Goal: Task Accomplishment & Management: Use online tool/utility

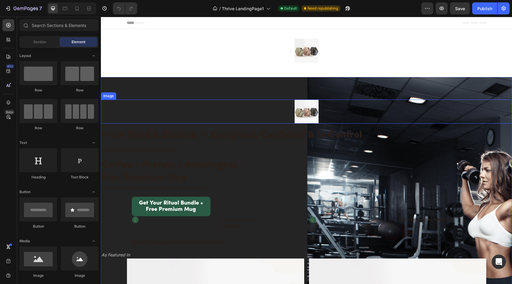
click at [271, 117] on div at bounding box center [306, 111] width 411 height 24
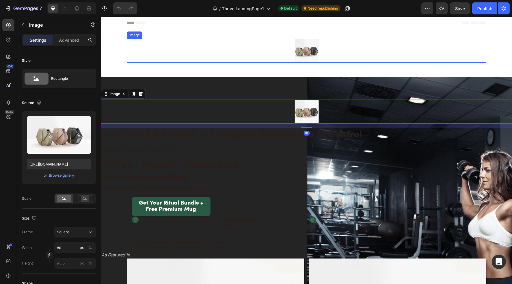
click at [304, 54] on img at bounding box center [307, 51] width 24 height 24
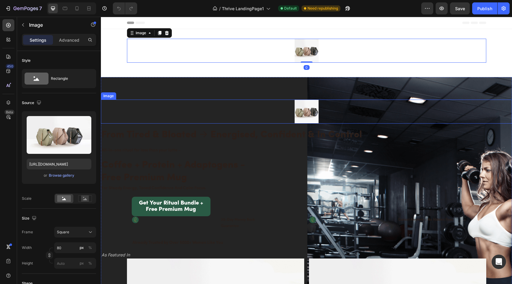
click at [306, 117] on img at bounding box center [307, 111] width 24 height 24
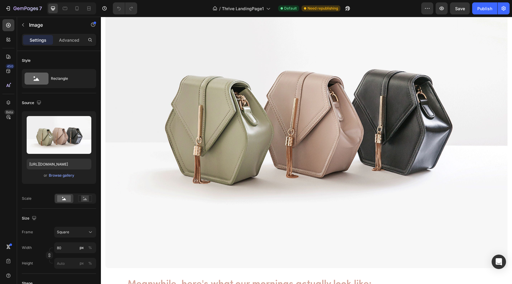
scroll to position [868, 0]
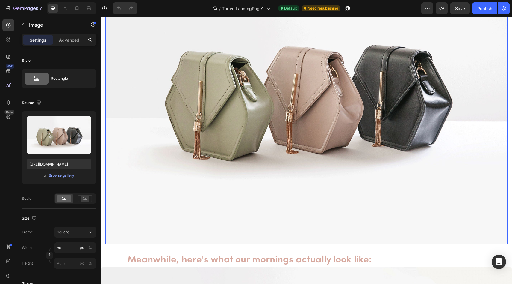
click at [283, 137] on img at bounding box center [306, 93] width 402 height 302
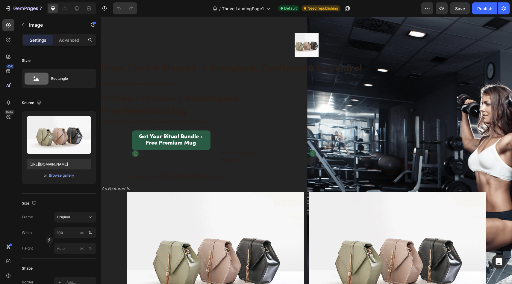
scroll to position [0, 0]
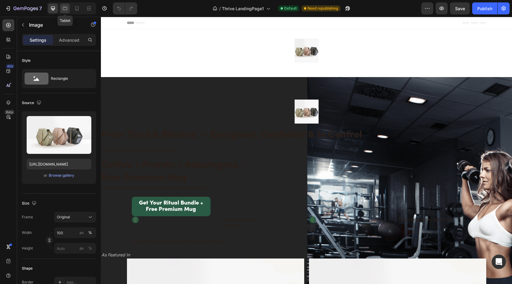
click at [69, 8] on div at bounding box center [65, 9] width 10 height 10
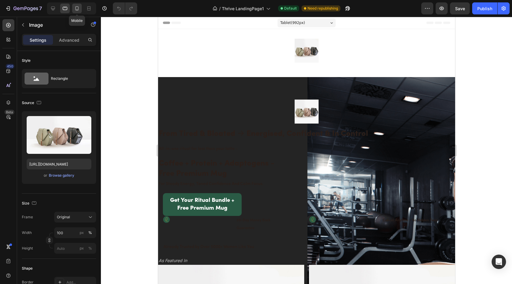
click at [75, 9] on icon at bounding box center [76, 8] width 3 height 4
type input "https://cdn.shopify.com/s/files/1/0691/8982/8661/files/gempages_585632206089618…"
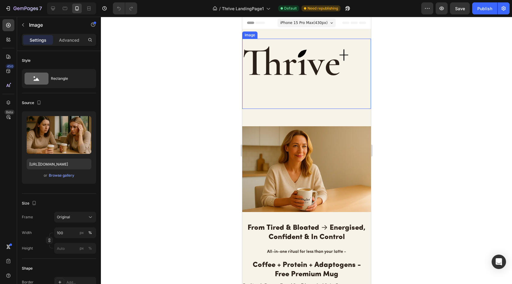
click at [305, 57] on img at bounding box center [306, 74] width 129 height 70
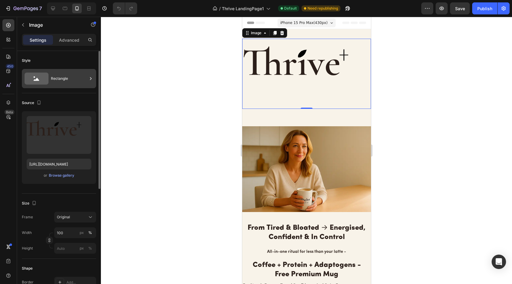
click at [65, 81] on div "Rectangle" at bounding box center [69, 79] width 37 height 14
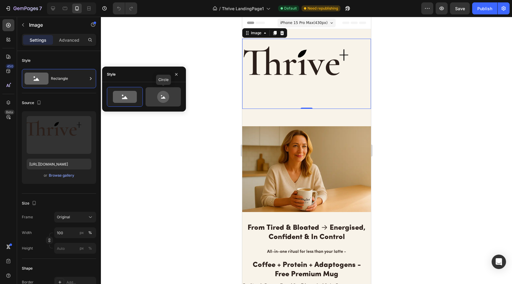
click at [150, 93] on icon at bounding box center [163, 97] width 28 height 12
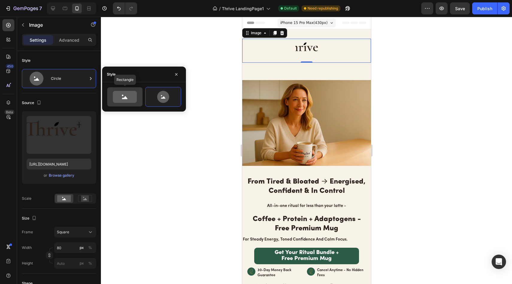
click at [127, 98] on icon at bounding box center [125, 97] width 6 height 3
type input "100"
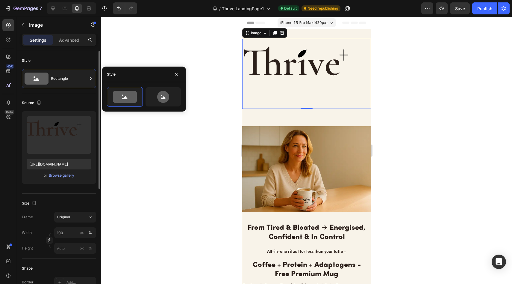
click at [78, 94] on div "Source Upload Image https://cdn.shopify.com/s/files/1/0691/8982/8661/files/gemp…" at bounding box center [59, 143] width 74 height 100
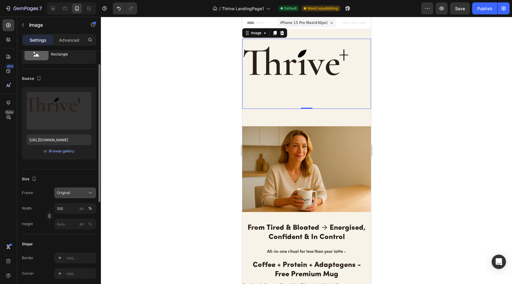
scroll to position [28, 0]
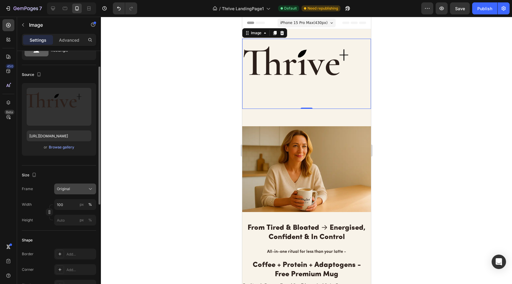
click at [75, 191] on div "Original" at bounding box center [75, 189] width 37 height 6
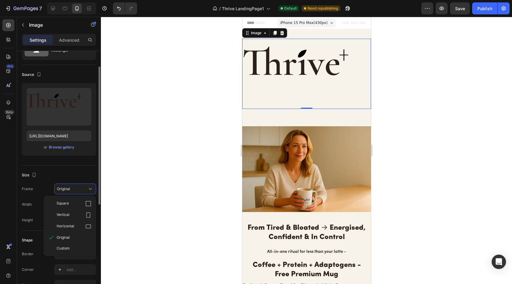
click at [79, 227] on div "Horizontal" at bounding box center [74, 226] width 35 height 6
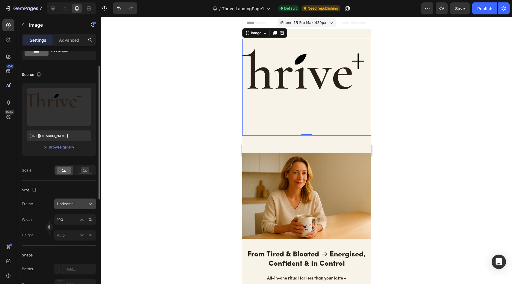
click at [77, 200] on button "Horizontal" at bounding box center [75, 203] width 42 height 11
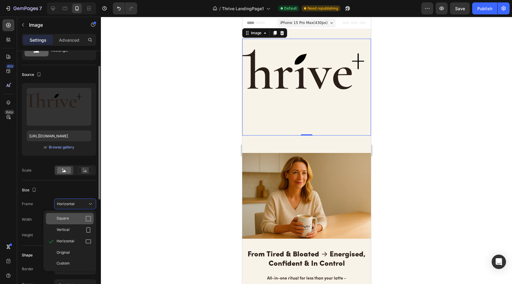
click at [83, 219] on div "Square" at bounding box center [74, 218] width 35 height 6
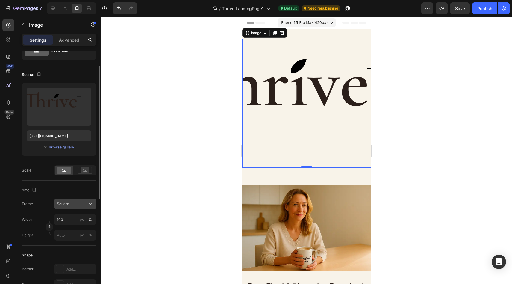
click at [87, 208] on button "Square" at bounding box center [75, 203] width 42 height 11
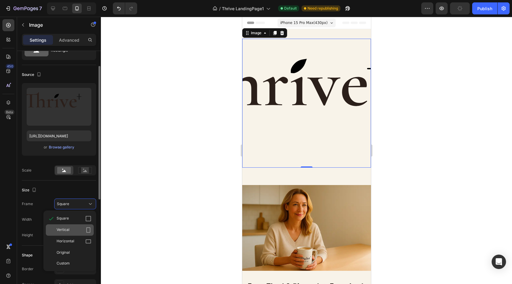
click at [83, 225] on div "Vertical" at bounding box center [70, 229] width 48 height 11
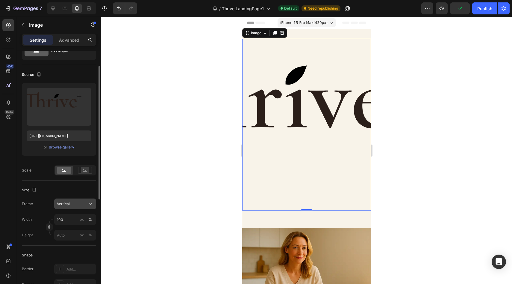
click at [84, 204] on div "Vertical" at bounding box center [71, 203] width 29 height 5
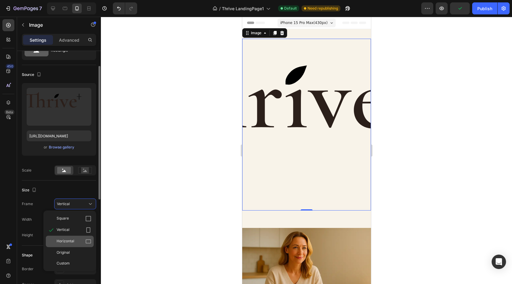
click at [88, 244] on icon at bounding box center [88, 241] width 6 height 6
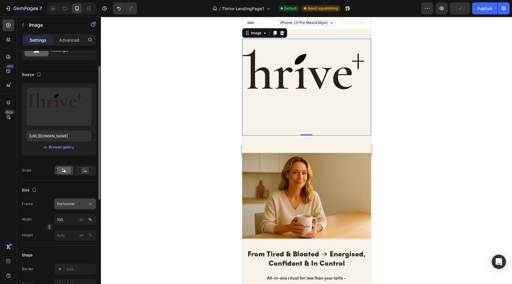
click at [84, 205] on div "Horizontal" at bounding box center [71, 203] width 29 height 5
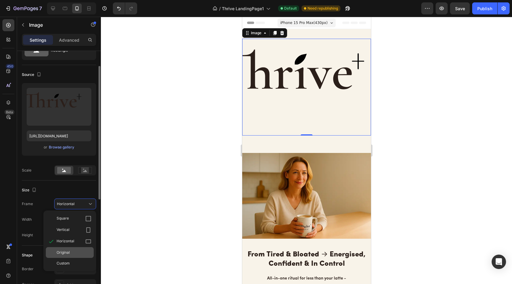
click at [85, 252] on div "Original" at bounding box center [74, 251] width 35 height 5
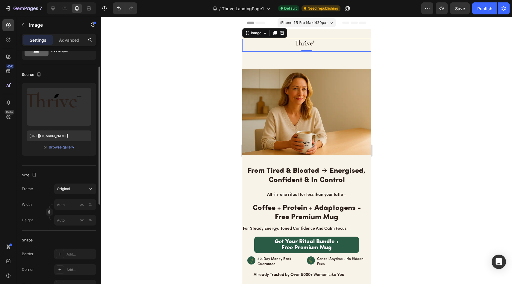
click at [159, 122] on div at bounding box center [306, 150] width 411 height 267
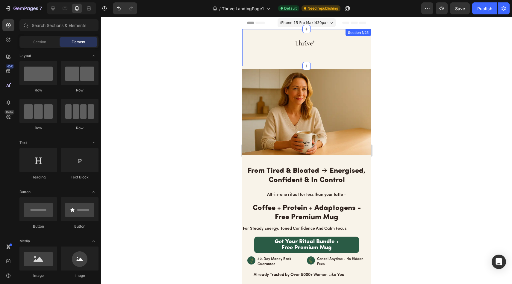
click at [296, 56] on div "Image Row" at bounding box center [306, 48] width 129 height 18
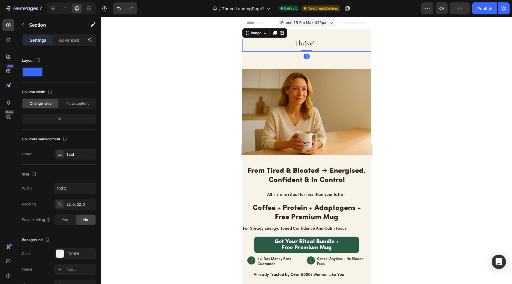
click at [316, 51] on div at bounding box center [306, 45] width 129 height 13
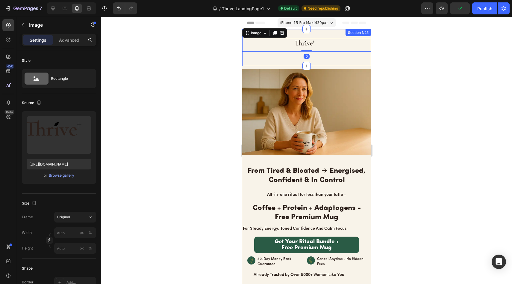
click at [334, 56] on div "Image 0 Row" at bounding box center [306, 48] width 129 height 18
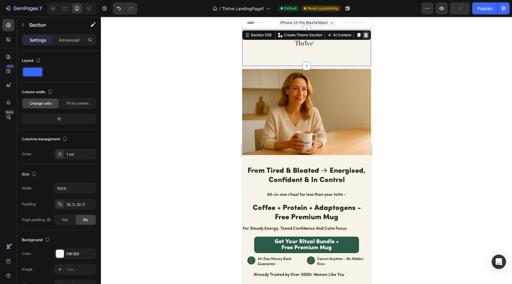
click at [364, 35] on icon at bounding box center [366, 35] width 4 height 4
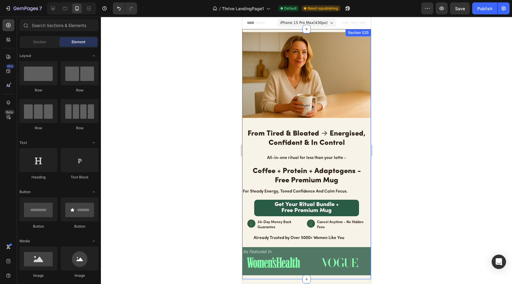
click at [264, 31] on div "Image From Tired & Bloated → Energised, Confident & In Control Heading All-in-o…" at bounding box center [306, 154] width 129 height 250
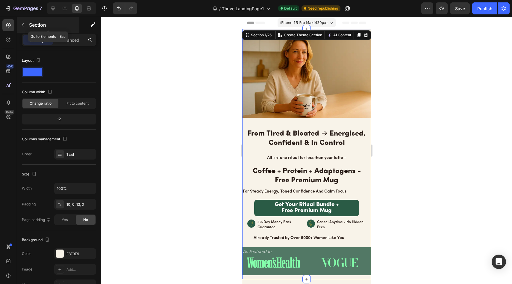
click at [38, 23] on p "Section" at bounding box center [53, 24] width 49 height 7
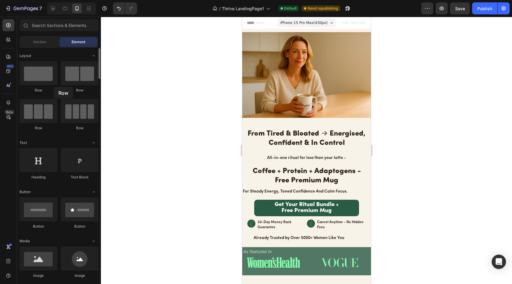
drag, startPoint x: 41, startPoint y: 83, endPoint x: 54, endPoint y: 87, distance: 12.9
click at [54, 87] on div "Row" at bounding box center [38, 77] width 38 height 32
drag, startPoint x: 49, startPoint y: 112, endPoint x: 37, endPoint y: 108, distance: 12.7
click at [30, 114] on div at bounding box center [38, 111] width 38 height 24
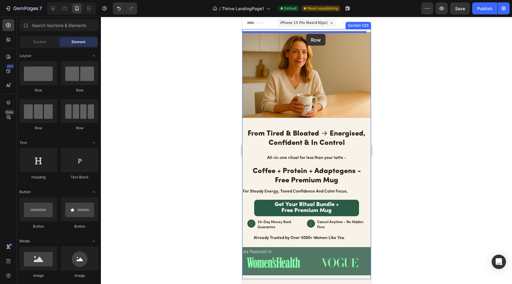
drag, startPoint x: 273, startPoint y: 98, endPoint x: 306, endPoint y: 34, distance: 71.8
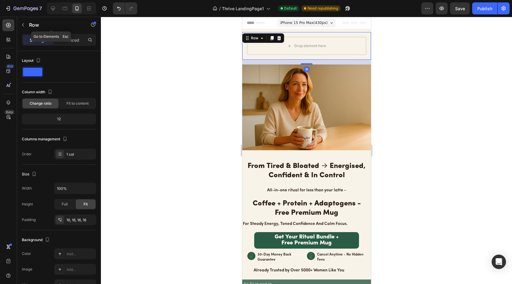
click at [21, 26] on icon "button" at bounding box center [23, 24] width 5 height 5
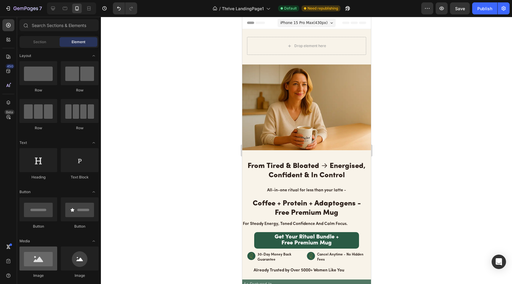
scroll to position [75, 0]
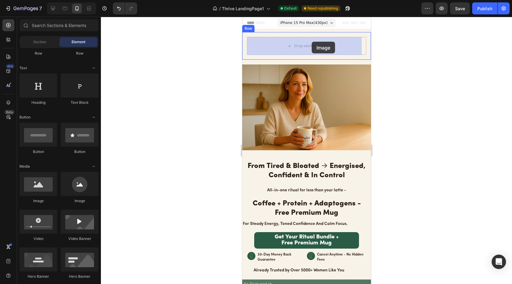
drag, startPoint x: 291, startPoint y: 208, endPoint x: 311, endPoint y: 40, distance: 168.4
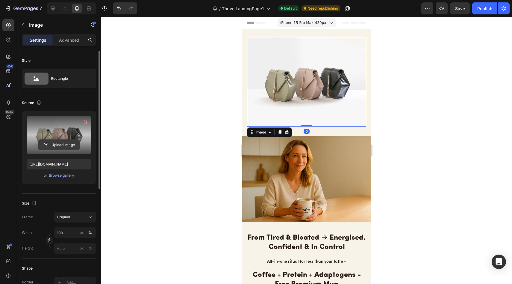
click at [66, 145] on input "file" at bounding box center [58, 145] width 41 height 10
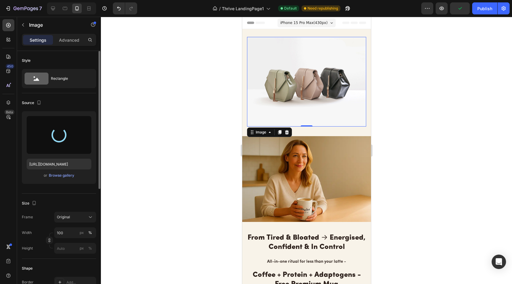
type input "https://cdn.shopify.com/s/files/1/0691/8982/8661/files/gempages_585632206089618…"
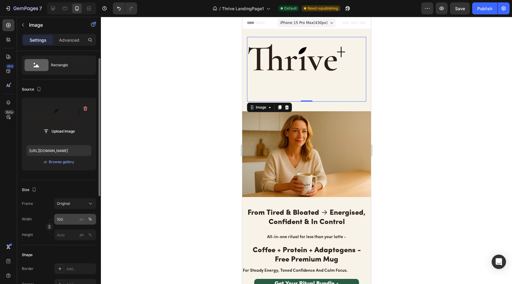
scroll to position [17, 0]
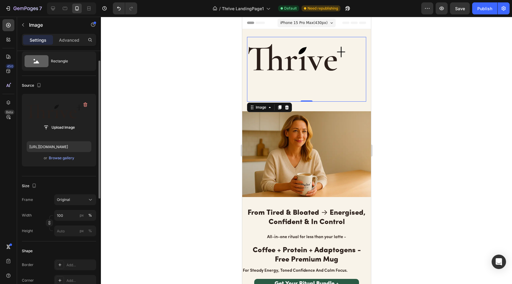
click at [72, 205] on div "Frame Original Width 100 px % Height px %" at bounding box center [59, 215] width 74 height 42
click at [77, 202] on div "Original" at bounding box center [71, 199] width 29 height 5
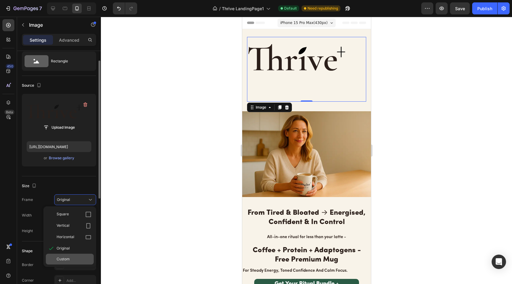
click at [82, 261] on div "Custom" at bounding box center [74, 258] width 35 height 5
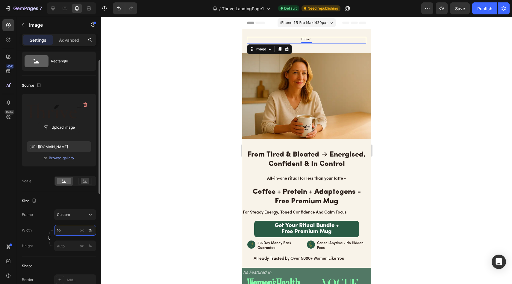
type input "100"
click at [67, 248] on input "px %" at bounding box center [75, 245] width 42 height 11
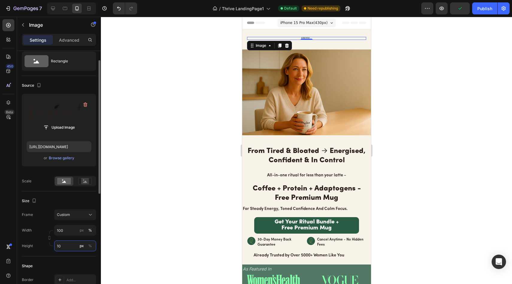
type input "1"
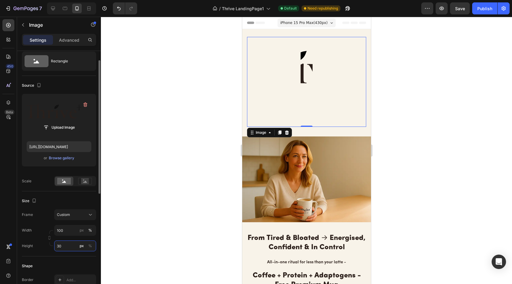
type input "3"
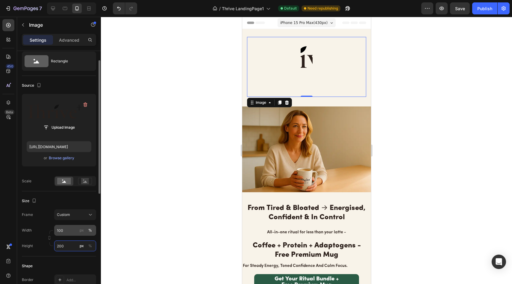
type input "200"
type input "10"
click at [66, 233] on input "10" at bounding box center [75, 230] width 42 height 11
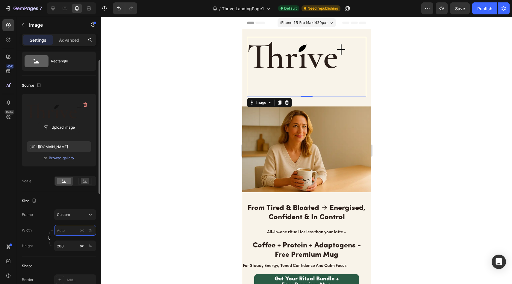
type input "1"
type input "300"
click at [69, 242] on input "200" at bounding box center [75, 245] width 42 height 11
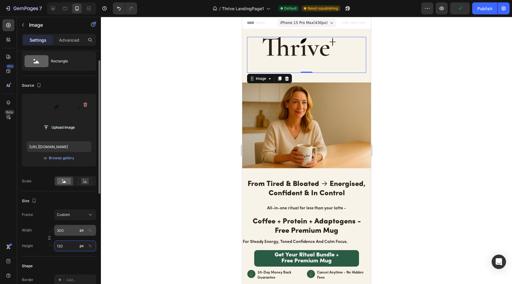
type input "120"
click at [68, 229] on input "300" at bounding box center [75, 230] width 42 height 11
type input "250"
click at [69, 253] on div "Size Frame Custom Width 250 px % Height 120 px %" at bounding box center [59, 223] width 74 height 65
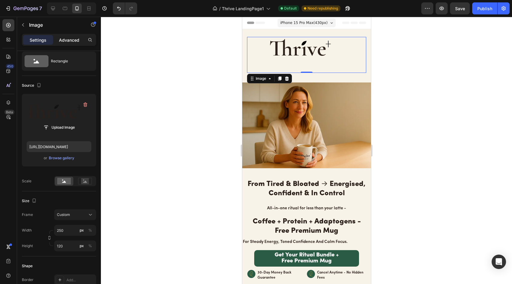
click at [69, 41] on p "Advanced" at bounding box center [69, 40] width 20 height 6
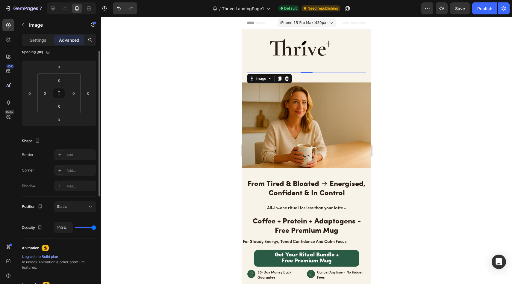
scroll to position [43, 0]
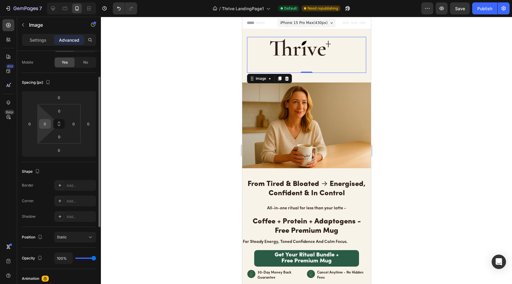
click at [46, 123] on input "0" at bounding box center [44, 123] width 9 height 9
type input "30"
click at [163, 125] on div at bounding box center [306, 150] width 411 height 267
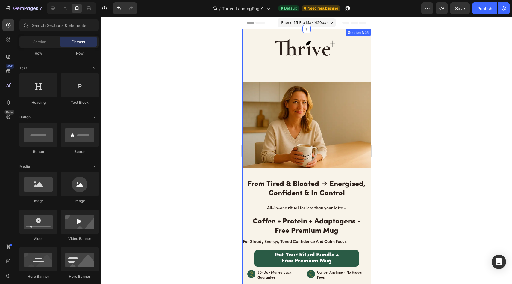
click at [335, 82] on img at bounding box center [306, 125] width 129 height 86
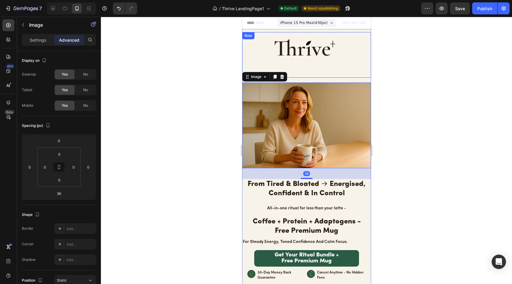
click at [333, 76] on div "Image Row" at bounding box center [306, 55] width 129 height 46
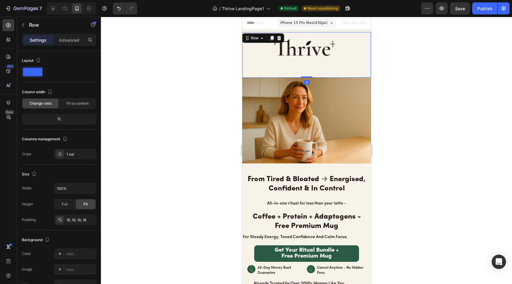
drag, startPoint x: 304, startPoint y: 82, endPoint x: 303, endPoint y: 59, distance: 23.1
click at [303, 59] on div "Image Row 0" at bounding box center [306, 55] width 129 height 46
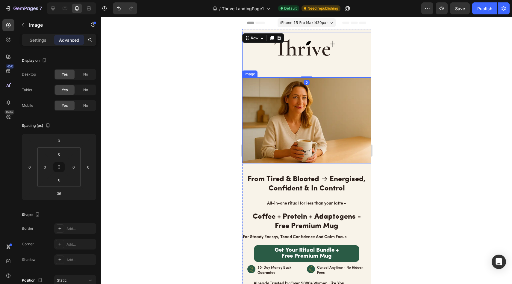
click at [309, 83] on img at bounding box center [306, 121] width 129 height 86
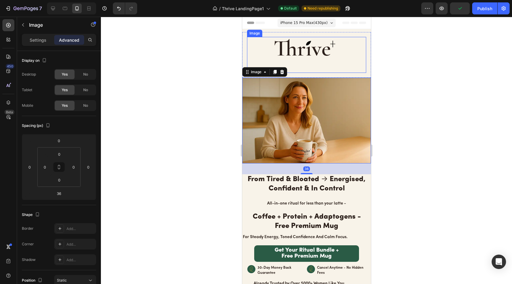
click at [302, 57] on img at bounding box center [310, 55] width 75 height 36
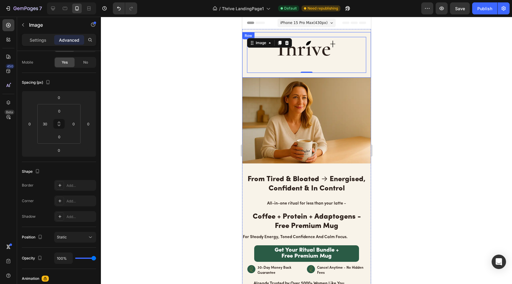
click at [297, 35] on div "Image 0 Row" at bounding box center [306, 55] width 129 height 46
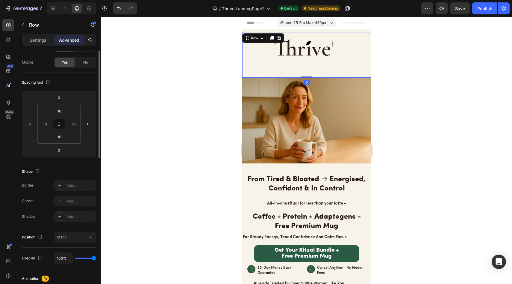
scroll to position [0, 0]
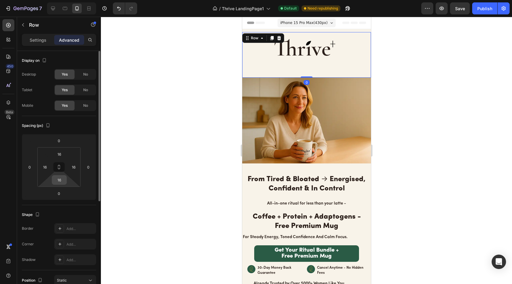
click at [65, 176] on input "16" at bounding box center [59, 179] width 12 height 9
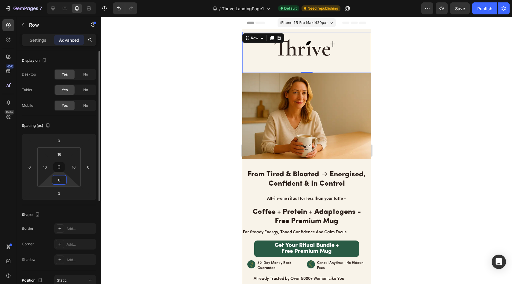
type input "0"
click at [39, 42] on p "Settings" at bounding box center [38, 40] width 17 height 6
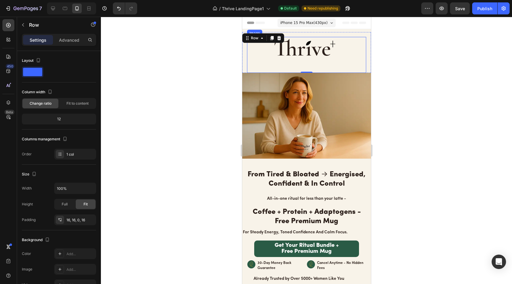
click at [298, 63] on img at bounding box center [310, 55] width 75 height 36
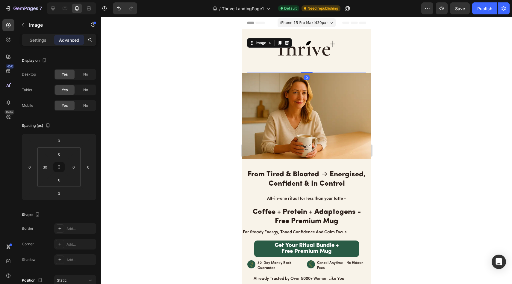
click at [154, 62] on div at bounding box center [306, 150] width 411 height 267
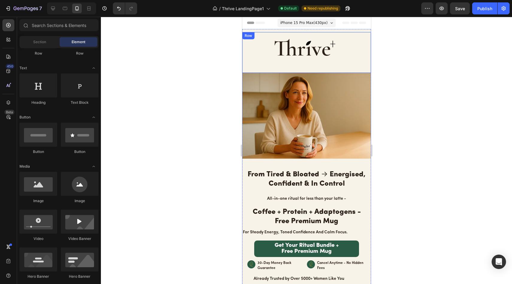
click at [245, 42] on div "Image Row" at bounding box center [306, 52] width 129 height 41
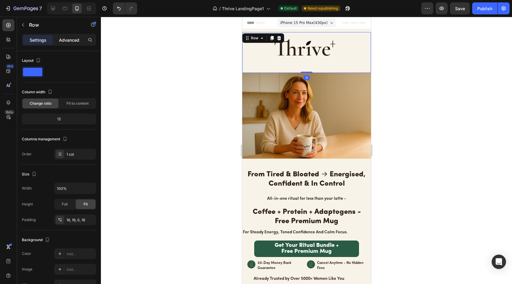
click at [73, 39] on p "Advanced" at bounding box center [69, 40] width 20 height 6
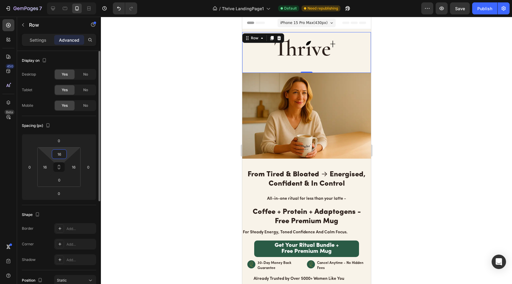
click at [62, 154] on input "16" at bounding box center [59, 153] width 12 height 9
type input "0"
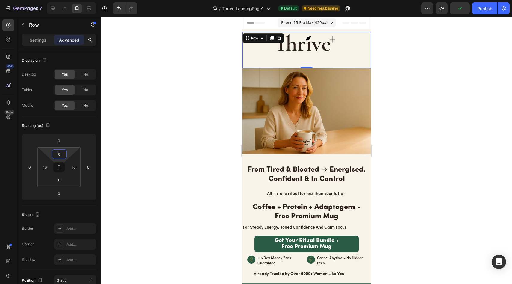
click at [117, 160] on div at bounding box center [306, 150] width 411 height 267
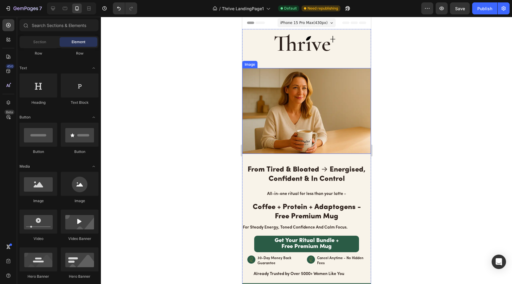
click at [295, 84] on img at bounding box center [306, 111] width 129 height 86
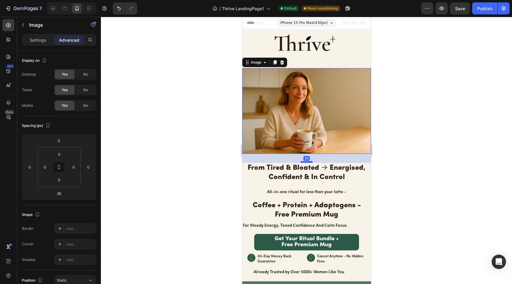
click at [305, 161] on div at bounding box center [306, 162] width 12 height 2
type input "29"
click at [217, 115] on div at bounding box center [306, 150] width 411 height 267
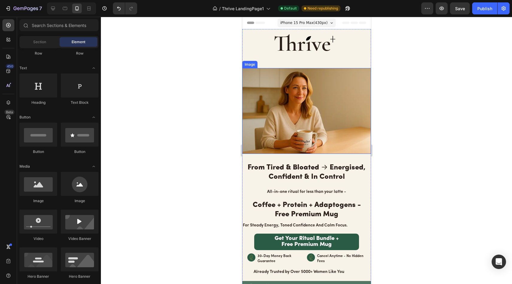
click at [302, 143] on img at bounding box center [306, 111] width 129 height 86
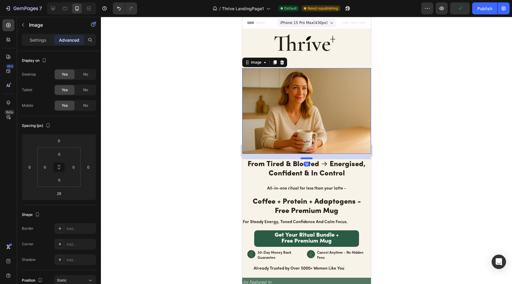
drag, startPoint x: 306, startPoint y: 158, endPoint x: 306, endPoint y: 155, distance: 3.3
click at [306, 157] on div at bounding box center [306, 158] width 12 height 2
type input "18"
click at [203, 126] on div at bounding box center [306, 150] width 411 height 267
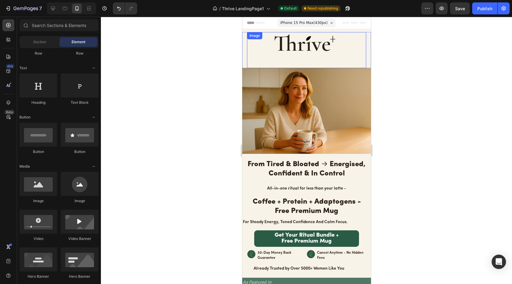
click at [307, 43] on img at bounding box center [310, 50] width 75 height 36
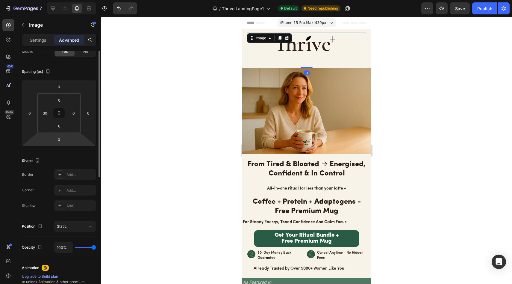
scroll to position [78, 0]
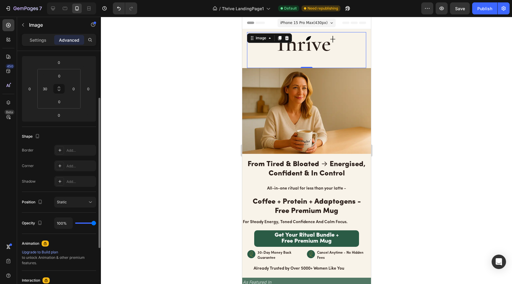
click at [42, 46] on div "Settings Advanced" at bounding box center [59, 42] width 84 height 17
click at [42, 43] on div "Settings" at bounding box center [38, 40] width 30 height 10
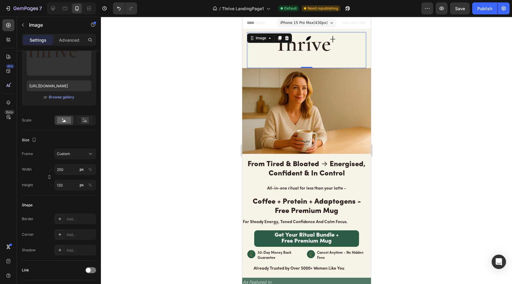
click at [112, 82] on div at bounding box center [306, 150] width 411 height 267
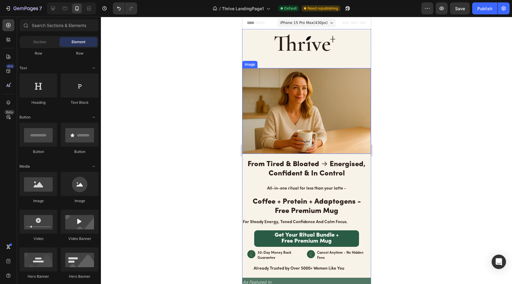
click at [307, 74] on img at bounding box center [306, 111] width 129 height 86
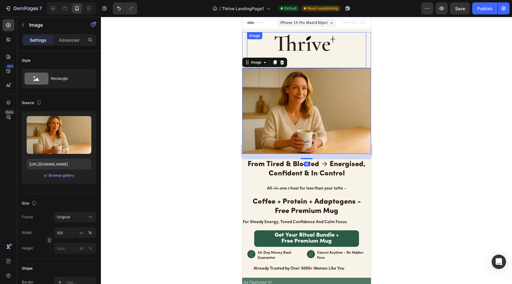
click at [308, 64] on img at bounding box center [310, 50] width 75 height 36
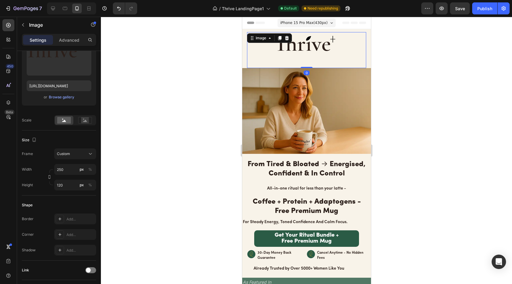
drag, startPoint x: 304, startPoint y: 66, endPoint x: 298, endPoint y: 63, distance: 6.5
click at [305, 63] on div "Image 0" at bounding box center [306, 50] width 119 height 36
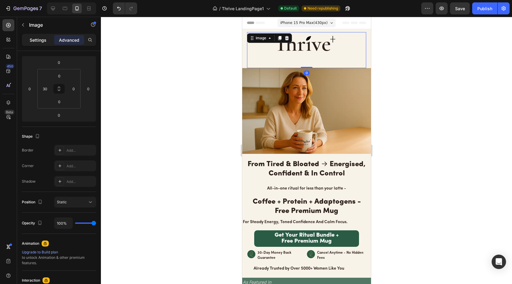
click at [44, 38] on p "Settings" at bounding box center [38, 40] width 17 height 6
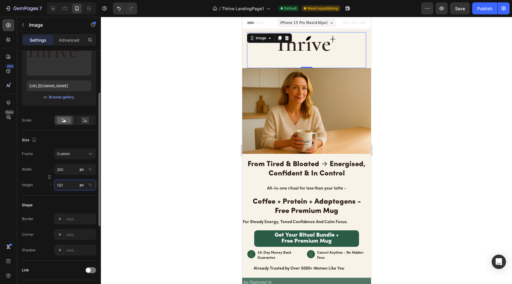
click at [68, 187] on input "120" at bounding box center [75, 184] width 42 height 11
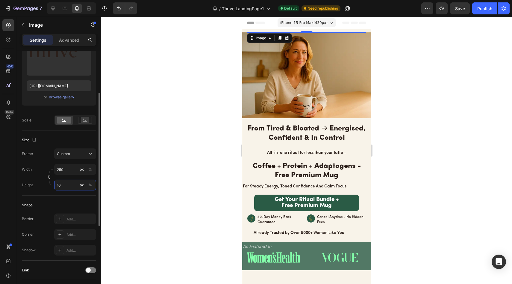
type input "100"
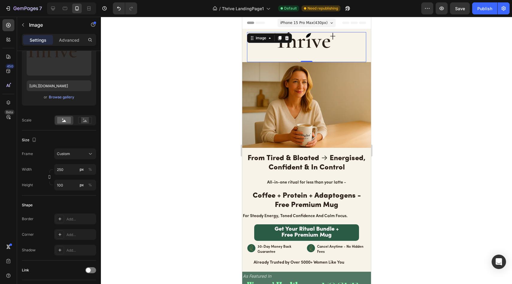
click at [171, 124] on div at bounding box center [306, 150] width 411 height 267
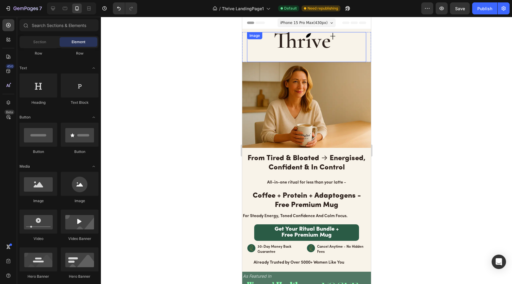
click at [301, 45] on img at bounding box center [310, 47] width 75 height 30
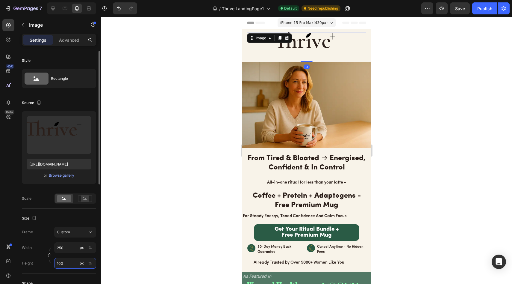
click at [67, 263] on input "100" at bounding box center [75, 263] width 42 height 11
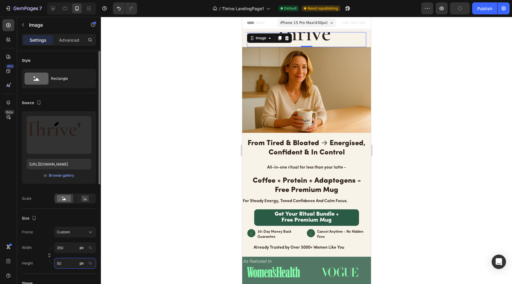
type input "5"
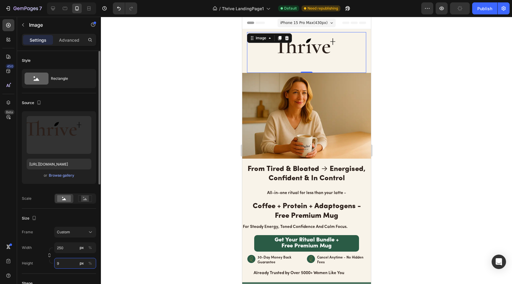
type input "90"
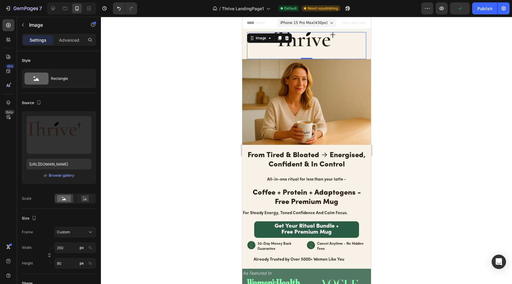
click at [129, 240] on div at bounding box center [306, 150] width 411 height 267
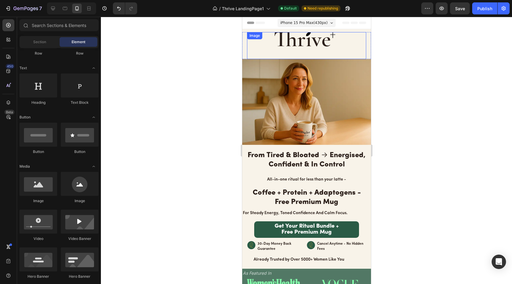
click at [302, 45] on img at bounding box center [310, 45] width 75 height 27
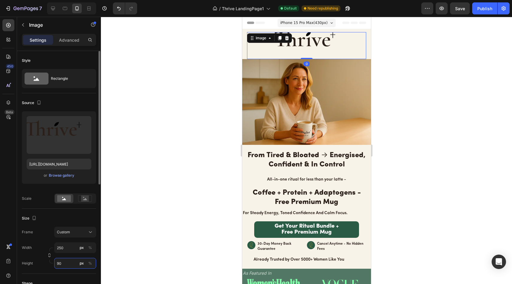
click at [66, 262] on input "90" at bounding box center [75, 263] width 42 height 11
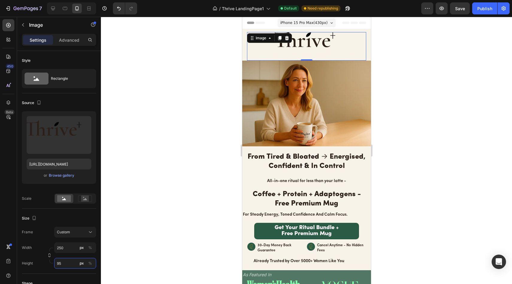
type input "95"
click at [193, 206] on div at bounding box center [306, 150] width 411 height 267
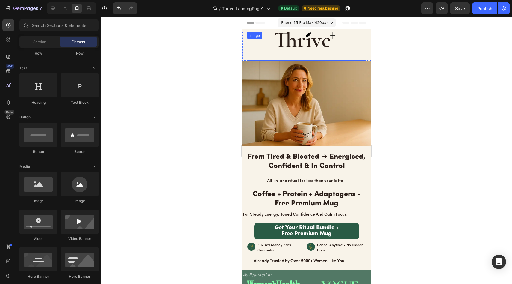
click at [308, 40] on img at bounding box center [310, 46] width 75 height 28
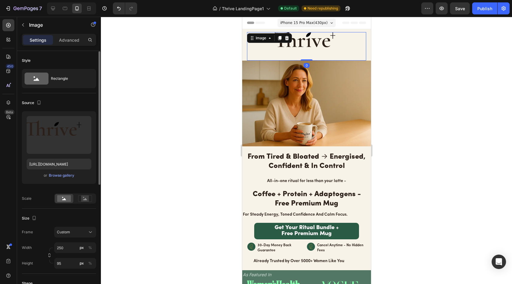
scroll to position [217, 0]
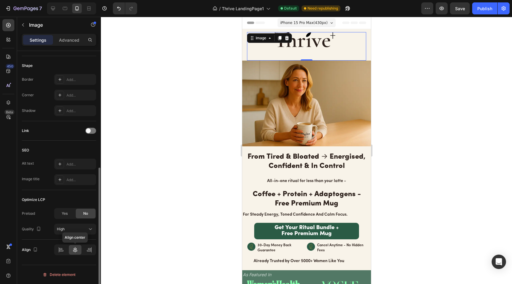
click at [75, 252] on icon at bounding box center [75, 249] width 6 height 6
click at [78, 228] on div "High" at bounding box center [72, 228] width 31 height 5
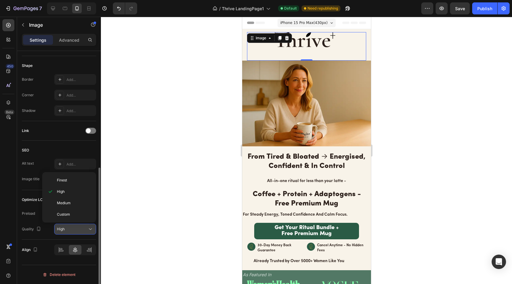
click at [78, 228] on div "High" at bounding box center [72, 228] width 31 height 5
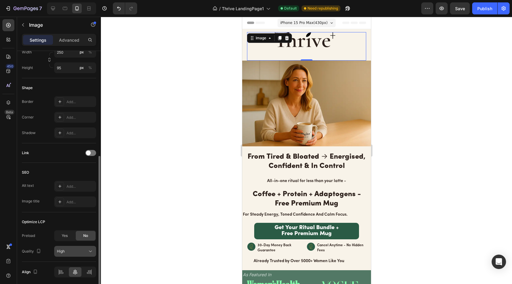
scroll to position [195, 0]
click at [67, 239] on div "Yes" at bounding box center [65, 236] width 20 height 10
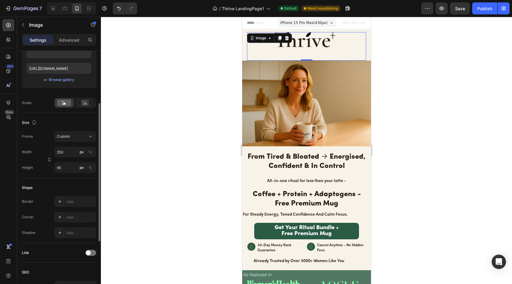
scroll to position [95, 0]
click at [243, 42] on div "Image 0 Row" at bounding box center [306, 46] width 129 height 28
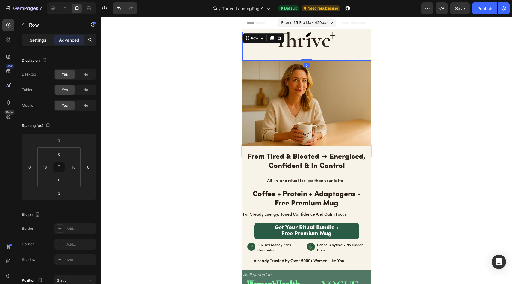
click at [40, 44] on div "Settings" at bounding box center [38, 40] width 30 height 10
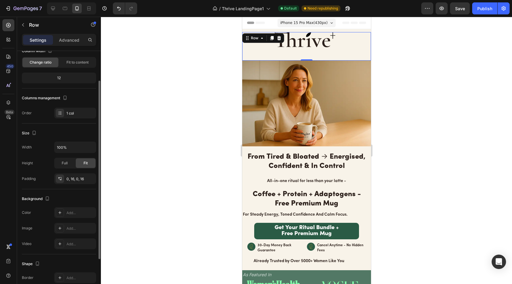
scroll to position [43, 0]
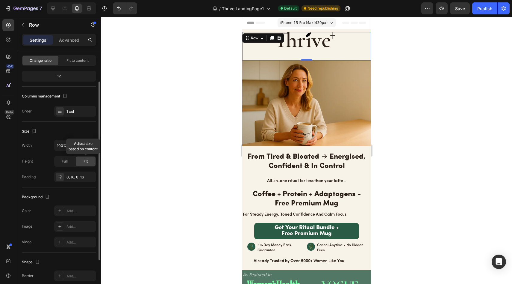
click at [80, 164] on div "Fit" at bounding box center [86, 161] width 20 height 10
click at [69, 162] on div "Full" at bounding box center [65, 161] width 20 height 10
click at [84, 161] on span "Fit" at bounding box center [86, 160] width 4 height 5
click at [76, 177] on div "0, 16, 0, 16" at bounding box center [74, 176] width 17 height 5
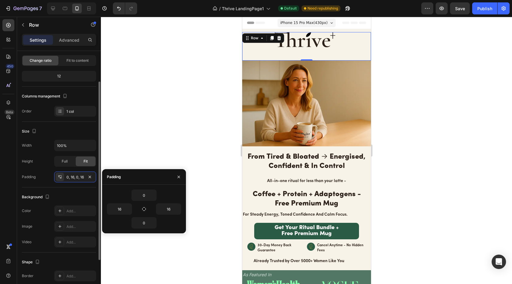
click at [76, 198] on div "Background" at bounding box center [59, 197] width 74 height 10
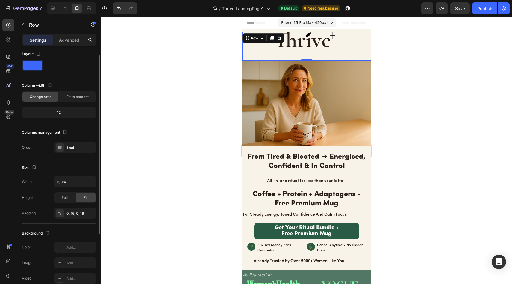
scroll to position [0, 0]
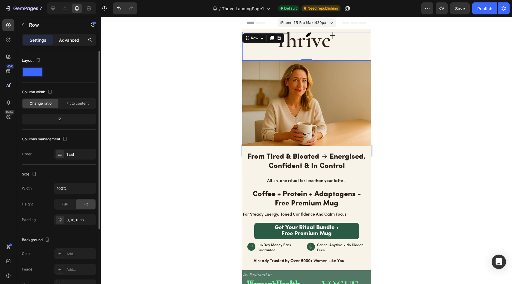
click at [71, 37] on p "Advanced" at bounding box center [69, 40] width 20 height 6
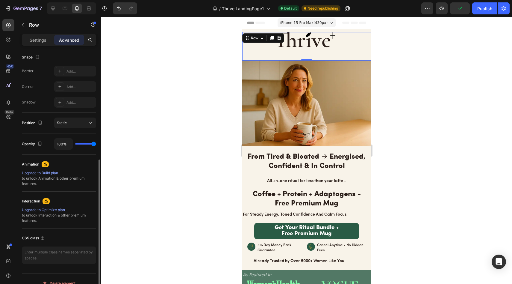
scroll to position [166, 0]
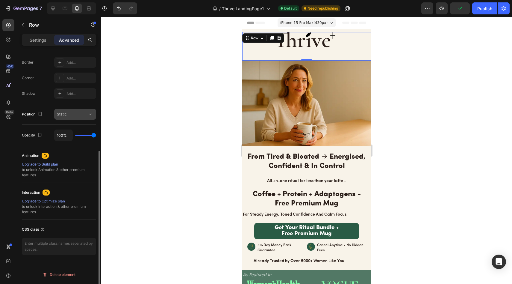
click at [80, 115] on div "Static" at bounding box center [72, 113] width 31 height 5
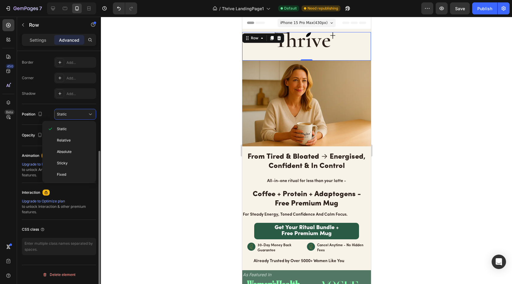
click at [71, 108] on div "Position Static" at bounding box center [59, 114] width 74 height 21
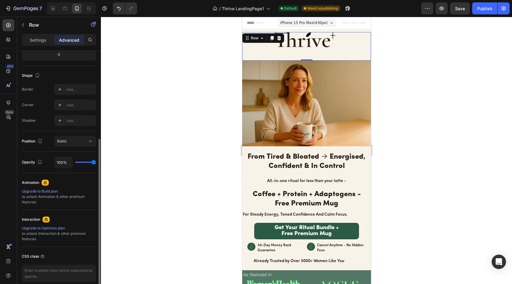
scroll to position [133, 0]
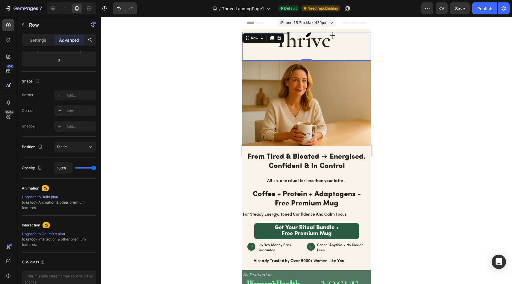
click at [187, 62] on div at bounding box center [306, 150] width 411 height 267
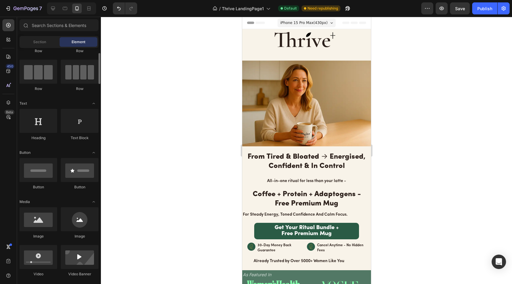
scroll to position [0, 0]
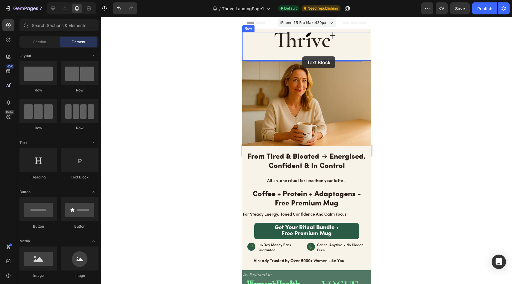
drag, startPoint x: 314, startPoint y: 172, endPoint x: 302, endPoint y: 56, distance: 115.9
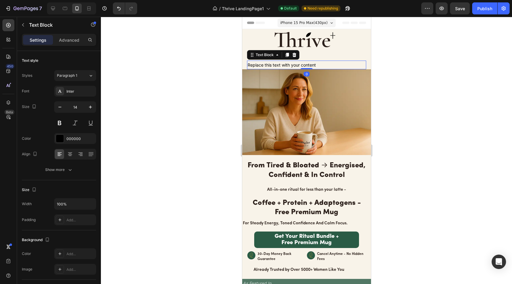
click at [317, 62] on div "Replace this text with your content" at bounding box center [306, 64] width 119 height 9
click at [317, 55] on img at bounding box center [310, 46] width 75 height 28
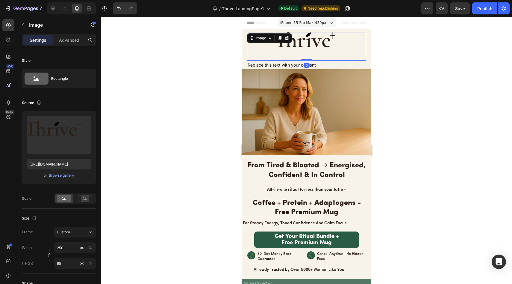
click at [316, 60] on div "Image 0 Replace this text with your content Text Block" at bounding box center [306, 50] width 119 height 37
click at [317, 61] on p "Replace this text with your content" at bounding box center [306, 64] width 118 height 7
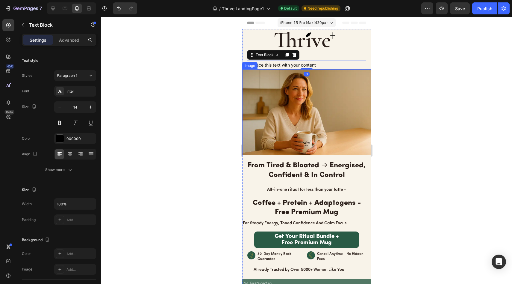
click at [219, 75] on div at bounding box center [306, 150] width 411 height 267
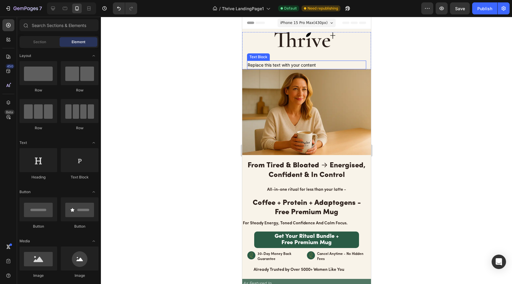
click at [327, 61] on p "Replace this text with your content" at bounding box center [306, 64] width 118 height 7
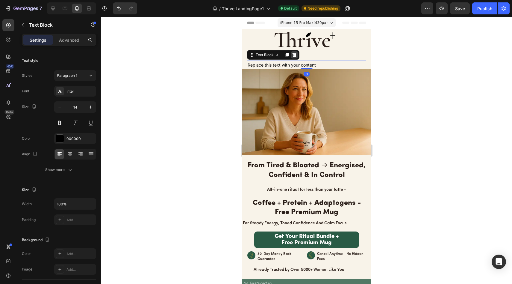
click at [297, 55] on div at bounding box center [294, 54] width 7 height 7
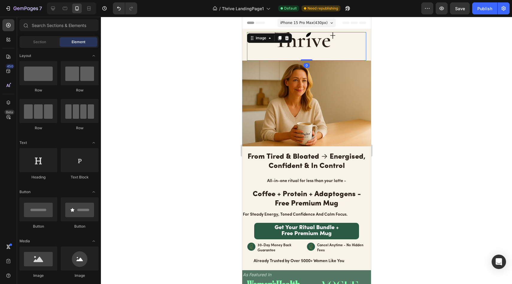
click at [299, 45] on img at bounding box center [310, 46] width 75 height 28
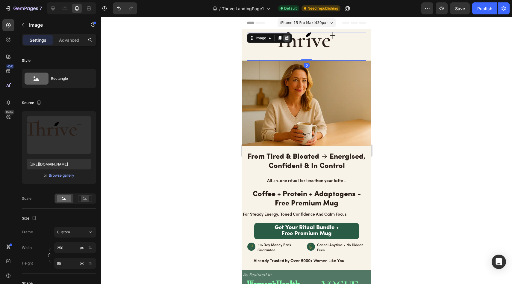
click at [288, 38] on icon at bounding box center [287, 38] width 4 height 4
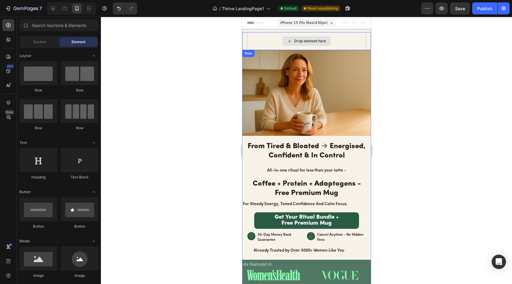
click at [287, 41] on icon at bounding box center [289, 41] width 5 height 5
click at [276, 43] on div "Drop element here" at bounding box center [306, 41] width 119 height 18
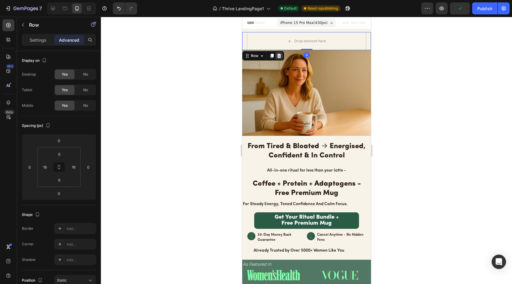
click at [277, 53] on icon at bounding box center [278, 55] width 5 height 5
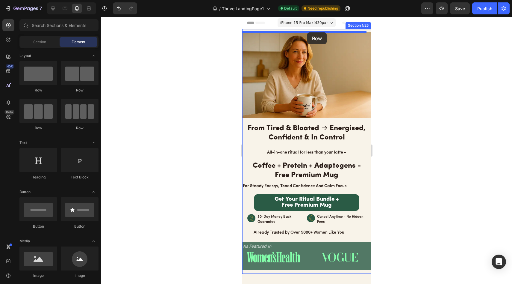
drag, startPoint x: 284, startPoint y: 125, endPoint x: 307, endPoint y: 32, distance: 95.7
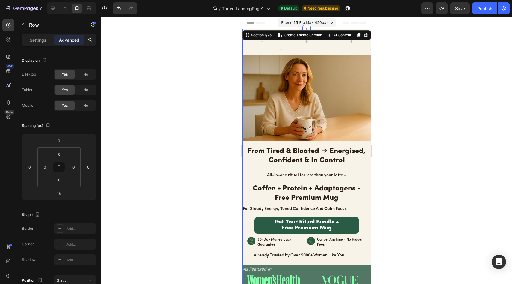
click at [268, 30] on div "Row Image From Tired & Bloated → Energised, Confident & In Control Heading All-…" at bounding box center [306, 162] width 129 height 267
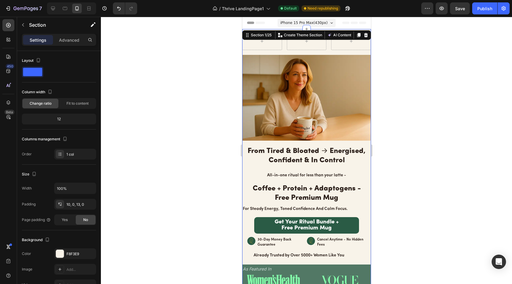
click at [42, 35] on div "Settings" at bounding box center [38, 40] width 30 height 10
click at [43, 26] on p "Section" at bounding box center [53, 24] width 49 height 7
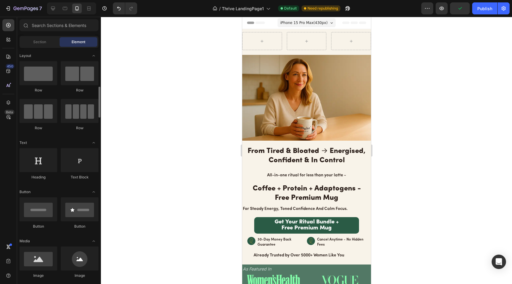
scroll to position [34, 0]
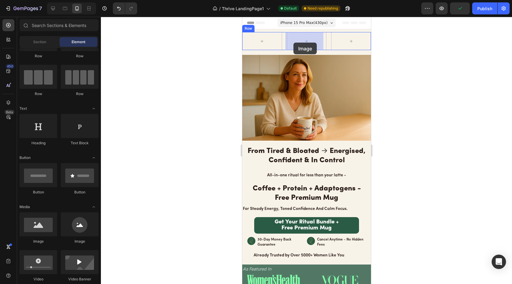
drag, startPoint x: 284, startPoint y: 249, endPoint x: 294, endPoint y: 43, distance: 206.3
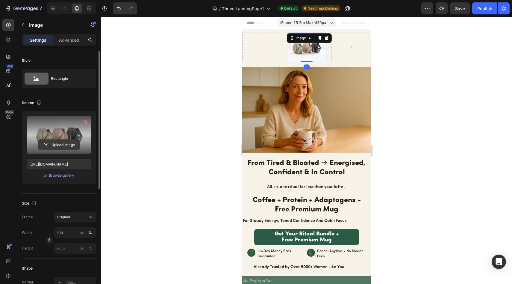
click at [52, 139] on button "Upload Image" at bounding box center [59, 144] width 42 height 11
click at [58, 144] on input "file" at bounding box center [58, 145] width 41 height 10
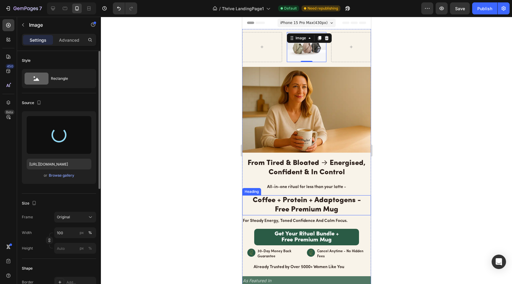
type input "https://cdn.shopify.com/s/files/1/0691/8982/8661/files/gempages_585632206089618…"
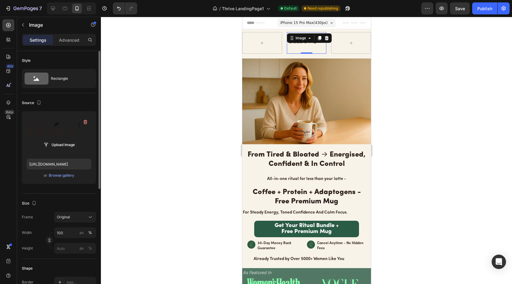
click at [175, 119] on div at bounding box center [306, 150] width 411 height 267
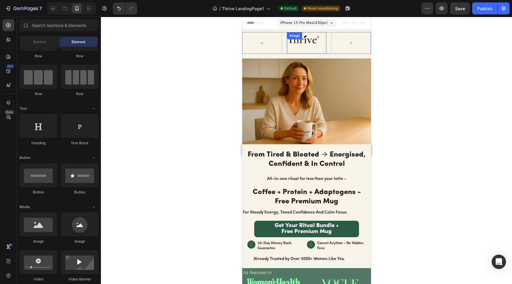
click at [307, 41] on div "Image" at bounding box center [307, 43] width 40 height 22
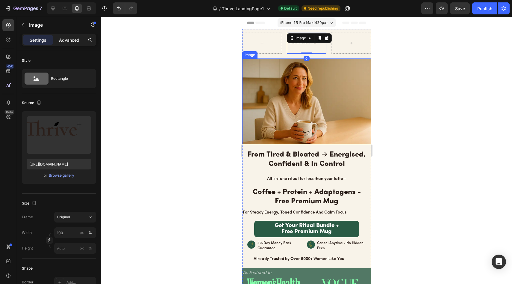
click at [66, 39] on p "Advanced" at bounding box center [69, 40] width 20 height 6
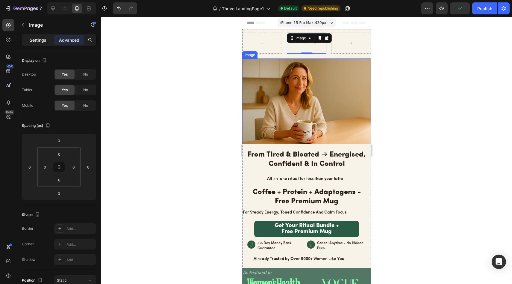
click at [49, 42] on div "Settings" at bounding box center [38, 40] width 30 height 10
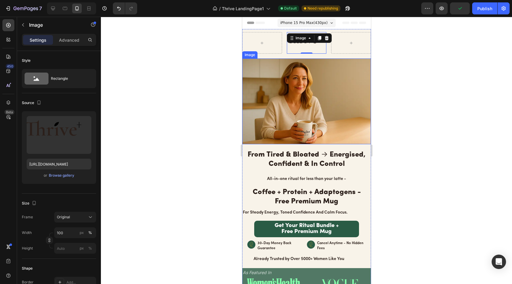
drag, startPoint x: 170, startPoint y: 49, endPoint x: 177, endPoint y: 47, distance: 7.3
click at [177, 47] on div at bounding box center [306, 150] width 411 height 267
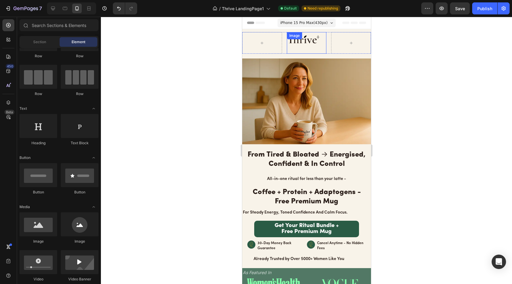
click at [300, 38] on div "Image" at bounding box center [294, 35] width 15 height 7
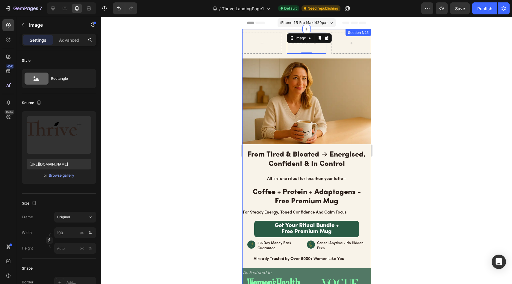
click at [284, 53] on div "Image 0 Row Image From Tired & Bloated → Energised, Confident & In Control Head…" at bounding box center [306, 164] width 129 height 264
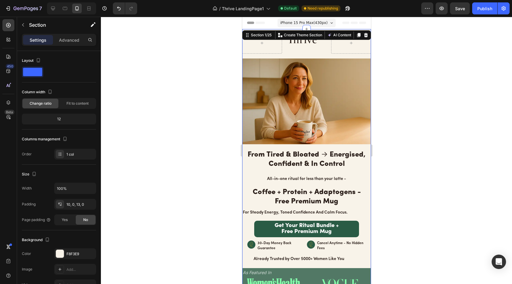
click at [215, 50] on div at bounding box center [306, 150] width 411 height 267
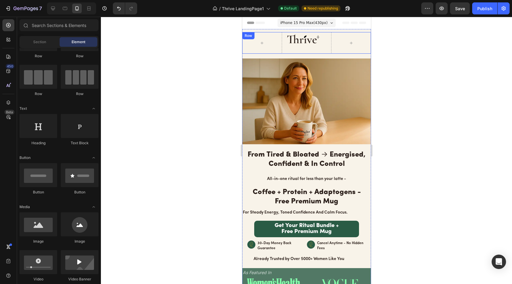
click at [283, 32] on div "Image Row" at bounding box center [306, 43] width 129 height 22
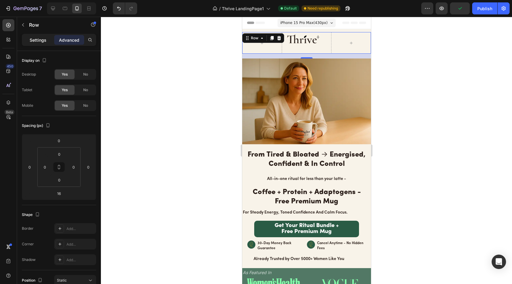
click at [44, 35] on div "Settings" at bounding box center [38, 40] width 30 height 10
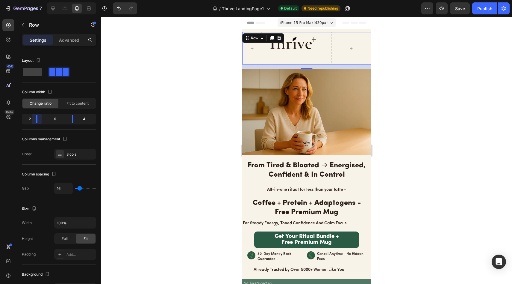
drag, startPoint x: 46, startPoint y: 119, endPoint x: 36, endPoint y: 122, distance: 10.5
click at [36, 0] on body "7 / Thrive LandingPage1 Default Need republishing Preview Save Publish 450 Beta…" at bounding box center [256, 0] width 512 height 0
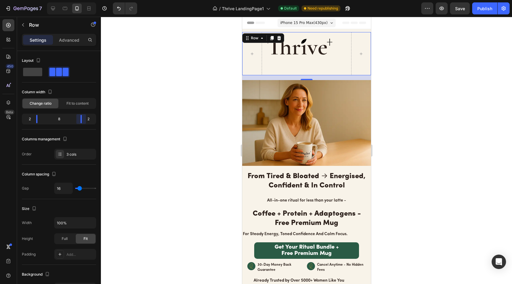
drag, startPoint x: 71, startPoint y: 120, endPoint x: 84, endPoint y: 121, distance: 12.6
click at [84, 0] on body "7 / Thrive LandingPage1 Default Need republishing Preview Save Publish 450 Beta…" at bounding box center [256, 0] width 512 height 0
click at [146, 108] on div at bounding box center [306, 150] width 411 height 267
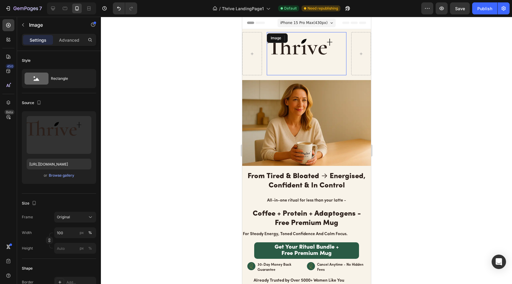
click at [306, 45] on img at bounding box center [306, 53] width 79 height 43
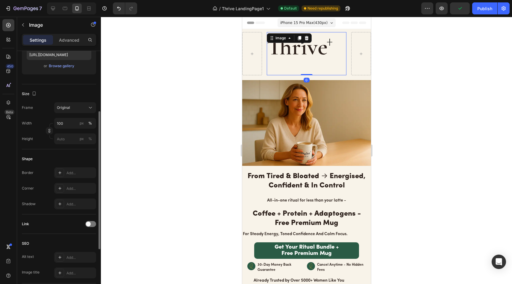
scroll to position [202, 0]
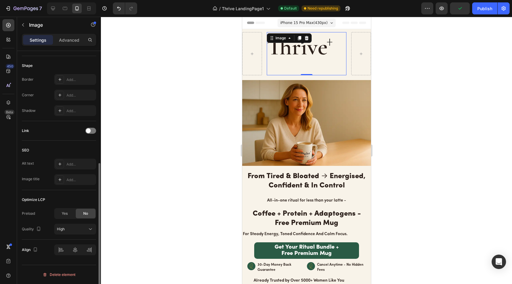
click at [73, 249] on div at bounding box center [75, 249] width 42 height 11
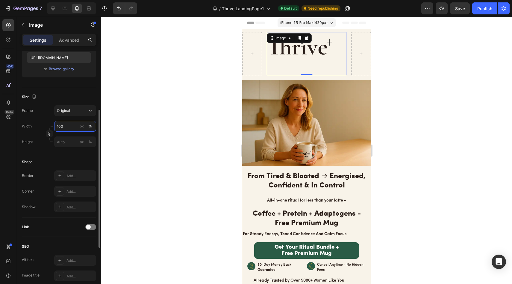
click at [70, 123] on input "100" at bounding box center [75, 126] width 42 height 11
click at [74, 111] on div "Original" at bounding box center [71, 110] width 29 height 5
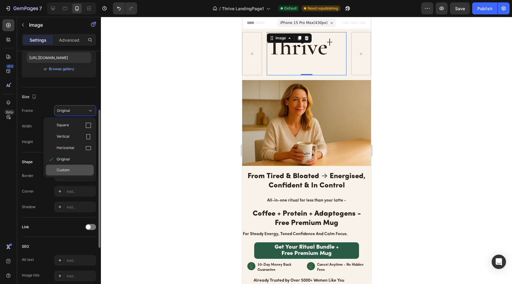
click at [77, 170] on div "Custom" at bounding box center [74, 169] width 35 height 5
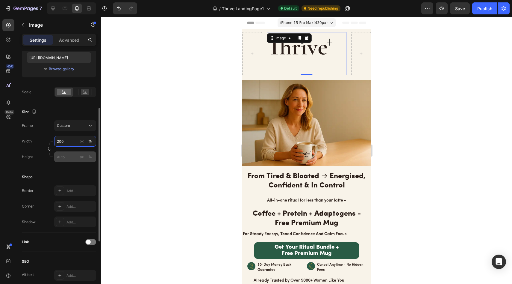
type input "200"
click at [71, 159] on input "px %" at bounding box center [75, 156] width 42 height 11
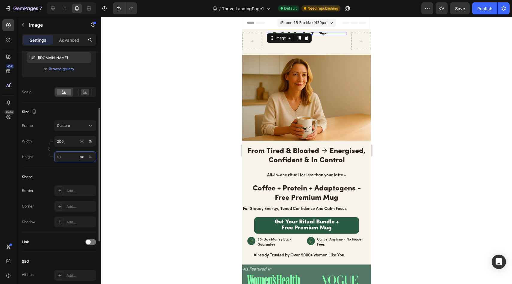
type input "100"
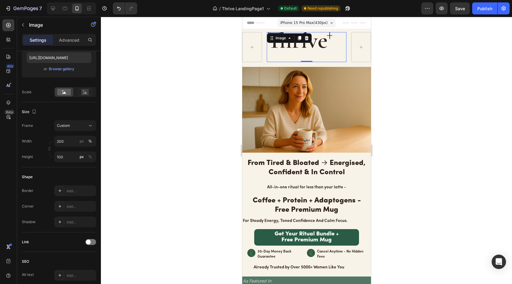
click at [133, 153] on div at bounding box center [306, 150] width 411 height 267
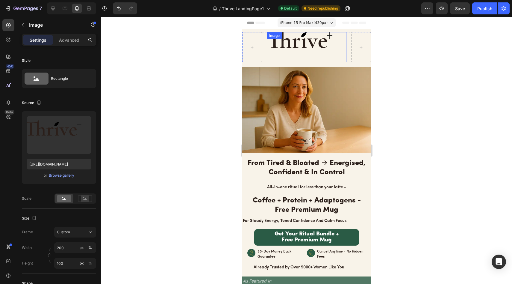
click at [317, 43] on img at bounding box center [306, 47] width 79 height 30
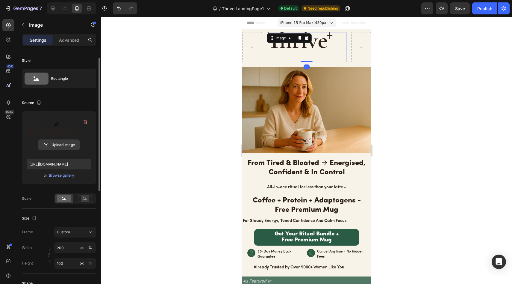
scroll to position [217, 0]
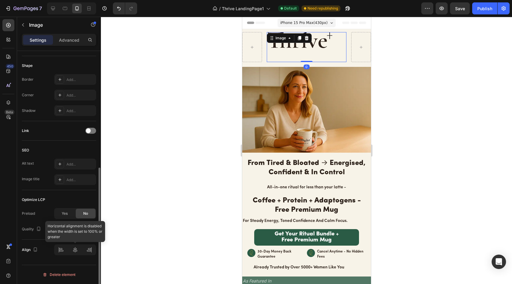
click at [75, 246] on div at bounding box center [75, 249] width 42 height 11
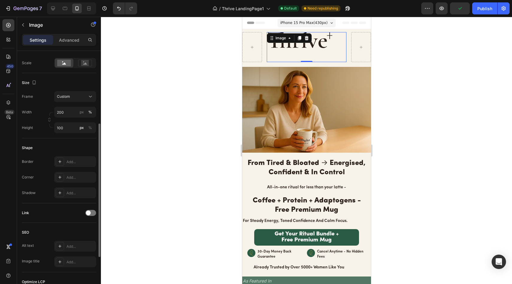
scroll to position [131, 0]
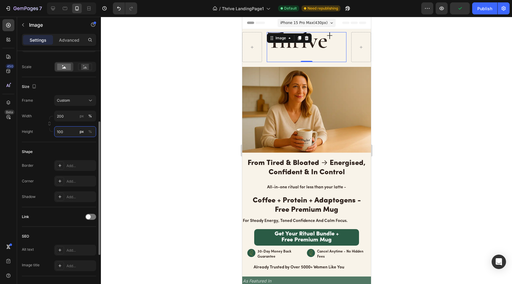
click at [70, 129] on input "100" at bounding box center [75, 131] width 42 height 11
click at [70, 131] on input "100" at bounding box center [75, 131] width 42 height 11
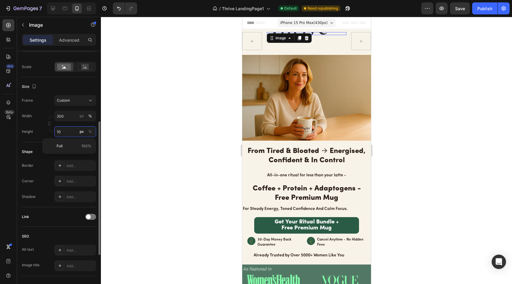
type input "1"
type input "95"
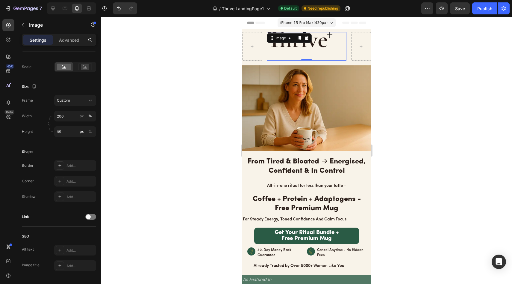
click at [110, 149] on div at bounding box center [306, 150] width 411 height 267
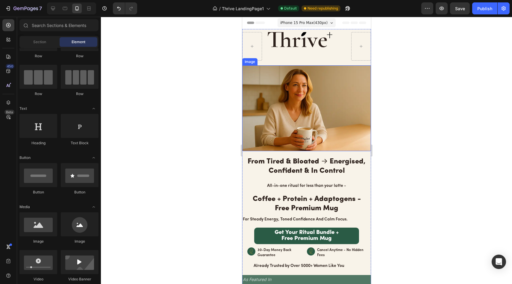
click at [298, 41] on img at bounding box center [306, 46] width 79 height 28
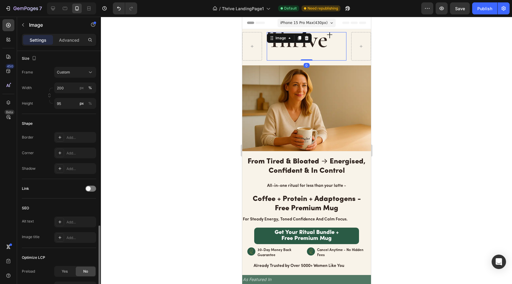
scroll to position [217, 0]
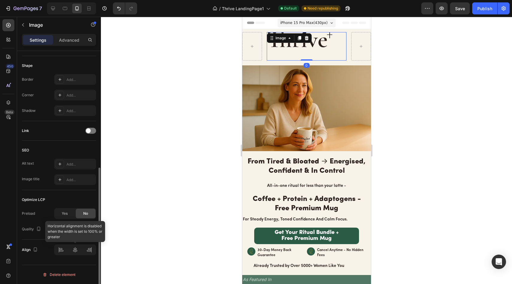
click at [74, 249] on div at bounding box center [75, 249] width 42 height 11
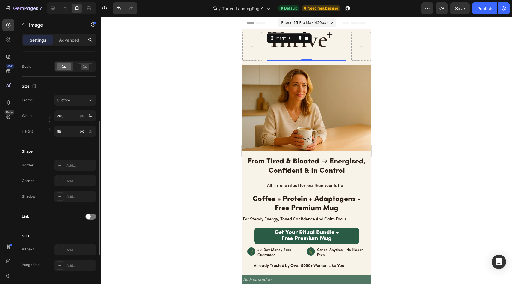
scroll to position [131, 0]
click at [71, 115] on input "200" at bounding box center [75, 116] width 42 height 11
click at [71, 153] on div "Shape" at bounding box center [59, 152] width 74 height 10
click at [69, 115] on input "200" at bounding box center [75, 116] width 42 height 11
click at [89, 118] on div "%" at bounding box center [90, 115] width 4 height 5
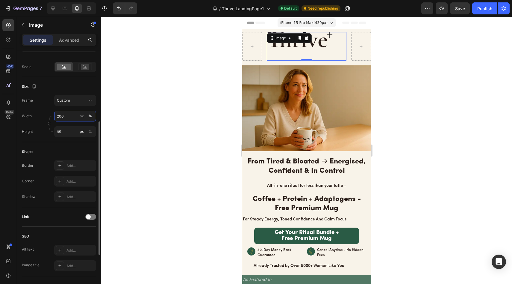
click at [74, 115] on input "200" at bounding box center [75, 116] width 42 height 11
click at [72, 133] on div "Full 100%" at bounding box center [69, 130] width 49 height 11
click at [73, 148] on div "Shape" at bounding box center [59, 152] width 74 height 10
click at [69, 116] on input "100" at bounding box center [75, 116] width 42 height 11
type input "100"
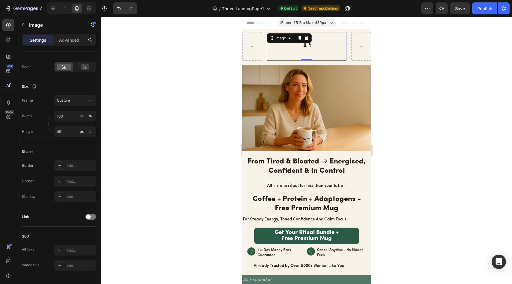
click at [203, 99] on div at bounding box center [306, 150] width 411 height 267
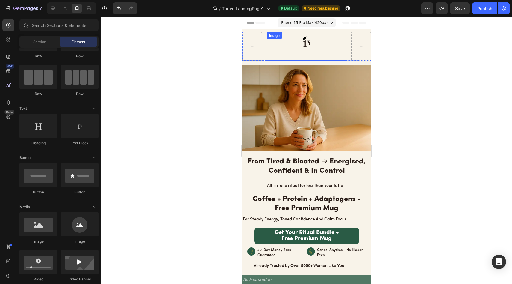
click at [302, 44] on img at bounding box center [306, 46] width 8 height 28
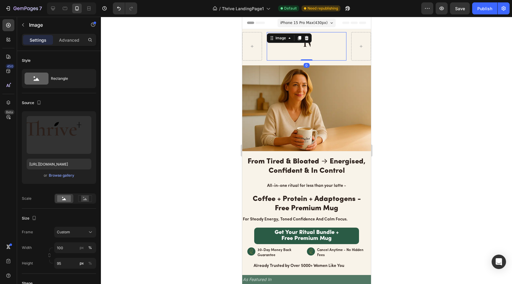
click at [69, 47] on div "Settings Advanced" at bounding box center [59, 42] width 84 height 17
click at [69, 42] on p "Advanced" at bounding box center [69, 40] width 20 height 6
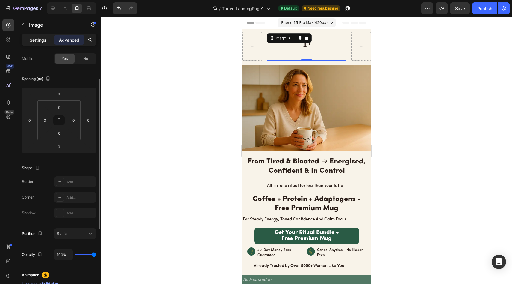
click at [49, 37] on div "Settings" at bounding box center [38, 40] width 30 height 10
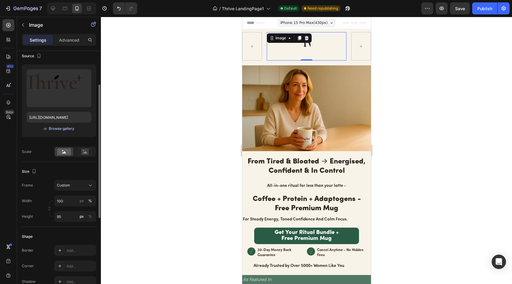
scroll to position [69, 0]
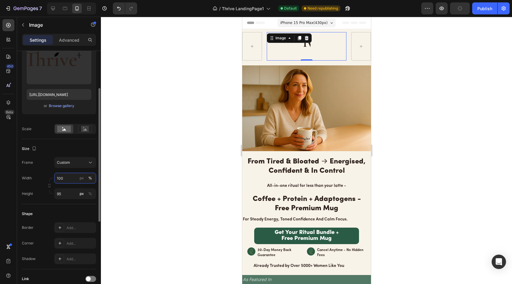
click at [62, 179] on input "100" at bounding box center [75, 178] width 42 height 11
type input "150"
click at [141, 142] on div at bounding box center [306, 150] width 411 height 267
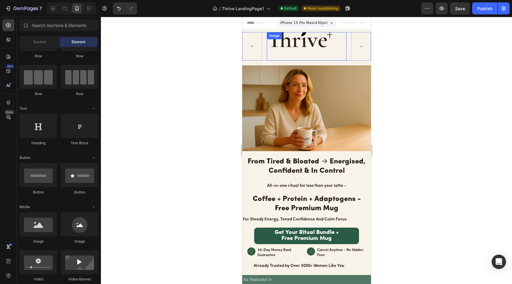
click at [282, 45] on img at bounding box center [306, 46] width 79 height 28
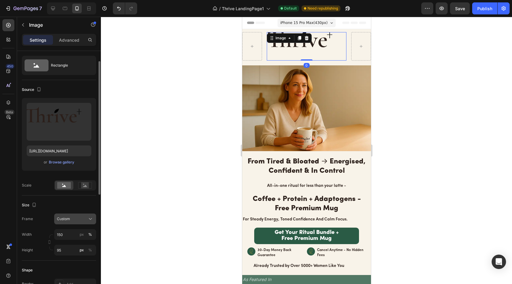
scroll to position [19, 0]
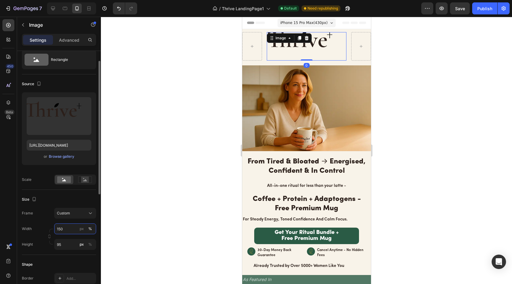
click at [63, 229] on input "150" at bounding box center [75, 228] width 42 height 11
type input "170"
click at [147, 173] on div at bounding box center [306, 150] width 411 height 267
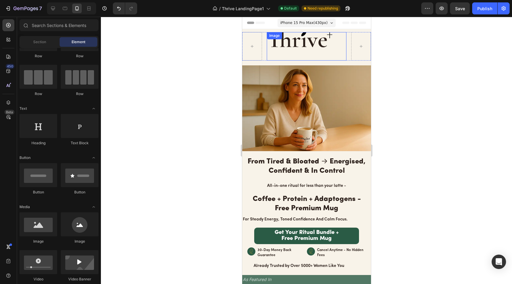
click at [294, 40] on img at bounding box center [306, 46] width 79 height 28
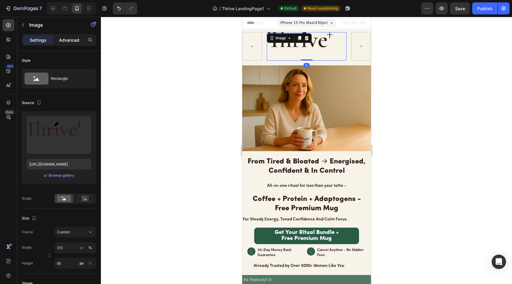
click at [72, 42] on p "Advanced" at bounding box center [69, 40] width 20 height 6
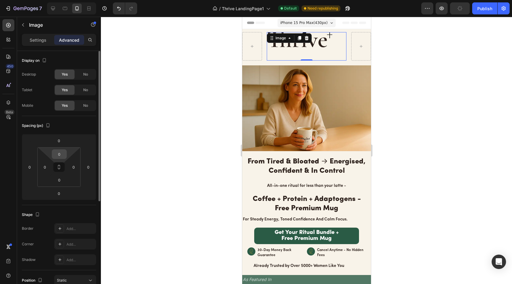
click at [61, 155] on input "0" at bounding box center [59, 153] width 12 height 9
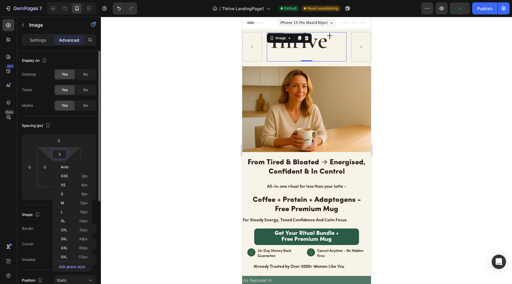
type input "30"
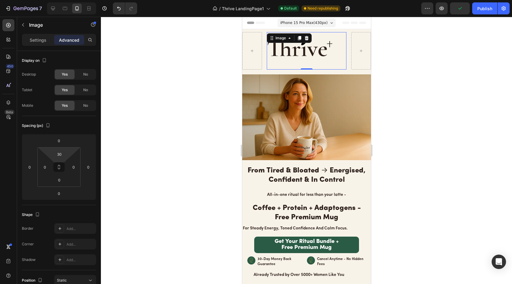
click at [140, 105] on div at bounding box center [306, 150] width 411 height 267
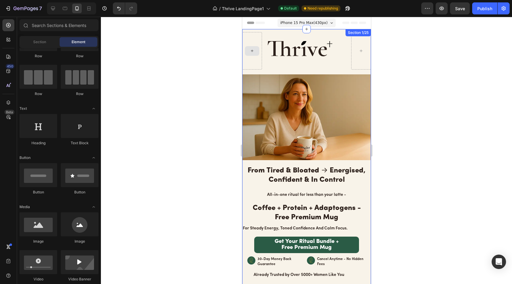
click at [326, 30] on div "Image Row Image From Tired & Bloated → Energised, Confident & In Control Headin…" at bounding box center [306, 172] width 129 height 287
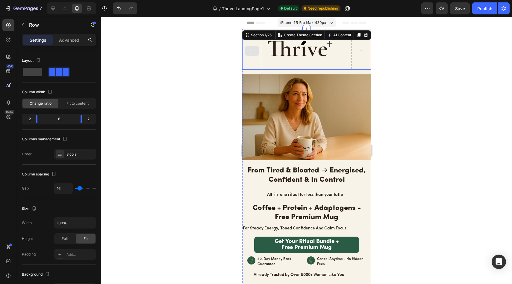
click at [343, 68] on div "Image Row" at bounding box center [306, 50] width 129 height 37
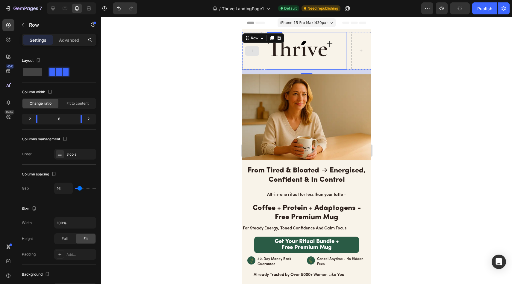
drag, startPoint x: 303, startPoint y: 72, endPoint x: 303, endPoint y: 54, distance: 18.6
click at [303, 54] on div "Image Row 16" at bounding box center [306, 50] width 129 height 37
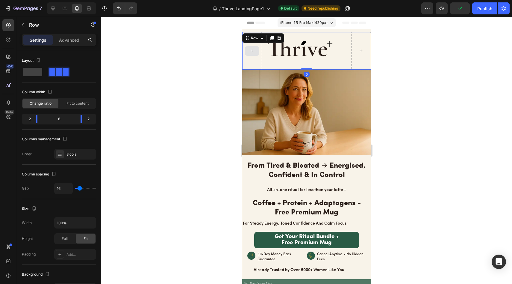
drag, startPoint x: 305, startPoint y: 73, endPoint x: 304, endPoint y: 32, distance: 40.8
click at [304, 32] on div "Image Row 0" at bounding box center [306, 50] width 129 height 37
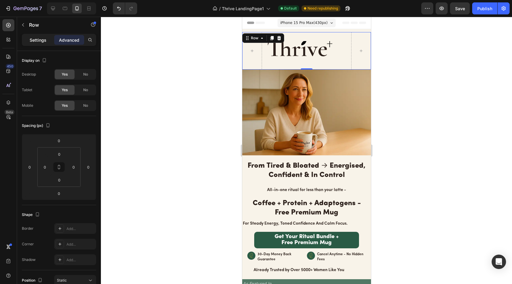
click at [40, 42] on p "Settings" at bounding box center [38, 40] width 17 height 6
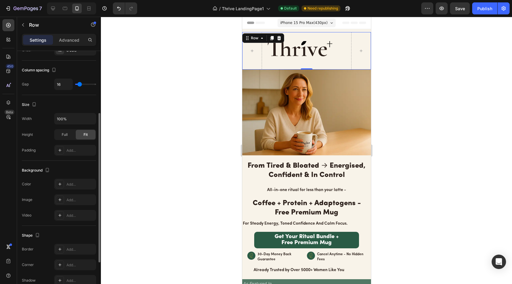
scroll to position [168, 0]
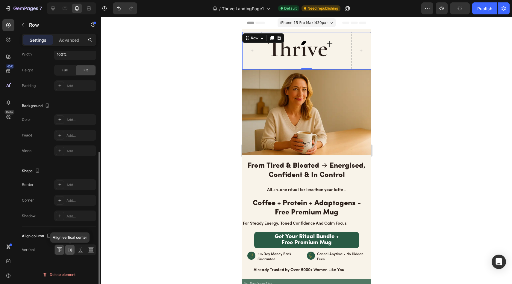
click at [72, 250] on icon at bounding box center [70, 249] width 6 height 6
click at [68, 252] on icon at bounding box center [70, 249] width 6 height 6
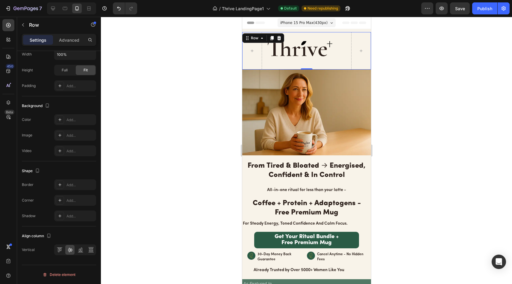
click at [205, 78] on div at bounding box center [306, 150] width 411 height 267
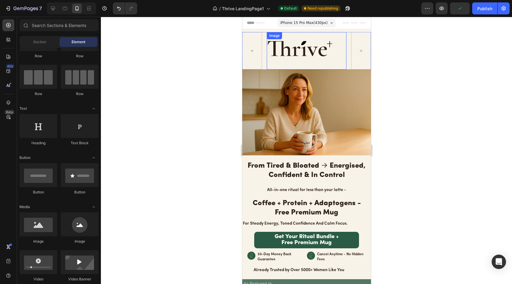
click at [279, 50] on img at bounding box center [306, 55] width 79 height 28
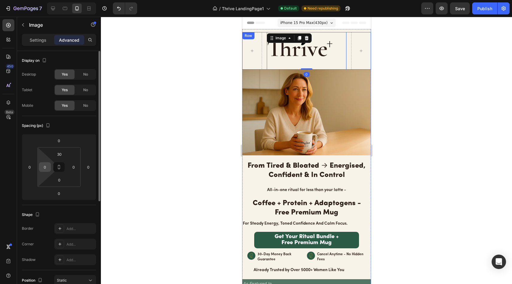
click at [50, 165] on div "0" at bounding box center [45, 167] width 12 height 10
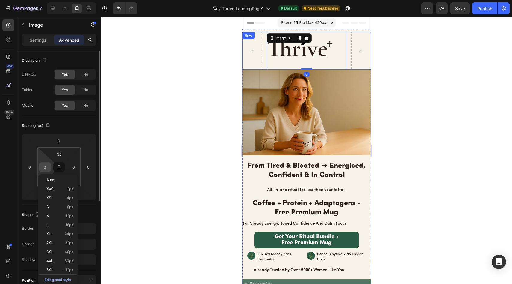
click at [47, 166] on input "0" at bounding box center [44, 166] width 9 height 9
type input "20"
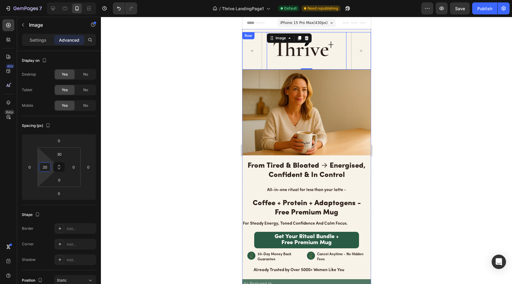
click at [134, 150] on div at bounding box center [306, 150] width 411 height 267
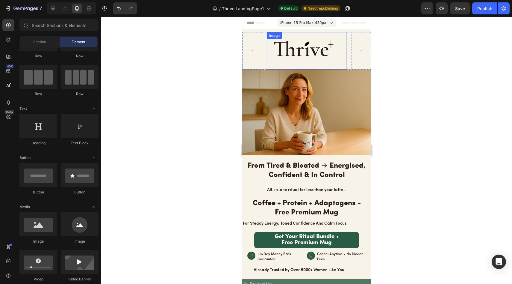
click at [296, 47] on img at bounding box center [309, 55] width 73 height 28
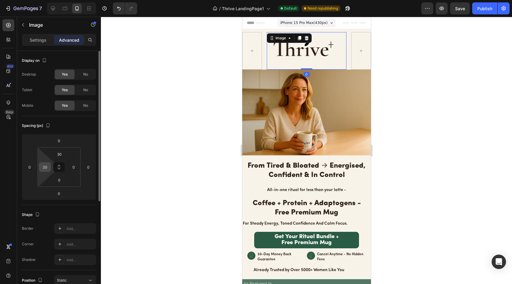
click at [47, 169] on input "20" at bounding box center [44, 166] width 9 height 9
type input "25"
click at [157, 136] on div at bounding box center [306, 150] width 411 height 267
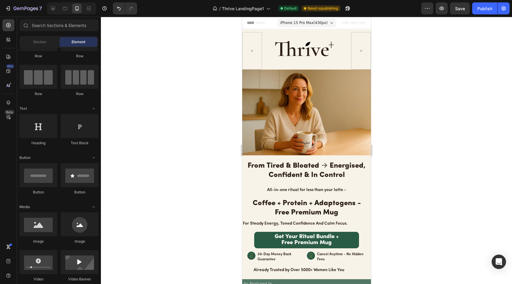
drag, startPoint x: 320, startPoint y: 143, endPoint x: 297, endPoint y: 58, distance: 88.0
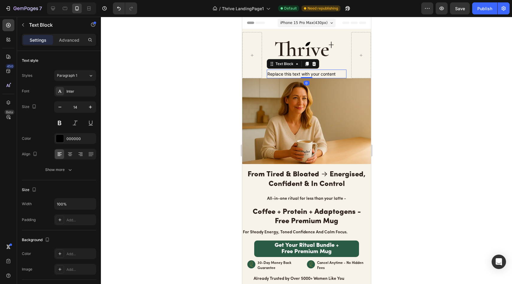
click at [333, 72] on div "Replace this text with your content" at bounding box center [306, 73] width 79 height 9
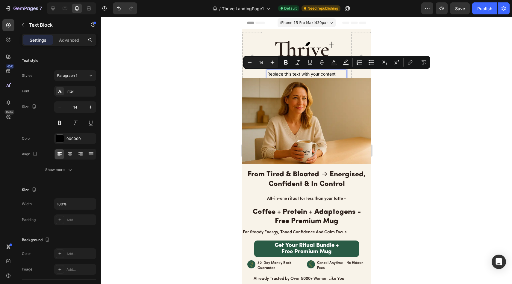
click at [334, 72] on p "Replace this text with your content" at bounding box center [306, 73] width 78 height 7
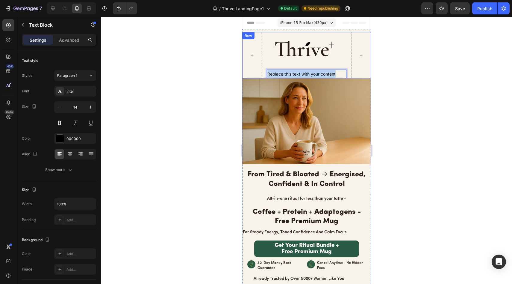
drag, startPoint x: 335, startPoint y: 72, endPoint x: 263, endPoint y: 71, distance: 71.9
click at [263, 71] on div "Image Replace this text with your content Text Block 0 Row" at bounding box center [306, 55] width 129 height 46
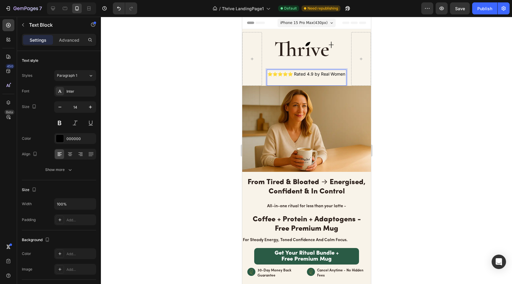
click at [395, 71] on div at bounding box center [306, 150] width 411 height 267
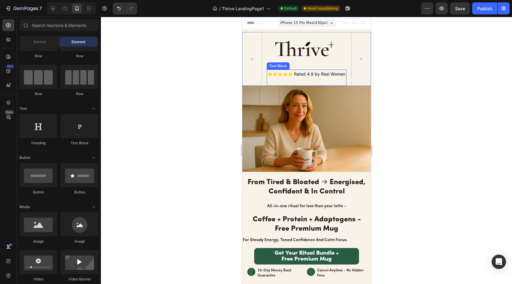
click at [296, 75] on p "⭐⭐⭐⭐⭐ Rated 4.9 by Real Women" at bounding box center [306, 77] width 78 height 15
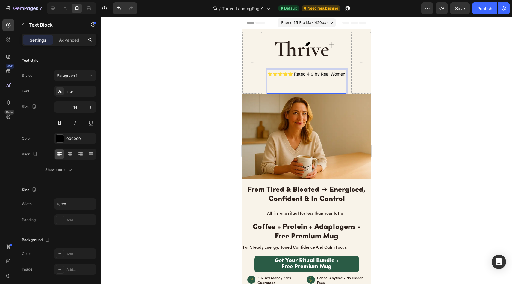
click at [303, 72] on p "⭐⭐⭐⭐⭐ Rated 4.9 by Real Women" at bounding box center [306, 81] width 78 height 23
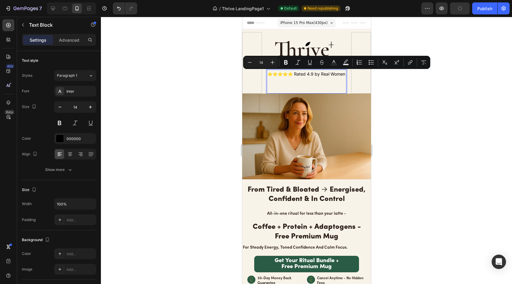
drag, startPoint x: 332, startPoint y: 73, endPoint x: 338, endPoint y: 73, distance: 6.0
click at [332, 73] on p "⭐⭐⭐⭐⭐ Rated 4.9 by Real Women" at bounding box center [306, 81] width 78 height 23
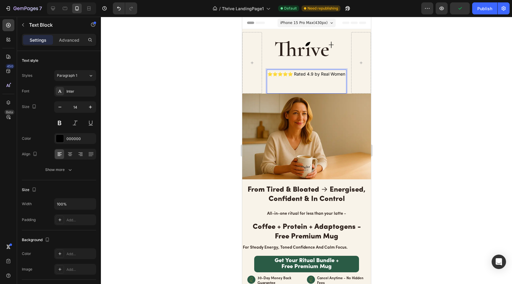
click at [338, 73] on p "⭐⭐⭐⭐⭐ Rated 4.9 by Real Women" at bounding box center [306, 81] width 78 height 23
drag, startPoint x: 338, startPoint y: 72, endPoint x: 288, endPoint y: 74, distance: 50.6
click at [288, 74] on p "⭐⭐⭐⭐⭐ Rated 4.9 by Real Women" at bounding box center [306, 81] width 78 height 23
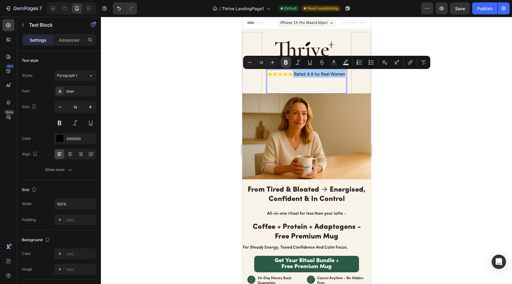
click at [283, 64] on icon "Editor contextual toolbar" at bounding box center [286, 62] width 6 height 6
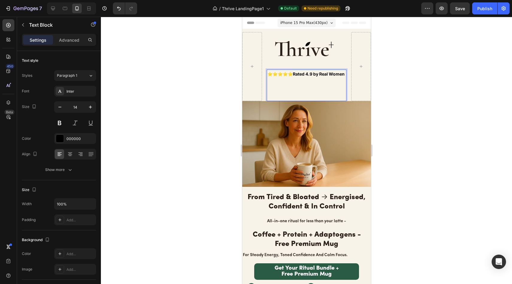
click at [332, 72] on strong "Rated 4.9 by Real Women" at bounding box center [319, 73] width 52 height 5
drag, startPoint x: 339, startPoint y: 72, endPoint x: 249, endPoint y: 75, distance: 90.2
click at [255, 75] on div "Image ⭐⭐⭐⭐⭐ Rated 4.9 by Real Women Text Block 0 Row" at bounding box center [306, 66] width 129 height 69
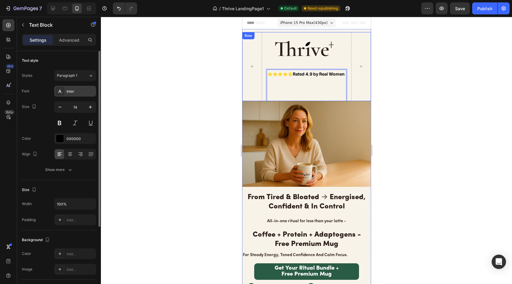
click at [87, 90] on div "Inter" at bounding box center [80, 91] width 28 height 5
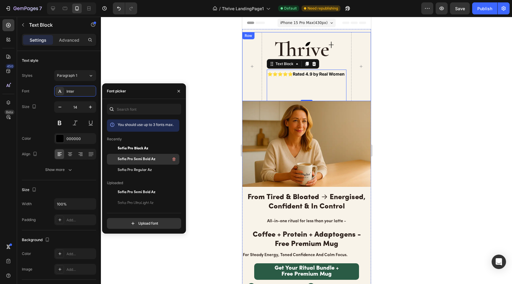
click at [148, 161] on span "Sofia Pro Semi Bold Az" at bounding box center [137, 158] width 38 height 5
click at [178, 90] on icon "button" at bounding box center [179, 91] width 2 height 2
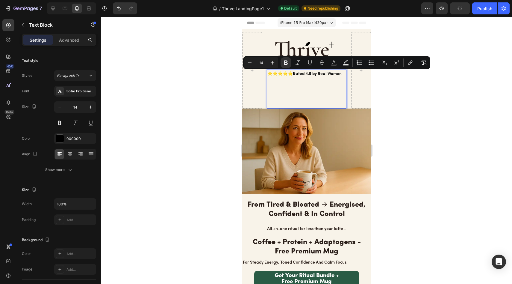
drag, startPoint x: 339, startPoint y: 73, endPoint x: 287, endPoint y: 72, distance: 52.4
click at [287, 72] on p "⭐⭐⭐⭐⭐ Rated 4.9 by Real Women" at bounding box center [306, 89] width 78 height 38
click at [276, 61] on button "Plus" at bounding box center [272, 62] width 11 height 11
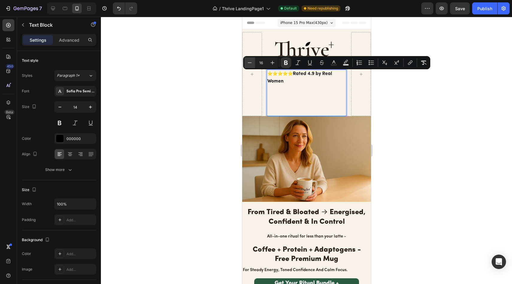
click at [253, 63] on button "Minus" at bounding box center [249, 62] width 11 height 11
type input "15"
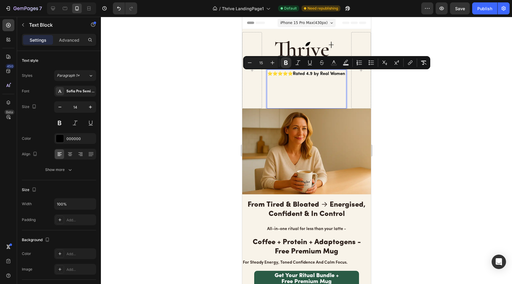
click at [206, 72] on div at bounding box center [306, 150] width 411 height 267
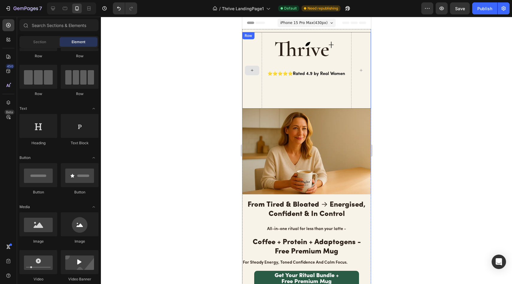
click at [284, 99] on p "⭐⭐⭐⭐⭐ Rated 4.9 by Real Women" at bounding box center [306, 89] width 78 height 38
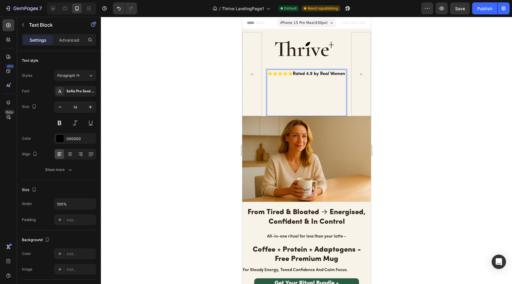
click at [274, 108] on p "⭐⭐⭐⭐⭐ Rated 4.9 by Real Women ⁠⁠⁠⁠⁠⁠⁠" at bounding box center [306, 92] width 78 height 45
click at [274, 111] on p "⭐⭐⭐⭐⭐ Rated 4.9 by Real Women ⁠⁠⁠⁠⁠⁠⁠" at bounding box center [306, 92] width 78 height 45
click at [273, 112] on p "⭐⭐⭐⭐⭐ Rated 4.9 by Real Women" at bounding box center [306, 92] width 78 height 45
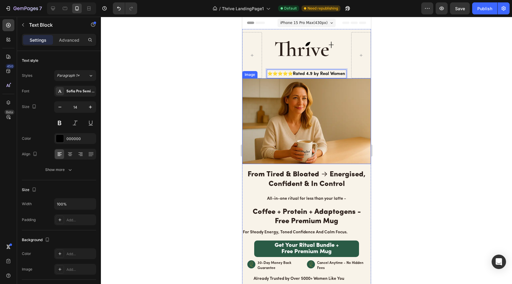
click at [223, 92] on div at bounding box center [306, 150] width 411 height 267
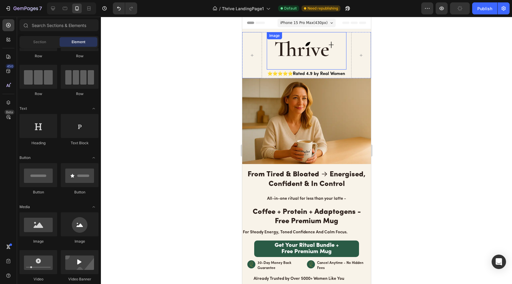
click at [297, 65] on img at bounding box center [310, 55] width 72 height 28
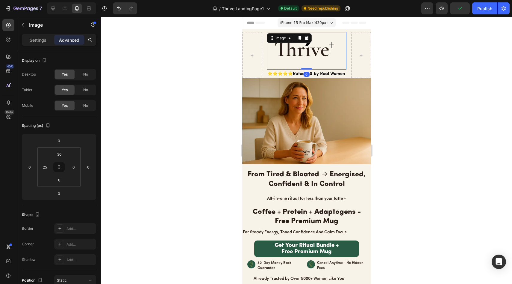
click at [42, 45] on div "Settings Advanced" at bounding box center [59, 40] width 74 height 12
click at [314, 74] on strong "Rated 4.9 by Real Women" at bounding box center [319, 74] width 52 height 4
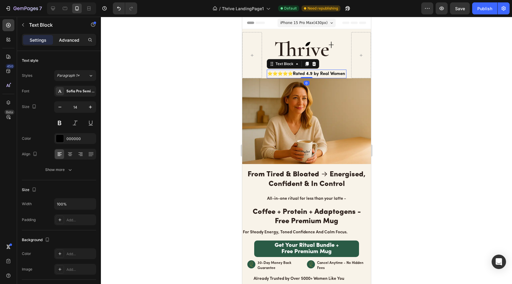
click at [66, 36] on div "Advanced" at bounding box center [69, 40] width 30 height 10
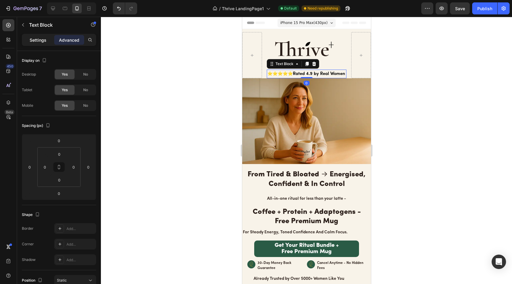
click at [40, 40] on p "Settings" at bounding box center [38, 40] width 17 height 6
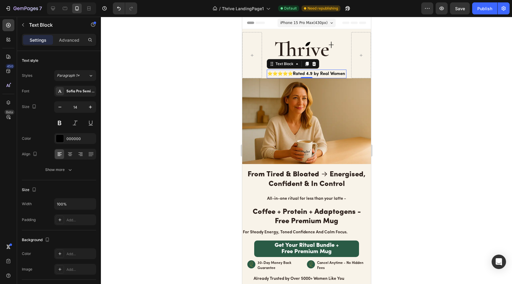
click at [159, 44] on div at bounding box center [306, 150] width 411 height 267
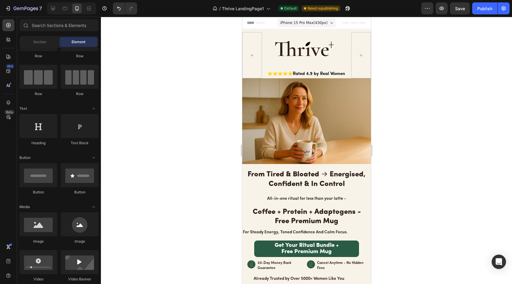
click at [178, 117] on div at bounding box center [306, 150] width 411 height 267
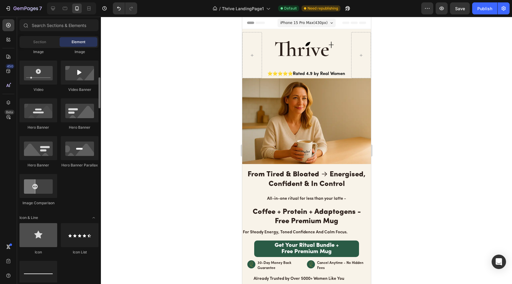
scroll to position [227, 0]
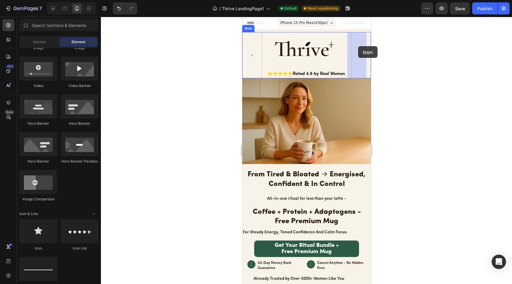
drag, startPoint x: 281, startPoint y: 246, endPoint x: 358, endPoint y: 46, distance: 213.8
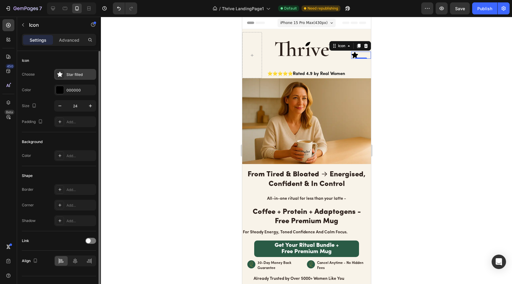
click at [69, 78] on div "Star filled" at bounding box center [75, 74] width 42 height 11
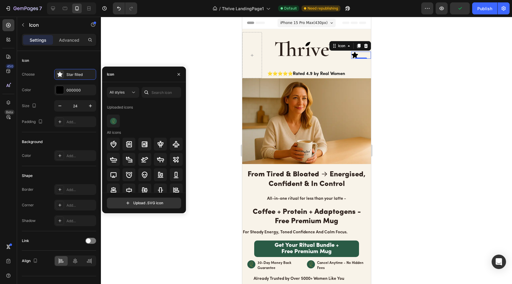
click at [159, 101] on div "All styles Uploaded icons All icons" at bounding box center [144, 139] width 74 height 105
click at [164, 95] on input "text" at bounding box center [162, 92] width 40 height 11
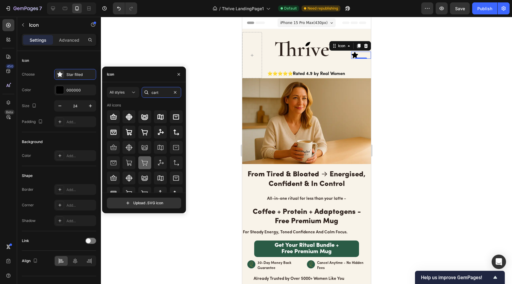
type input "cart"
click at [141, 160] on icon at bounding box center [144, 163] width 6 height 6
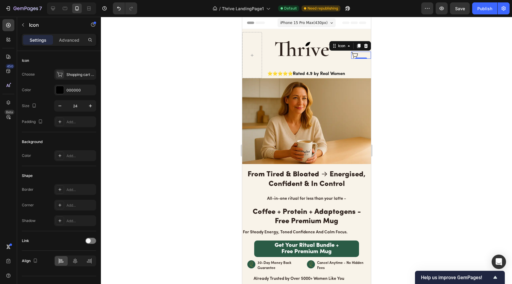
click at [188, 68] on div at bounding box center [306, 150] width 411 height 267
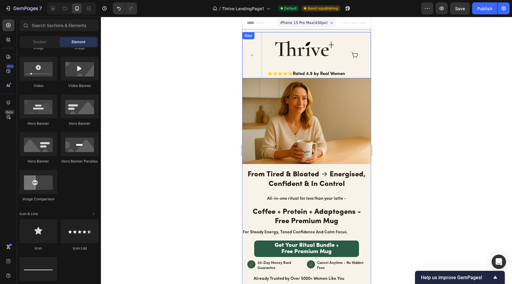
click at [346, 33] on div "Image ⭐⭐⭐⭐⭐ Rated 4.9 by Real Women Text Block Icon Row" at bounding box center [306, 55] width 129 height 46
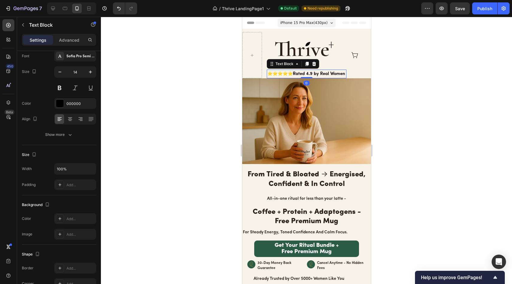
scroll to position [0, 0]
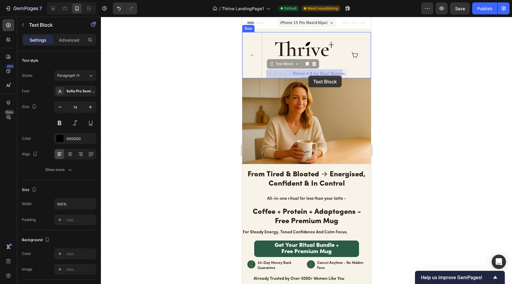
drag, startPoint x: 309, startPoint y: 72, endPoint x: 308, endPoint y: 75, distance: 3.5
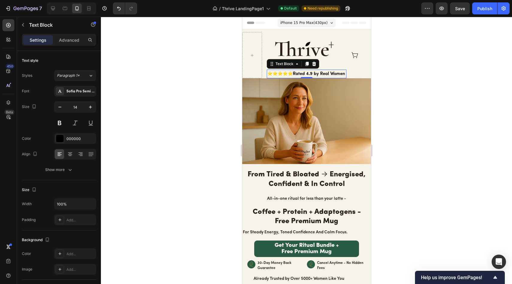
click at [425, 83] on div at bounding box center [306, 150] width 411 height 267
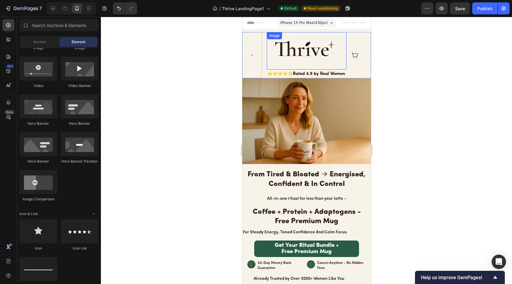
click at [324, 48] on img at bounding box center [310, 55] width 72 height 28
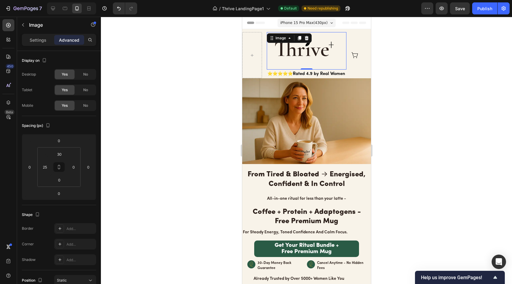
click at [305, 51] on img at bounding box center [310, 55] width 72 height 28
click at [45, 40] on p "Settings" at bounding box center [38, 40] width 17 height 6
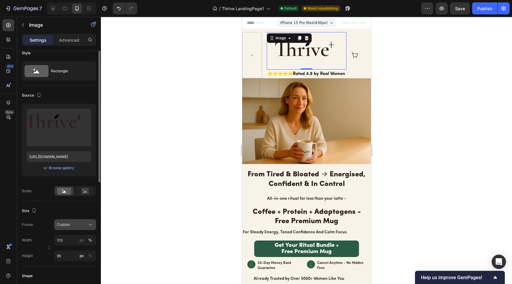
scroll to position [11, 0]
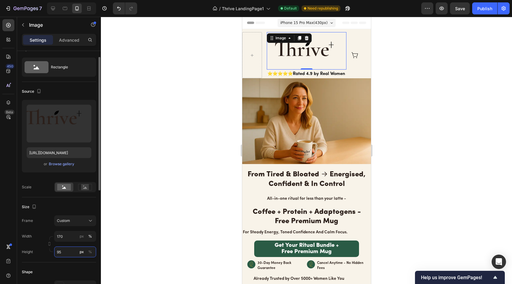
click at [62, 254] on input "95" at bounding box center [75, 251] width 42 height 11
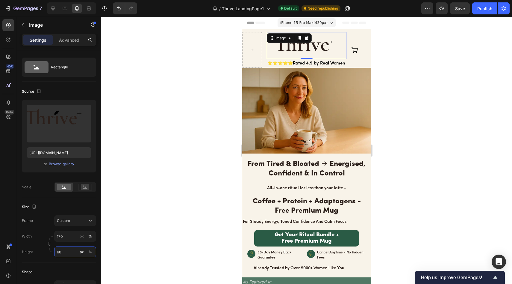
type input "60"
click at [167, 161] on div at bounding box center [306, 150] width 411 height 267
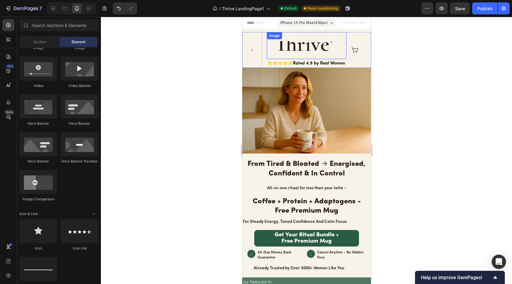
click at [292, 46] on img at bounding box center [310, 50] width 72 height 18
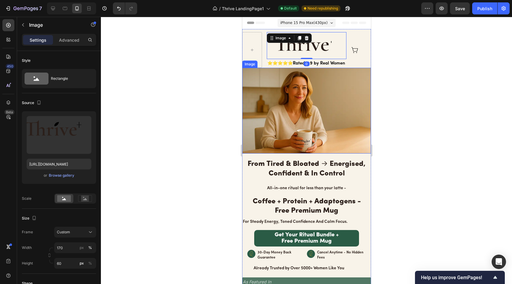
click at [204, 85] on div at bounding box center [306, 150] width 411 height 267
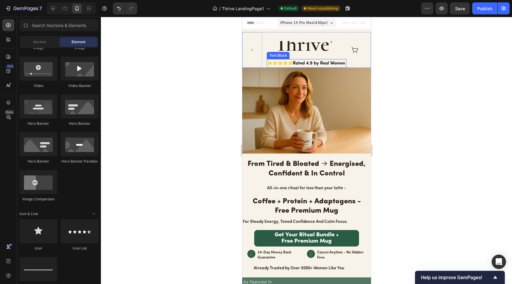
click at [302, 49] on img at bounding box center [310, 50] width 72 height 18
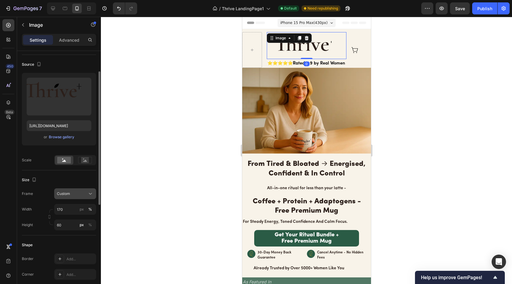
scroll to position [217, 0]
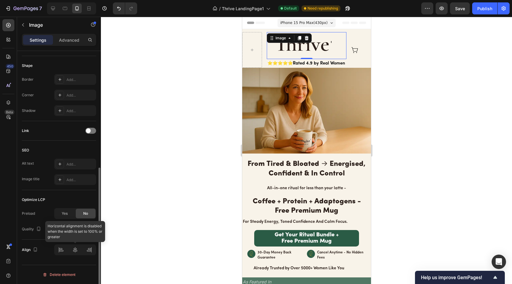
click at [75, 249] on div at bounding box center [75, 249] width 42 height 11
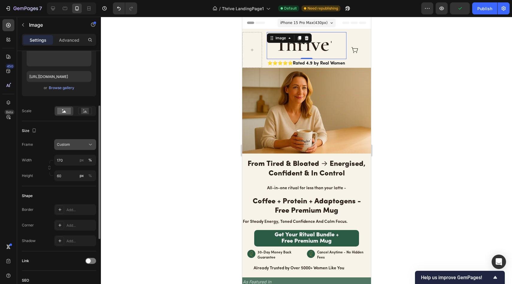
scroll to position [73, 0]
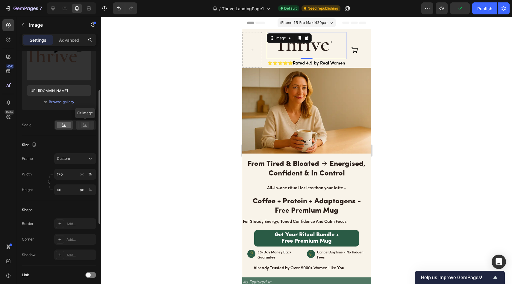
click at [84, 127] on rect at bounding box center [85, 125] width 8 height 6
click at [213, 79] on div at bounding box center [306, 150] width 411 height 267
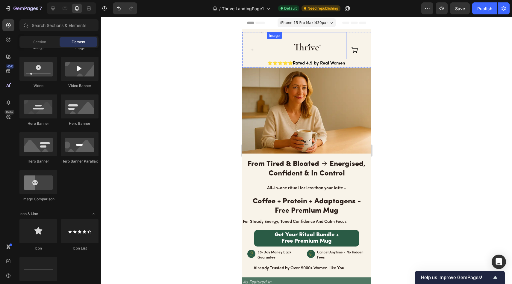
click at [302, 44] on img at bounding box center [310, 50] width 72 height 18
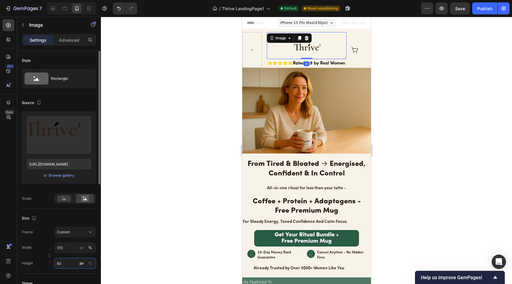
click at [67, 264] on input "60" at bounding box center [75, 263] width 42 height 11
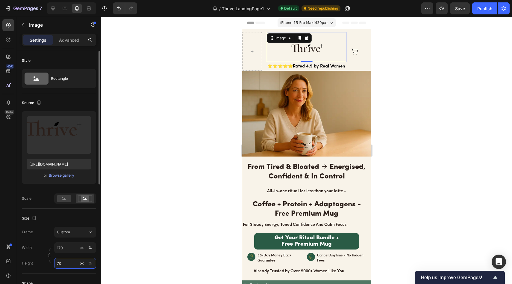
type input "7"
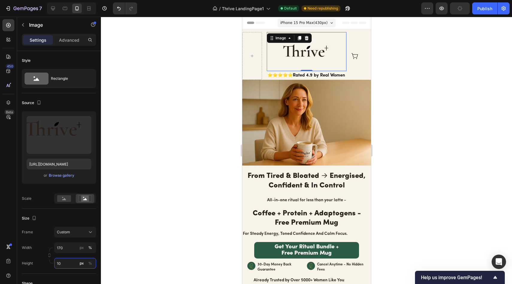
type input "1"
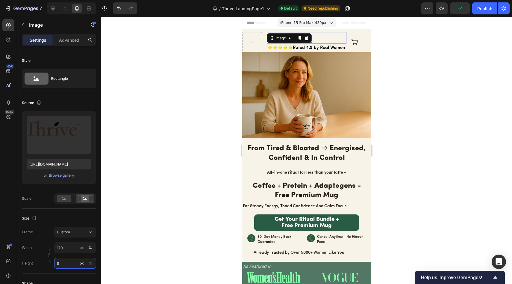
type input "80"
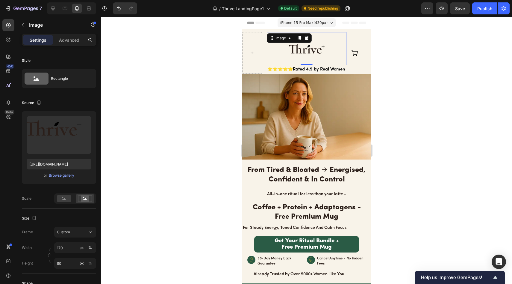
click at [204, 79] on div at bounding box center [306, 150] width 411 height 267
click at [300, 52] on img at bounding box center [310, 53] width 72 height 24
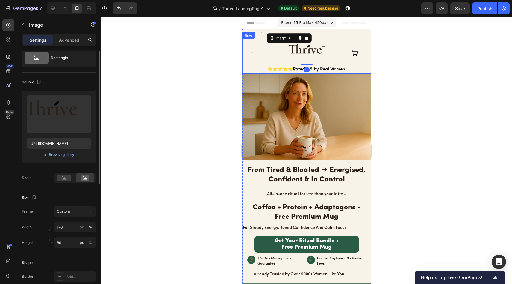
scroll to position [25, 0]
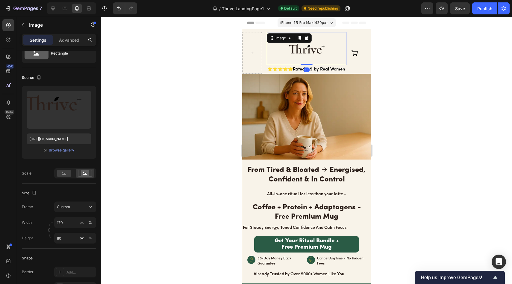
drag, startPoint x: 302, startPoint y: 64, endPoint x: 300, endPoint y: 20, distance: 43.5
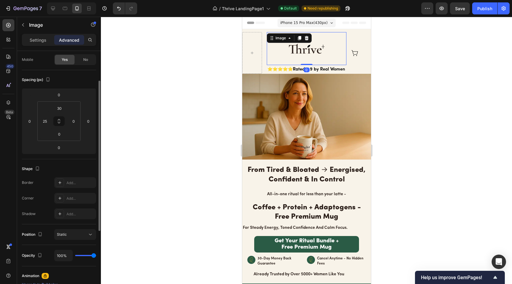
scroll to position [49, 0]
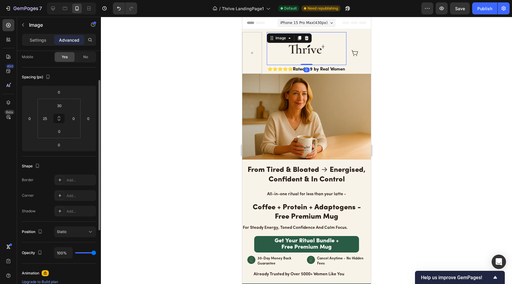
click at [297, 52] on img at bounding box center [310, 53] width 72 height 24
click at [42, 42] on p "Settings" at bounding box center [38, 40] width 17 height 6
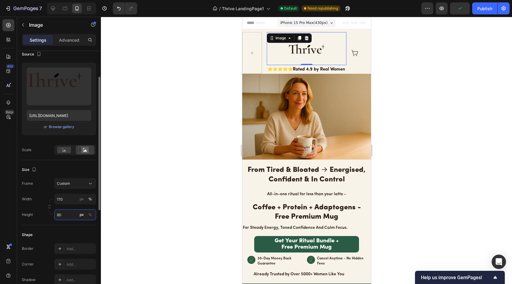
click at [67, 214] on input "80" at bounding box center [75, 214] width 42 height 11
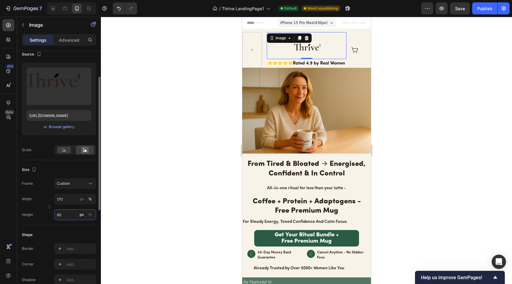
type input "6"
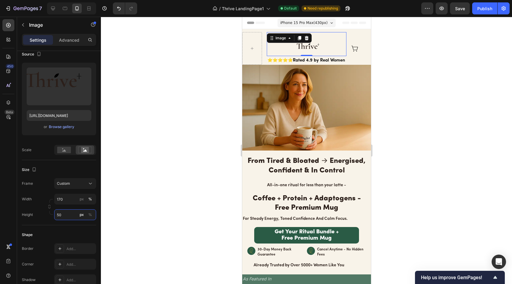
type input "5"
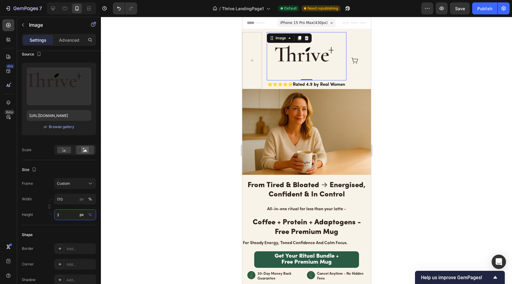
type input "30"
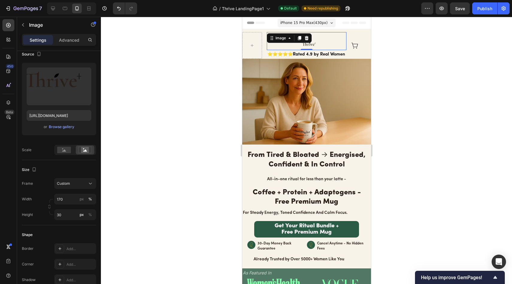
click at [223, 155] on div at bounding box center [306, 150] width 411 height 267
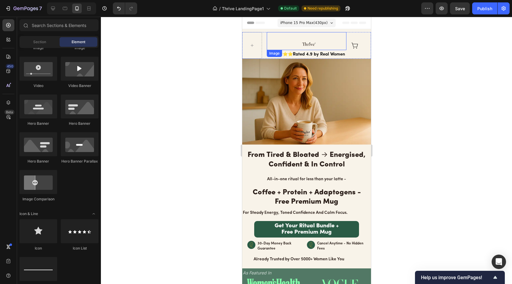
click at [307, 42] on img at bounding box center [310, 45] width 72 height 9
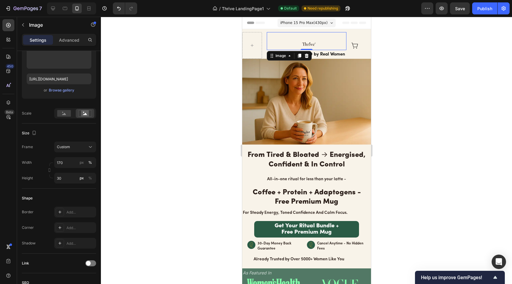
scroll to position [217, 0]
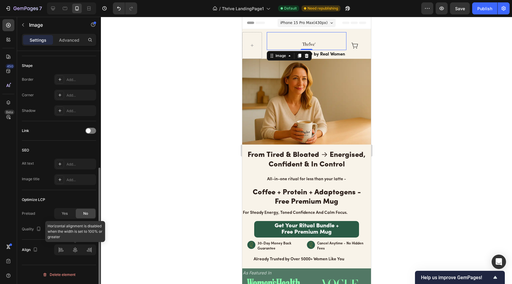
click at [75, 253] on div at bounding box center [75, 249] width 42 height 11
click at [75, 252] on div at bounding box center [75, 249] width 42 height 11
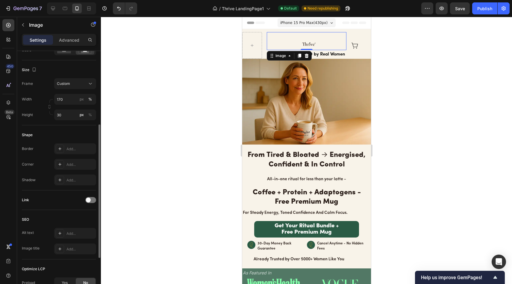
scroll to position [129, 0]
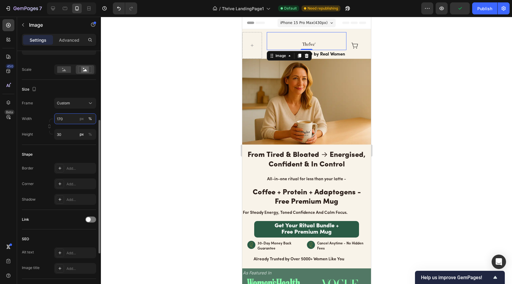
click at [70, 120] on input "170" at bounding box center [75, 118] width 42 height 11
type input "1"
type input "90"
click at [51, 148] on div "Shape Border Add... Corner Add... Shadow Add..." at bounding box center [59, 177] width 74 height 65
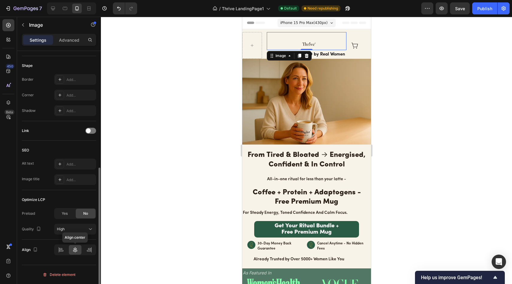
click at [75, 250] on icon at bounding box center [75, 249] width 4 height 5
click at [213, 75] on div at bounding box center [306, 150] width 411 height 267
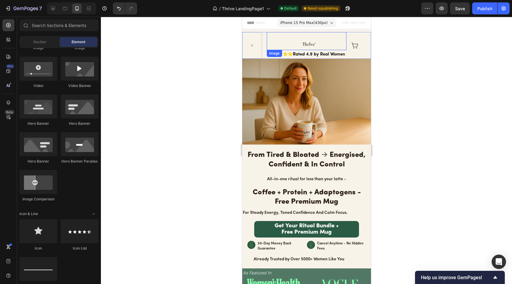
click at [308, 45] on img at bounding box center [309, 45] width 27 height 9
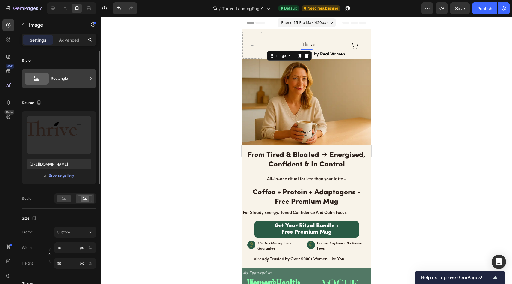
scroll to position [4, 0]
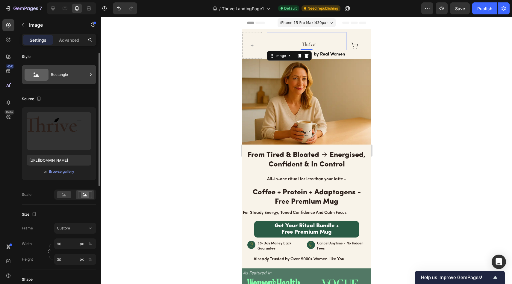
click at [55, 79] on div "Rectangle" at bounding box center [69, 75] width 37 height 14
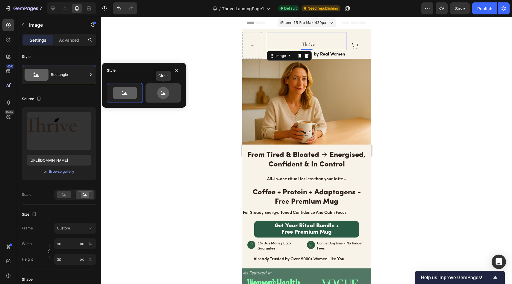
click at [171, 96] on icon at bounding box center [163, 93] width 28 height 12
type input "80"
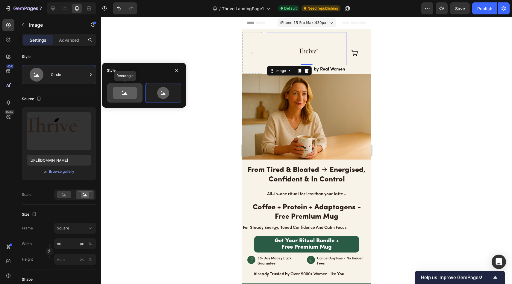
click at [127, 93] on icon at bounding box center [125, 93] width 24 height 12
type input "100"
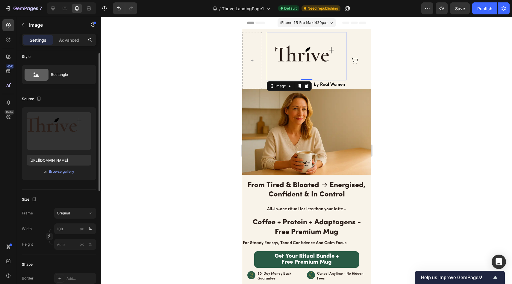
click at [76, 88] on div "Style Rectangle" at bounding box center [59, 68] width 74 height 42
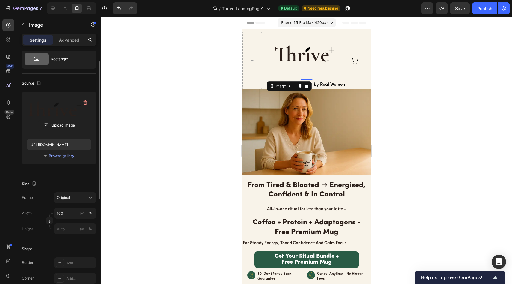
scroll to position [23, 0]
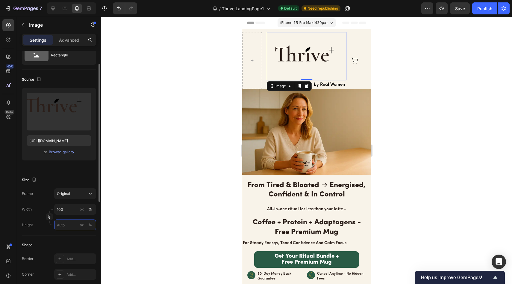
click at [68, 220] on input "px %" at bounding box center [75, 224] width 42 height 11
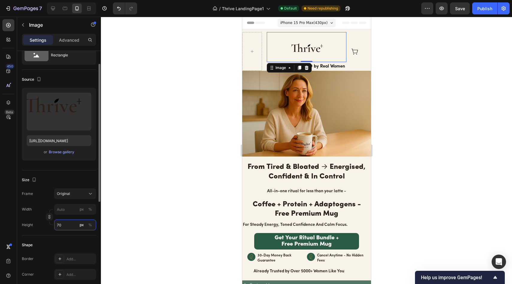
type input "7"
type input "70"
click at [81, 205] on button "px" at bounding box center [81, 208] width 7 height 7
click at [121, 192] on div at bounding box center [306, 150] width 411 height 267
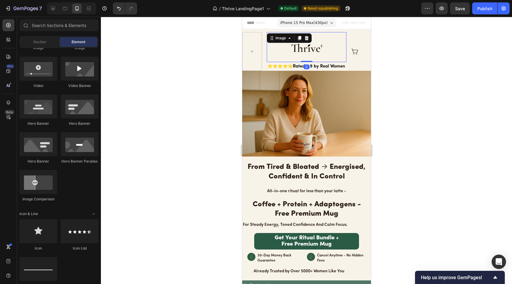
click at [304, 53] on img at bounding box center [310, 51] width 72 height 21
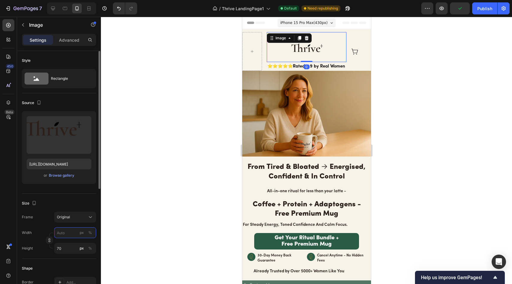
click at [77, 234] on input "px %" at bounding box center [75, 232] width 42 height 11
click at [75, 246] on p "Full 100%" at bounding box center [74, 246] width 35 height 5
type input "100"
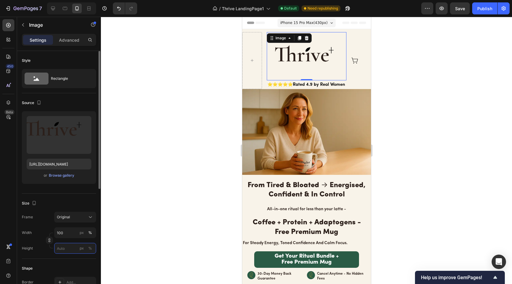
click at [65, 248] on input "px %" at bounding box center [75, 248] width 42 height 11
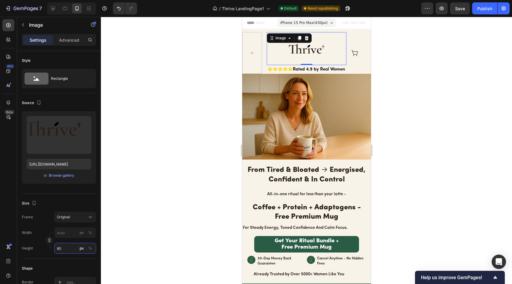
type input "80"
click at [165, 149] on div at bounding box center [306, 150] width 411 height 267
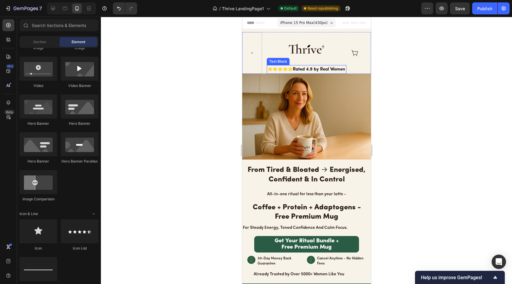
click at [301, 51] on img at bounding box center [310, 53] width 72 height 24
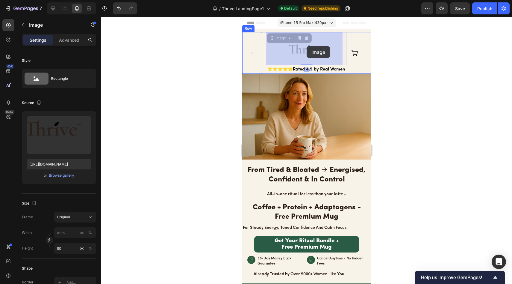
drag, startPoint x: 307, startPoint y: 63, endPoint x: 306, endPoint y: 47, distance: 16.5
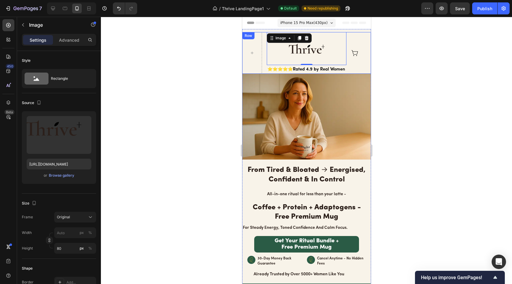
click at [205, 82] on div at bounding box center [306, 150] width 411 height 267
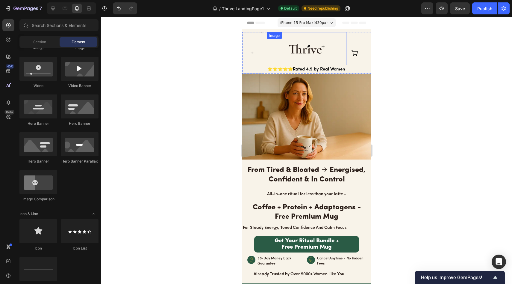
click at [306, 51] on img at bounding box center [310, 53] width 72 height 24
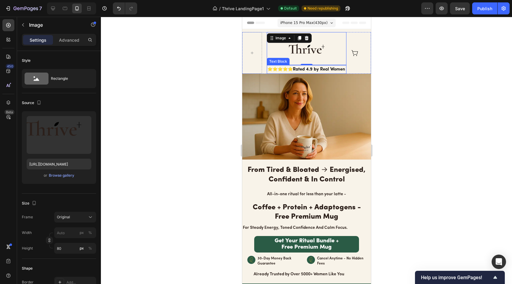
click at [313, 67] on strong "Rated 4.9 by Real Women" at bounding box center [319, 69] width 52 height 4
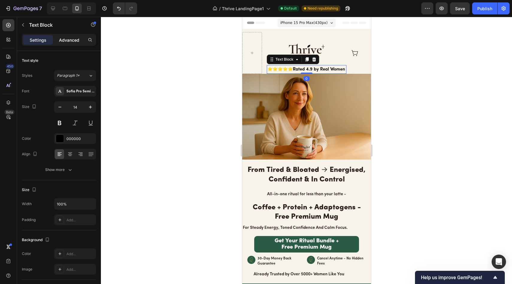
click at [78, 41] on p "Advanced" at bounding box center [69, 40] width 20 height 6
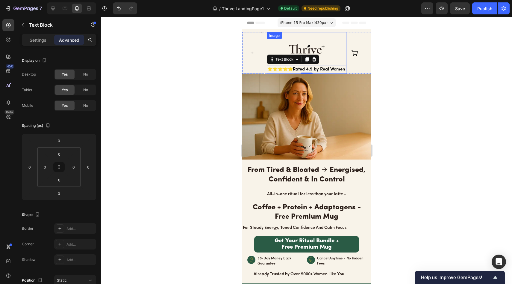
click at [320, 49] on img at bounding box center [310, 53] width 72 height 24
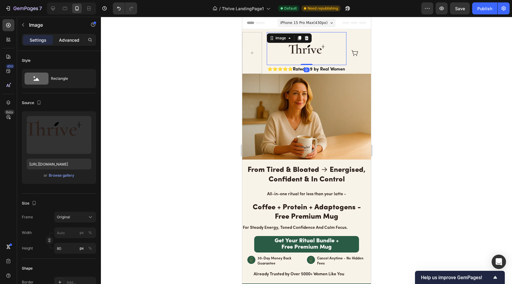
click at [75, 43] on p "Advanced" at bounding box center [69, 40] width 20 height 6
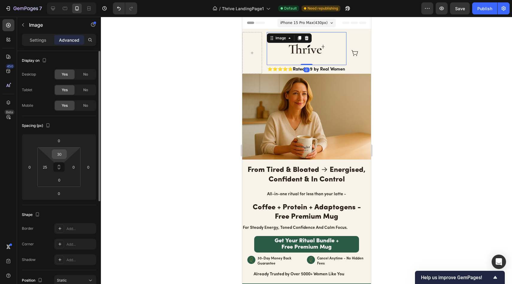
click at [61, 158] on input "30" at bounding box center [59, 153] width 12 height 9
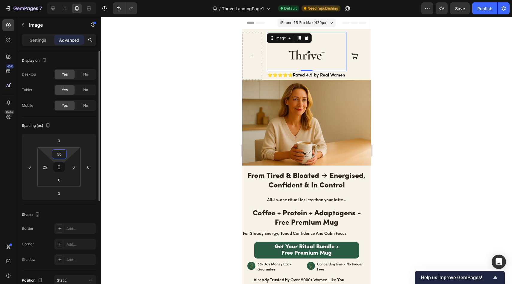
type input "5"
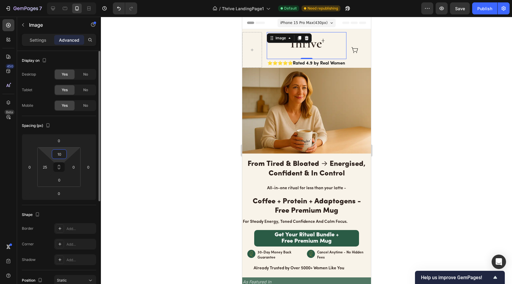
type input "1"
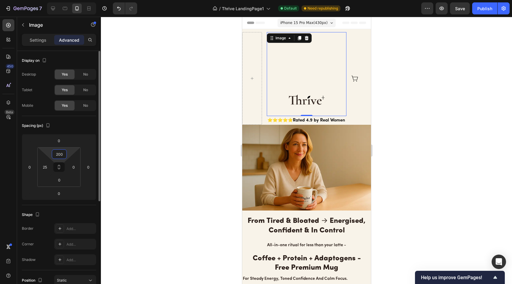
type input "20"
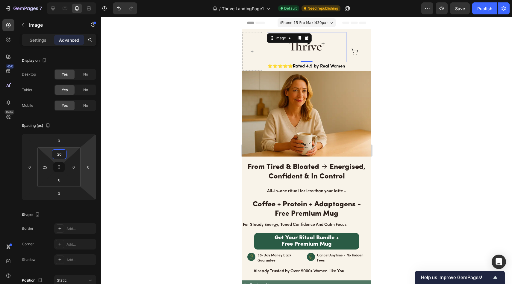
click at [153, 128] on div at bounding box center [306, 150] width 411 height 267
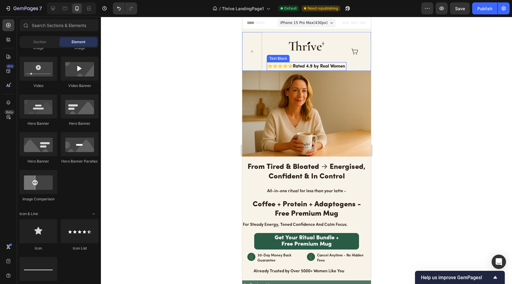
click at [291, 51] on img at bounding box center [310, 50] width 72 height 24
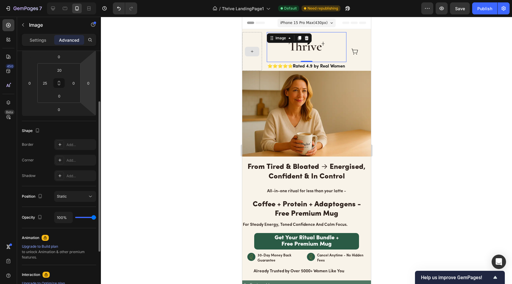
scroll to position [0, 0]
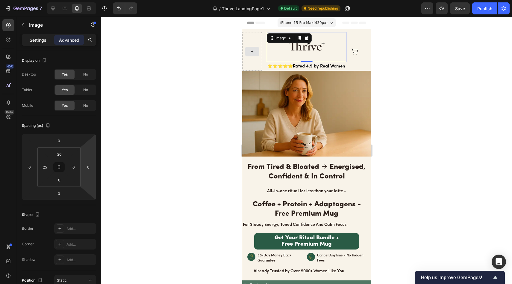
click at [35, 43] on div "Settings" at bounding box center [38, 40] width 30 height 10
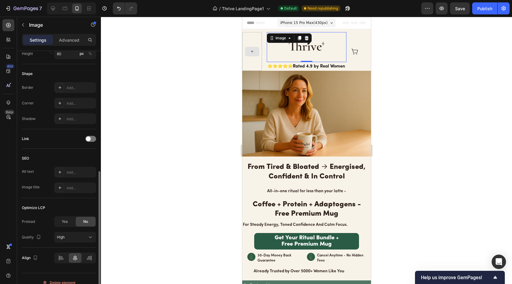
scroll to position [202, 0]
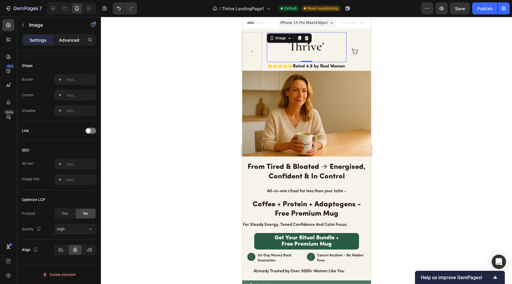
click at [71, 44] on div "Advanced" at bounding box center [69, 40] width 30 height 10
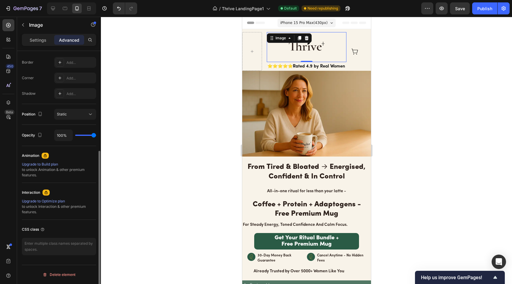
scroll to position [166, 0]
click at [53, 243] on textarea at bounding box center [59, 245] width 74 height 17
paste textarea ".logo-header { display: block; margin-bottom: 2px !important; } .logo-header im…"
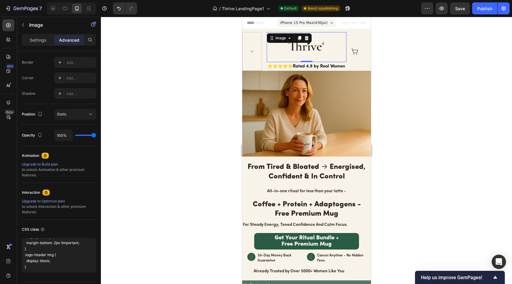
type textarea ".logo-header { display: block; margin-bottom: 2px !important; } .logo-header im…"
click at [136, 199] on div at bounding box center [306, 150] width 411 height 267
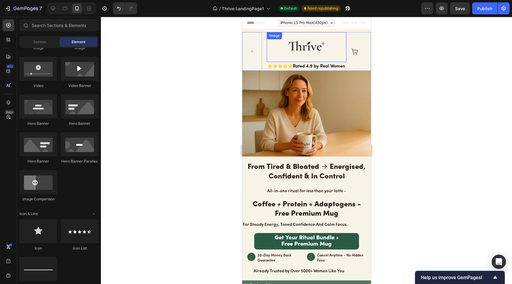
click at [306, 54] on img at bounding box center [310, 50] width 72 height 24
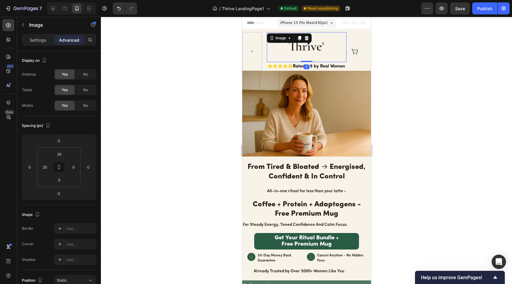
click at [68, 40] on p "Advanced" at bounding box center [69, 40] width 20 height 6
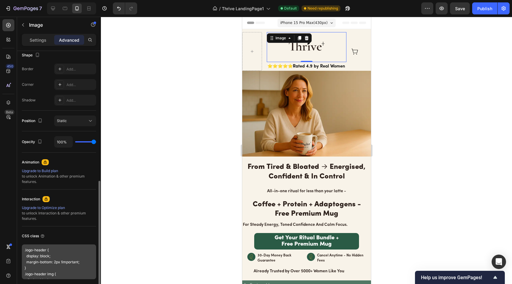
scroll to position [13, 0]
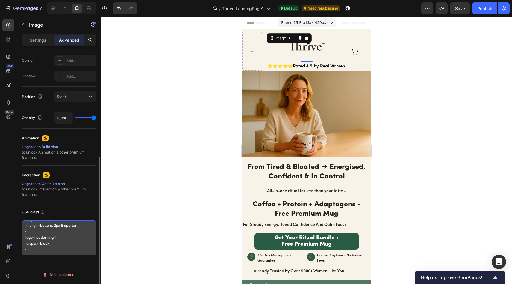
click at [59, 243] on textarea ".logo-header { display: block; margin-bottom: 2px !important; } .logo-header im…" at bounding box center [59, 237] width 74 height 35
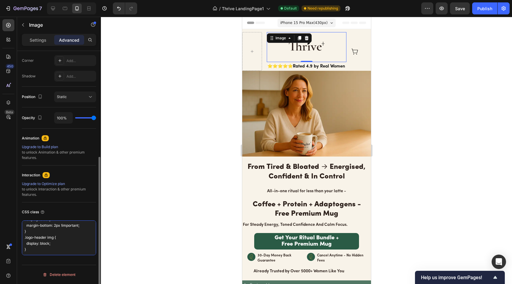
click at [60, 248] on textarea ".logo-header { display: block; margin-bottom: 2px !important; } .logo-header im…" at bounding box center [59, 237] width 74 height 35
drag, startPoint x: 60, startPoint y: 251, endPoint x: 0, endPoint y: 198, distance: 80.0
click at [0, 198] on div "450 Beta Sections(18) Elements(83) Section Element Hero Section Product Detail …" at bounding box center [50, 150] width 101 height 267
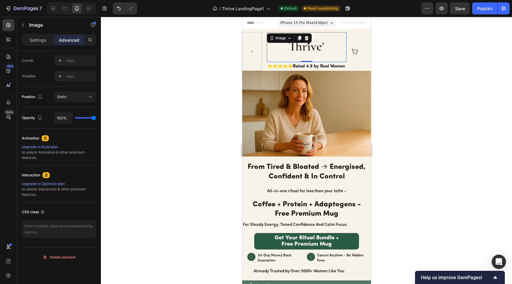
click at [153, 182] on div at bounding box center [306, 150] width 411 height 267
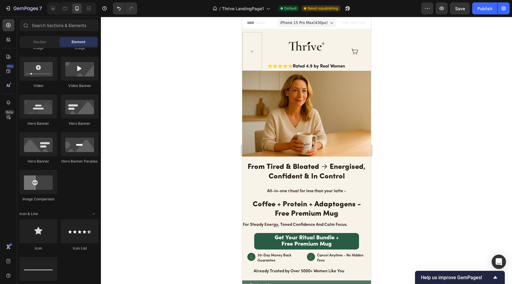
click at [302, 52] on img at bounding box center [310, 50] width 72 height 24
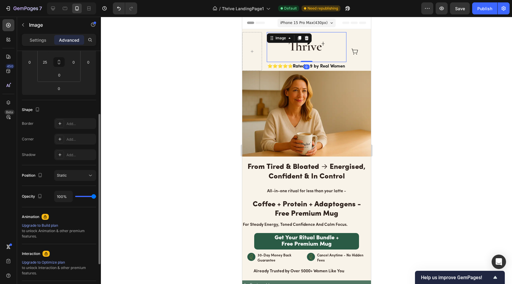
scroll to position [166, 0]
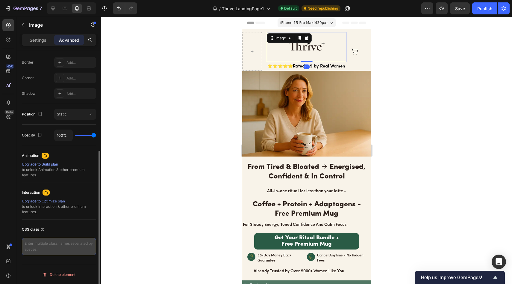
click at [58, 240] on textarea at bounding box center [59, 245] width 74 height 17
paste textarea "logo-header"
type textarea "logo-header"
click at [83, 228] on div "CSS class" at bounding box center [59, 229] width 74 height 10
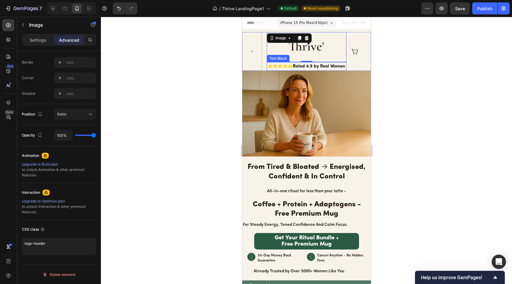
click at [309, 64] on strong "Rated 4.9 by Real Women" at bounding box center [319, 66] width 52 height 4
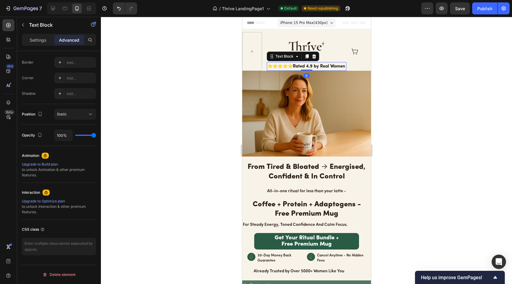
scroll to position [0, 0]
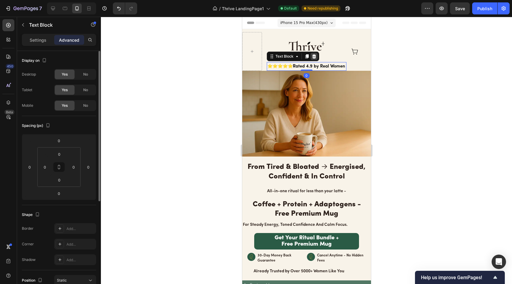
click at [313, 56] on icon at bounding box center [314, 56] width 4 height 4
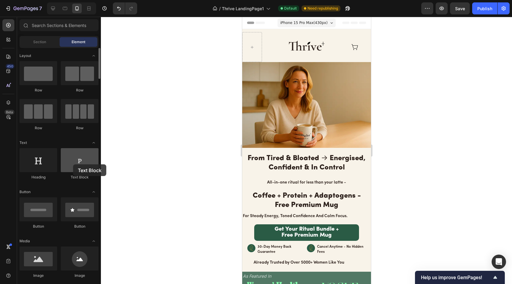
drag, startPoint x: 78, startPoint y: 163, endPoint x: 76, endPoint y: 157, distance: 6.3
click at [72, 164] on div at bounding box center [80, 160] width 38 height 24
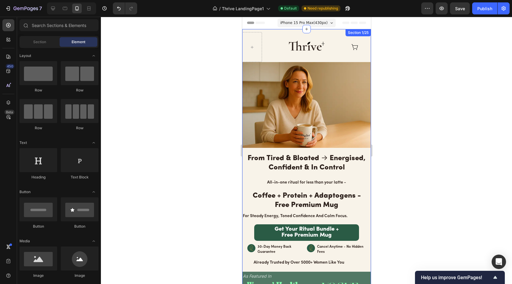
click at [338, 30] on div "Image Icon Row Image From Tired & Bloated → Energised, Confident & In Control H…" at bounding box center [306, 166] width 129 height 274
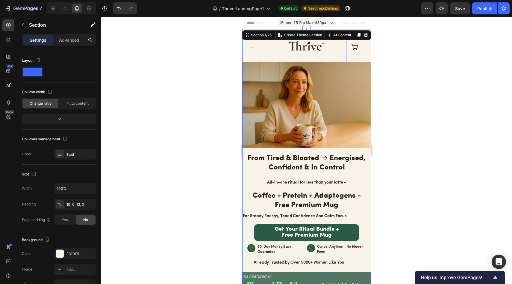
click at [326, 51] on img at bounding box center [310, 50] width 72 height 24
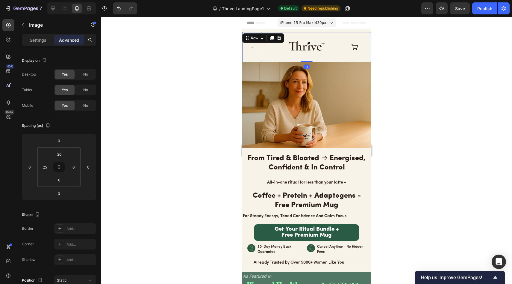
click at [345, 58] on div "Image Icon Row 0" at bounding box center [306, 47] width 129 height 30
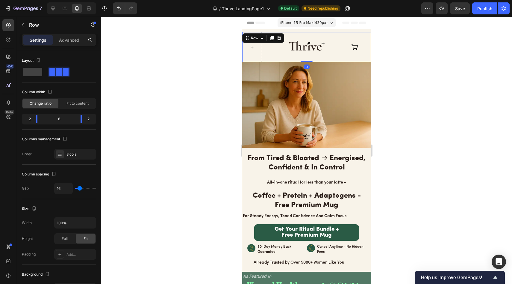
click at [279, 39] on icon at bounding box center [279, 38] width 4 height 4
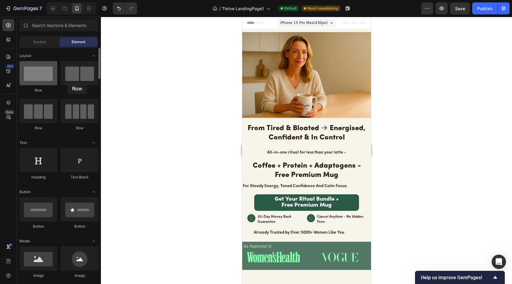
drag, startPoint x: 41, startPoint y: 87, endPoint x: 46, endPoint y: 84, distance: 5.6
click at [52, 85] on div "Row" at bounding box center [38, 77] width 38 height 32
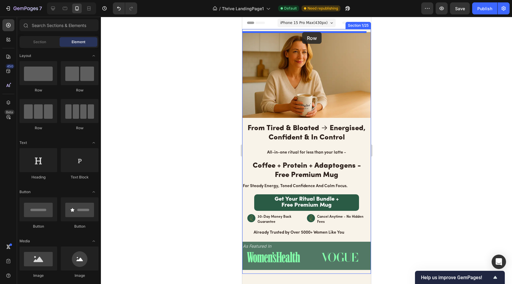
drag, startPoint x: 283, startPoint y: 95, endPoint x: 302, endPoint y: 32, distance: 65.9
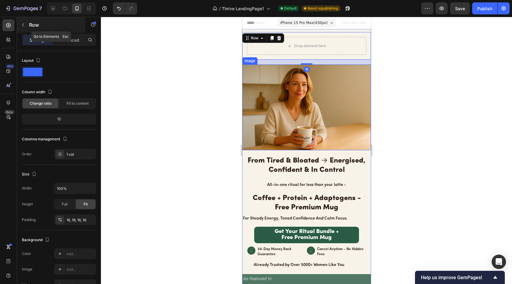
click at [32, 25] on p "Row" at bounding box center [54, 24] width 51 height 7
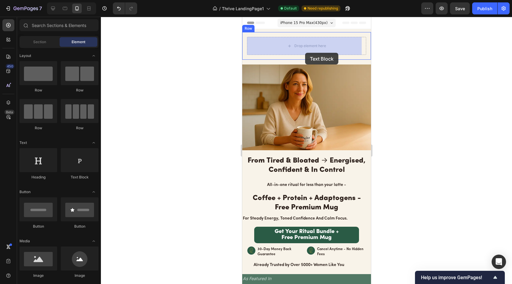
drag, startPoint x: 320, startPoint y: 178, endPoint x: 305, endPoint y: 53, distance: 126.7
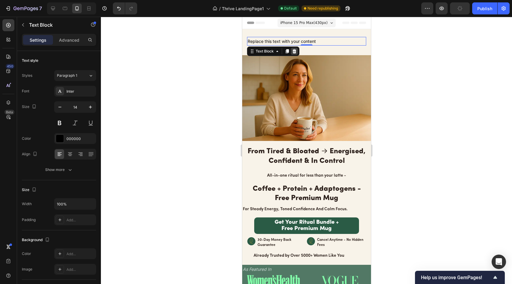
click at [291, 51] on div at bounding box center [294, 51] width 7 height 7
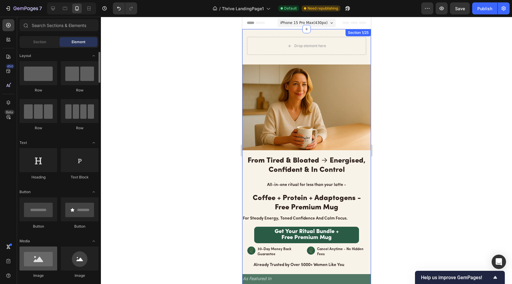
scroll to position [7, 0]
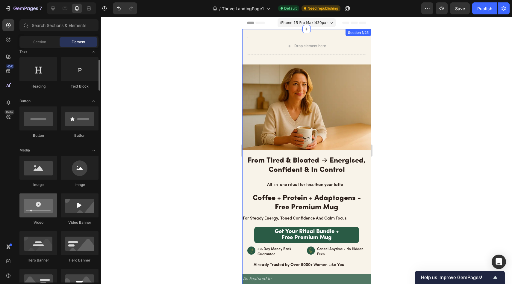
scroll to position [95, 0]
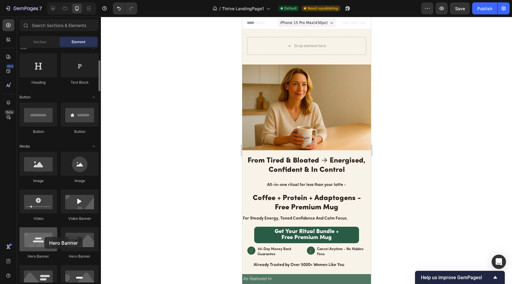
drag, startPoint x: 44, startPoint y: 243, endPoint x: 39, endPoint y: 228, distance: 15.9
click at [43, 237] on div at bounding box center [38, 239] width 38 height 24
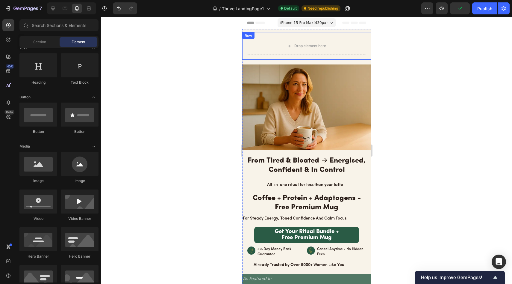
click at [328, 36] on div "Drop element here Row" at bounding box center [306, 46] width 129 height 28
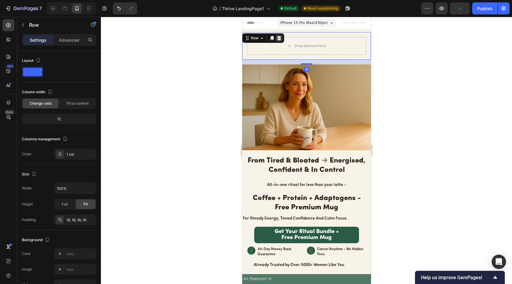
click at [281, 40] on div at bounding box center [278, 37] width 7 height 7
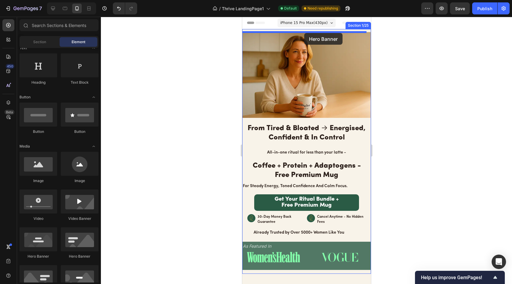
drag, startPoint x: 288, startPoint y: 258, endPoint x: 304, endPoint y: 33, distance: 225.2
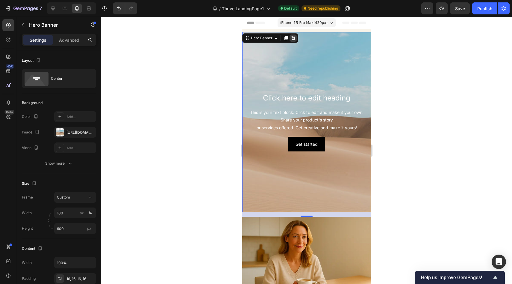
click at [294, 37] on icon at bounding box center [293, 38] width 5 height 5
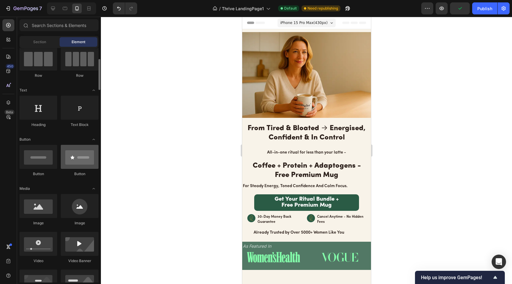
scroll to position [19, 0]
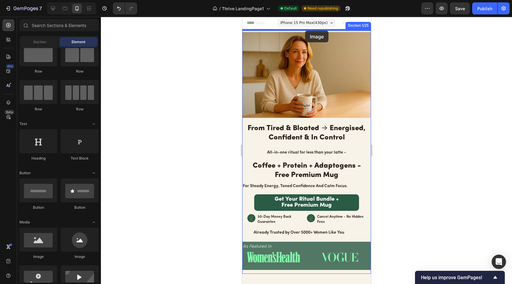
drag, startPoint x: 279, startPoint y: 250, endPoint x: 305, endPoint y: 31, distance: 221.4
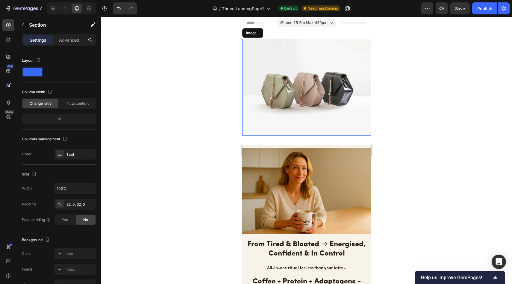
click at [305, 31] on div "Image Section 1/25 You can create reusable sections Create Theme Section AI Con…" at bounding box center [306, 87] width 129 height 116
click at [330, 50] on img at bounding box center [306, 87] width 129 height 97
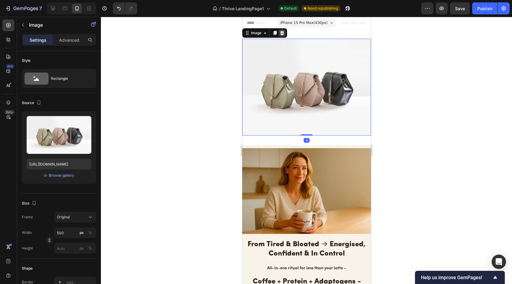
click at [284, 34] on div at bounding box center [281, 32] width 7 height 7
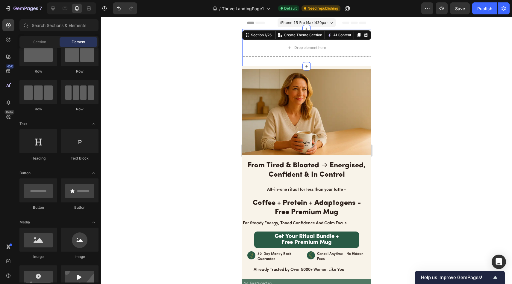
click at [330, 33] on div "Drop element here Section 1/25 You can create reusable sections Create Theme Se…" at bounding box center [306, 47] width 129 height 37
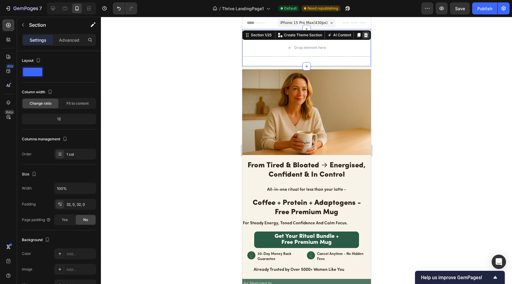
click at [363, 35] on icon at bounding box center [365, 35] width 5 height 5
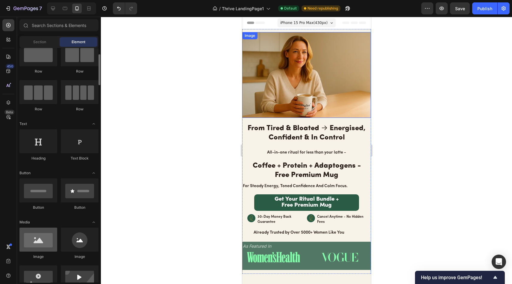
scroll to position [22, 0]
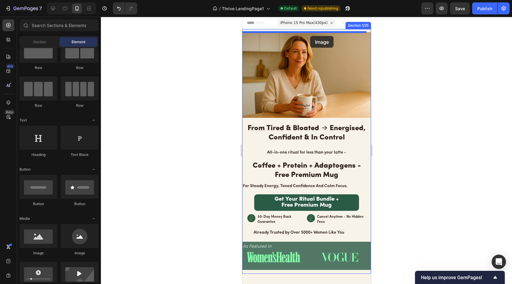
drag, startPoint x: 283, startPoint y: 252, endPoint x: 310, endPoint y: 36, distance: 217.9
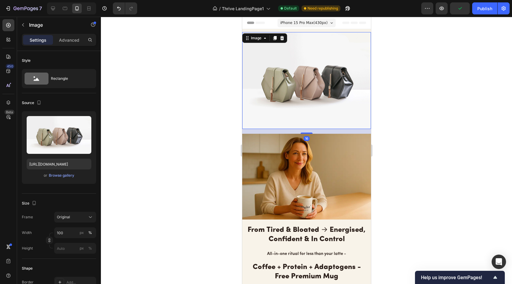
click at [299, 80] on img at bounding box center [306, 80] width 129 height 97
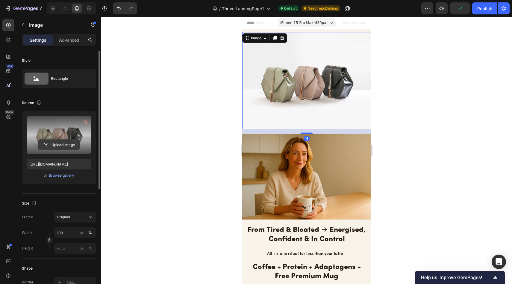
click at [60, 143] on input "file" at bounding box center [58, 145] width 41 height 10
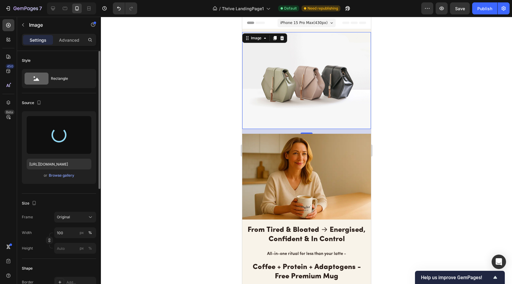
type input "https://cdn.shopify.com/s/files/1/0691/8982/8661/files/gempages_585632206089618…"
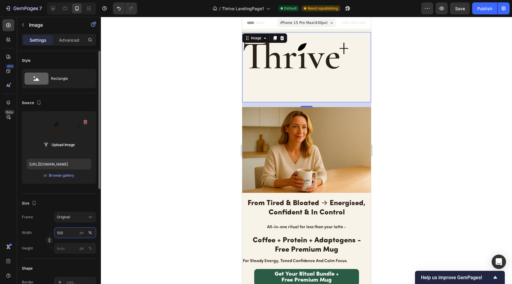
click at [72, 234] on input "100" at bounding box center [75, 232] width 42 height 11
click at [71, 228] on input "100" at bounding box center [75, 232] width 42 height 11
click at [70, 39] on p "Advanced" at bounding box center [69, 40] width 20 height 6
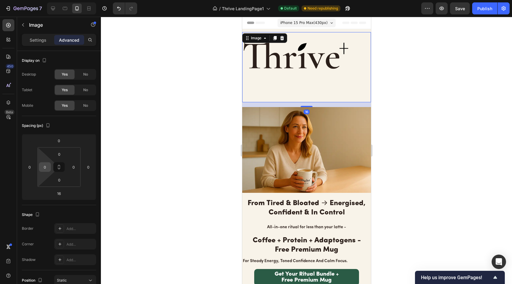
click at [46, 165] on input "0" at bounding box center [44, 166] width 9 height 9
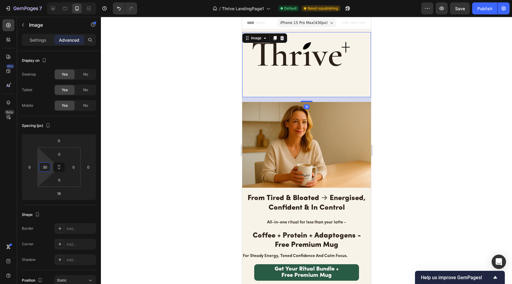
type input "3"
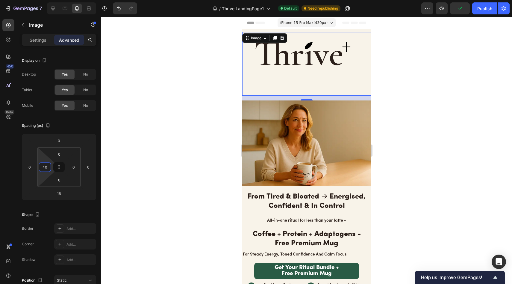
type input "4"
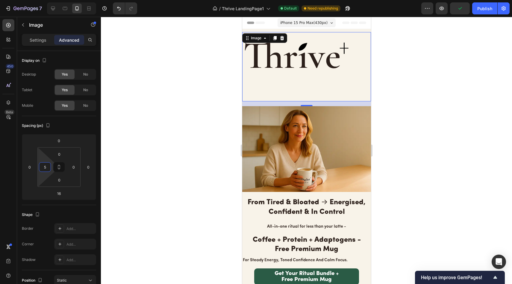
type input "50"
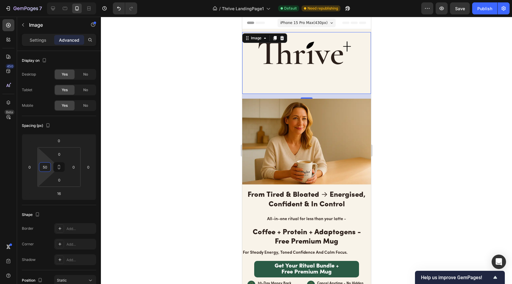
click at [170, 149] on div at bounding box center [306, 150] width 411 height 267
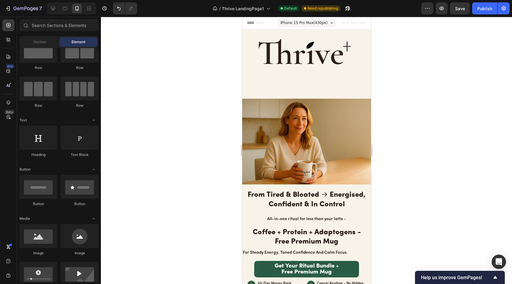
click at [287, 76] on img at bounding box center [314, 63] width 114 height 62
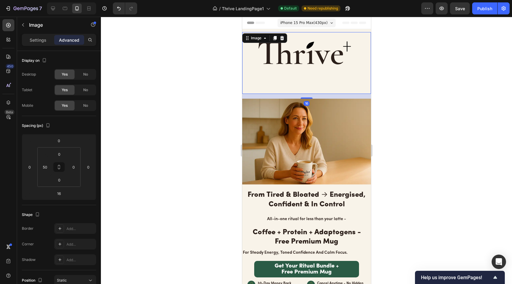
drag, startPoint x: 304, startPoint y: 94, endPoint x: 302, endPoint y: 76, distance: 18.4
click at [302, 75] on div "Image 16" at bounding box center [306, 63] width 129 height 62
drag, startPoint x: 306, startPoint y: 94, endPoint x: 299, endPoint y: 70, distance: 24.3
click at [299, 70] on div "Image 16" at bounding box center [306, 63] width 129 height 62
click at [306, 94] on div "16" at bounding box center [306, 96] width 129 height 5
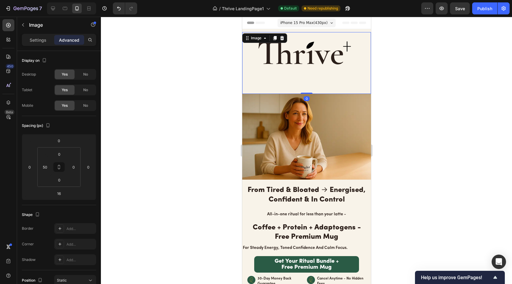
drag, startPoint x: 306, startPoint y: 96, endPoint x: 301, endPoint y: 67, distance: 28.7
click at [301, 67] on div "Image 0" at bounding box center [306, 63] width 129 height 62
type input "0"
click at [272, 63] on img at bounding box center [314, 63] width 114 height 62
click at [40, 44] on div "Settings" at bounding box center [38, 40] width 30 height 10
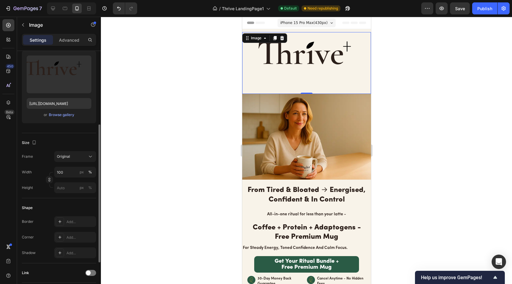
scroll to position [91, 0]
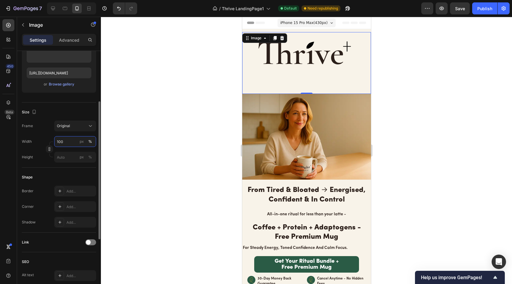
click at [70, 141] on input "100" at bounding box center [75, 141] width 42 height 11
type input "1"
type input "190"
click at [74, 155] on input "px %" at bounding box center [75, 157] width 42 height 11
click at [70, 143] on input "190" at bounding box center [75, 141] width 42 height 11
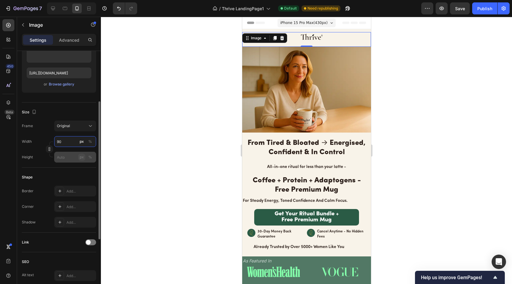
type input "90"
click at [79, 156] on button "px" at bounding box center [81, 156] width 7 height 7
type input "1"
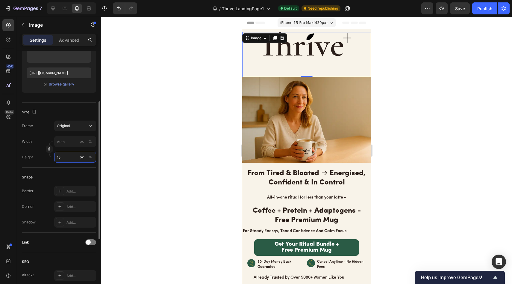
type input "1"
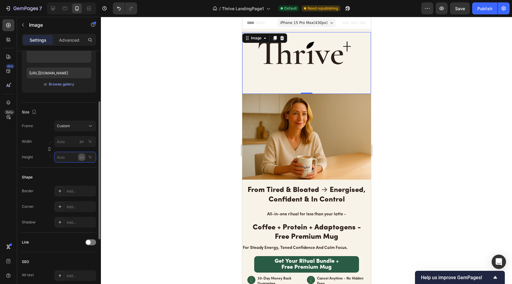
type input "0"
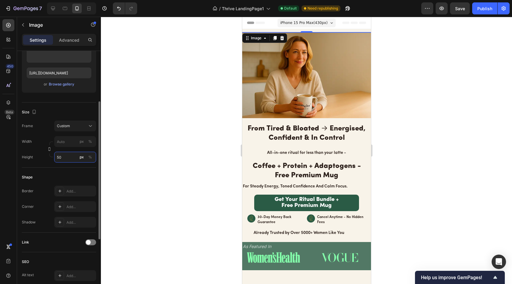
type input "1"
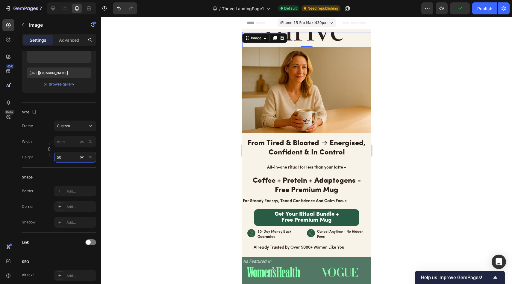
type input "50"
click at [302, 36] on img at bounding box center [314, 39] width 114 height 15
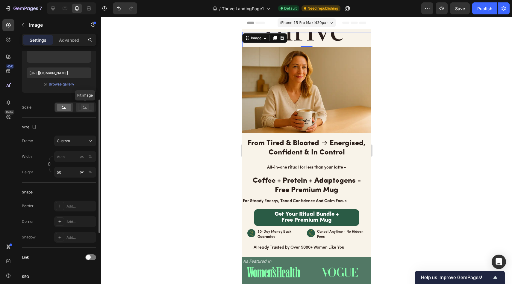
click at [81, 110] on rect at bounding box center [85, 107] width 8 height 6
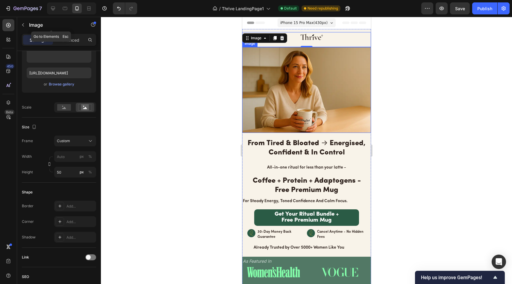
click at [64, 34] on div "Settings Advanced" at bounding box center [59, 40] width 74 height 12
click at [65, 36] on div "Advanced" at bounding box center [69, 40] width 30 height 10
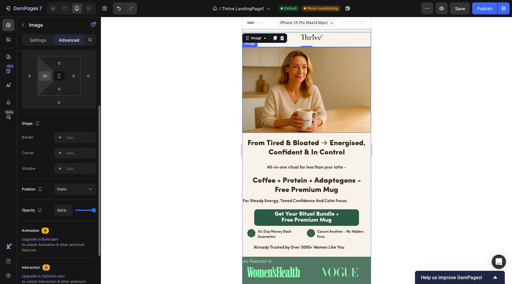
click at [45, 75] on input "50" at bounding box center [44, 75] width 9 height 9
type input "2"
click at [109, 70] on div at bounding box center [306, 150] width 411 height 267
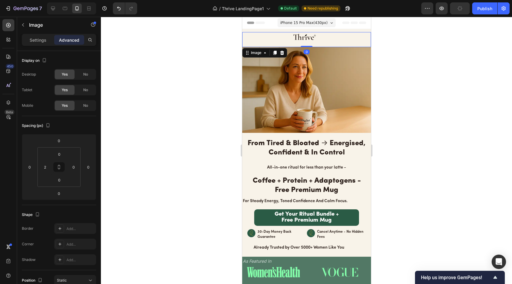
click at [299, 40] on img at bounding box center [307, 39] width 128 height 15
click at [220, 74] on div at bounding box center [306, 150] width 411 height 267
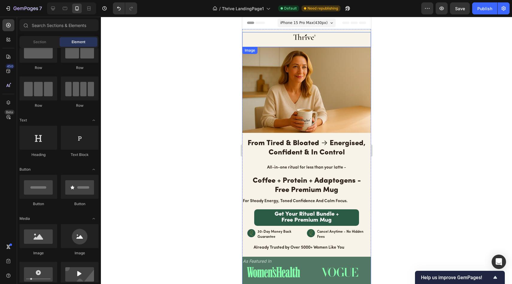
click at [306, 40] on img at bounding box center [307, 39] width 128 height 15
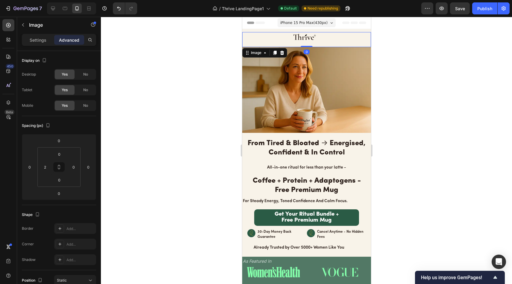
click at [74, 40] on p "Advanced" at bounding box center [69, 40] width 20 height 6
click at [49, 164] on input "2" at bounding box center [44, 166] width 9 height 9
type input "0"
click at [134, 145] on div at bounding box center [306, 150] width 411 height 267
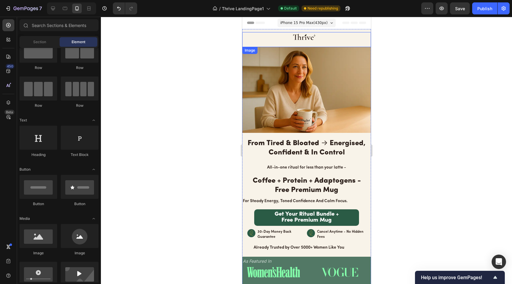
click at [299, 35] on img at bounding box center [306, 39] width 129 height 15
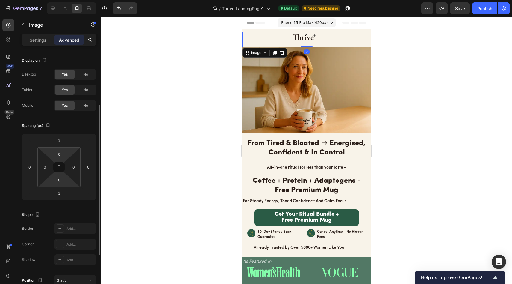
scroll to position [166, 0]
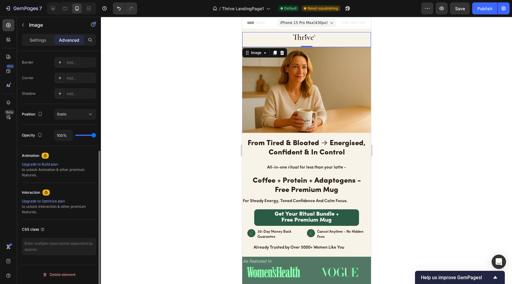
click at [42, 45] on div "Settings Advanced" at bounding box center [59, 40] width 74 height 12
click at [44, 38] on p "Settings" at bounding box center [38, 40] width 17 height 6
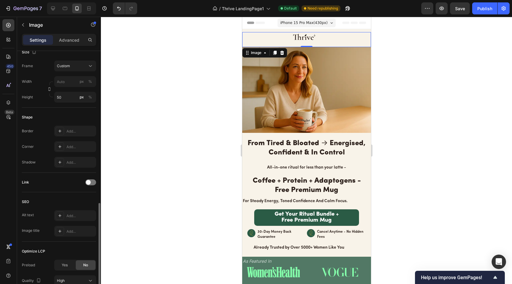
scroll to position [217, 0]
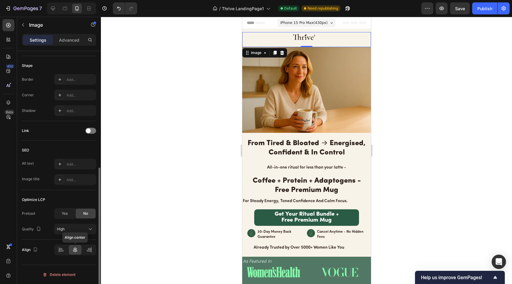
click at [72, 248] on icon at bounding box center [75, 249] width 6 height 6
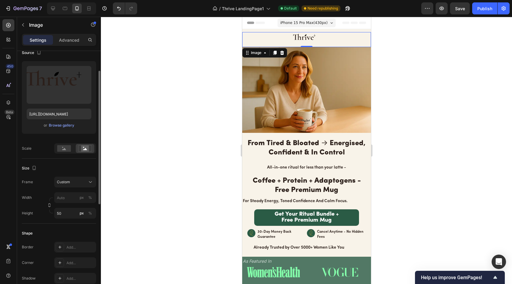
scroll to position [44, 0]
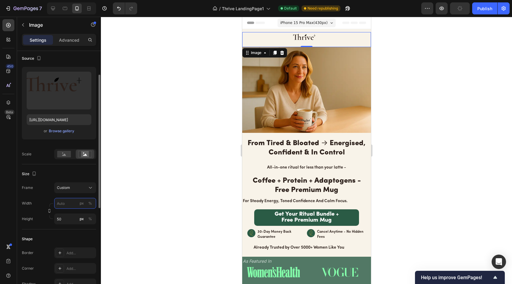
click at [72, 201] on input "px %" at bounding box center [75, 203] width 42 height 11
type input "1"
type input "2"
type input "3"
type input "5"
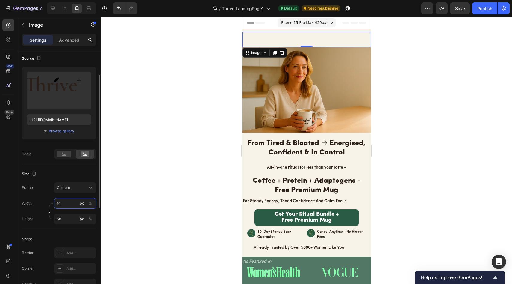
type input "1"
click at [69, 222] on input "50" at bounding box center [75, 218] width 42 height 11
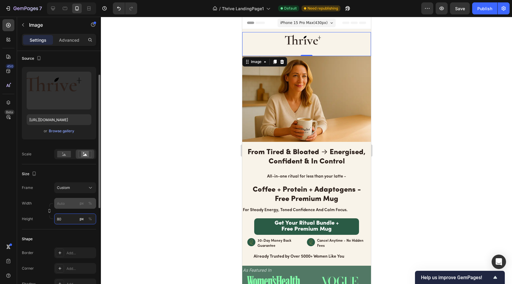
type input "80"
click at [72, 199] on input "px %" at bounding box center [75, 203] width 42 height 11
type input "150"
click at [148, 173] on div at bounding box center [306, 150] width 411 height 267
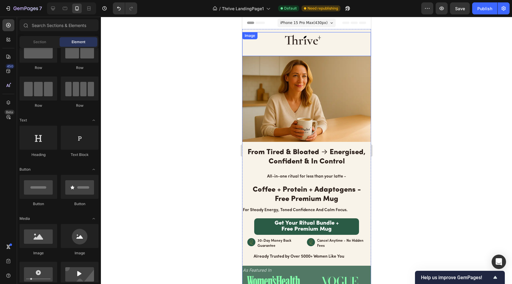
click at [309, 43] on img at bounding box center [306, 44] width 45 height 24
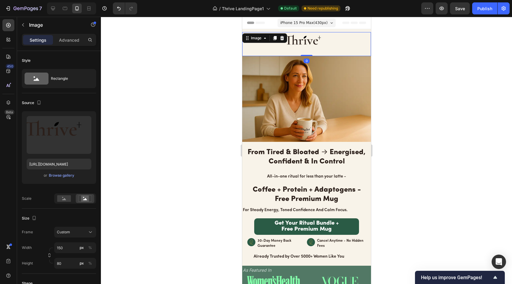
click at [189, 75] on div at bounding box center [306, 150] width 411 height 267
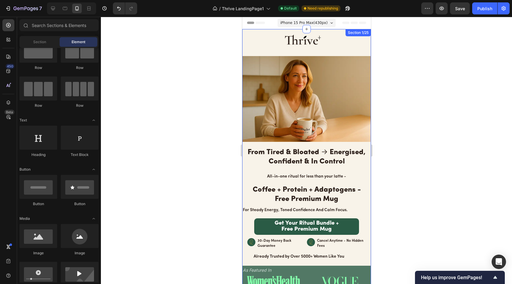
click at [298, 30] on div "Image Image From Tired & Bloated → Energised, Confident & In Control Heading Al…" at bounding box center [306, 163] width 129 height 268
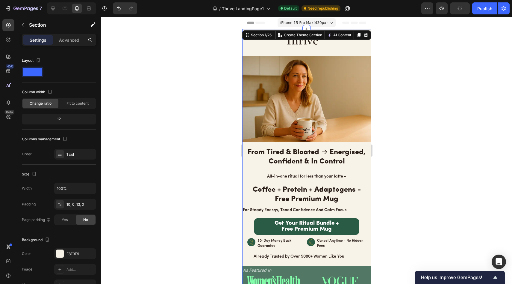
click at [297, 45] on img at bounding box center [306, 44] width 45 height 24
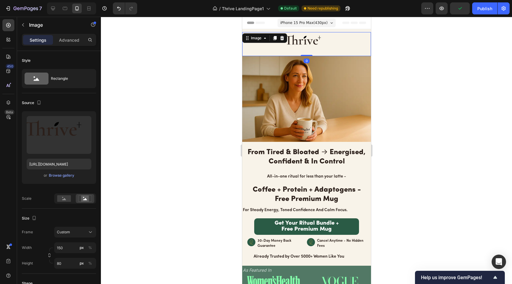
click at [297, 43] on img at bounding box center [306, 44] width 45 height 24
click at [73, 46] on div "Settings Advanced" at bounding box center [59, 42] width 84 height 17
click at [73, 44] on div "Advanced" at bounding box center [69, 40] width 30 height 10
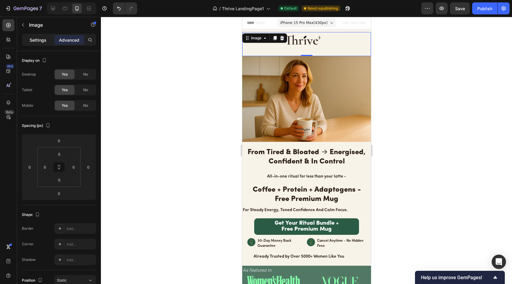
click at [37, 44] on div "Settings" at bounding box center [38, 40] width 30 height 10
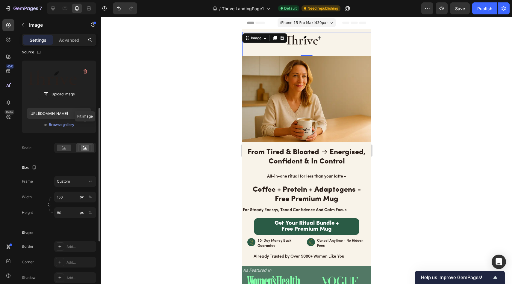
scroll to position [185, 0]
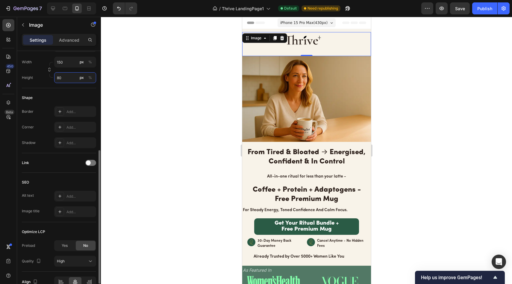
click at [68, 76] on input "80" at bounding box center [75, 77] width 42 height 11
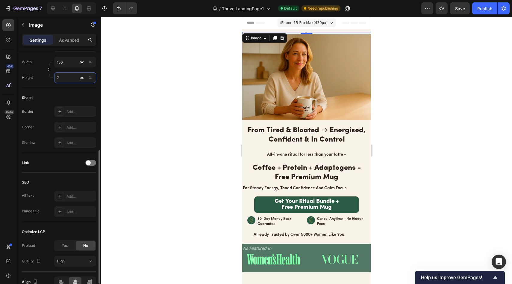
type input "70"
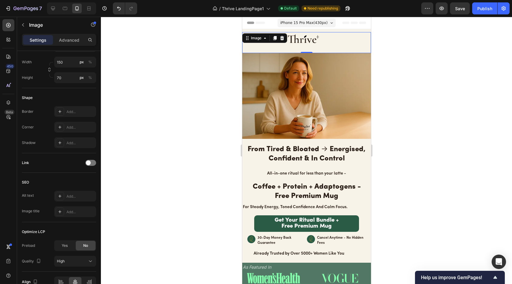
click at [157, 73] on div at bounding box center [306, 150] width 411 height 267
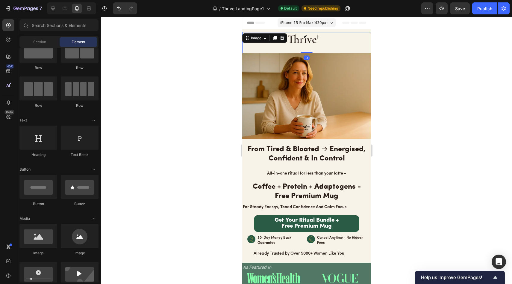
click at [302, 42] on img at bounding box center [306, 42] width 45 height 21
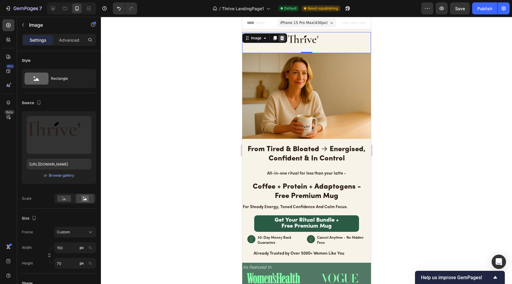
click at [281, 36] on icon at bounding box center [281, 38] width 5 height 5
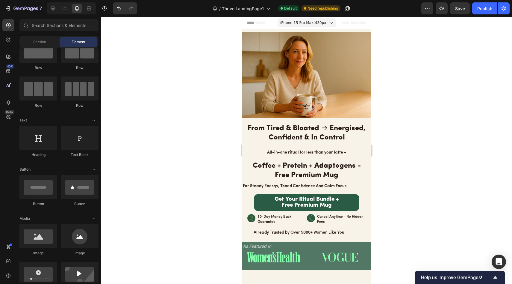
scroll to position [0, 0]
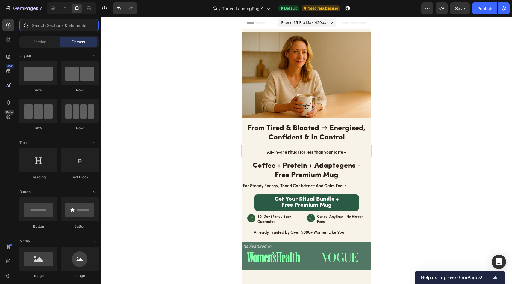
click at [74, 26] on input "text" at bounding box center [58, 25] width 79 height 12
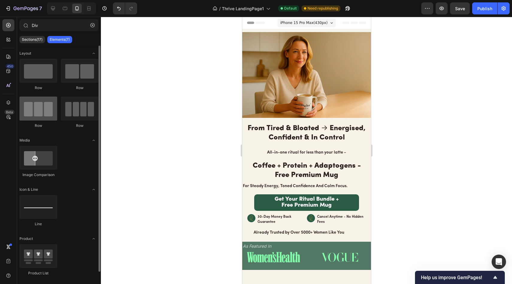
click at [41, 109] on div at bounding box center [38, 108] width 38 height 24
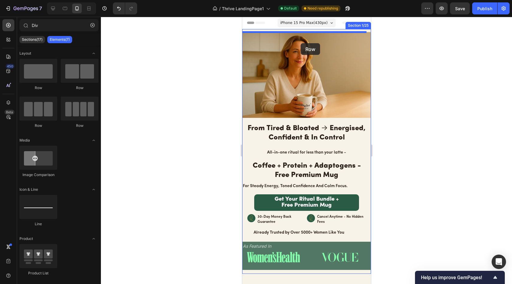
drag, startPoint x: 282, startPoint y: 127, endPoint x: 300, endPoint y: 43, distance: 85.5
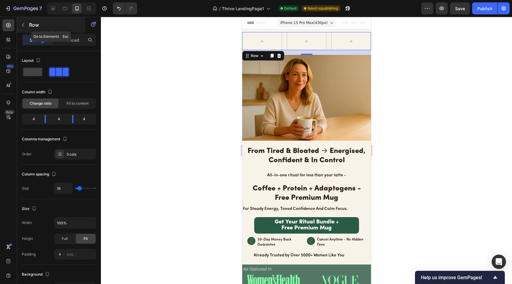
click at [33, 26] on p "Row" at bounding box center [54, 24] width 51 height 7
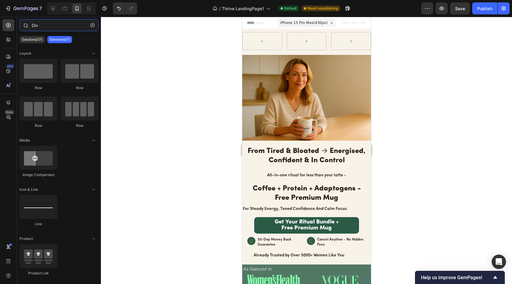
click at [52, 26] on input "Div" at bounding box center [58, 25] width 79 height 12
type input "D"
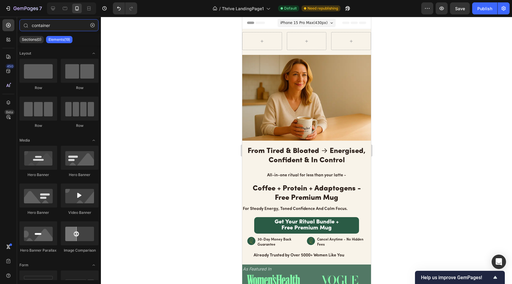
type input "container"
click at [91, 26] on icon "button" at bounding box center [92, 25] width 4 height 4
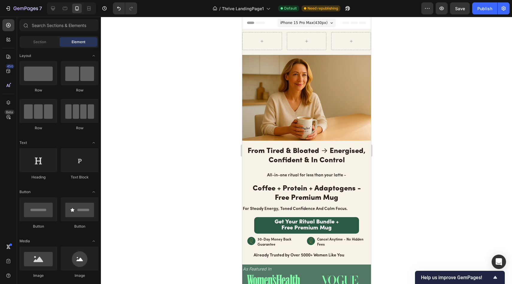
click at [128, 37] on div at bounding box center [306, 150] width 411 height 267
click at [63, 35] on div "Sections(30) Elements(83) Section Element Hero Section Product Detail Brands Tr…" at bounding box center [59, 150] width 84 height 263
click at [63, 31] on input "text" at bounding box center [58, 25] width 79 height 12
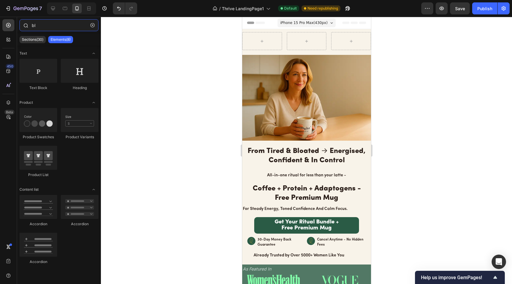
type input "b"
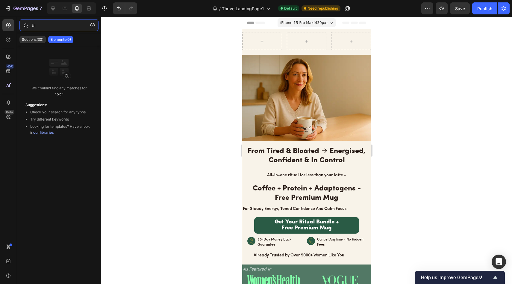
type input "b"
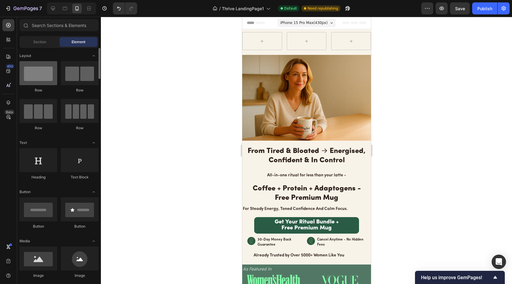
click at [42, 83] on div at bounding box center [38, 73] width 38 height 24
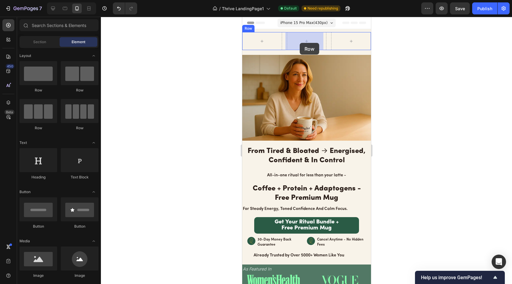
drag, startPoint x: 284, startPoint y: 98, endPoint x: 299, endPoint y: 43, distance: 57.3
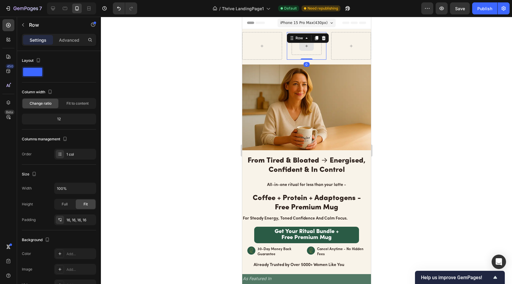
click at [312, 48] on div at bounding box center [306, 46] width 30 height 18
click at [314, 47] on div at bounding box center [306, 46] width 30 height 18
click at [25, 29] on button "button" at bounding box center [23, 25] width 10 height 10
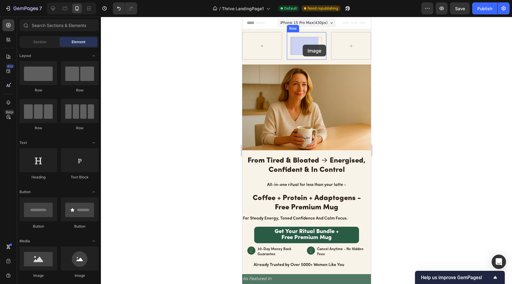
drag, startPoint x: 289, startPoint y: 269, endPoint x: 302, endPoint y: 45, distance: 224.4
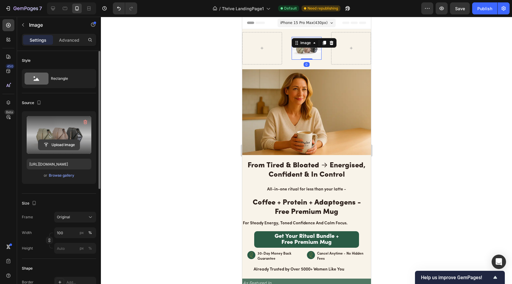
click at [66, 143] on input "file" at bounding box center [58, 145] width 41 height 10
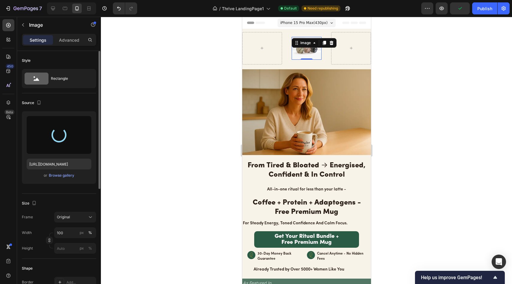
type input "https://cdn.shopify.com/s/files/1/0691/8982/8661/files/gempages_585632206089618…"
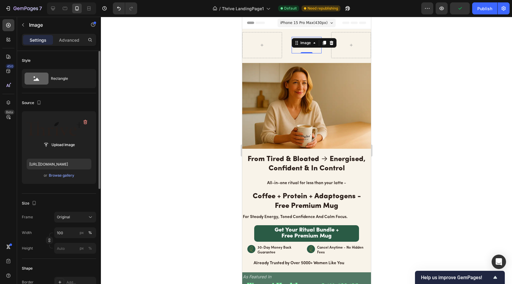
click at [178, 105] on div at bounding box center [306, 150] width 411 height 267
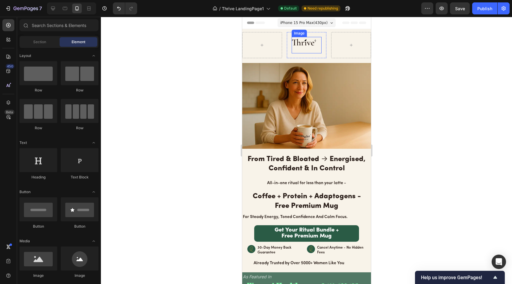
click at [305, 43] on img at bounding box center [306, 45] width 30 height 16
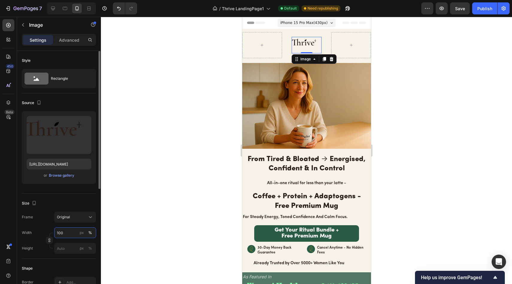
click at [67, 235] on input "100" at bounding box center [75, 232] width 42 height 11
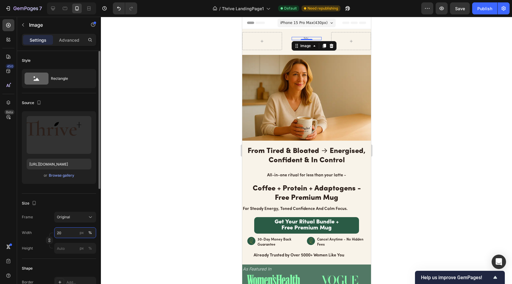
type input "2"
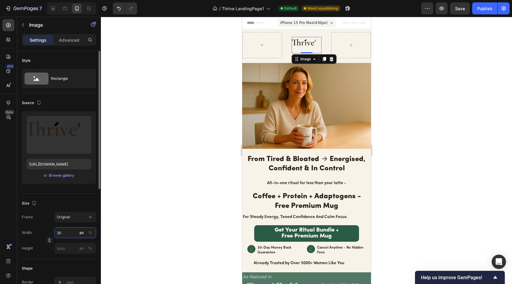
type input "3"
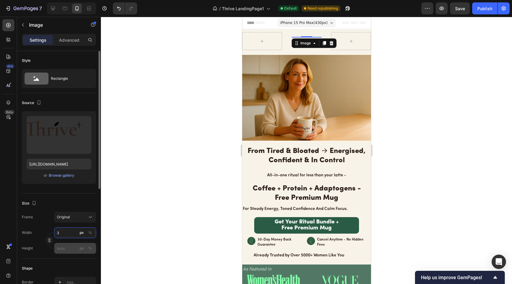
type input "3"
click at [66, 246] on input "px %" at bounding box center [75, 248] width 42 height 11
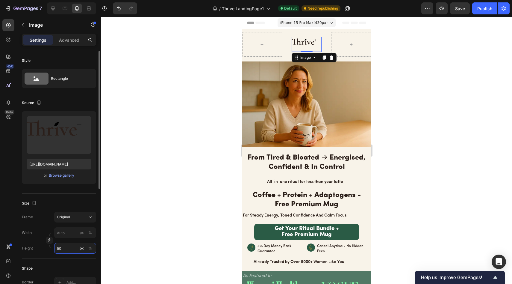
type input "5"
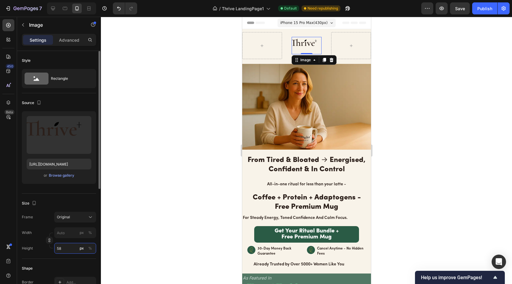
type input "5"
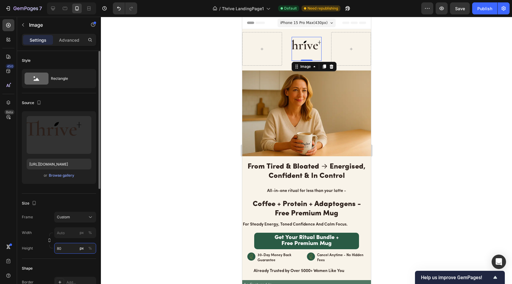
type input "5"
type input "80"
click at [70, 231] on div "Frame Custom Width px % Height 80 px %" at bounding box center [59, 247] width 74 height 42
type input "1"
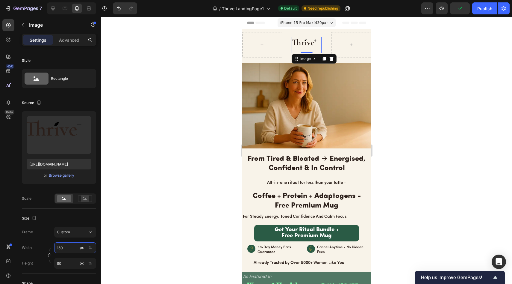
type input "150"
click at [143, 200] on div at bounding box center [306, 150] width 411 height 267
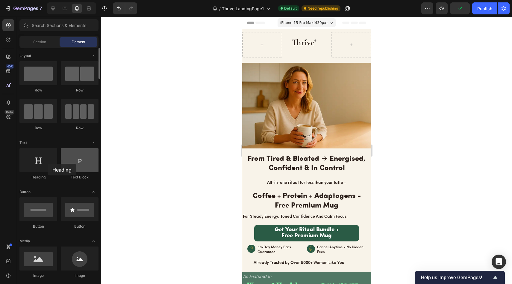
drag, startPoint x: 39, startPoint y: 161, endPoint x: 74, endPoint y: 156, distance: 35.7
click at [48, 164] on div at bounding box center [38, 160] width 38 height 24
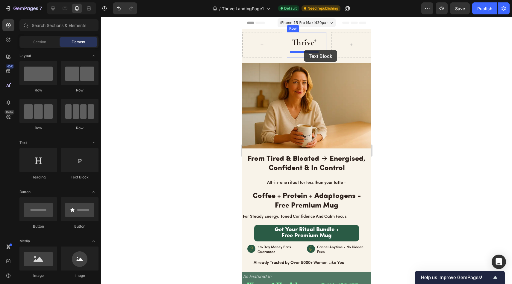
drag, startPoint x: 320, startPoint y: 176, endPoint x: 304, endPoint y: 50, distance: 127.4
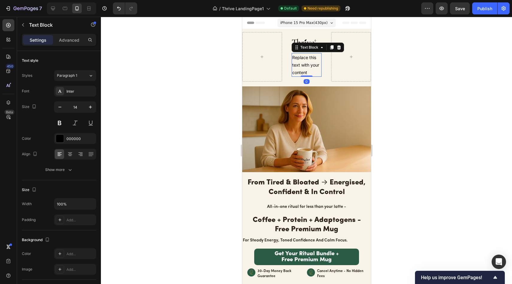
click at [308, 71] on div "Replace this text with your content" at bounding box center [306, 65] width 30 height 24
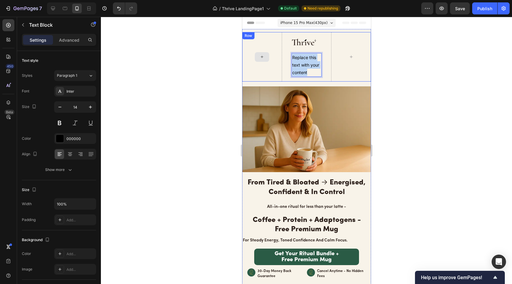
drag, startPoint x: 309, startPoint y: 70, endPoint x: 276, endPoint y: 55, distance: 36.9
click at [276, 55] on div "Image Replace this text with your content Text Block 0 Row Row" at bounding box center [306, 56] width 129 height 49
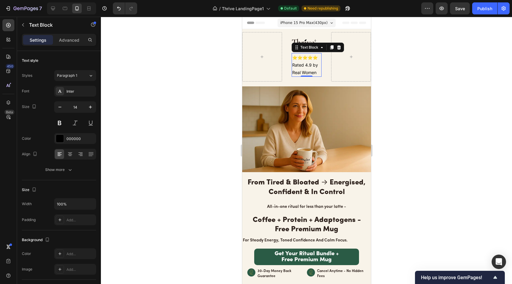
drag, startPoint x: 426, startPoint y: 58, endPoint x: 382, endPoint y: 65, distance: 45.1
click at [426, 58] on div at bounding box center [306, 150] width 411 height 267
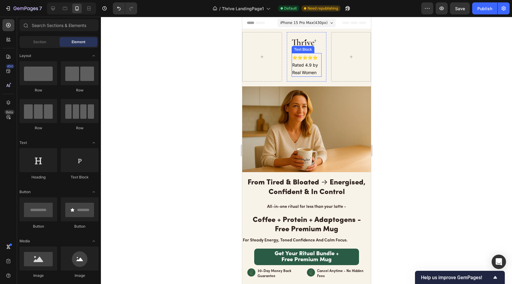
click at [309, 64] on p "⭐⭐⭐⭐⭐ Rated 4.9 by Real Women" at bounding box center [306, 65] width 29 height 23
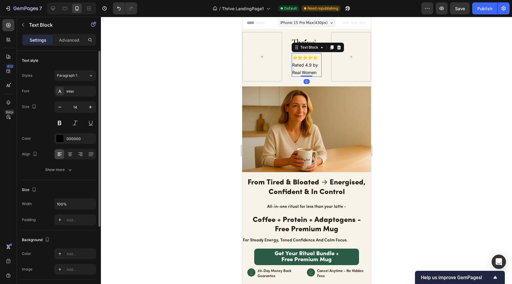
click at [77, 97] on div "Font Inter Size 14 Color 000000 Align Show more" at bounding box center [59, 130] width 74 height 89
click at [77, 96] on div "Inter" at bounding box center [75, 91] width 42 height 11
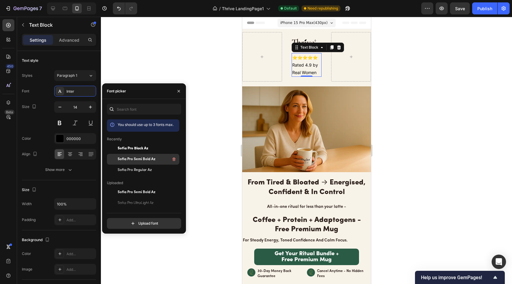
click at [146, 158] on span "Sofia Pro Semi Bold Az" at bounding box center [137, 158] width 38 height 5
drag, startPoint x: 182, startPoint y: 91, endPoint x: 179, endPoint y: 92, distance: 3.1
click at [182, 91] on button "button" at bounding box center [179, 91] width 10 height 10
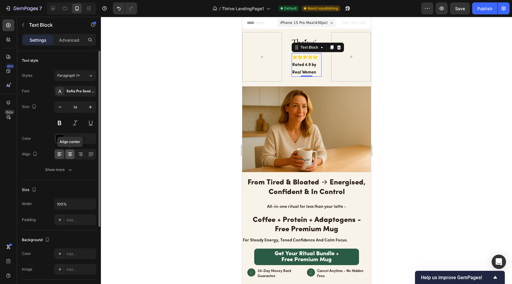
click at [69, 158] on div at bounding box center [69, 154] width 9 height 10
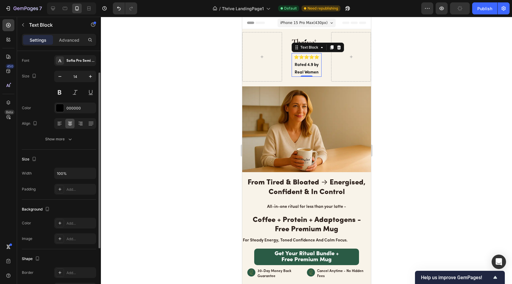
scroll to position [14, 0]
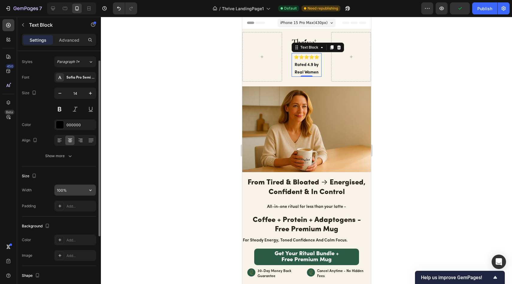
click at [68, 191] on input "100%" at bounding box center [75, 189] width 41 height 11
click at [93, 188] on icon "button" at bounding box center [90, 190] width 6 height 6
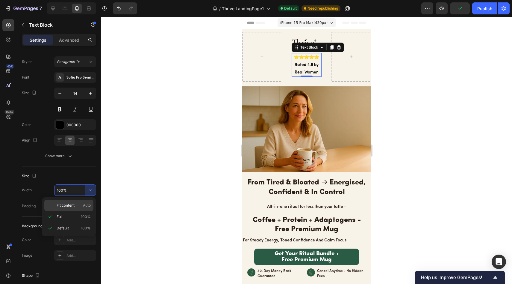
click at [77, 208] on div "Fit content Auto" at bounding box center [68, 204] width 49 height 11
type input "Auto"
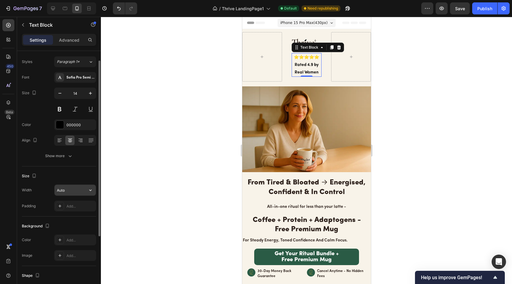
click at [81, 192] on input "Auto" at bounding box center [75, 189] width 41 height 11
click at [85, 192] on input "Auto" at bounding box center [75, 189] width 41 height 11
click at [87, 190] on icon "button" at bounding box center [90, 190] width 6 height 6
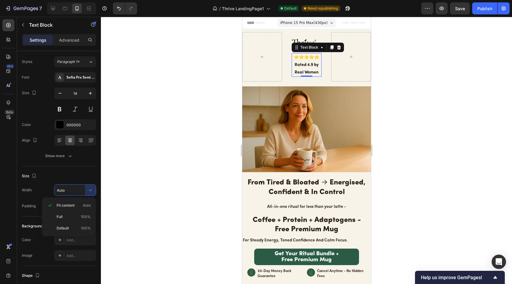
drag, startPoint x: 157, startPoint y: 119, endPoint x: 166, endPoint y: 112, distance: 11.0
click at [158, 119] on div at bounding box center [306, 150] width 411 height 267
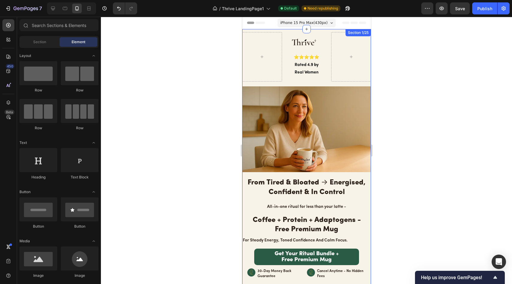
click at [284, 30] on div "Image ⭐⭐⭐⭐⭐ Rated 4.9 by Real Women Text Block Row Row Image From Tired & Bloat…" at bounding box center [306, 178] width 129 height 299
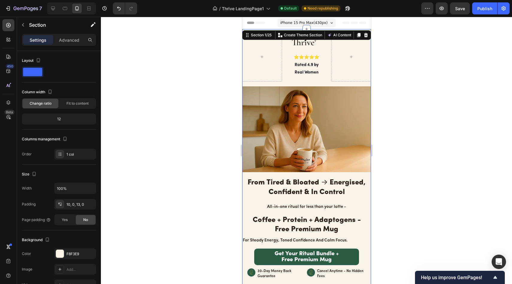
click at [350, 84] on div "Image ⭐⭐⭐⭐⭐ Rated 4.9 by Real Women Text Block Row Row Image From Tired & Bloat…" at bounding box center [306, 178] width 129 height 292
click at [326, 78] on div "Image ⭐⭐⭐⭐⭐ Rated 4.9 by Real Women Text Block Row Row" at bounding box center [306, 56] width 129 height 49
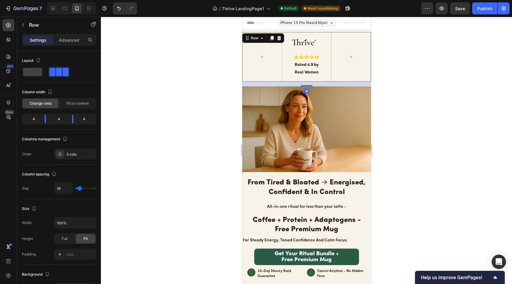
click at [304, 82] on div "16" at bounding box center [306, 83] width 129 height 5
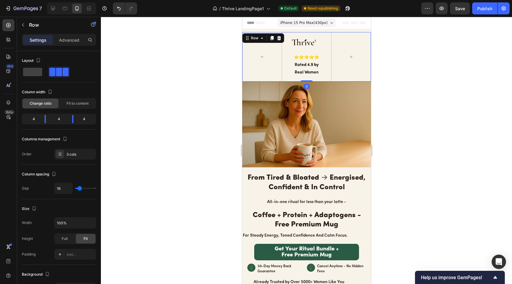
drag, startPoint x: 305, startPoint y: 84, endPoint x: 305, endPoint y: 77, distance: 7.5
click at [305, 77] on div "Image ⭐⭐⭐⭐⭐ Rated 4.9 by Real Women Text Block Row Row 0" at bounding box center [306, 56] width 129 height 49
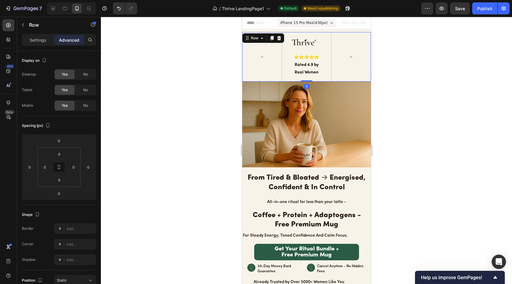
click at [324, 76] on div "Image ⭐⭐⭐⭐⭐ Rated 4.9 by Real Women Text Block Row Row 0" at bounding box center [306, 56] width 129 height 49
click at [278, 37] on icon at bounding box center [279, 38] width 4 height 4
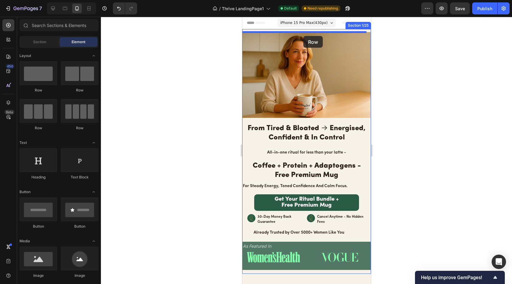
drag, startPoint x: 282, startPoint y: 98, endPoint x: 304, endPoint y: 36, distance: 66.3
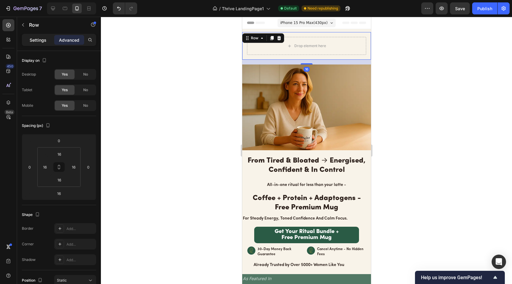
click at [38, 40] on p "Settings" at bounding box center [38, 40] width 17 height 6
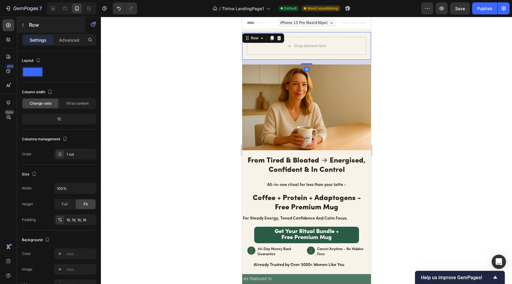
click at [29, 28] on p "Row" at bounding box center [54, 24] width 51 height 7
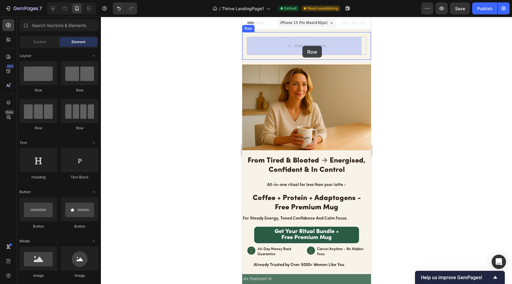
drag, startPoint x: 289, startPoint y: 93, endPoint x: 318, endPoint y: 79, distance: 32.2
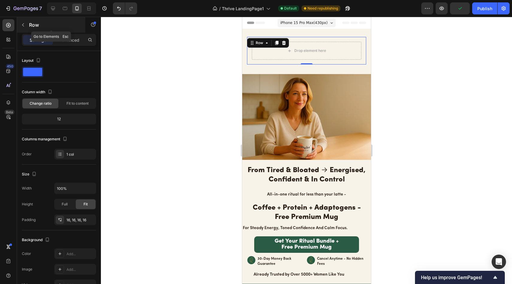
click at [32, 29] on div "Row" at bounding box center [51, 25] width 68 height 16
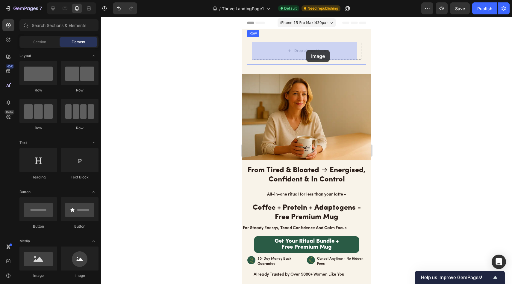
drag, startPoint x: 292, startPoint y: 272, endPoint x: 306, endPoint y: 50, distance: 222.1
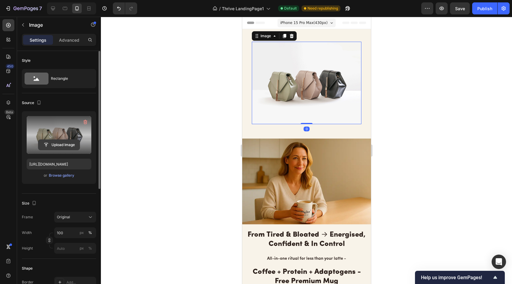
click at [61, 140] on input "file" at bounding box center [58, 145] width 41 height 10
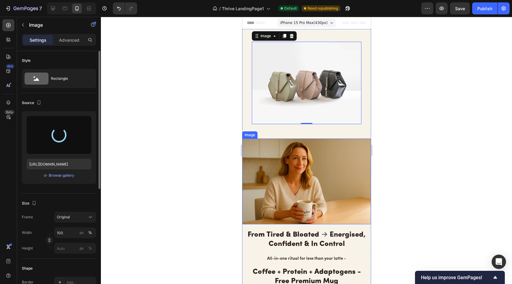
type input "https://cdn.shopify.com/s/files/1/0691/8982/8661/files/gempages_585632206089618…"
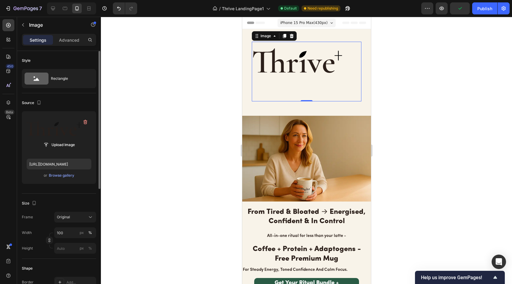
click at [310, 67] on img at bounding box center [307, 72] width 110 height 60
click at [69, 37] on p "Advanced" at bounding box center [69, 40] width 20 height 6
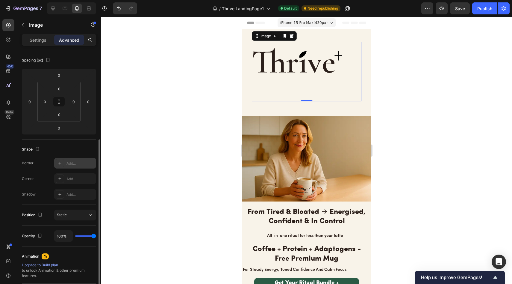
scroll to position [96, 0]
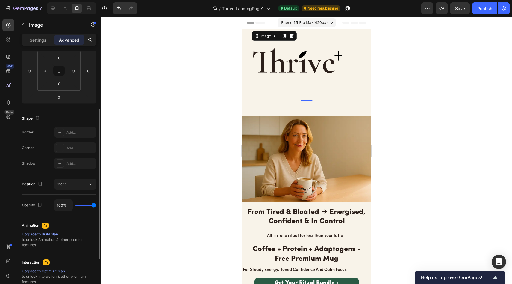
click at [40, 45] on div "Settings Advanced" at bounding box center [59, 40] width 74 height 12
click at [39, 40] on p "Settings" at bounding box center [38, 40] width 17 height 6
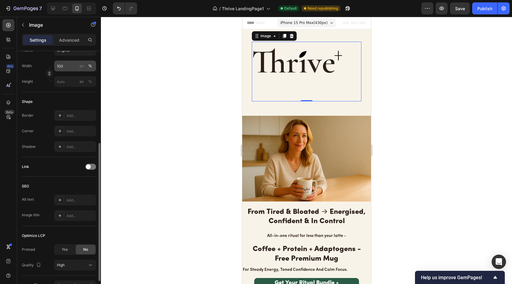
scroll to position [93, 0]
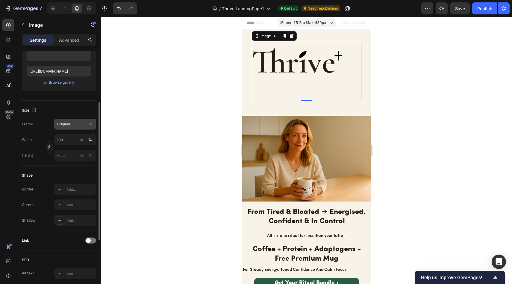
click at [67, 125] on span "Original" at bounding box center [63, 123] width 13 height 5
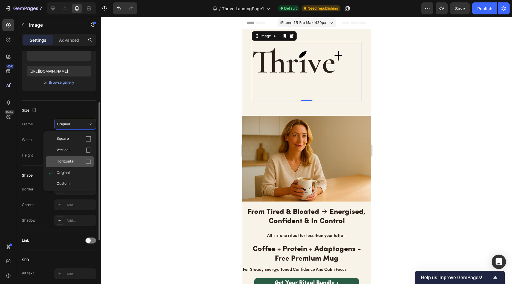
click at [75, 160] on div "Horizontal" at bounding box center [74, 161] width 35 height 6
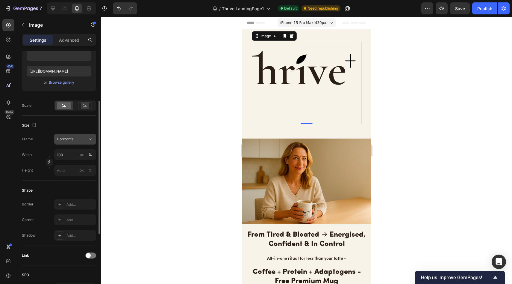
click at [75, 135] on button "Horizontal" at bounding box center [75, 139] width 42 height 11
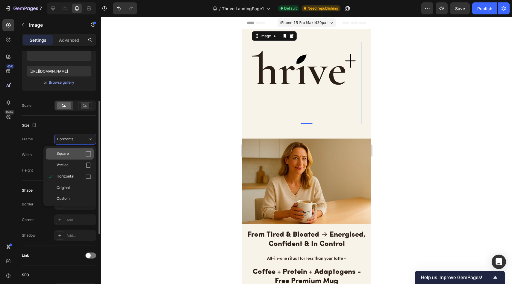
click at [74, 150] on div "Square" at bounding box center [70, 153] width 48 height 11
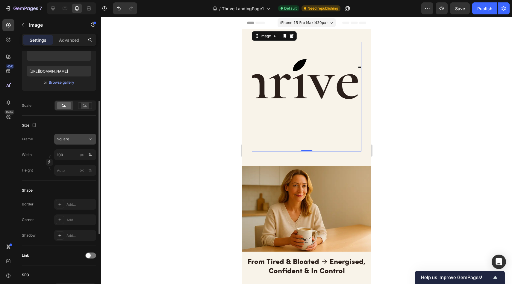
click at [76, 140] on div "Square" at bounding box center [71, 138] width 29 height 5
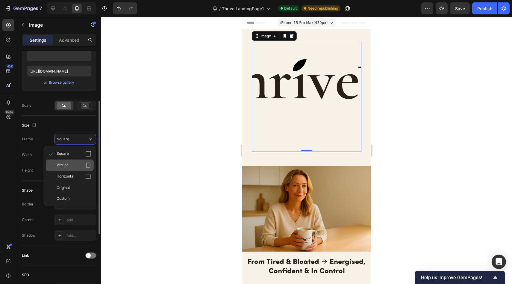
click at [72, 159] on div "Vertical" at bounding box center [70, 164] width 48 height 11
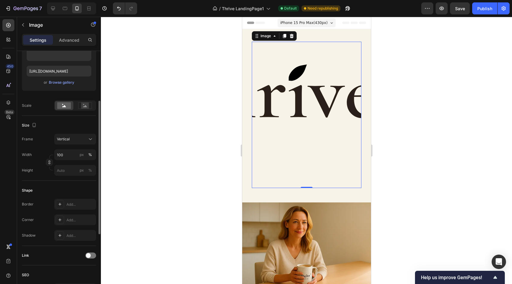
click at [74, 148] on div "Frame Vertical Width 100 px % Height px %" at bounding box center [59, 155] width 74 height 42
click at [76, 145] on div "Frame Vertical Width 100 px % Height px %" at bounding box center [59, 155] width 74 height 42
click at [77, 138] on div "Vertical" at bounding box center [71, 138] width 29 height 5
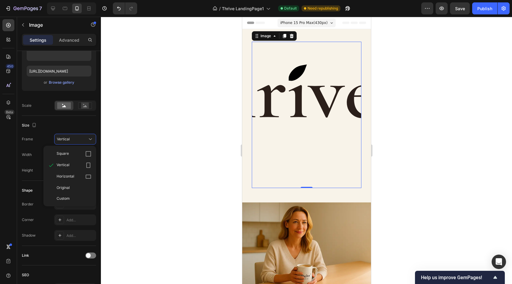
click at [72, 193] on div "Custom" at bounding box center [70, 198] width 48 height 11
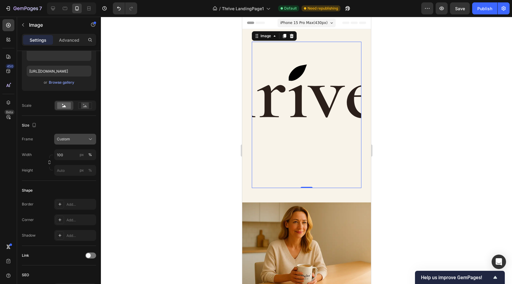
click at [79, 140] on div "Custom" at bounding box center [71, 138] width 29 height 5
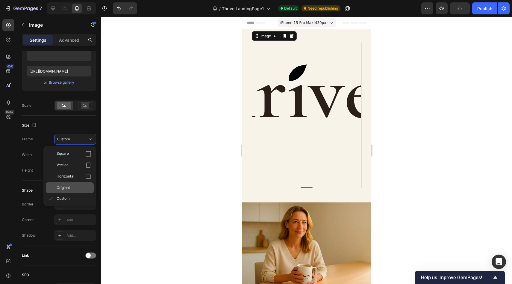
click at [76, 189] on div "Original" at bounding box center [74, 187] width 35 height 5
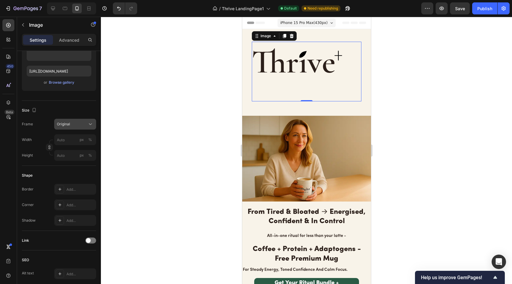
click at [78, 125] on div "Original" at bounding box center [71, 123] width 29 height 5
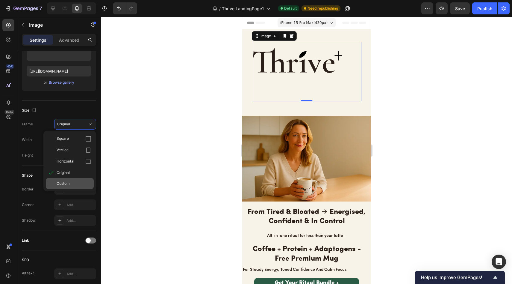
click at [80, 180] on div "Custom" at bounding box center [70, 183] width 48 height 11
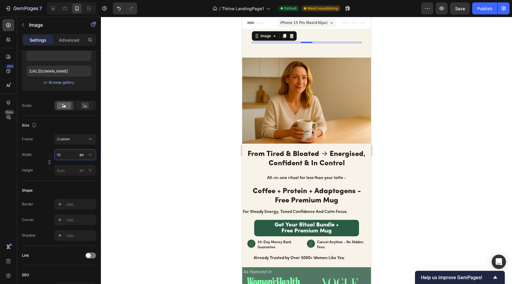
type input "1"
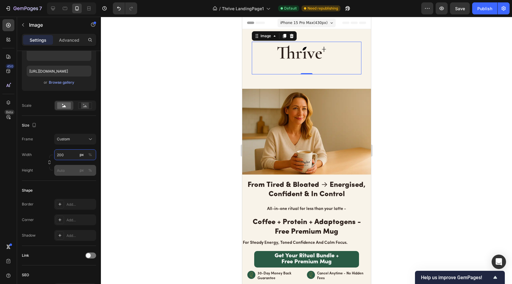
type input "200"
click at [69, 169] on input "px %" at bounding box center [75, 170] width 42 height 11
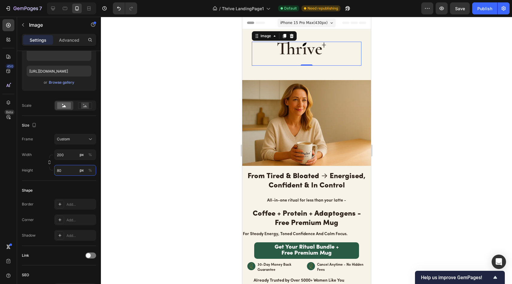
type input "80"
click at [148, 137] on div at bounding box center [306, 150] width 411 height 267
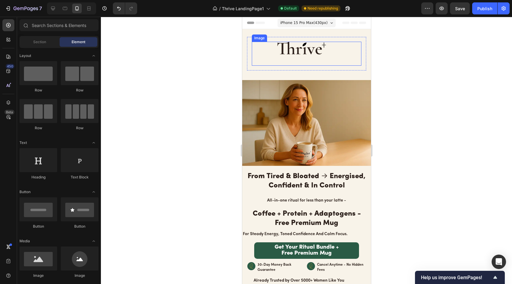
click at [299, 53] on img at bounding box center [306, 54] width 60 height 24
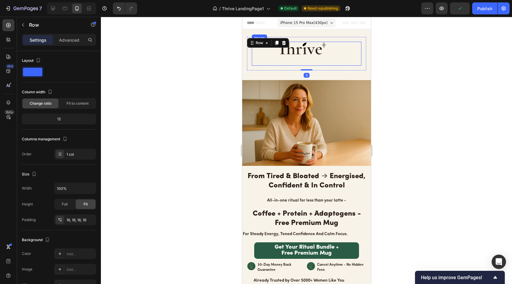
click at [302, 52] on img at bounding box center [306, 54] width 60 height 24
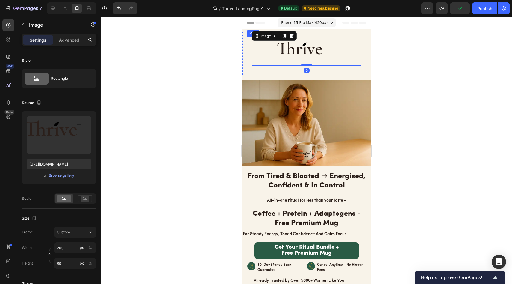
click at [219, 61] on div at bounding box center [306, 150] width 411 height 267
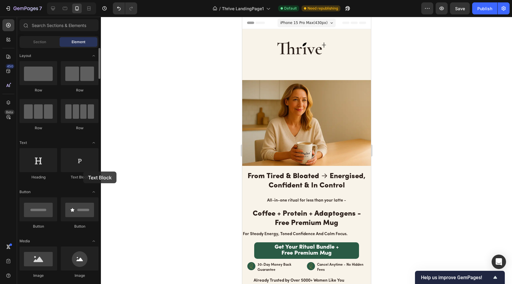
drag, startPoint x: 84, startPoint y: 172, endPoint x: 79, endPoint y: 174, distance: 5.5
click at [79, 174] on div "Text Block" at bounding box center [80, 164] width 38 height 32
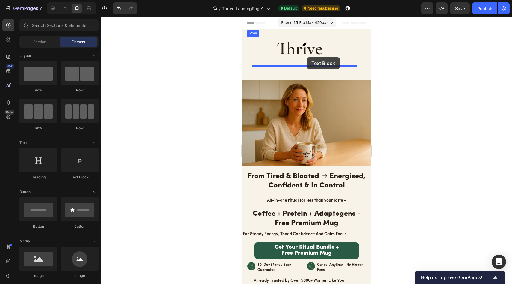
drag, startPoint x: 320, startPoint y: 178, endPoint x: 302, endPoint y: 59, distance: 119.7
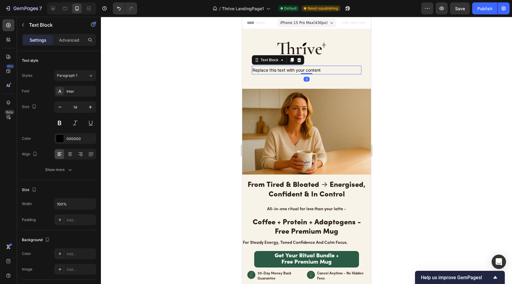
click at [322, 68] on div "Replace this text with your content" at bounding box center [307, 70] width 110 height 9
drag, startPoint x: 324, startPoint y: 68, endPoint x: 238, endPoint y: 68, distance: 86.3
click at [253, 70] on p "⭐⭐⭐⭐⭐ Rated 4.9 by Real Women" at bounding box center [306, 69] width 108 height 7
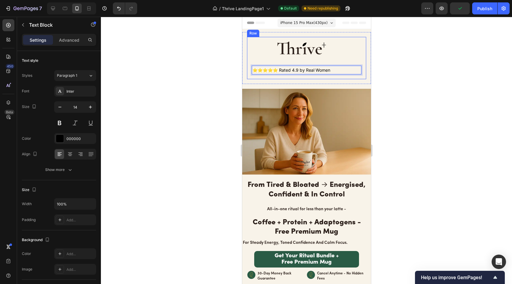
click at [200, 69] on div at bounding box center [306, 150] width 411 height 267
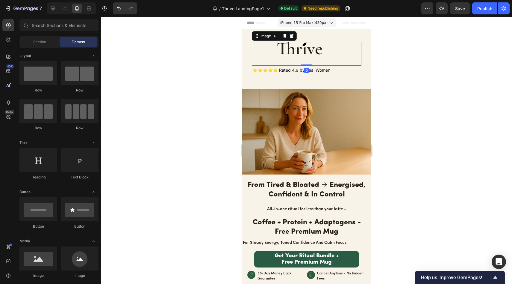
click at [297, 52] on img at bounding box center [306, 54] width 60 height 24
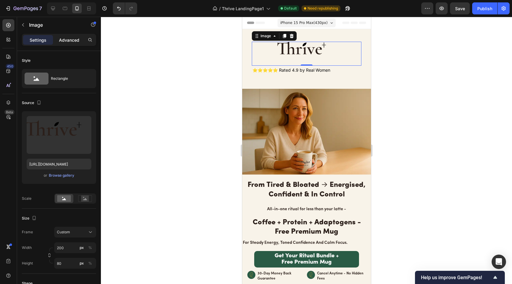
click at [74, 40] on p "Advanced" at bounding box center [69, 40] width 20 height 6
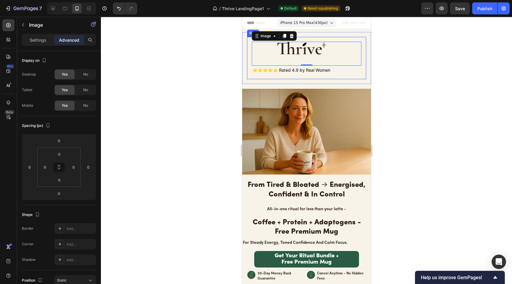
click at [352, 38] on div "Image 0 ⭐⭐⭐⭐⭐ Rated 4.9 by Real Women Text Block Row" at bounding box center [306, 58] width 119 height 42
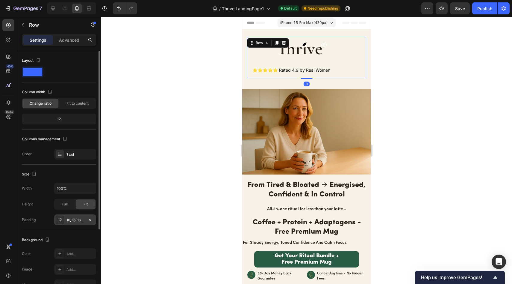
click at [74, 222] on div "16, 16, 16, 16" at bounding box center [74, 219] width 17 height 5
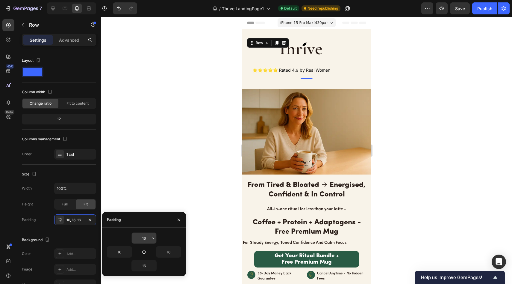
click at [147, 239] on input "16" at bounding box center [144, 237] width 25 height 11
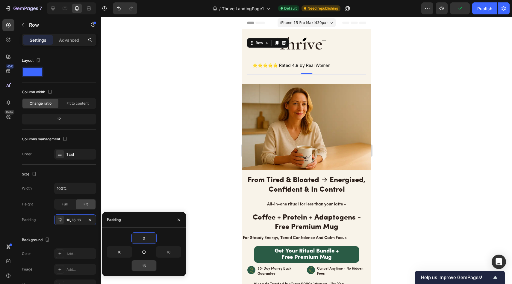
type input "0"
click at [146, 266] on input "16" at bounding box center [144, 265] width 25 height 11
type input "0"
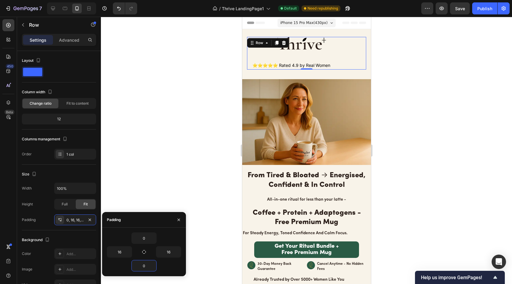
click at [166, 160] on div at bounding box center [306, 150] width 411 height 267
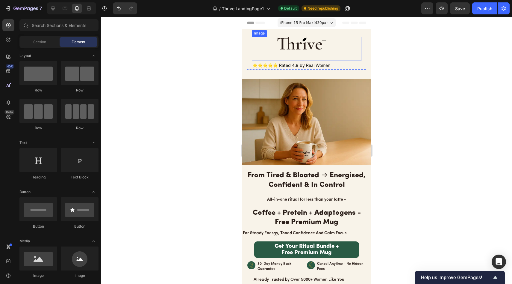
click at [304, 52] on img at bounding box center [306, 49] width 60 height 24
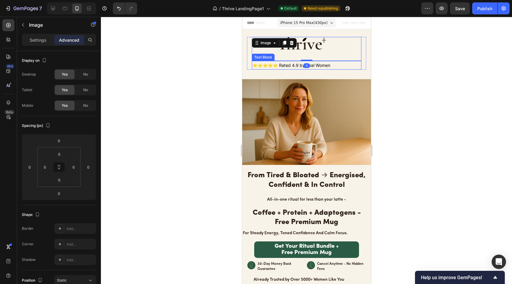
click at [288, 63] on p "⭐⭐⭐⭐⭐ Rated 4.9 by Real Women" at bounding box center [306, 64] width 108 height 7
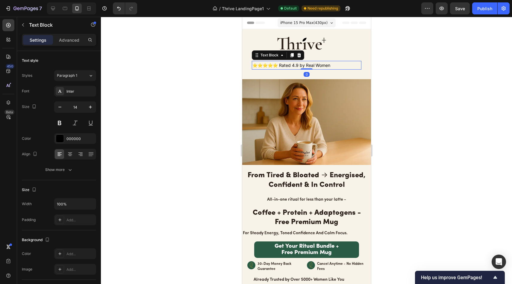
click at [193, 119] on div at bounding box center [306, 150] width 411 height 267
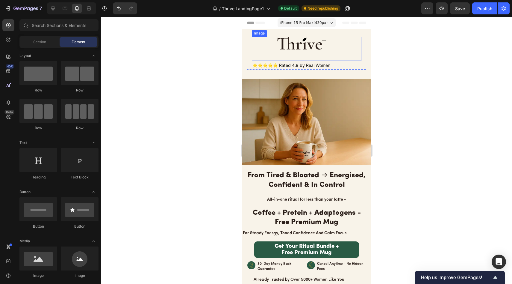
click at [305, 45] on img at bounding box center [306, 49] width 60 height 24
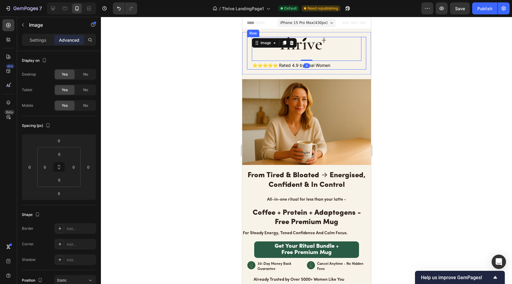
click at [358, 39] on div "Image 0 ⭐⭐⭐⭐⭐ Rated 4.9 by Real Women Text Block Row" at bounding box center [306, 53] width 119 height 33
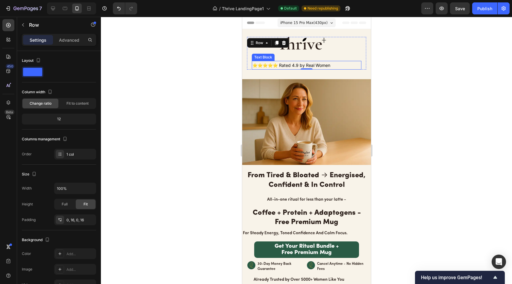
click at [320, 63] on p "⭐⭐⭐⭐⭐ Rated 4.9 by Real Women" at bounding box center [306, 64] width 108 height 7
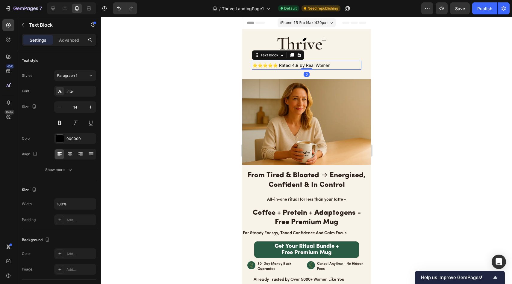
click at [414, 75] on div at bounding box center [306, 150] width 411 height 267
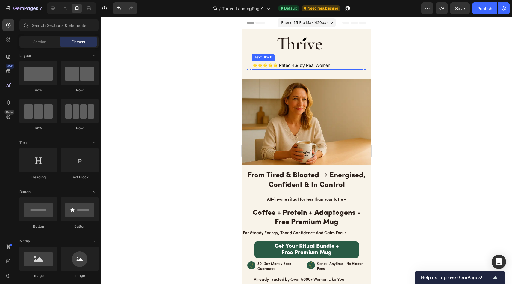
click at [303, 66] on p "⭐⭐⭐⭐⭐ Rated 4.9 by Real Women" at bounding box center [306, 64] width 108 height 7
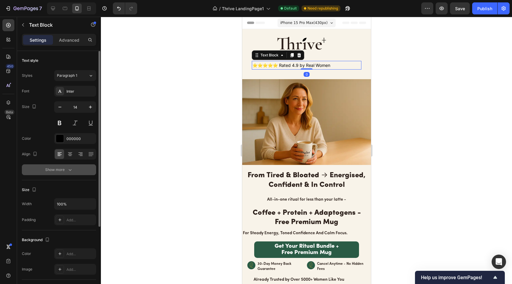
click at [63, 171] on div "Show more" at bounding box center [59, 170] width 28 height 6
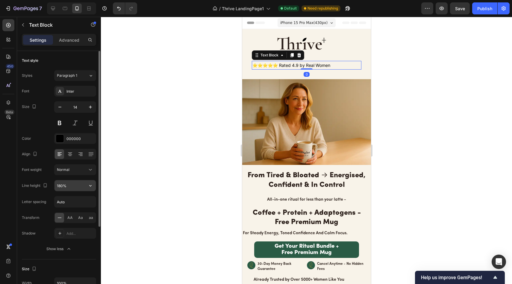
click at [78, 187] on input "180%" at bounding box center [75, 185] width 41 height 11
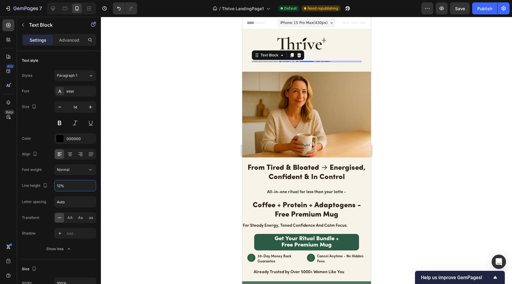
type input "120%"
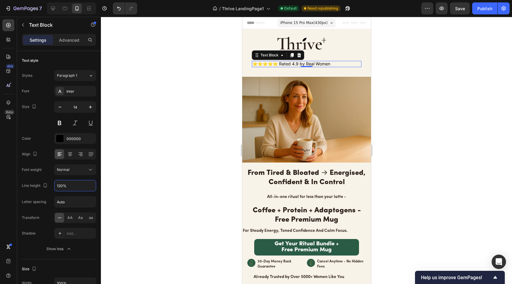
click at [159, 165] on div at bounding box center [306, 150] width 411 height 267
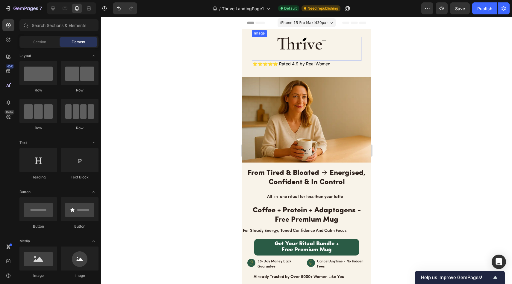
click at [290, 57] on img at bounding box center [306, 49] width 60 height 24
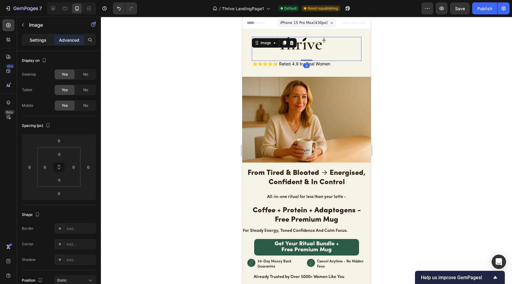
click at [33, 37] on p "Settings" at bounding box center [38, 40] width 17 height 6
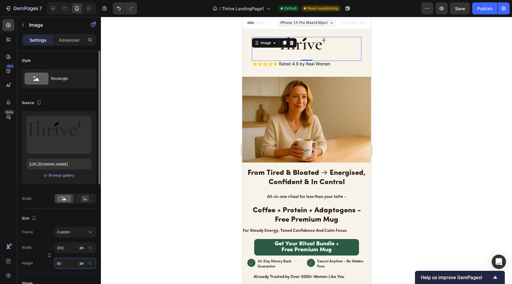
click at [70, 260] on input "80" at bounding box center [75, 263] width 42 height 11
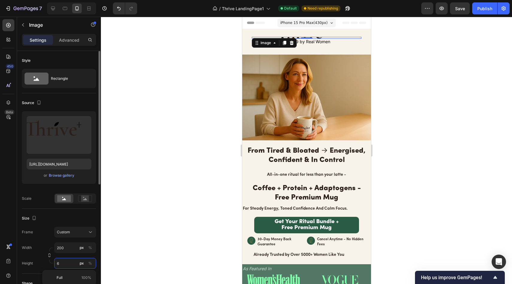
type input "60"
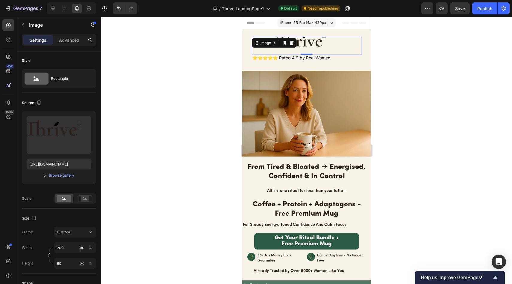
click at [153, 166] on div at bounding box center [306, 150] width 411 height 267
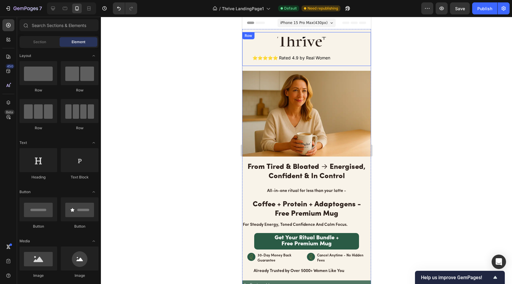
click at [297, 38] on img at bounding box center [306, 46] width 60 height 18
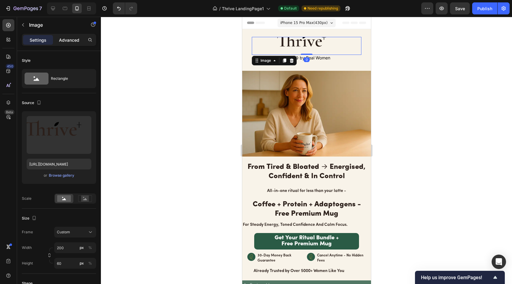
click at [68, 43] on div "Advanced" at bounding box center [69, 40] width 30 height 10
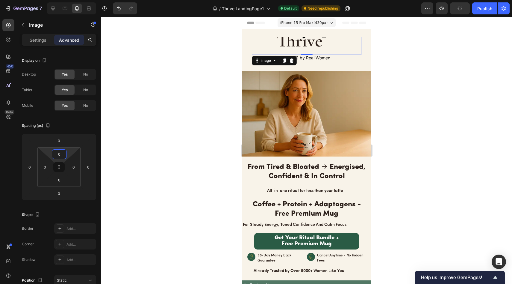
click at [67, 0] on html "7 / Thrive LandingPage1 Default Need republishing Preview Publish 450 Beta Sect…" at bounding box center [256, 0] width 512 height 0
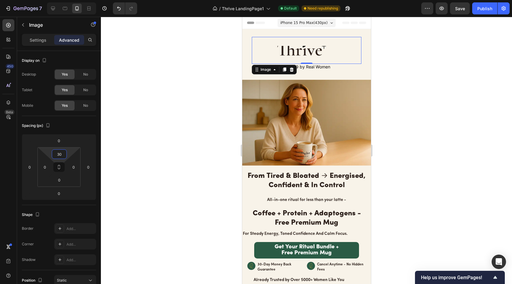
type input "3"
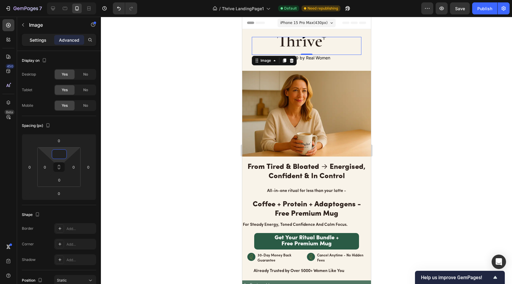
click at [43, 38] on p "Settings" at bounding box center [38, 40] width 17 height 6
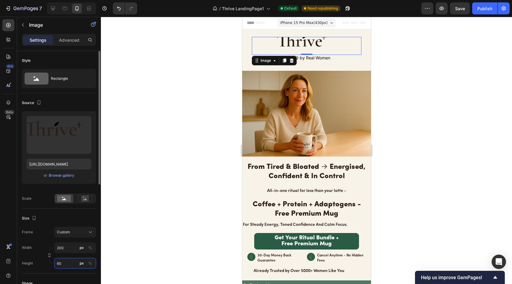
click at [67, 266] on input "60" at bounding box center [75, 263] width 42 height 11
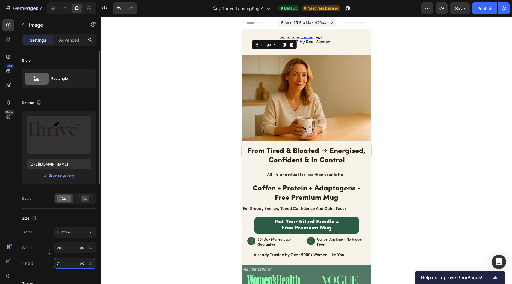
type input "70"
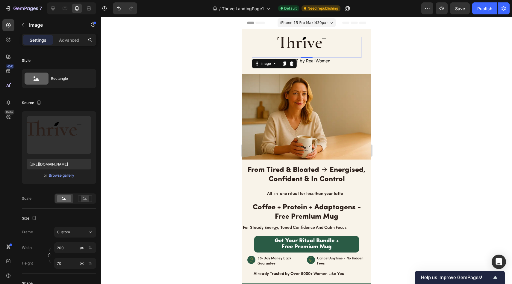
click at [143, 180] on div at bounding box center [306, 150] width 411 height 267
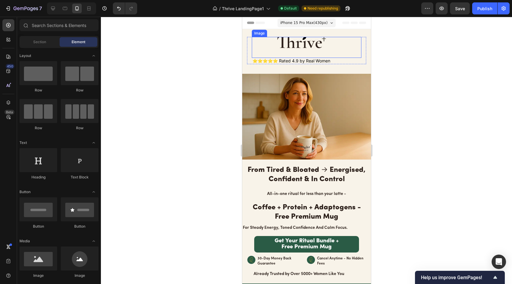
click at [310, 49] on img at bounding box center [306, 47] width 60 height 21
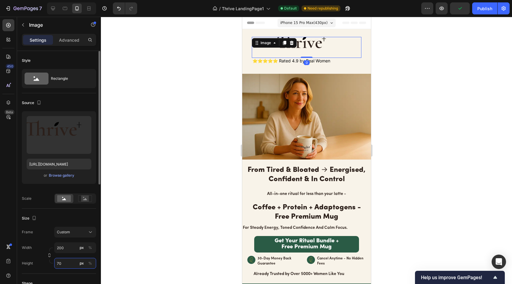
click at [64, 266] on input "70" at bounding box center [75, 263] width 42 height 11
click at [64, 265] on input "70" at bounding box center [75, 263] width 42 height 11
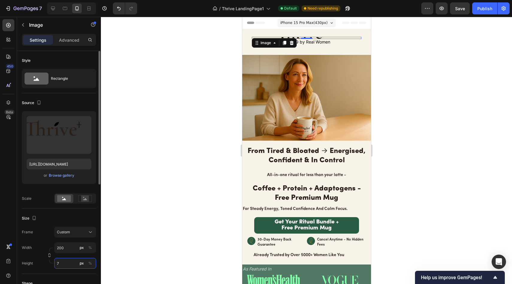
type input "75"
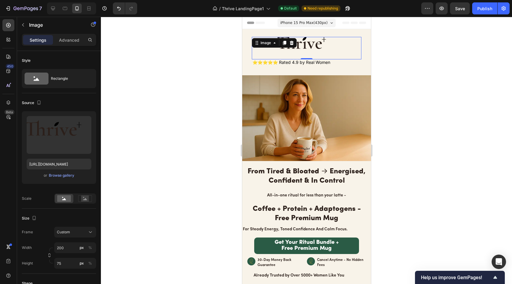
click at [117, 213] on div at bounding box center [306, 150] width 411 height 267
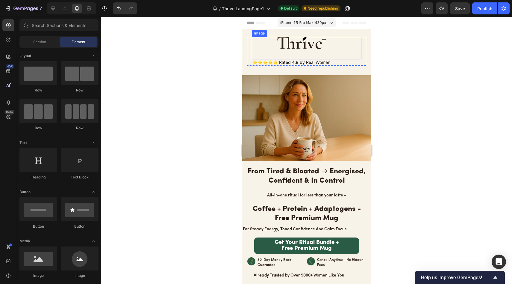
click at [311, 48] on img at bounding box center [306, 48] width 60 height 22
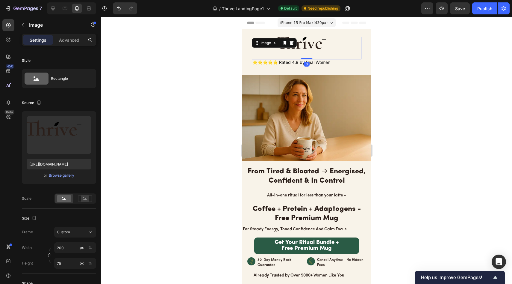
drag, startPoint x: 305, startPoint y: 58, endPoint x: 305, endPoint y: 52, distance: 6.3
click at [305, 52] on div "Image 0" at bounding box center [307, 48] width 110 height 22
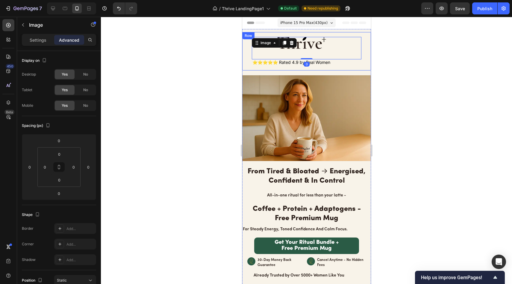
click at [215, 66] on div at bounding box center [306, 150] width 411 height 267
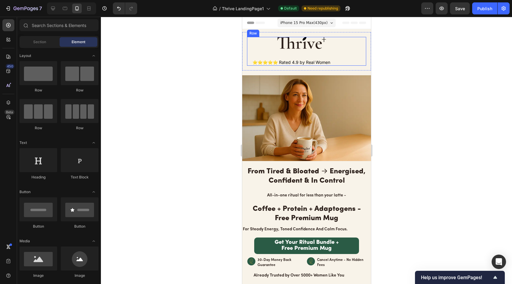
click at [358, 40] on div "Image ⭐⭐⭐⭐⭐ Rated 4.9 by Real Women Text Block Row" at bounding box center [306, 51] width 119 height 29
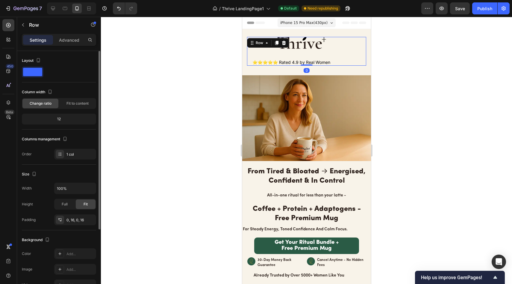
click at [65, 120] on div "12" at bounding box center [59, 119] width 72 height 8
click at [66, 118] on div "12" at bounding box center [59, 119] width 72 height 8
click at [79, 107] on div "Fit to content" at bounding box center [78, 104] width 36 height 10
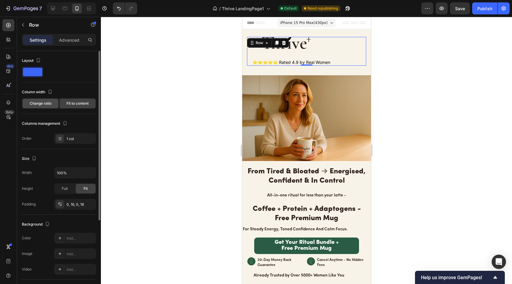
click at [36, 103] on span "Change ratio" at bounding box center [41, 103] width 22 height 5
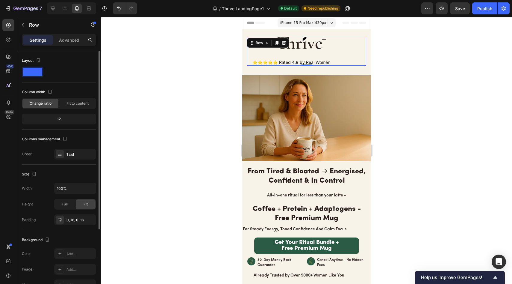
click at [70, 115] on div "12" at bounding box center [59, 119] width 72 height 8
click at [68, 119] on div "12" at bounding box center [59, 119] width 72 height 8
click at [52, 120] on div "12" at bounding box center [59, 119] width 72 height 8
click at [59, 118] on div "12" at bounding box center [59, 119] width 72 height 8
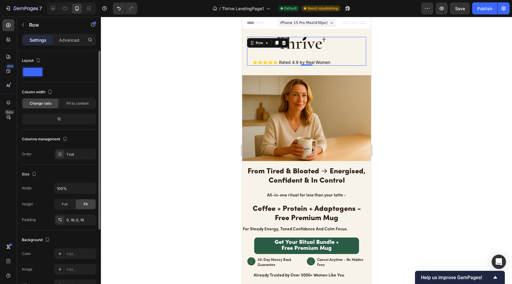
click at [59, 119] on div "12" at bounding box center [59, 119] width 72 height 8
click at [58, 119] on div "12" at bounding box center [59, 119] width 72 height 8
drag, startPoint x: 56, startPoint y: 117, endPoint x: 68, endPoint y: 119, distance: 12.4
click at [70, 119] on div "12" at bounding box center [59, 119] width 72 height 8
drag, startPoint x: 54, startPoint y: 120, endPoint x: 61, endPoint y: 119, distance: 7.5
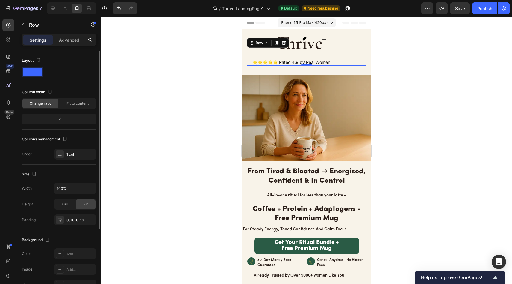
click at [61, 119] on div "12" at bounding box center [59, 119] width 72 height 8
click at [70, 205] on div "Full" at bounding box center [65, 204] width 20 height 10
click at [81, 205] on div "Fit" at bounding box center [86, 204] width 20 height 10
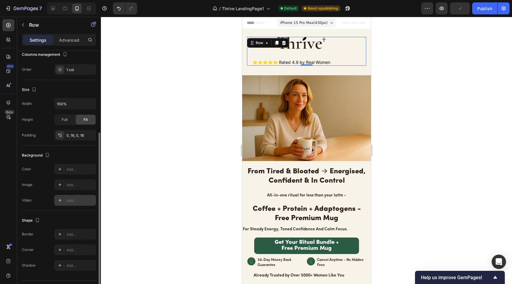
scroll to position [100, 0]
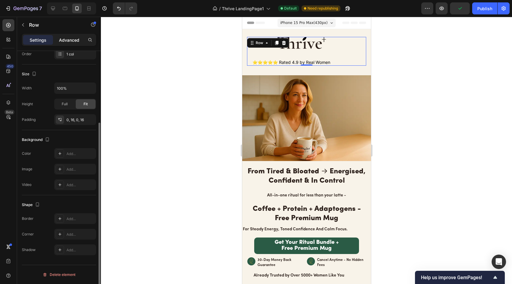
click at [65, 42] on p "Advanced" at bounding box center [69, 40] width 20 height 6
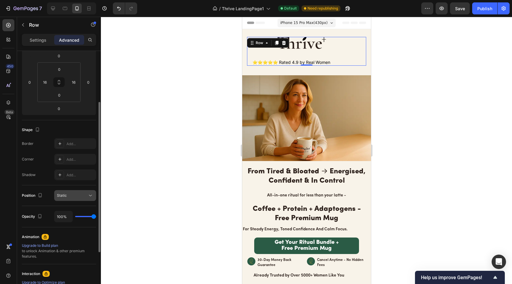
scroll to position [166, 0]
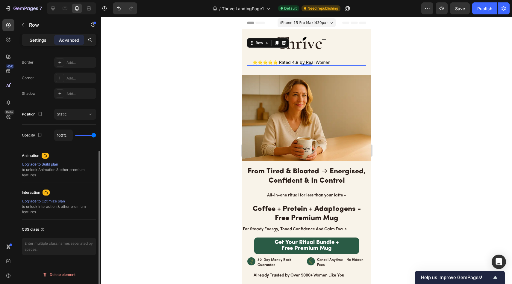
click at [50, 40] on div "Settings" at bounding box center [38, 40] width 30 height 10
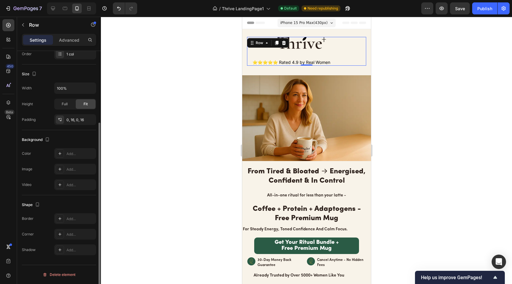
scroll to position [100, 0]
click at [200, 52] on div at bounding box center [306, 150] width 411 height 267
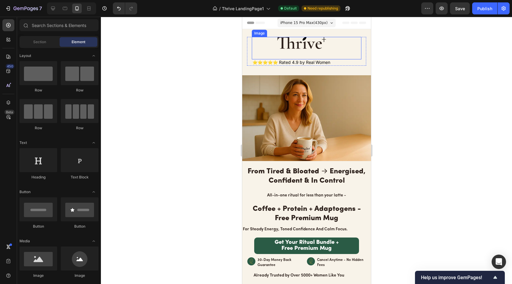
click at [289, 48] on img at bounding box center [306, 48] width 60 height 22
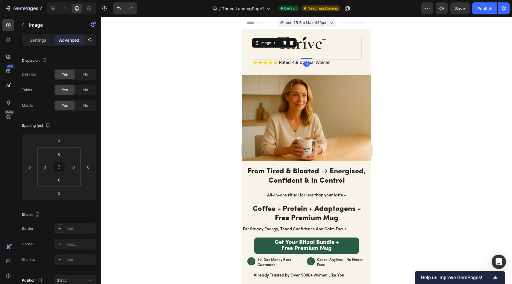
click at [213, 59] on div at bounding box center [306, 150] width 411 height 267
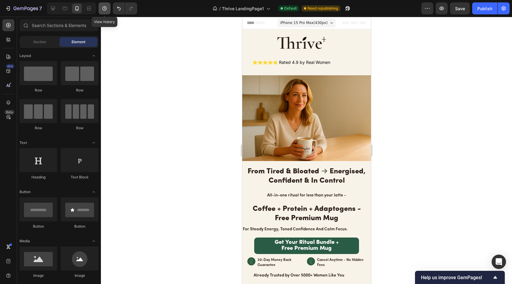
click at [107, 8] on icon "button" at bounding box center [104, 8] width 4 height 4
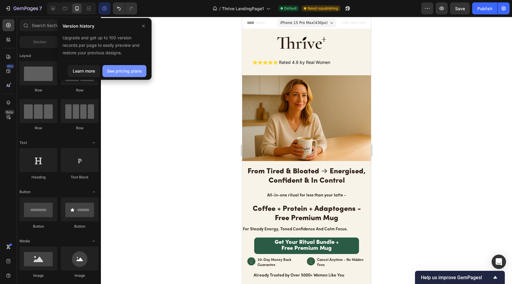
click at [128, 68] on div "See pricing plans" at bounding box center [124, 71] width 35 height 6
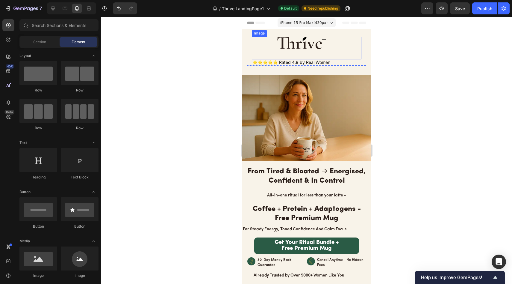
click at [304, 42] on img at bounding box center [306, 48] width 60 height 22
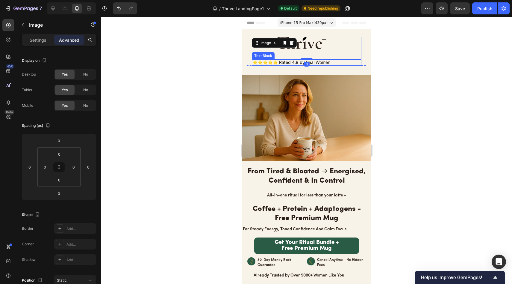
click at [294, 64] on p "⭐⭐⭐⭐⭐ Rated 4.9 by Real Women" at bounding box center [306, 62] width 108 height 5
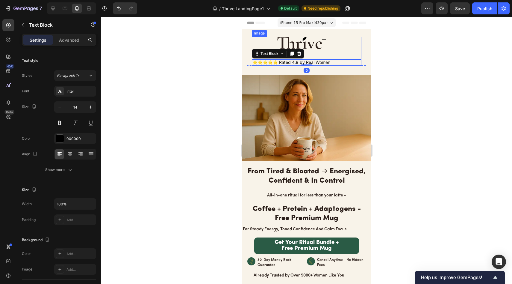
click at [302, 46] on img at bounding box center [306, 48] width 60 height 22
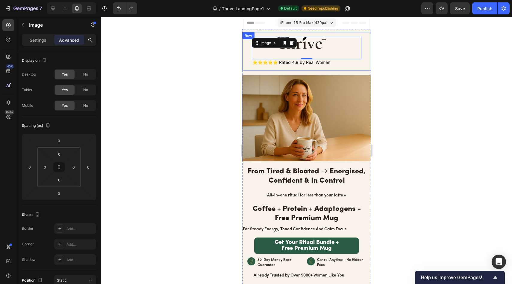
click at [361, 55] on div "Image 0 ⭐⭐⭐⭐⭐ Rated 4.9 by Real Women Text Block Row" at bounding box center [306, 51] width 119 height 29
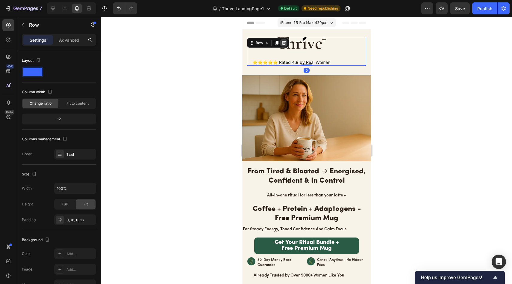
click at [283, 42] on icon at bounding box center [284, 43] width 4 height 4
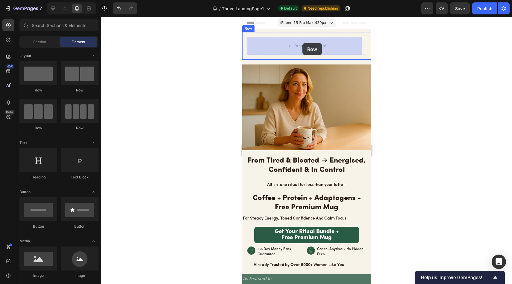
drag, startPoint x: 275, startPoint y: 95, endPoint x: 303, endPoint y: 43, distance: 58.7
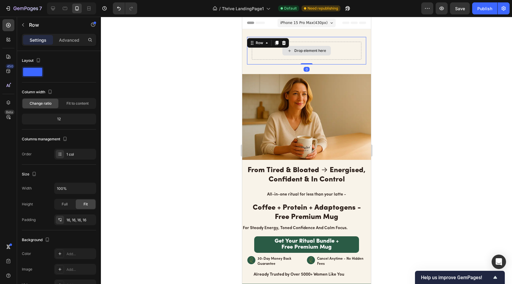
click at [312, 43] on div "Drop element here" at bounding box center [307, 51] width 110 height 18
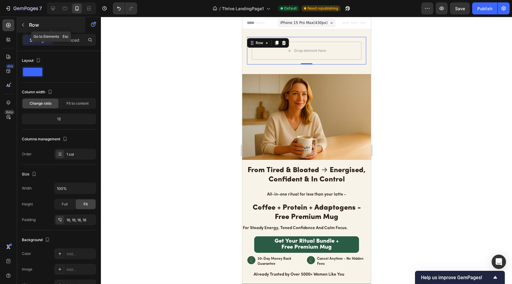
click at [32, 26] on p "Row" at bounding box center [54, 24] width 51 height 7
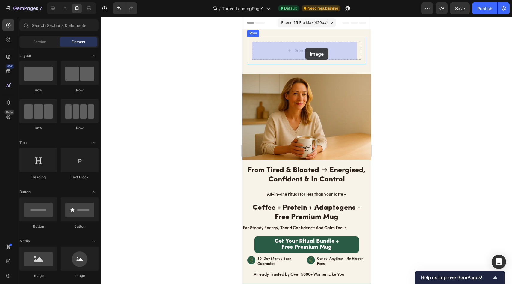
drag, startPoint x: 280, startPoint y: 275, endPoint x: 305, endPoint y: 48, distance: 228.4
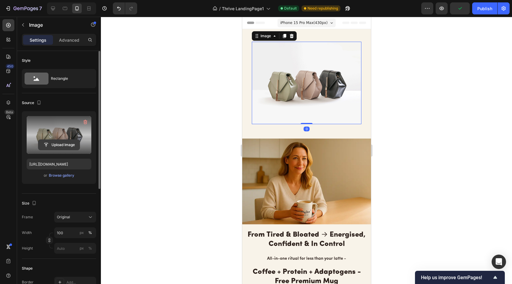
click at [59, 143] on input "file" at bounding box center [58, 145] width 41 height 10
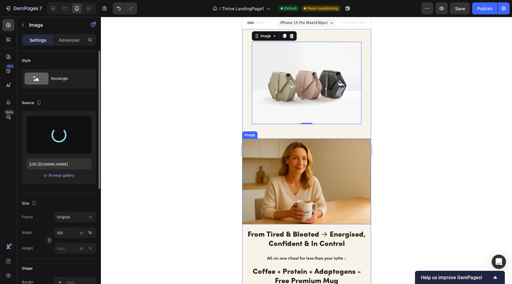
type input "https://cdn.shopify.com/s/files/1/0691/8982/8661/files/gempages_585632206089618…"
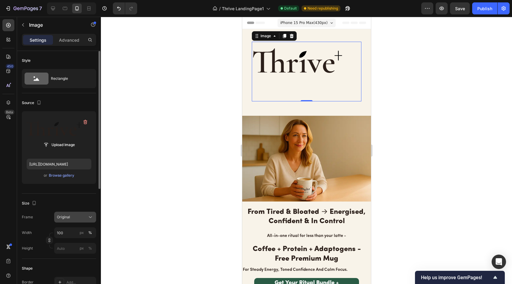
click at [76, 213] on button "Original" at bounding box center [75, 216] width 42 height 11
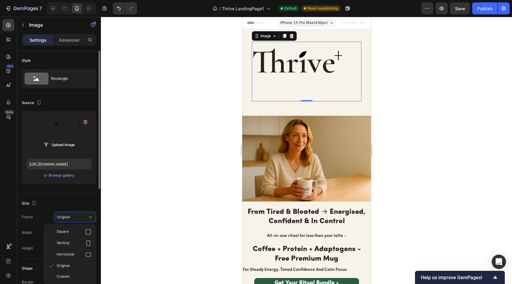
click at [71, 211] on div "Size Frame Original Square Vertical Horizontal Original Custom Width 100 px % H…" at bounding box center [59, 225] width 74 height 65
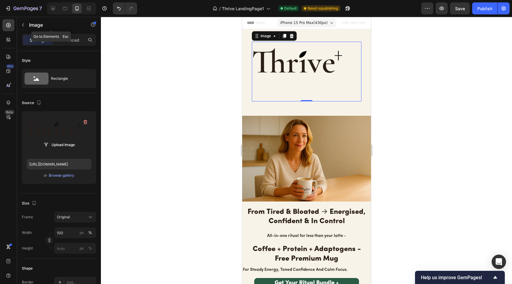
click at [34, 22] on p "Image" at bounding box center [54, 24] width 51 height 7
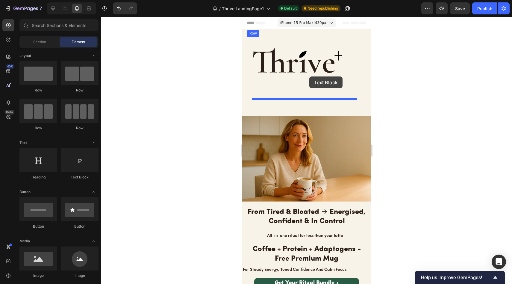
drag, startPoint x: 313, startPoint y: 181, endPoint x: 309, endPoint y: 76, distance: 104.3
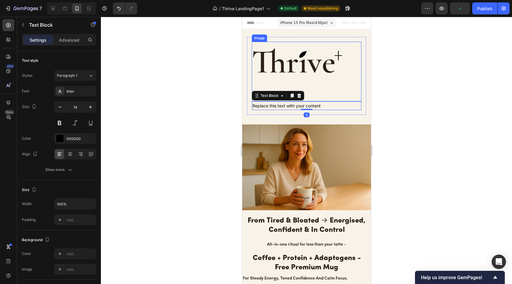
click at [318, 90] on img at bounding box center [307, 72] width 110 height 60
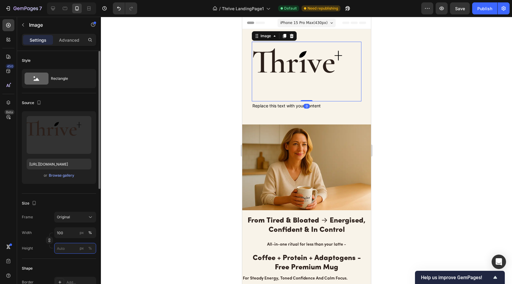
click at [73, 245] on input "px %" at bounding box center [75, 248] width 42 height 11
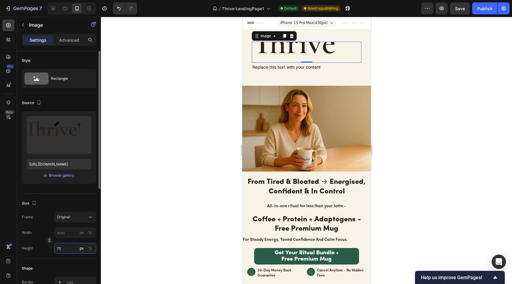
type input "7"
type input "70"
click at [161, 142] on div at bounding box center [306, 150] width 411 height 267
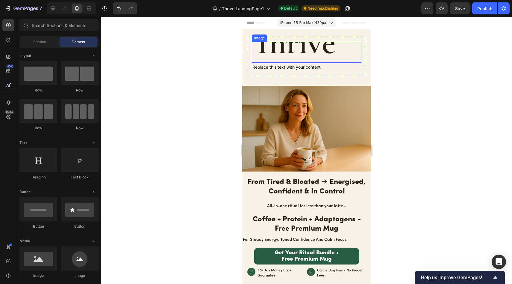
click at [304, 54] on img at bounding box center [307, 52] width 110 height 21
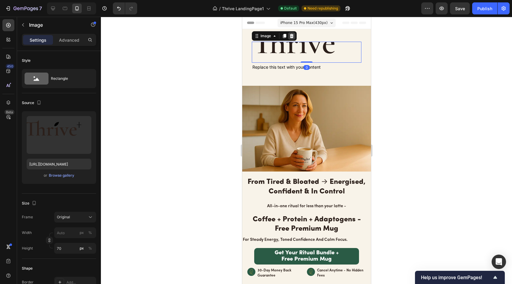
click at [290, 35] on icon at bounding box center [291, 36] width 5 height 5
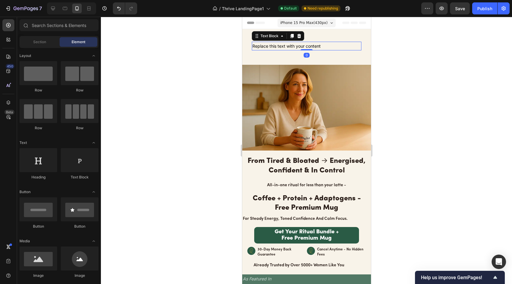
click at [298, 48] on div "Replace this text with your content" at bounding box center [307, 46] width 110 height 9
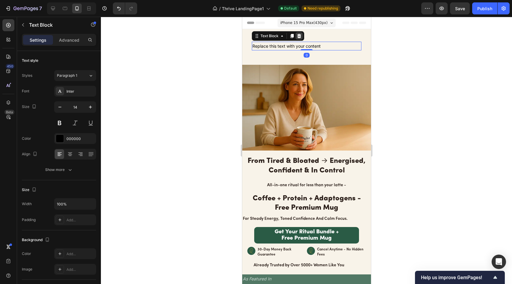
click at [300, 38] on icon at bounding box center [299, 36] width 4 height 4
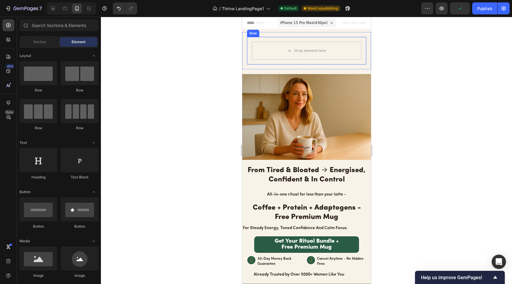
click at [301, 38] on div "Drop element here Row" at bounding box center [306, 51] width 119 height 28
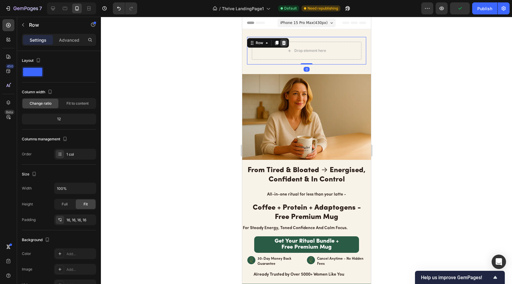
click at [287, 43] on div at bounding box center [283, 42] width 7 height 7
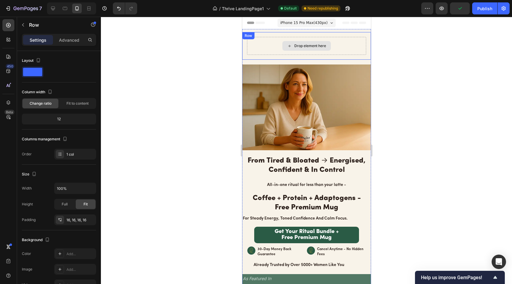
click at [288, 37] on div "Drop element here" at bounding box center [306, 46] width 119 height 18
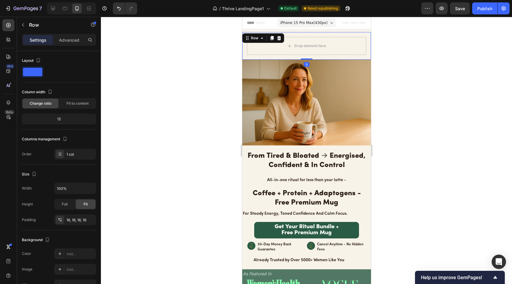
drag, startPoint x: 303, startPoint y: 63, endPoint x: 303, endPoint y: 53, distance: 10.8
click at [303, 53] on div "Drop element here Row 0" at bounding box center [306, 46] width 129 height 28
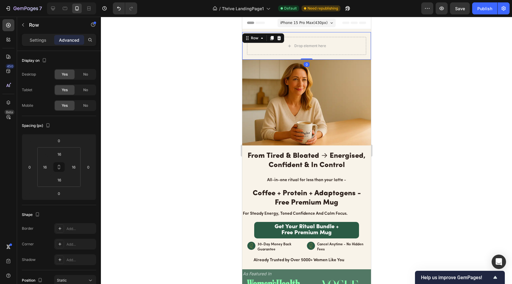
click at [202, 47] on div at bounding box center [306, 150] width 411 height 267
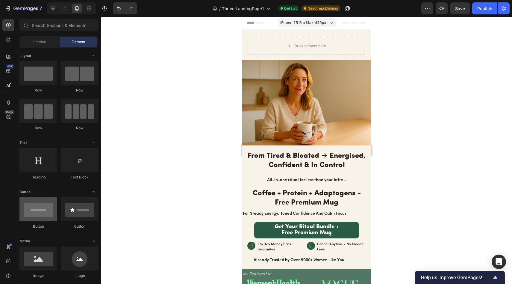
click at [41, 201] on div at bounding box center [38, 209] width 38 height 24
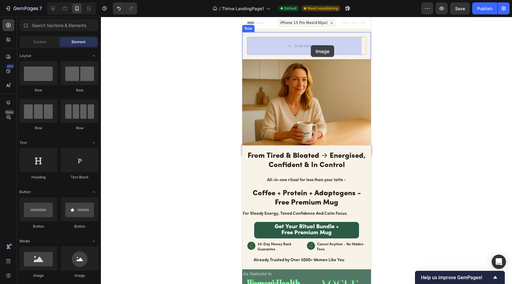
drag, startPoint x: 286, startPoint y: 267, endPoint x: 311, endPoint y: 45, distance: 223.2
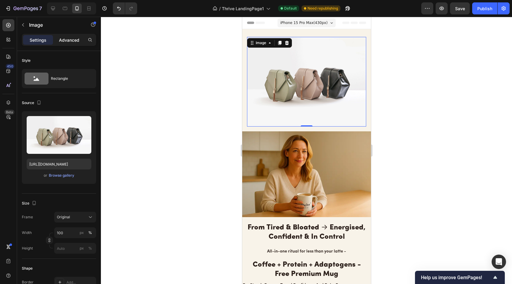
click at [73, 35] on div "Settings Advanced" at bounding box center [59, 40] width 74 height 12
click at [74, 40] on p "Advanced" at bounding box center [69, 40] width 20 height 6
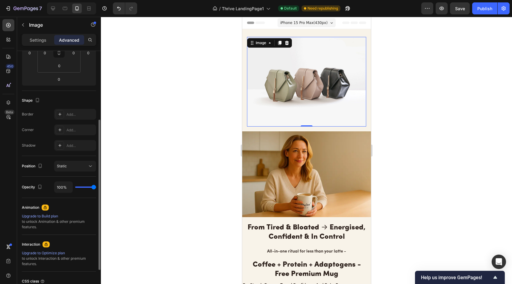
scroll to position [166, 0]
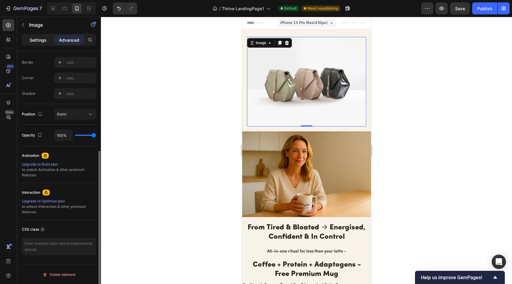
click at [42, 38] on p "Settings" at bounding box center [38, 40] width 17 height 6
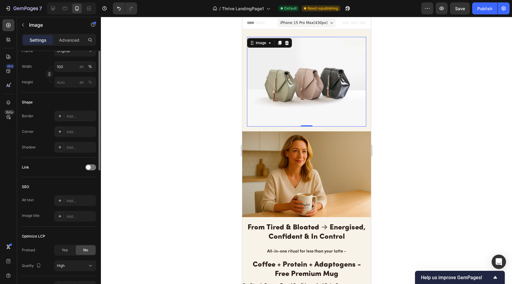
scroll to position [0, 0]
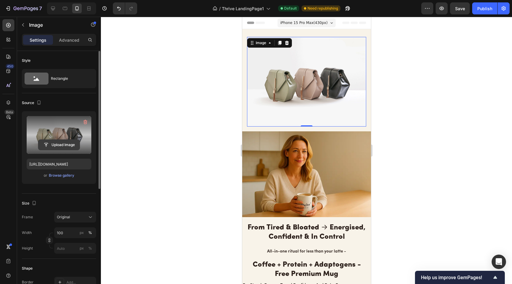
click at [67, 149] on input "file" at bounding box center [58, 145] width 41 height 10
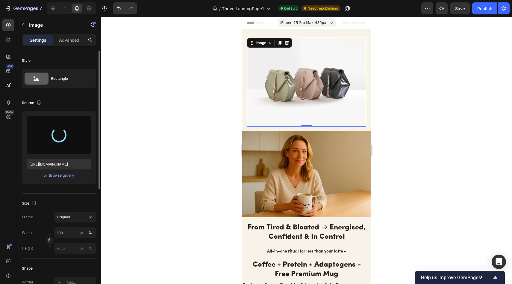
type input "https://cdn.shopify.com/s/files/1/0691/8982/8661/files/gempages_585632206089618…"
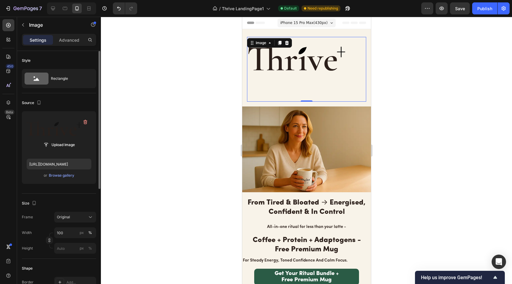
drag, startPoint x: 69, startPoint y: 42, endPoint x: 63, endPoint y: 63, distance: 21.5
click at [69, 42] on p "Advanced" at bounding box center [69, 40] width 20 height 6
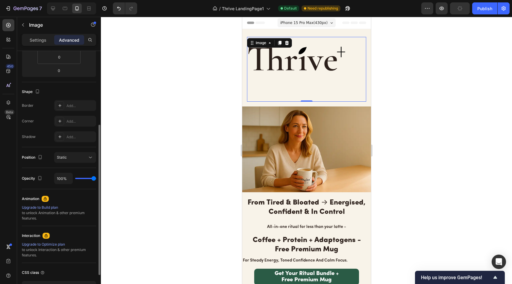
scroll to position [166, 0]
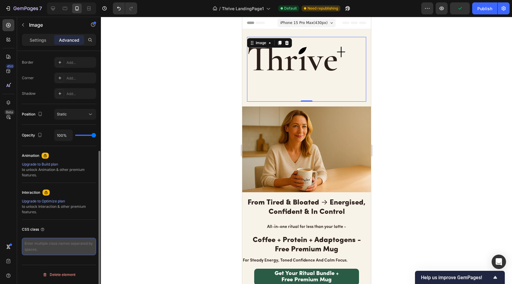
click at [56, 251] on textarea at bounding box center [59, 245] width 74 height 17
paste textarea "display: block; margin-bottom: 0 !important;"
type textarea "display: block; margin-bottom: 0 !important;"
click at [75, 230] on div "CSS class" at bounding box center [59, 229] width 74 height 10
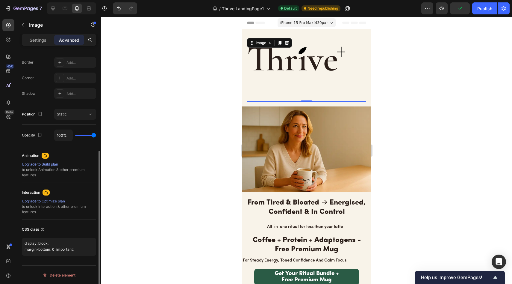
scroll to position [0, 0]
click at [326, 91] on img at bounding box center [306, 69] width 119 height 65
drag, startPoint x: 302, startPoint y: 98, endPoint x: 303, endPoint y: 75, distance: 22.8
click at [303, 75] on div "Image 0" at bounding box center [306, 69] width 119 height 65
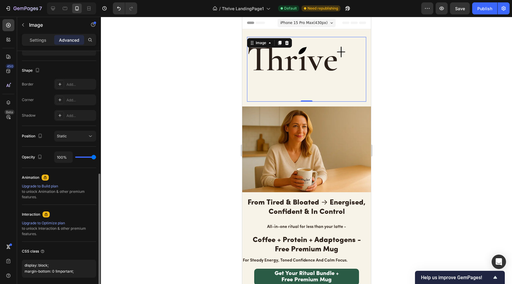
scroll to position [167, 0]
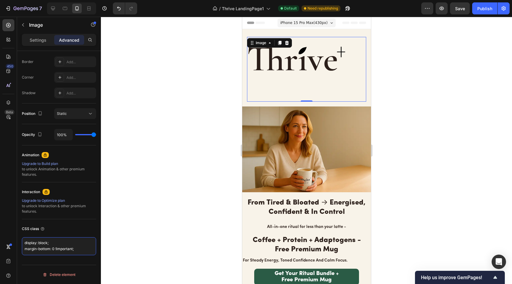
drag, startPoint x: 80, startPoint y: 249, endPoint x: 0, endPoint y: 230, distance: 82.7
click at [0, 231] on div "450 Beta Sections(30) Elements(83) Section Element Hero Section Product Detail …" at bounding box center [50, 150] width 101 height 267
click at [126, 199] on div at bounding box center [306, 150] width 411 height 267
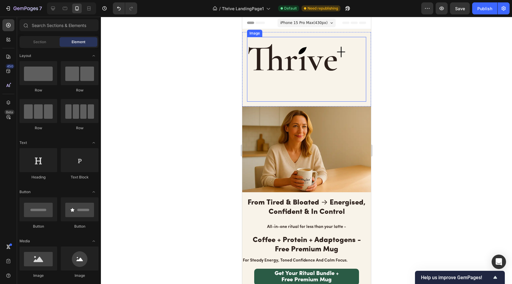
click at [284, 72] on img at bounding box center [306, 69] width 119 height 65
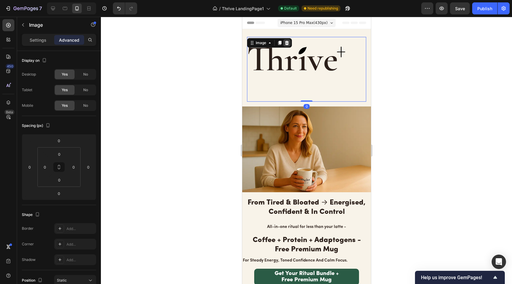
click at [286, 41] on icon at bounding box center [286, 42] width 5 height 5
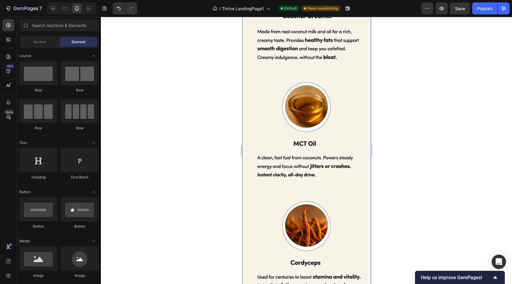
scroll to position [5215, 0]
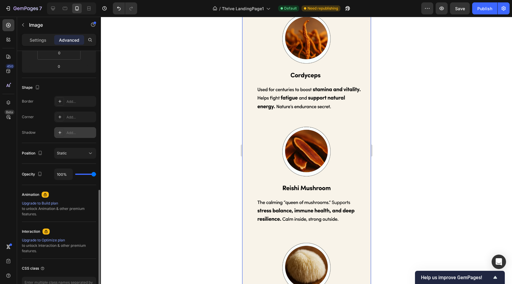
scroll to position [166, 0]
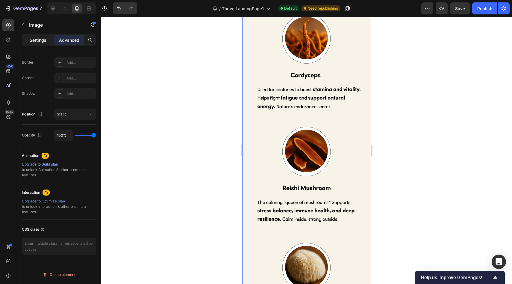
click at [42, 43] on p "Settings" at bounding box center [38, 40] width 17 height 6
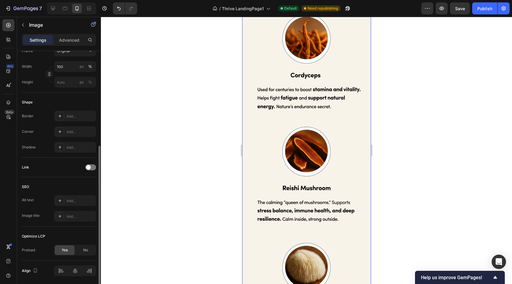
scroll to position [187, 0]
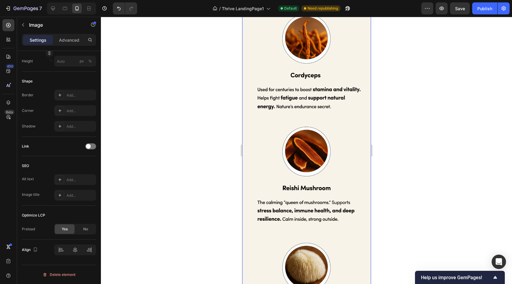
drag, startPoint x: 182, startPoint y: 141, endPoint x: 190, endPoint y: 145, distance: 8.7
click at [182, 141] on div at bounding box center [306, 150] width 411 height 267
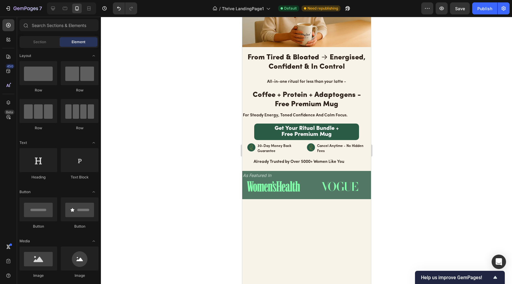
scroll to position [0, 0]
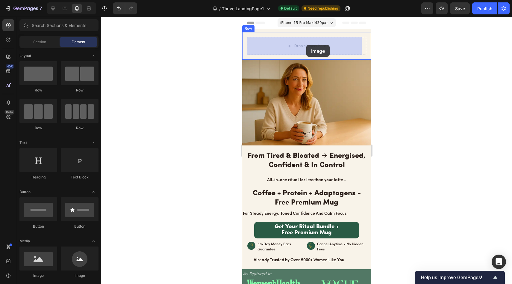
drag, startPoint x: 287, startPoint y: 258, endPoint x: 306, endPoint y: 45, distance: 214.1
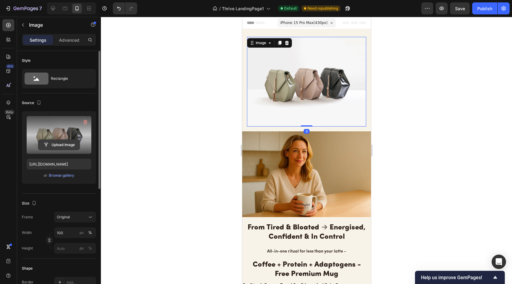
click at [54, 147] on input "file" at bounding box center [58, 145] width 41 height 10
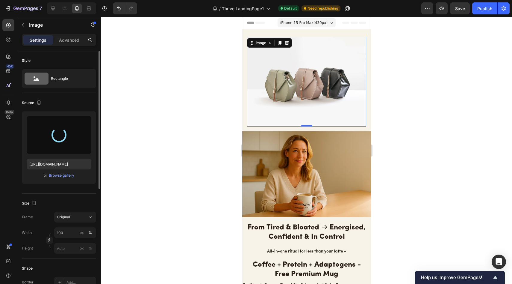
type input "https://cdn.shopify.com/s/files/1/0691/8982/8661/files/gempages_585632206089618…"
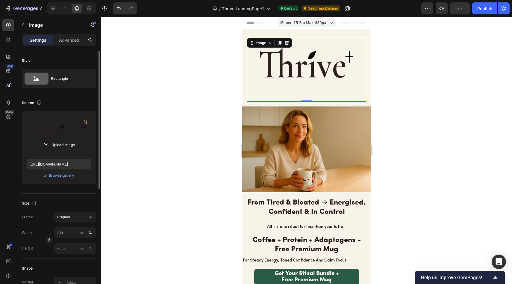
click at [186, 75] on div at bounding box center [306, 150] width 411 height 267
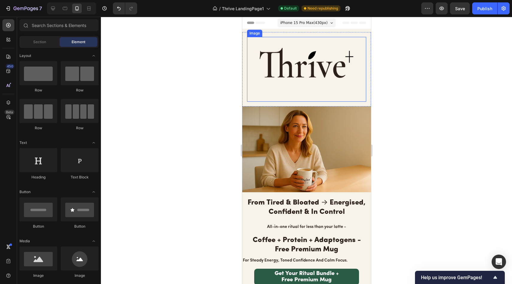
click at [312, 71] on img at bounding box center [306, 69] width 119 height 65
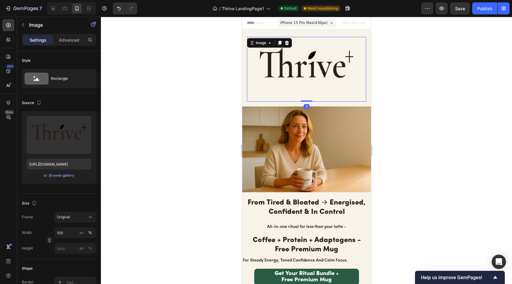
click at [66, 45] on div "Settings Advanced" at bounding box center [59, 40] width 74 height 12
click at [66, 44] on div "Advanced" at bounding box center [69, 40] width 30 height 10
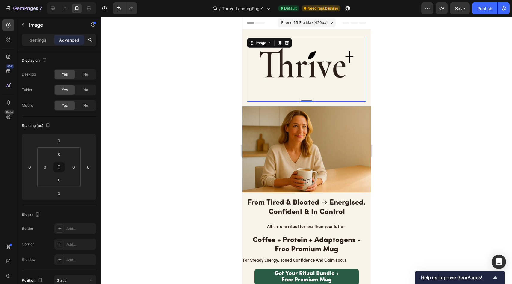
click at [68, 42] on p "Advanced" at bounding box center [69, 40] width 20 height 6
click at [287, 43] on icon at bounding box center [286, 42] width 5 height 5
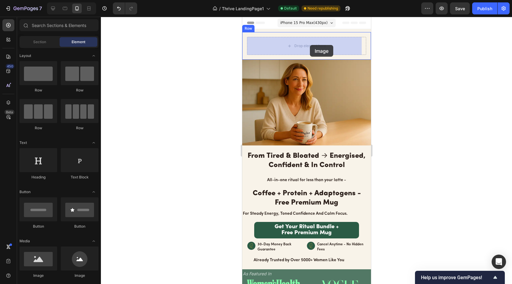
drag, startPoint x: 356, startPoint y: 198, endPoint x: 435, endPoint y: 105, distance: 122.6
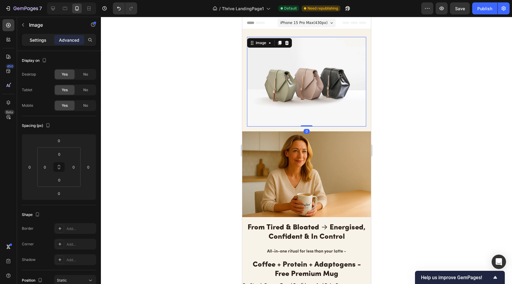
drag, startPoint x: 46, startPoint y: 43, endPoint x: 53, endPoint y: 67, distance: 24.9
click at [46, 43] on p "Settings" at bounding box center [38, 40] width 17 height 6
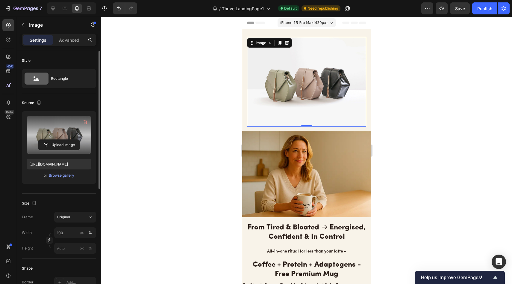
click at [61, 138] on label at bounding box center [59, 135] width 65 height 38
click at [61, 140] on input "file" at bounding box center [58, 145] width 41 height 10
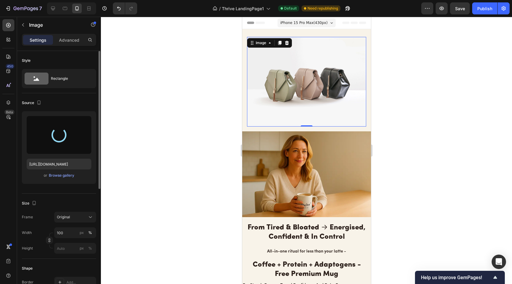
type input "https://cdn.shopify.com/s/files/1/0691/8982/8661/files/gempages_585632206089618…"
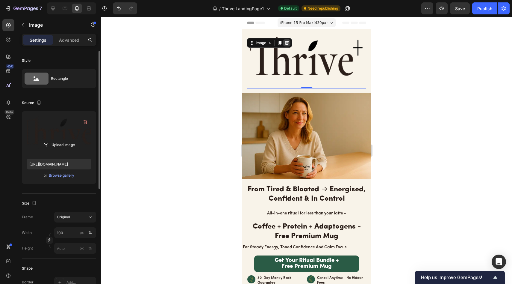
click at [286, 42] on icon at bounding box center [286, 42] width 5 height 5
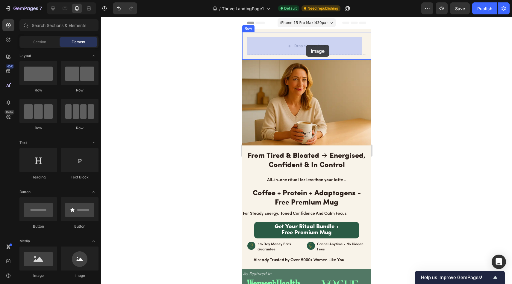
drag, startPoint x: 281, startPoint y: 270, endPoint x: 306, endPoint y: 45, distance: 226.6
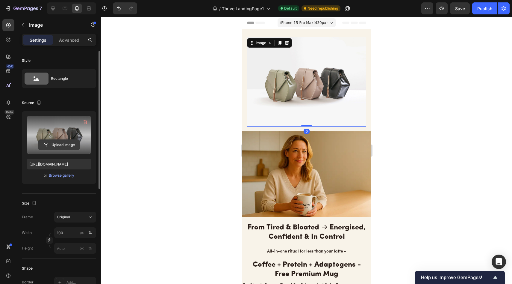
click at [68, 144] on input "file" at bounding box center [58, 145] width 41 height 10
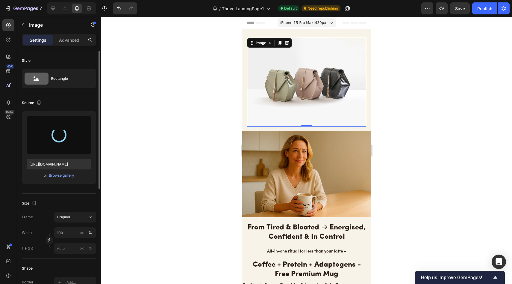
type input "https://cdn.shopify.com/s/files/1/0691/8982/8661/files/gempages_585632206089618…"
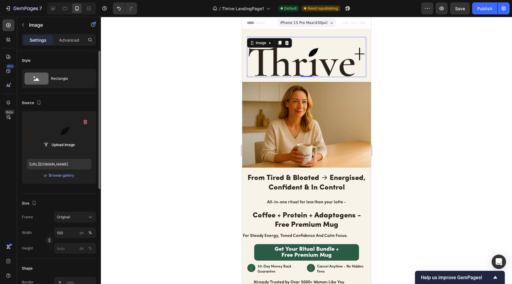
click at [180, 55] on div at bounding box center [306, 150] width 411 height 267
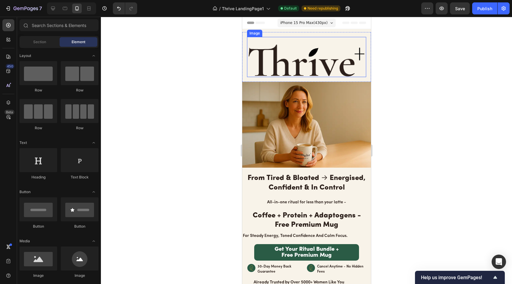
click at [315, 54] on img at bounding box center [306, 57] width 119 height 40
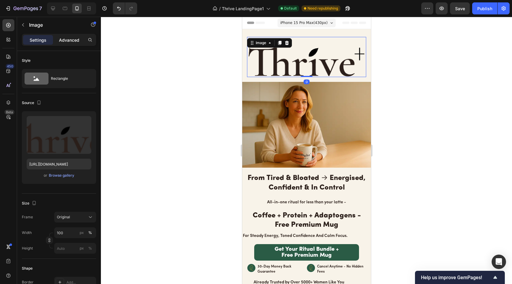
click at [75, 37] on p "Advanced" at bounding box center [69, 40] width 20 height 6
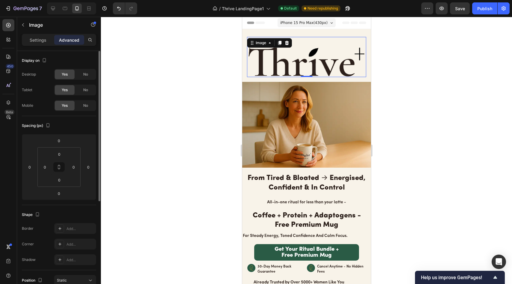
click at [37, 43] on div "Settings" at bounding box center [38, 40] width 30 height 10
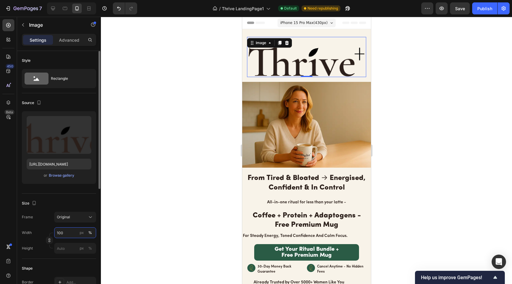
click at [67, 233] on input "100" at bounding box center [75, 232] width 42 height 11
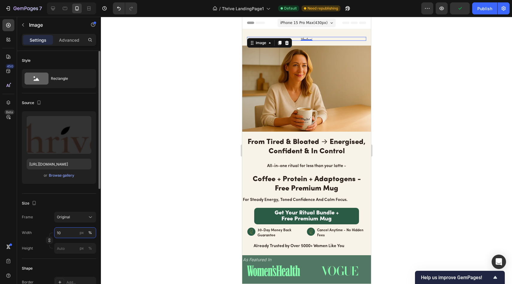
type input "1"
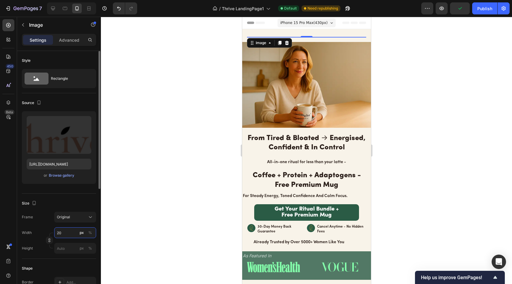
type input "200"
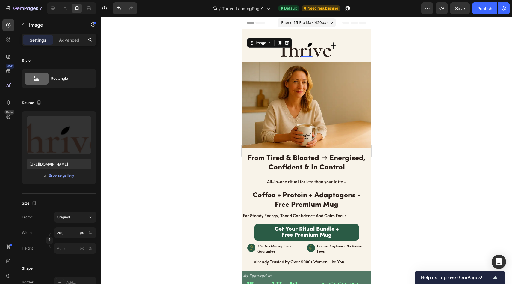
click at [138, 99] on div at bounding box center [306, 150] width 411 height 267
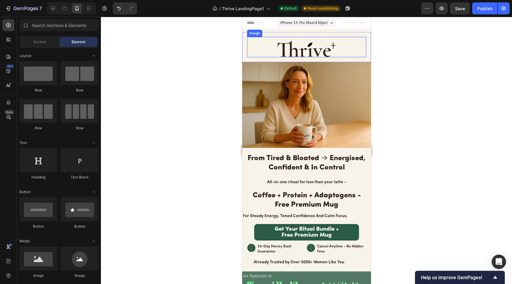
click at [297, 53] on img at bounding box center [306, 47] width 60 height 20
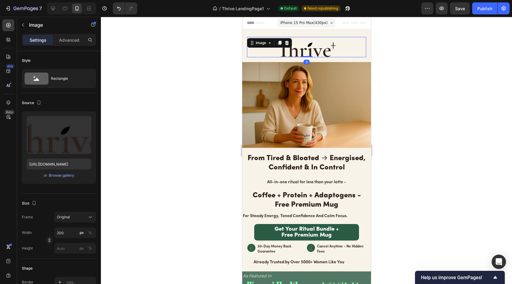
click at [195, 55] on div at bounding box center [306, 150] width 411 height 267
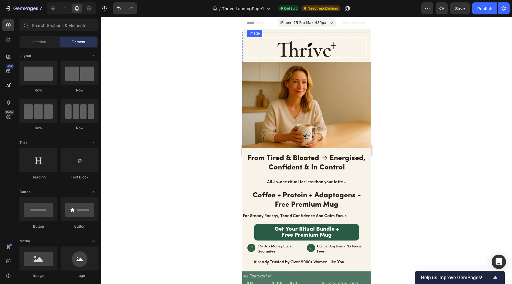
click at [303, 47] on img at bounding box center [306, 47] width 60 height 20
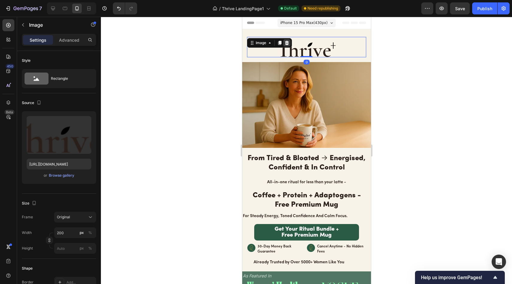
click at [284, 43] on div at bounding box center [286, 42] width 7 height 7
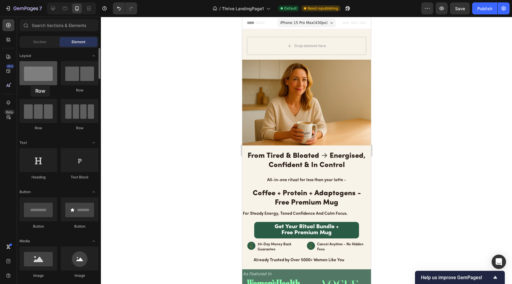
click at [31, 85] on div at bounding box center [38, 73] width 38 height 24
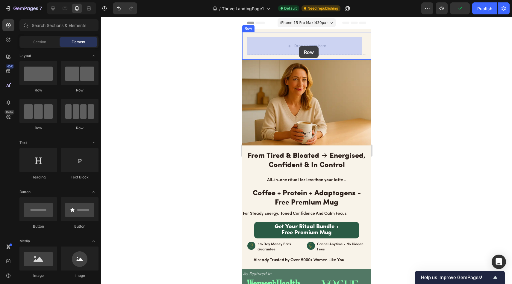
drag, startPoint x: 275, startPoint y: 96, endPoint x: 299, endPoint y: 46, distance: 54.8
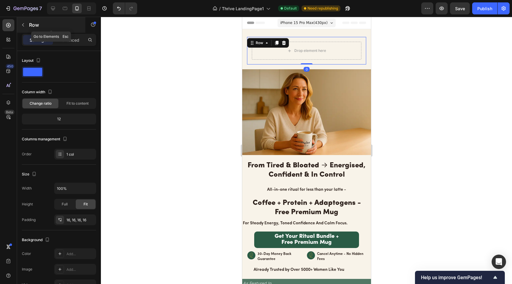
click at [42, 18] on div "Row" at bounding box center [51, 25] width 68 height 16
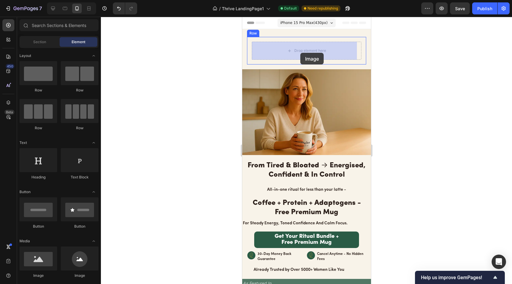
drag, startPoint x: 291, startPoint y: 268, endPoint x: 301, endPoint y: 52, distance: 216.1
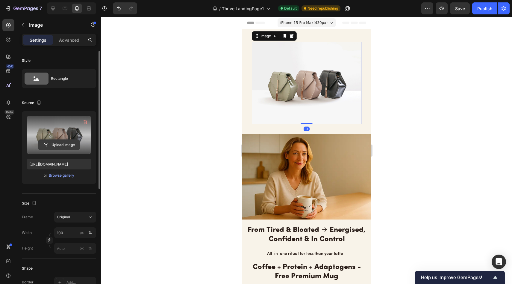
click at [67, 145] on input "file" at bounding box center [58, 145] width 41 height 10
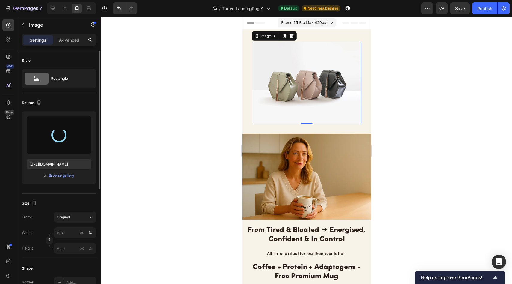
type input "https://cdn.shopify.com/s/files/1/0691/8982/8661/files/gempages_585632206089618…"
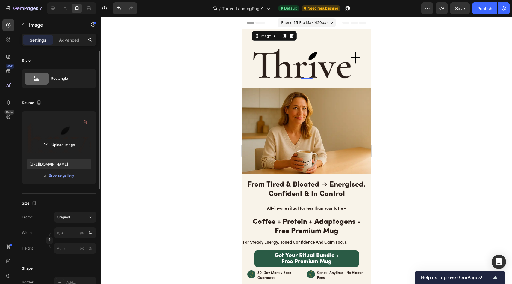
click at [414, 57] on div at bounding box center [306, 150] width 411 height 267
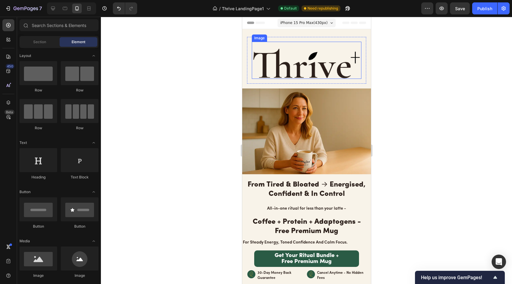
click at [303, 58] on img at bounding box center [307, 60] width 110 height 37
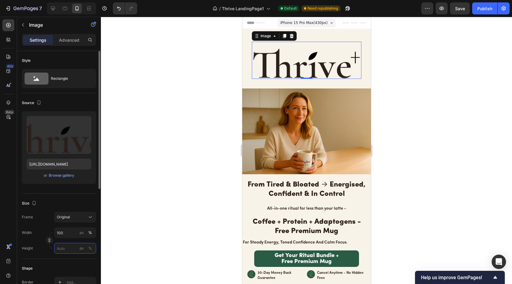
click at [71, 246] on input "px %" at bounding box center [75, 248] width 42 height 11
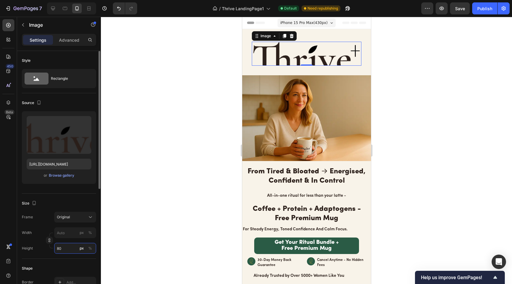
type input "8"
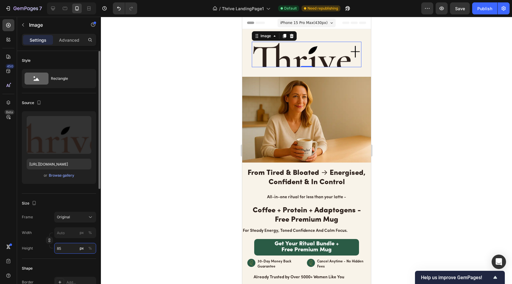
type input "8"
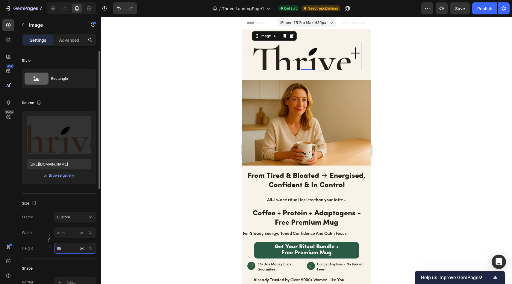
type input "8"
type input "9"
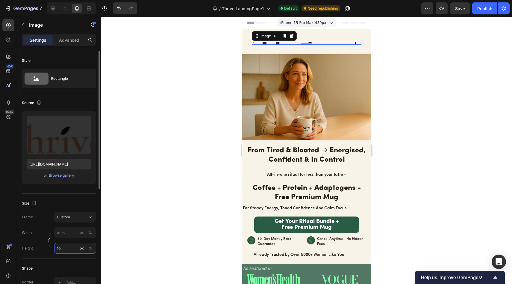
type input "1"
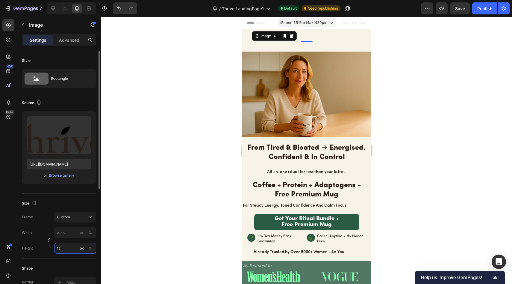
type input "120"
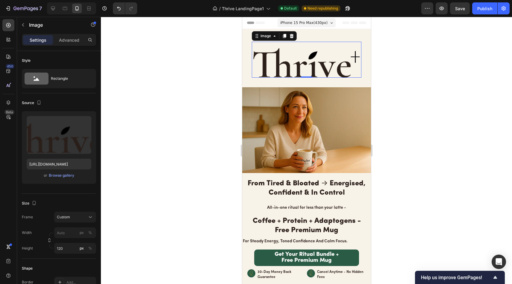
click at [183, 100] on div at bounding box center [306, 150] width 411 height 267
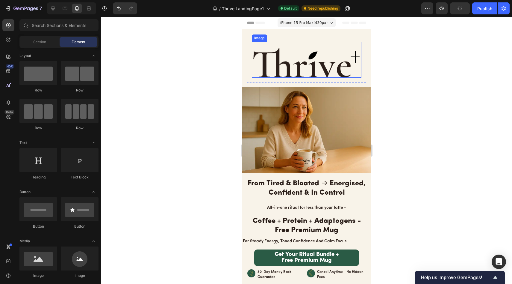
click at [296, 63] on img at bounding box center [307, 60] width 110 height 36
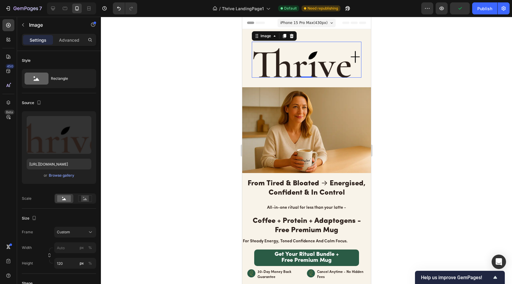
click at [196, 73] on div at bounding box center [306, 150] width 411 height 267
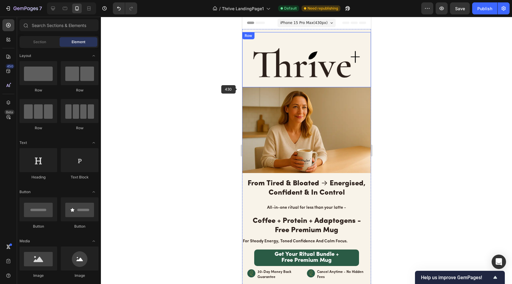
click at [300, 76] on img at bounding box center [307, 60] width 110 height 36
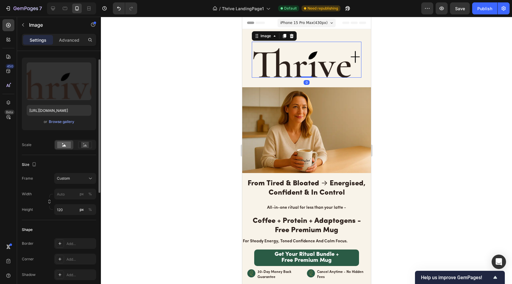
scroll to position [67, 0]
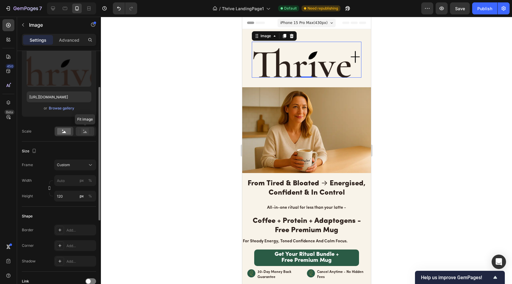
click at [87, 129] on rect at bounding box center [85, 131] width 8 height 6
click at [65, 132] on icon at bounding box center [64, 132] width 4 height 2
click at [81, 133] on rect at bounding box center [85, 131] width 8 height 6
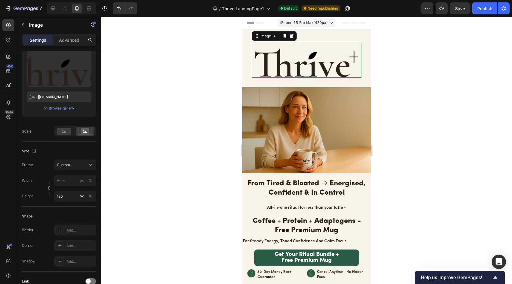
click at [161, 90] on div at bounding box center [306, 150] width 411 height 267
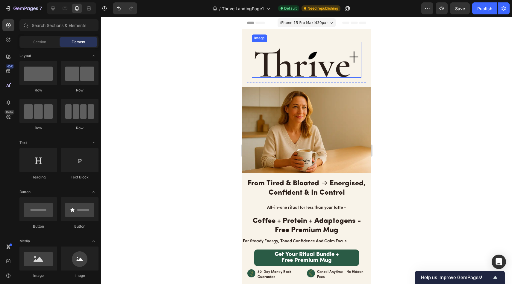
click at [292, 64] on img at bounding box center [307, 60] width 110 height 36
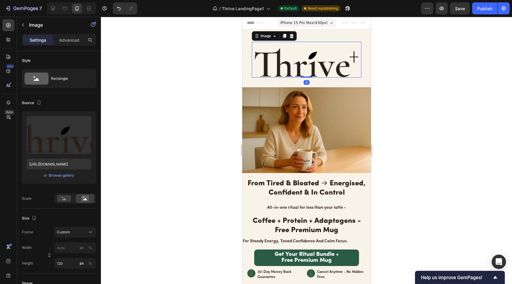
click at [206, 84] on div at bounding box center [306, 150] width 411 height 267
click at [298, 63] on img at bounding box center [307, 60] width 110 height 36
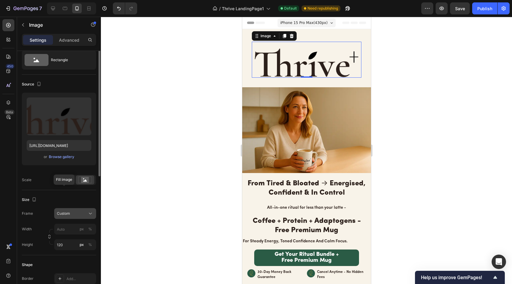
scroll to position [24, 0]
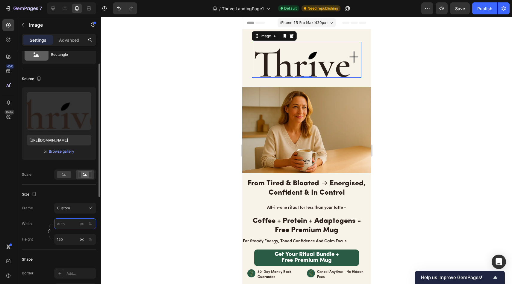
click at [70, 222] on input "px %" at bounding box center [75, 223] width 42 height 11
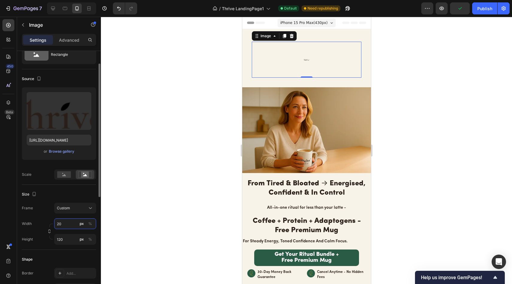
type input "200"
click at [205, 85] on div at bounding box center [306, 150] width 411 height 267
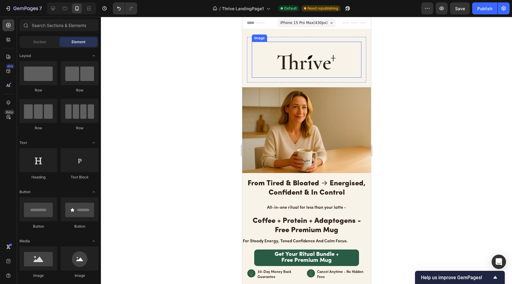
click at [307, 65] on img at bounding box center [306, 60] width 60 height 36
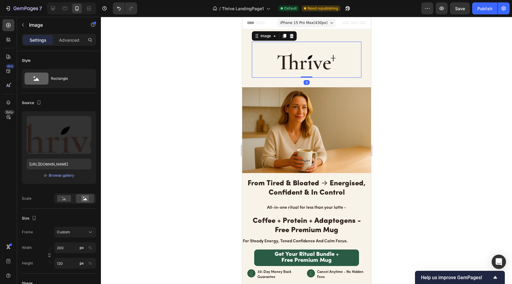
click at [207, 69] on div at bounding box center [306, 150] width 411 height 267
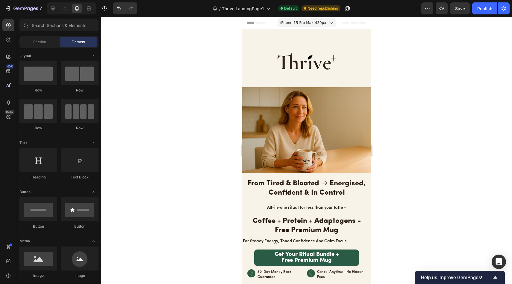
click at [298, 66] on img at bounding box center [306, 60] width 60 height 36
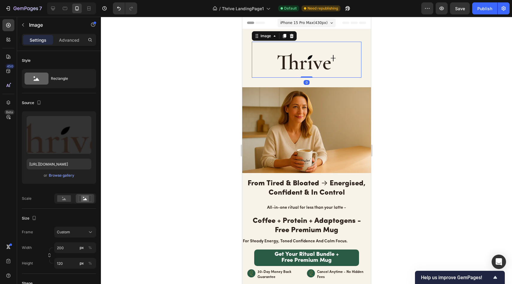
drag, startPoint x: 306, startPoint y: 77, endPoint x: 303, endPoint y: 64, distance: 13.2
click at [303, 64] on div "Image 0" at bounding box center [307, 60] width 110 height 36
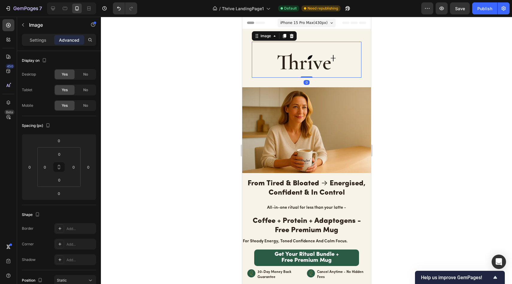
click at [276, 61] on img at bounding box center [306, 60] width 60 height 36
drag, startPoint x: 278, startPoint y: 60, endPoint x: 391, endPoint y: 81, distance: 114.2
click at [278, 60] on img at bounding box center [306, 60] width 60 height 36
click at [50, 42] on div "Settings" at bounding box center [38, 40] width 30 height 10
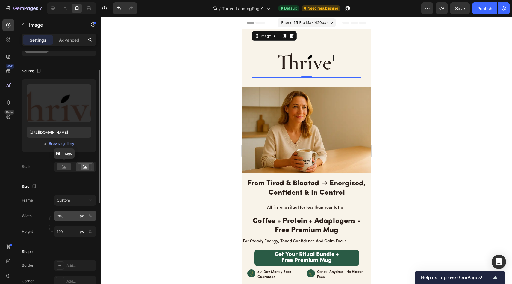
scroll to position [33, 0]
click at [65, 234] on input "120" at bounding box center [75, 230] width 42 height 11
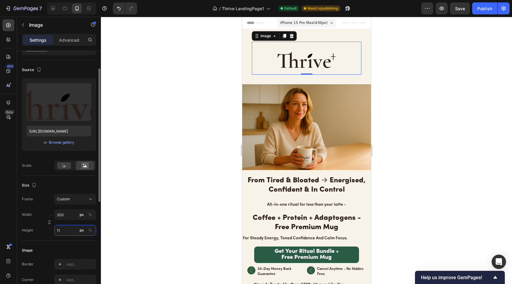
type input "1"
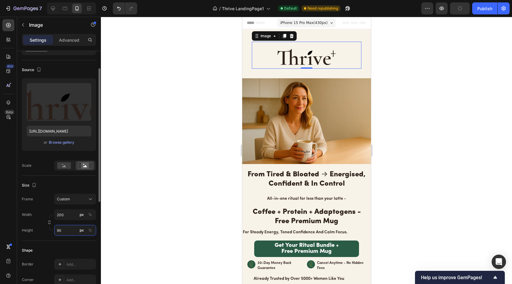
type input "9"
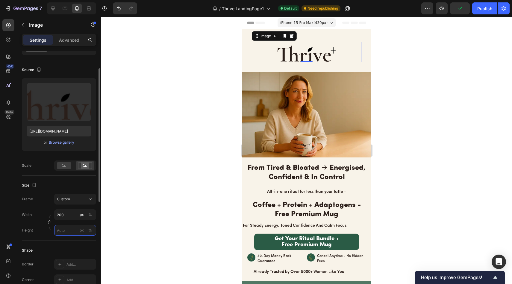
type input "9"
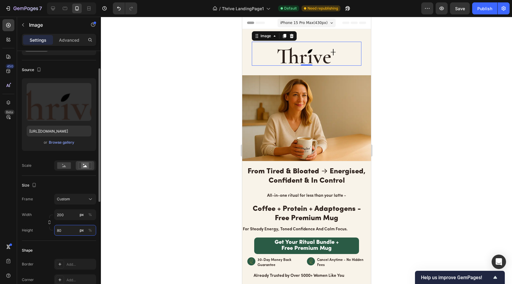
type input "8"
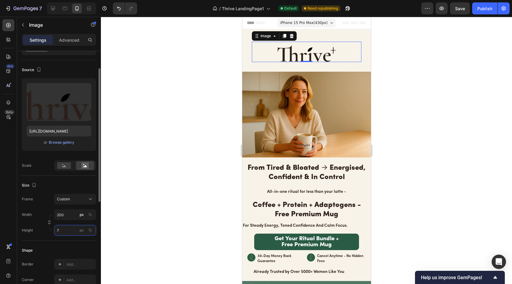
type input "70"
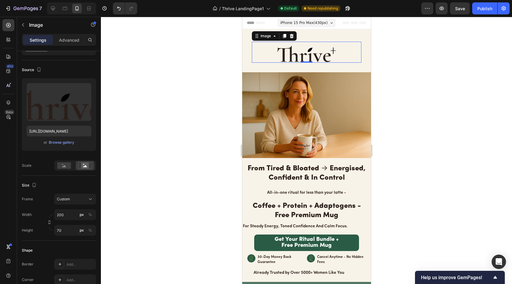
click at [152, 165] on div at bounding box center [306, 150] width 411 height 267
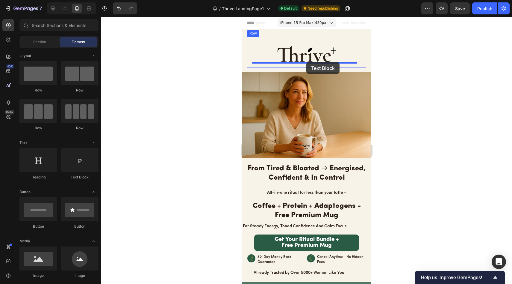
drag, startPoint x: 322, startPoint y: 175, endPoint x: 306, endPoint y: 62, distance: 113.7
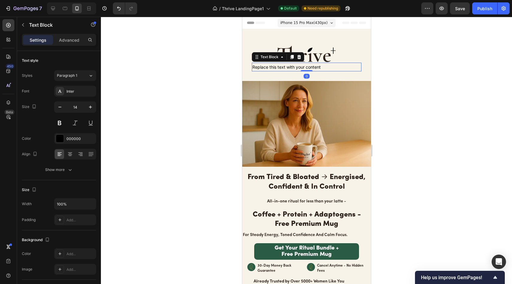
click at [330, 61] on img at bounding box center [306, 52] width 60 height 21
click at [329, 63] on div "Replace this text with your content" at bounding box center [307, 67] width 110 height 9
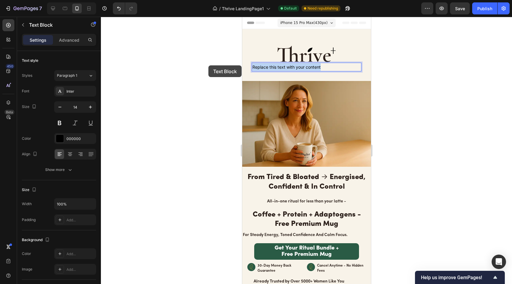
drag, startPoint x: 329, startPoint y: 64, endPoint x: 208, endPoint y: 65, distance: 120.7
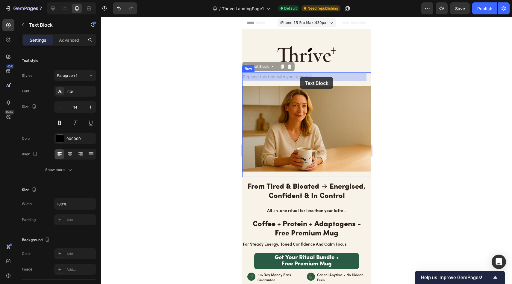
drag, startPoint x: 339, startPoint y: 73, endPoint x: 357, endPoint y: 74, distance: 18.3
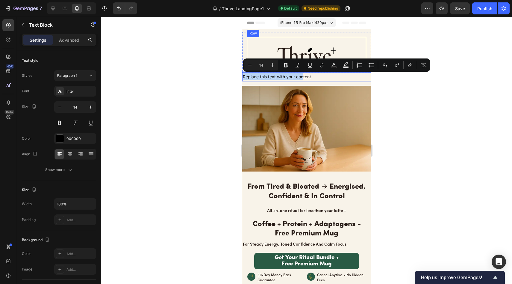
drag, startPoint x: 303, startPoint y: 76, endPoint x: 556, endPoint y: 83, distance: 253.4
drag, startPoint x: 147, startPoint y: 82, endPoint x: 155, endPoint y: 80, distance: 8.6
click at [147, 82] on div at bounding box center [306, 150] width 411 height 267
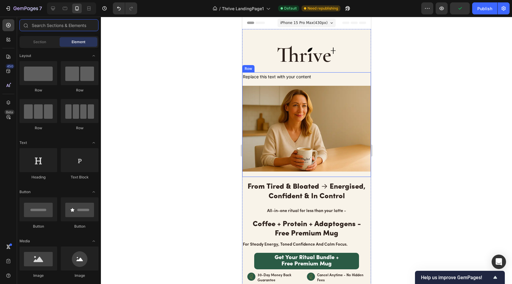
type input "b"
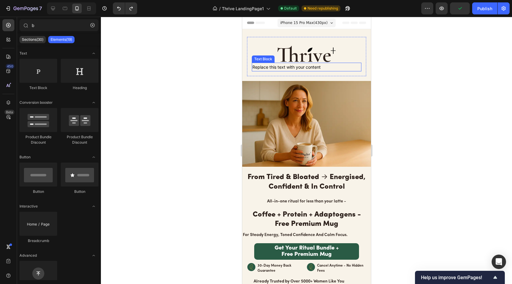
click at [282, 67] on div "Replace this text with your content" at bounding box center [307, 67] width 110 height 9
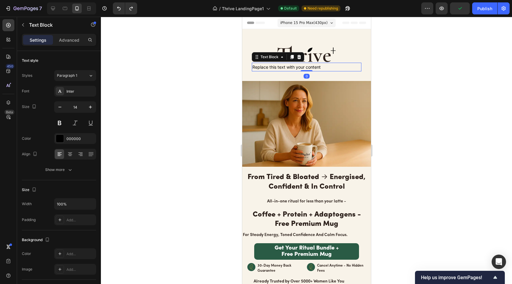
click at [323, 65] on div "Replace this text with your content" at bounding box center [307, 67] width 110 height 9
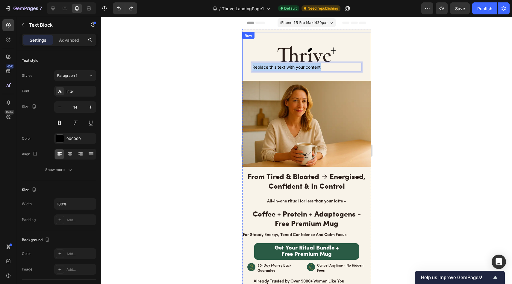
drag, startPoint x: 327, startPoint y: 65, endPoint x: 244, endPoint y: 65, distance: 83.0
click at [244, 65] on div "Image Replace this text with your content Text Block 0 Row Row" at bounding box center [306, 56] width 129 height 49
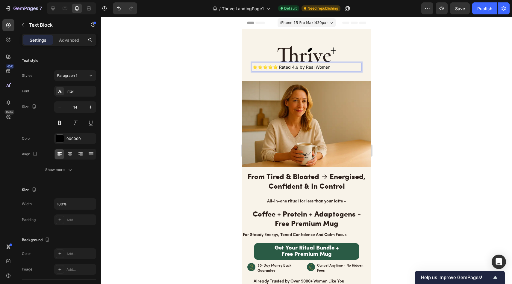
click at [253, 66] on p "⭐⭐⭐⭐⭐ Rated 4.9 by Real Women" at bounding box center [306, 66] width 108 height 7
click at [394, 63] on div at bounding box center [306, 150] width 411 height 267
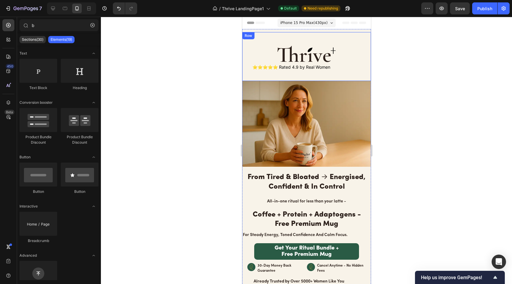
click at [331, 36] on div "Image ⭐⭐⭐⭐⭐ Rated 4.9 by Real Women Text Block Row Row" at bounding box center [306, 56] width 129 height 49
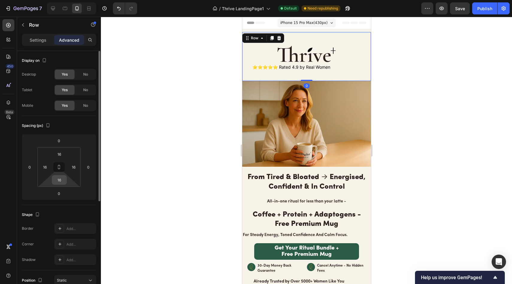
click at [60, 182] on input "16" at bounding box center [59, 179] width 12 height 9
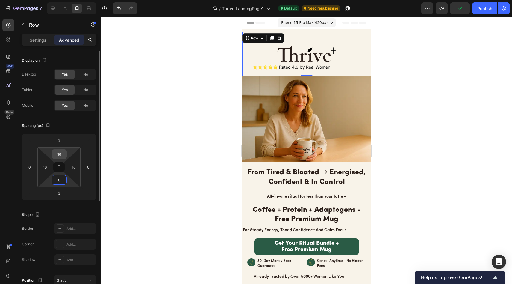
type input "0"
click at [58, 154] on input "16" at bounding box center [59, 153] width 12 height 9
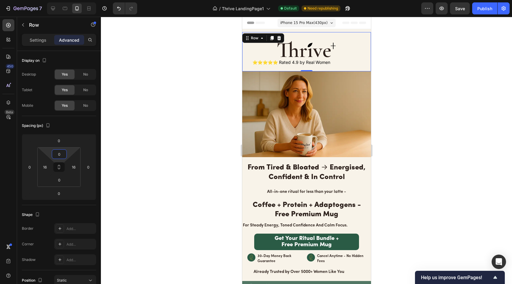
type input "0\"
click at [296, 34] on div "Image ⭐⭐⭐⭐⭐ Rated 4.9 by Real Women Text Block Row" at bounding box center [306, 51] width 119 height 39
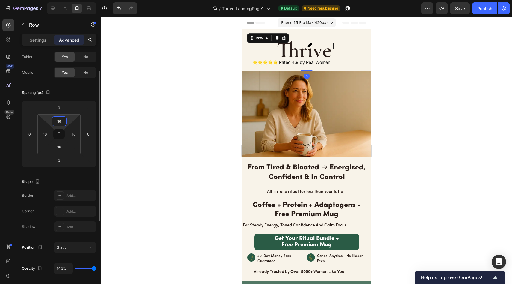
click at [63, 123] on input "16" at bounding box center [59, 121] width 12 height 9
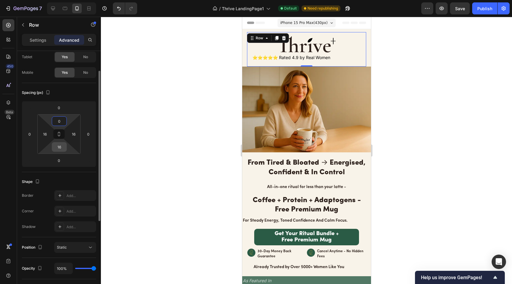
type input "0"
click at [59, 150] on input "16" at bounding box center [59, 146] width 12 height 9
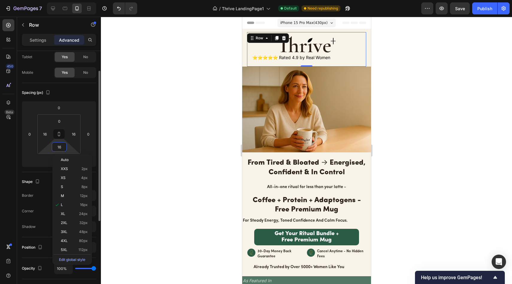
type input "0"
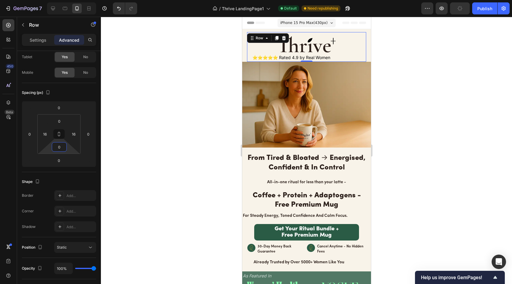
click at [150, 114] on div at bounding box center [306, 150] width 411 height 267
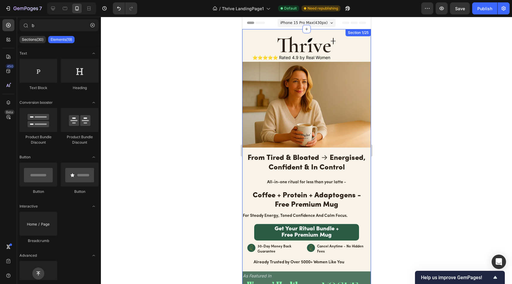
click at [266, 30] on div "Image ⭐⭐⭐⭐⭐ Rated 4.9 by Real Women Text Block Row Row Image From Tired & Bloat…" at bounding box center [306, 166] width 129 height 274
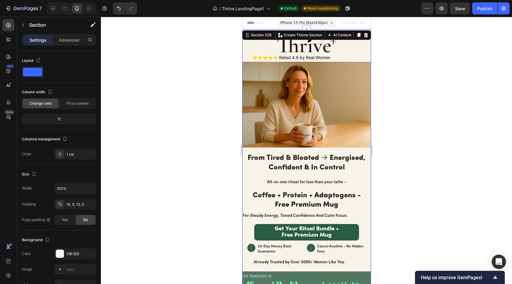
click at [168, 87] on div at bounding box center [306, 150] width 411 height 267
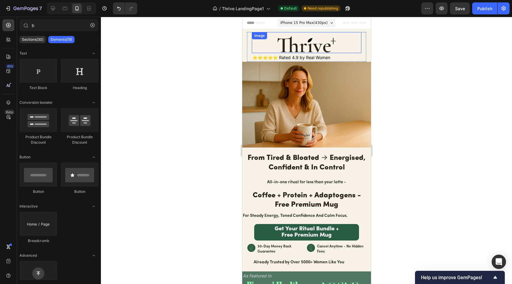
click at [288, 39] on div "Image" at bounding box center [307, 42] width 110 height 21
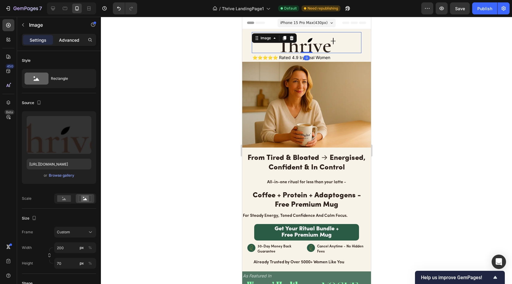
click at [63, 38] on p "Advanced" at bounding box center [69, 40] width 20 height 6
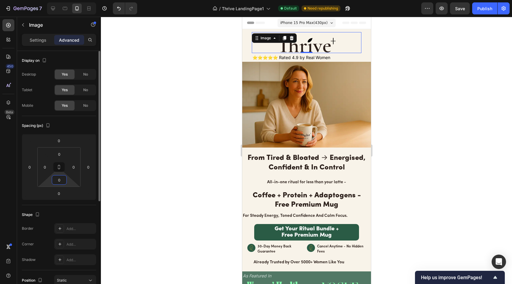
click at [64, 178] on input "0" at bounding box center [59, 179] width 12 height 9
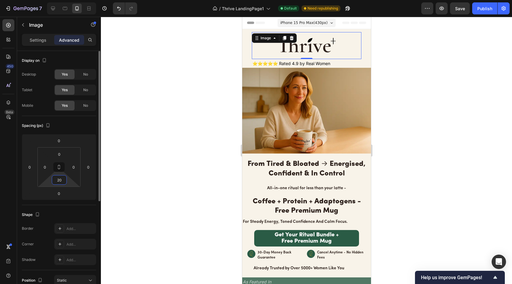
type input "2"
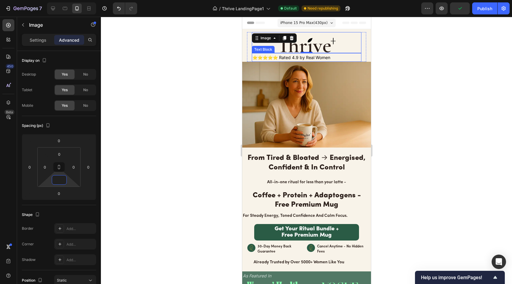
click at [310, 54] on p "⭐⭐⭐⭐⭐ Rated 4.9 by Real Women" at bounding box center [306, 57] width 108 height 7
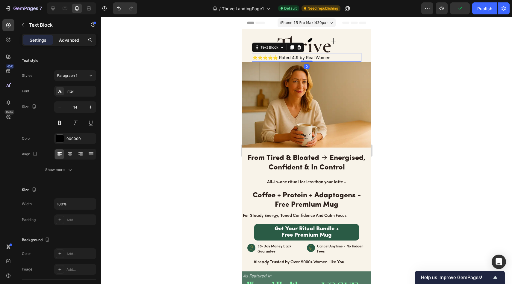
click at [62, 38] on p "Advanced" at bounding box center [69, 40] width 20 height 6
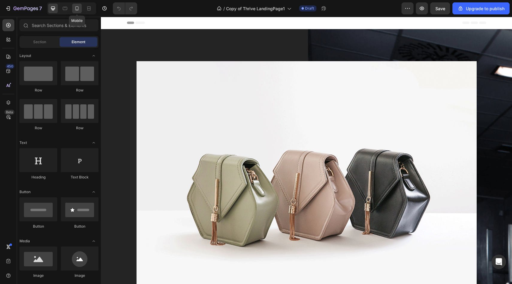
click at [79, 8] on icon at bounding box center [77, 8] width 6 height 6
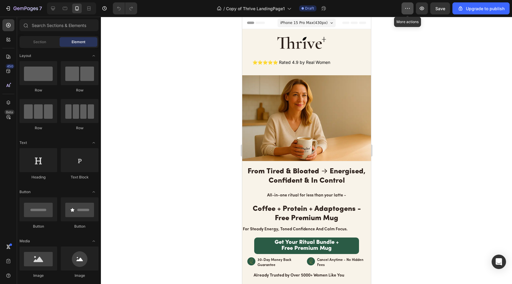
click at [411, 8] on icon "button" at bounding box center [408, 8] width 6 height 6
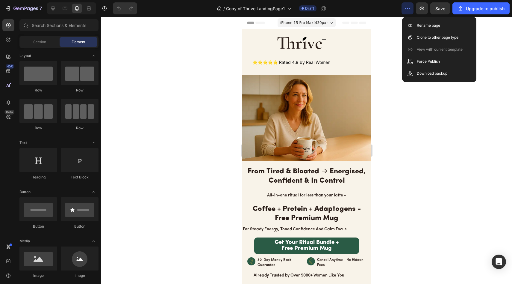
click at [408, 8] on icon "button" at bounding box center [407, 8] width 1 height 1
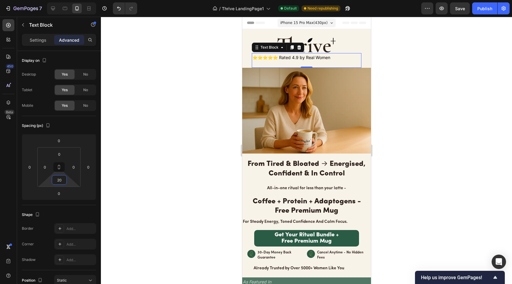
type input "2"
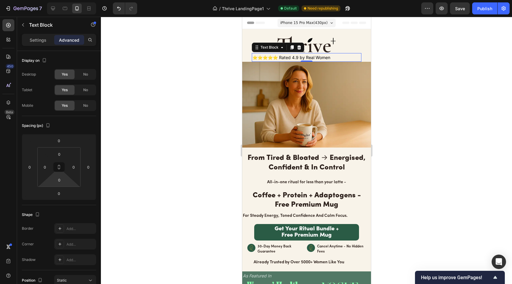
click at [173, 160] on div at bounding box center [306, 150] width 411 height 267
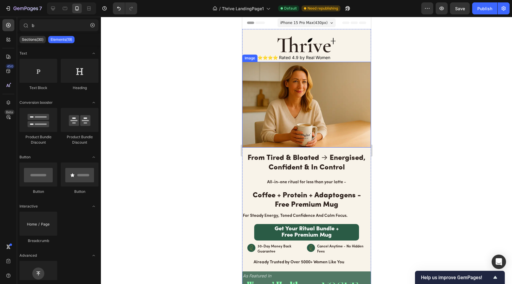
click at [299, 105] on img at bounding box center [306, 105] width 129 height 86
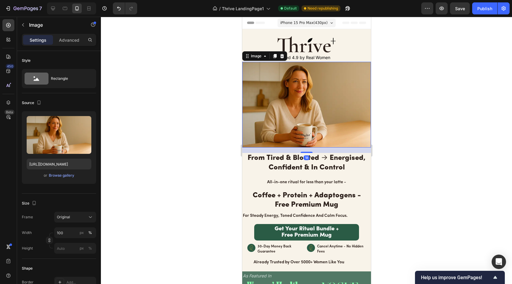
click at [71, 34] on div "Settings Advanced" at bounding box center [59, 40] width 74 height 12
click at [71, 36] on div "Advanced" at bounding box center [69, 40] width 30 height 10
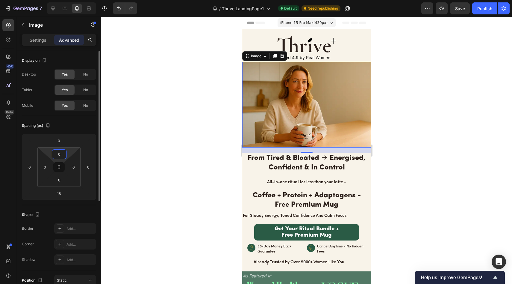
click at [62, 154] on input "0" at bounding box center [59, 153] width 12 height 9
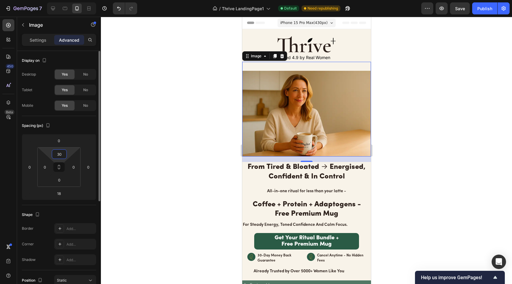
type input "3"
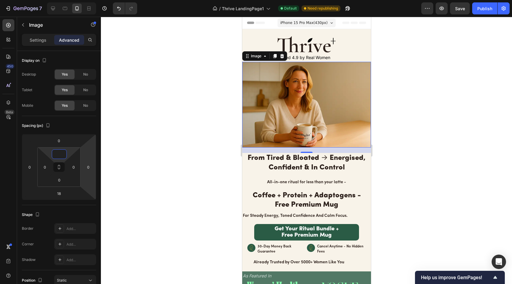
click at [168, 149] on div at bounding box center [306, 150] width 411 height 267
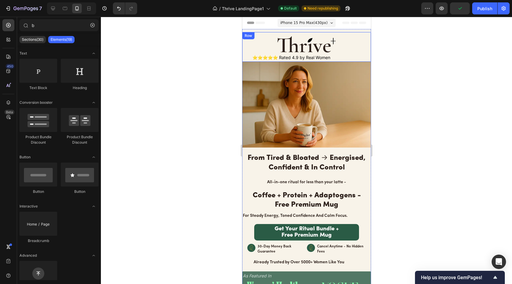
click at [245, 44] on div "Image ⭐⭐⭐⭐⭐ Rated 4.9 by Real Women Text Block Row Row" at bounding box center [306, 47] width 129 height 30
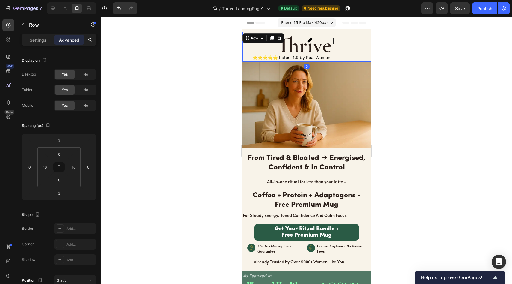
click at [217, 58] on div at bounding box center [306, 150] width 411 height 267
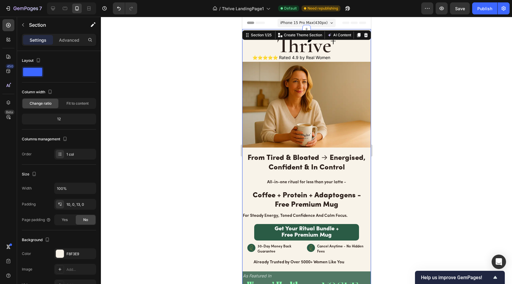
click at [263, 31] on div "Image ⭐⭐⭐⭐⭐ Rated 4.9 by Real Women Text Block Row Row Image From Tired & Bloat…" at bounding box center [306, 166] width 129 height 274
click at [205, 72] on div at bounding box center [306, 150] width 411 height 267
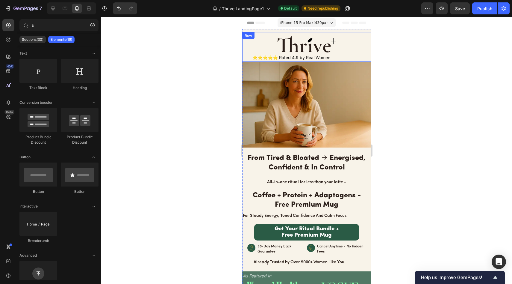
click at [245, 38] on div "Row" at bounding box center [248, 35] width 10 height 5
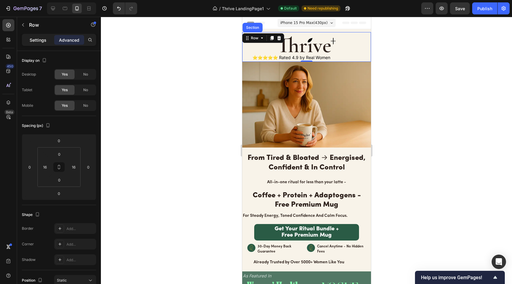
click at [36, 43] on p "Settings" at bounding box center [38, 40] width 17 height 6
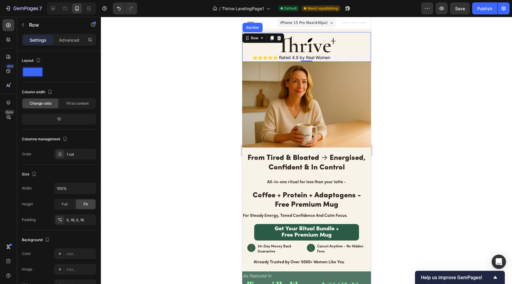
click at [145, 136] on div at bounding box center [306, 150] width 411 height 267
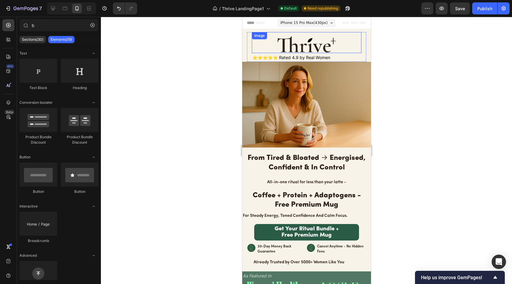
click at [296, 35] on img at bounding box center [306, 42] width 60 height 21
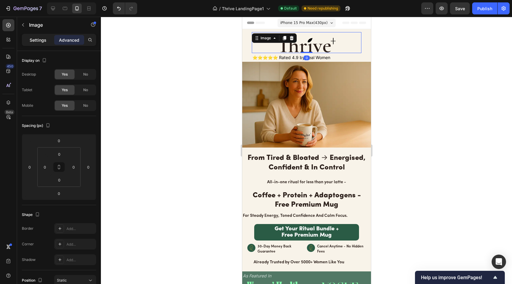
click at [46, 39] on p "Settings" at bounding box center [38, 40] width 17 height 6
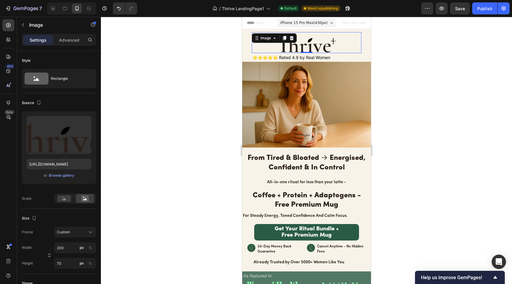
click at [211, 72] on div at bounding box center [306, 150] width 411 height 267
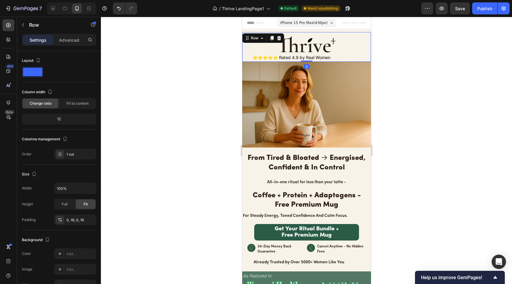
click at [245, 40] on div "Image ⭐⭐⭐⭐⭐ Rated 4.9 by Real Women Text Block Row Row 0" at bounding box center [306, 47] width 129 height 30
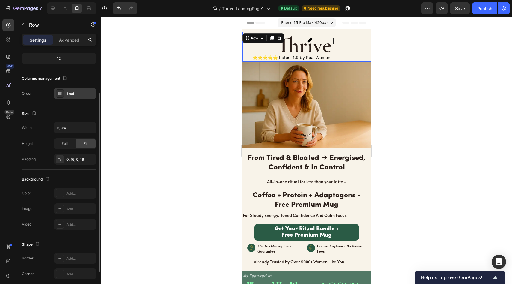
scroll to position [60, 0]
click at [66, 146] on span "Full" at bounding box center [65, 143] width 6 height 5
click at [82, 144] on div "Fit" at bounding box center [86, 144] width 20 height 10
click at [84, 178] on div "Background" at bounding box center [59, 180] width 74 height 10
click at [173, 123] on div at bounding box center [306, 150] width 411 height 267
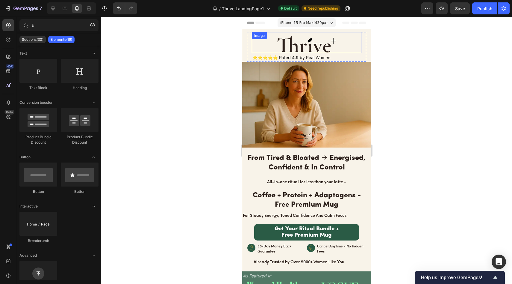
click at [312, 43] on img at bounding box center [306, 42] width 60 height 21
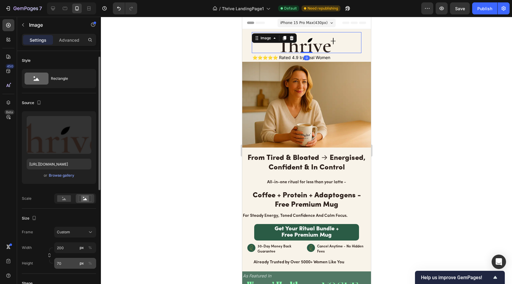
scroll to position [8, 0]
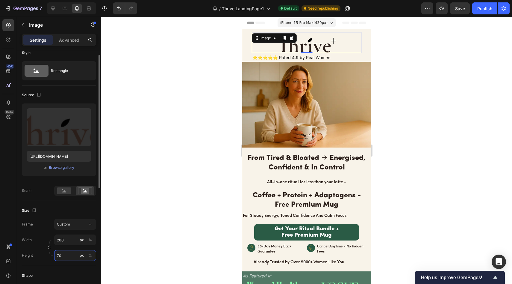
click at [63, 257] on input "70" at bounding box center [75, 255] width 42 height 11
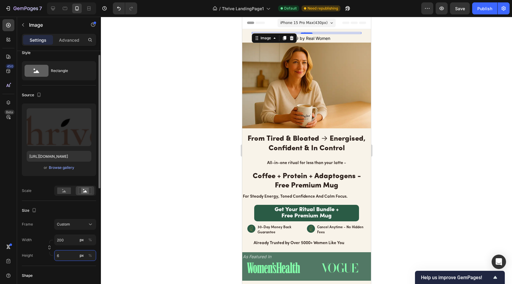
type input "60"
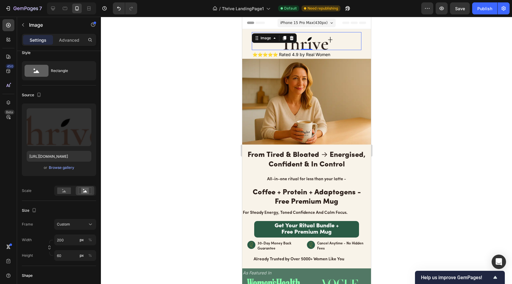
click at [164, 131] on div at bounding box center [306, 150] width 411 height 267
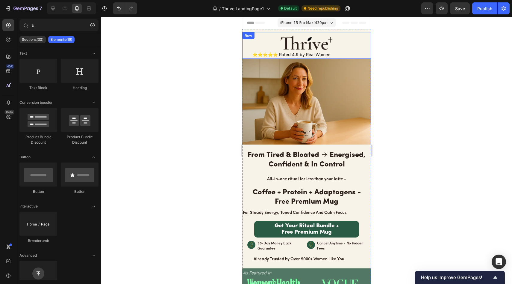
click at [363, 36] on div "Image ⭐⭐⭐⭐⭐ Rated 4.9 by Real Women Text Block Row Row" at bounding box center [306, 45] width 129 height 27
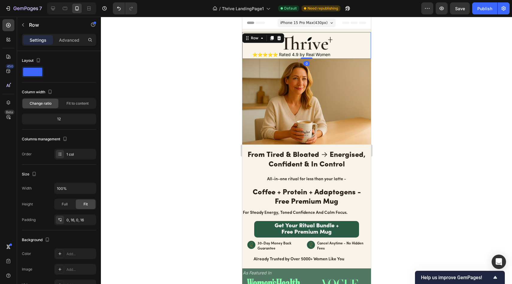
click at [264, 23] on span "Header" at bounding box center [259, 23] width 13 height 6
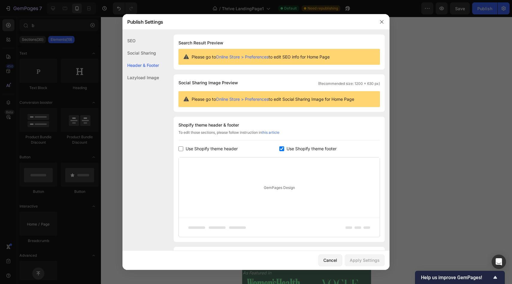
scroll to position [36, 0]
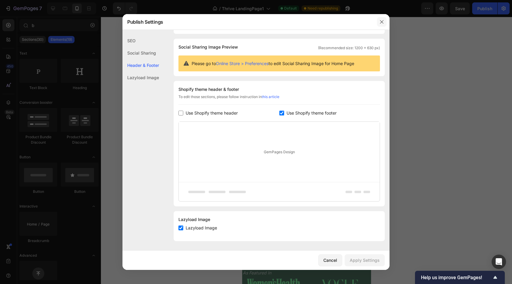
click at [383, 21] on icon "button" at bounding box center [381, 21] width 5 height 5
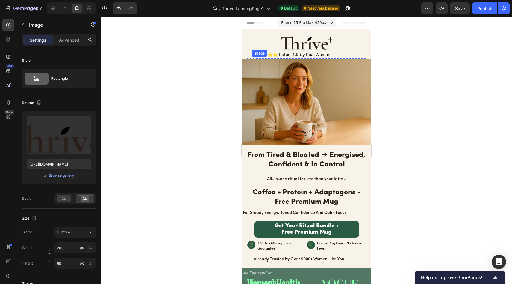
click at [257, 42] on div at bounding box center [307, 41] width 110 height 18
click at [247, 43] on div "Image 0 ⭐⭐⭐⭐⭐ Rated 4.9 by Real Women Text Block Row" at bounding box center [306, 45] width 119 height 27
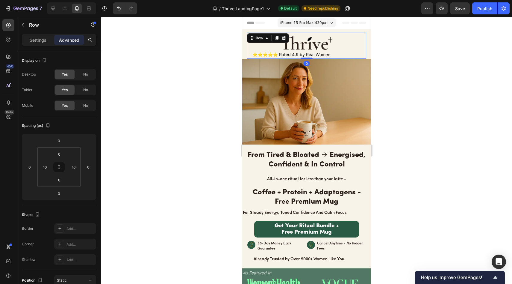
click at [202, 58] on div at bounding box center [306, 150] width 411 height 267
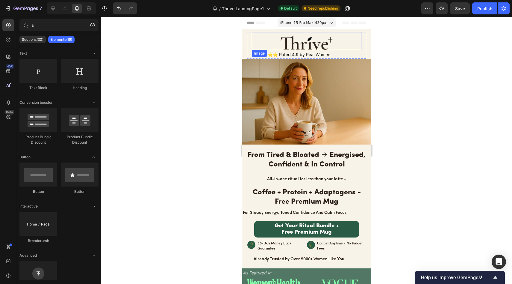
click at [278, 37] on img at bounding box center [306, 41] width 60 height 18
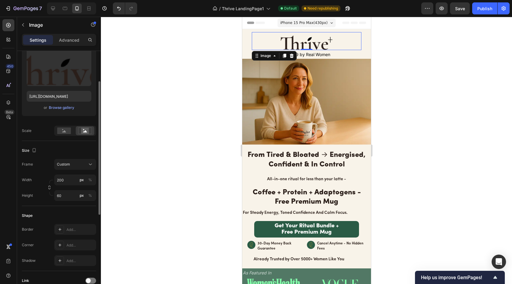
scroll to position [72, 0]
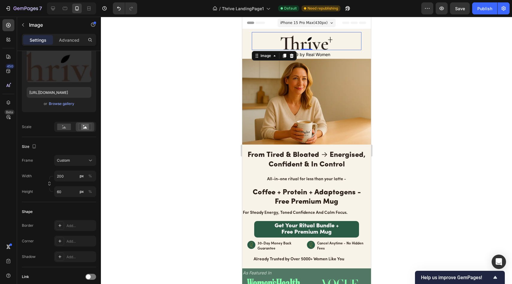
click at [314, 43] on img at bounding box center [306, 41] width 60 height 18
click at [66, 76] on button "Upload Image" at bounding box center [59, 73] width 42 height 11
click at [66, 77] on input "file" at bounding box center [58, 73] width 41 height 10
type input "https://cdn.shopify.com/s/files/1/0691/8982/8661/files/gempages_585632206089618…"
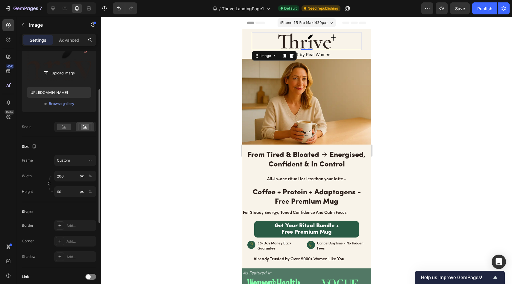
click at [186, 93] on div at bounding box center [306, 150] width 411 height 267
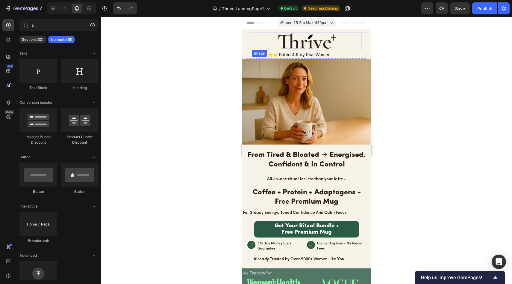
click at [288, 35] on img at bounding box center [306, 41] width 60 height 18
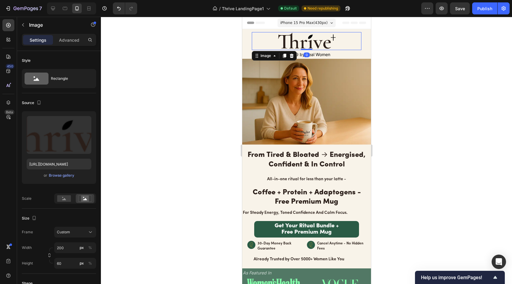
click at [212, 47] on div at bounding box center [306, 150] width 411 height 267
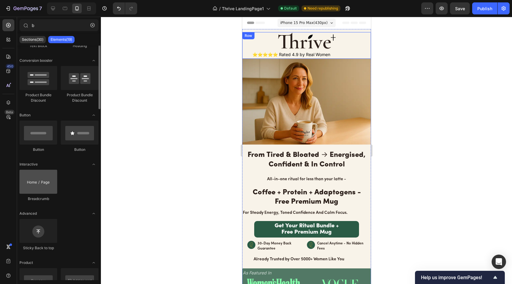
scroll to position [0, 0]
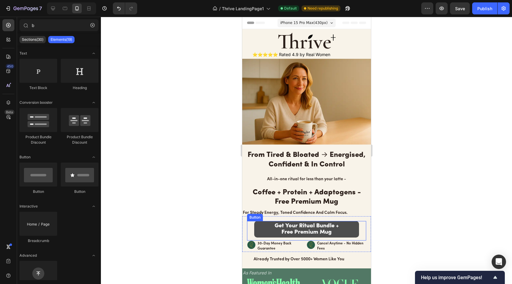
click at [351, 228] on link "Get Your Ritual Bundle + Free Premium Mug" at bounding box center [306, 229] width 105 height 16
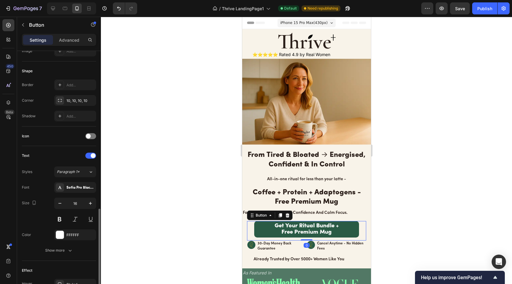
scroll to position [211, 0]
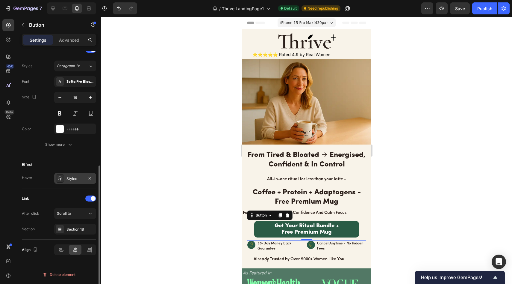
click at [75, 176] on div "Styled" at bounding box center [74, 178] width 17 height 5
click at [78, 159] on div "Effect Hover Styled" at bounding box center [59, 172] width 74 height 34
click at [201, 141] on div at bounding box center [306, 150] width 411 height 267
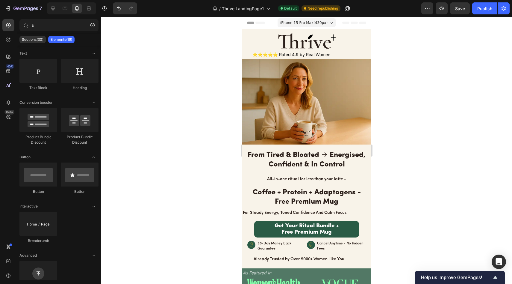
click at [439, 186] on div at bounding box center [306, 150] width 411 height 267
click at [250, 246] on div "Icon" at bounding box center [252, 245] width 10 height 11
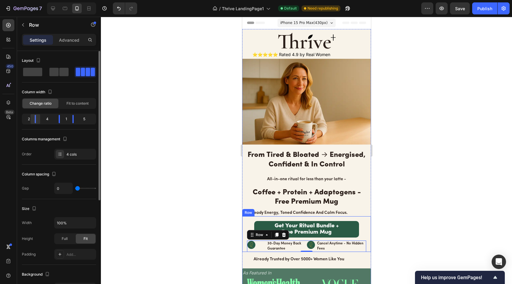
drag, startPoint x: 31, startPoint y: 118, endPoint x: 37, endPoint y: 118, distance: 6.6
click at [37, 118] on div at bounding box center [35, 119] width 11 height 8
drag, startPoint x: 37, startPoint y: 119, endPoint x: 30, endPoint y: 120, distance: 6.9
click at [30, 120] on div at bounding box center [31, 119] width 11 height 8
drag, startPoint x: 27, startPoint y: 120, endPoint x: 37, endPoint y: 122, distance: 9.5
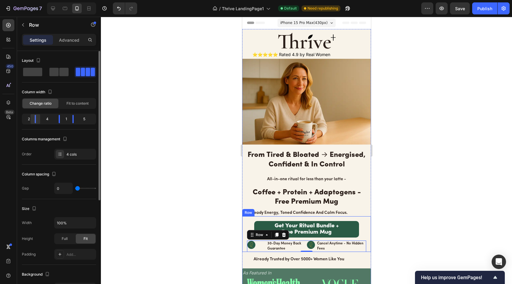
click at [37, 122] on div at bounding box center [35, 119] width 11 height 8
click at [70, 120] on div "2 4 1 5" at bounding box center [59, 119] width 74 height 11
drag, startPoint x: 59, startPoint y: 119, endPoint x: 63, endPoint y: 119, distance: 4.2
click at [63, 119] on div at bounding box center [62, 119] width 11 height 8
click at [28, 120] on div "2" at bounding box center [26, 119] width 7 height 8
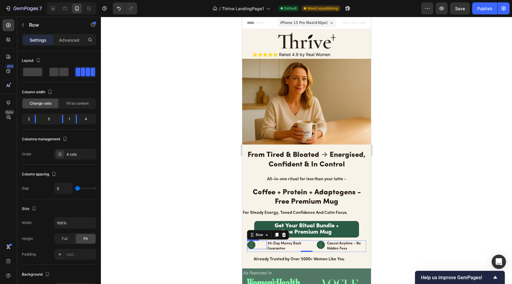
click at [249, 242] on circle at bounding box center [251, 244] width 8 height 8
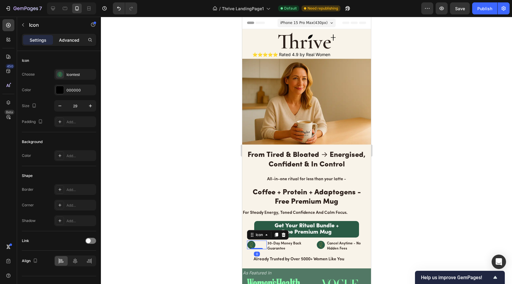
click at [66, 42] on p "Advanced" at bounding box center [69, 40] width 20 height 6
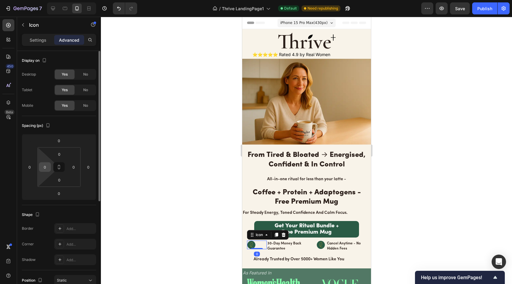
click at [44, 164] on input "0" at bounding box center [44, 166] width 9 height 9
type input "35"
click at [148, 174] on div at bounding box center [306, 150] width 411 height 267
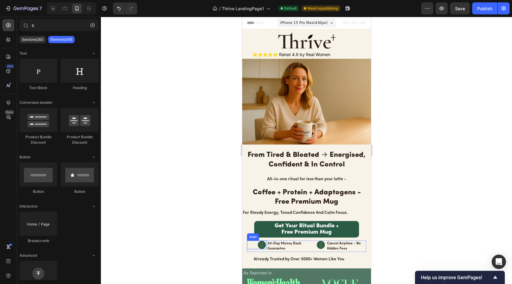
click at [263, 242] on circle at bounding box center [262, 244] width 8 height 8
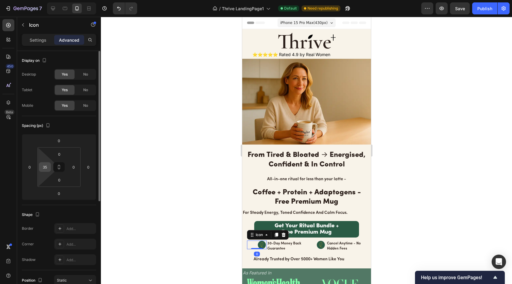
click at [44, 167] on input "35" at bounding box center [44, 166] width 9 height 9
type input "25"
click at [159, 169] on div at bounding box center [306, 150] width 411 height 267
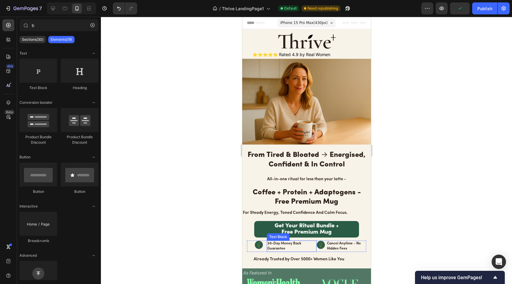
click at [286, 241] on strong "30-Day Money Back" at bounding box center [284, 243] width 34 height 4
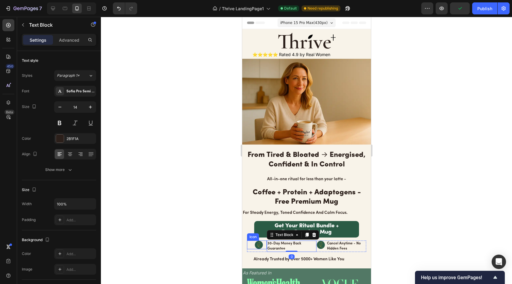
click at [263, 243] on div "Icon" at bounding box center [257, 244] width 20 height 9
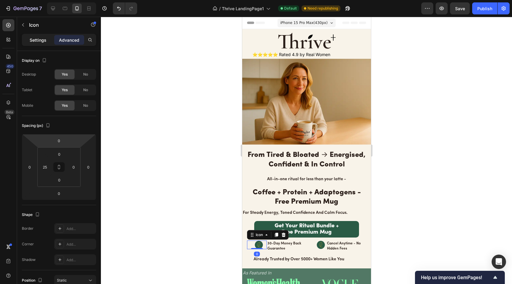
click at [46, 41] on div "Settings" at bounding box center [38, 40] width 30 height 10
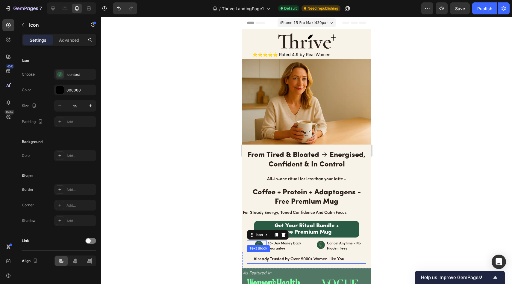
click at [251, 248] on div "Image ⭐⭐⭐⭐⭐ Rated 4.9 by Real Women Text Block Row Row Image From Tired & Bloat…" at bounding box center [306, 164] width 129 height 264
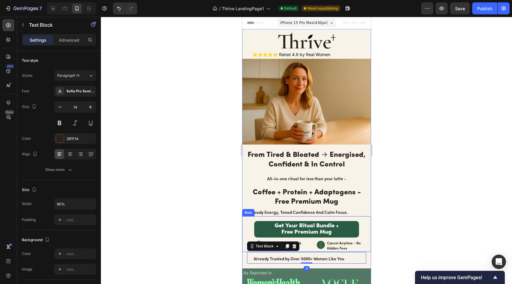
click at [244, 243] on div "Get Your Ritual Bundle + Free Premium Mug Button Icon 30-Day Money Back Guarant…" at bounding box center [306, 234] width 129 height 36
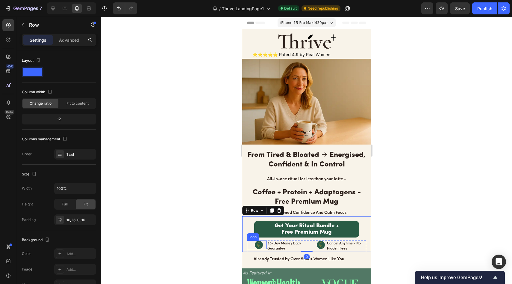
click at [254, 245] on div "Icon" at bounding box center [257, 244] width 20 height 9
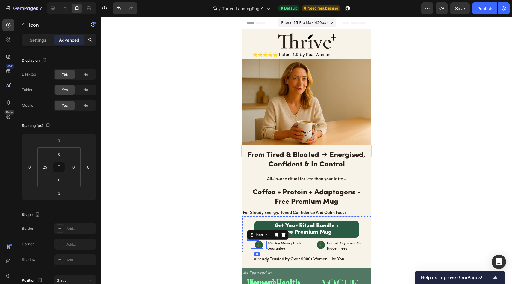
click at [250, 246] on div "Icon 0" at bounding box center [257, 245] width 20 height 11
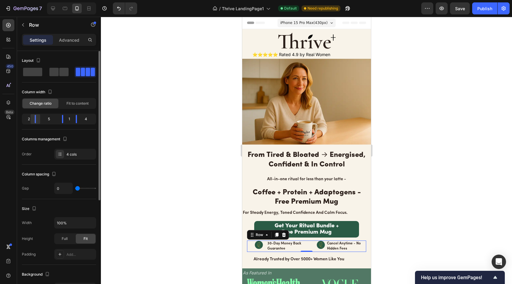
drag, startPoint x: 35, startPoint y: 121, endPoint x: 32, endPoint y: 122, distance: 3.1
click at [32, 122] on div at bounding box center [35, 119] width 11 height 8
click at [278, 246] on strong "Guarantee" at bounding box center [276, 248] width 18 height 4
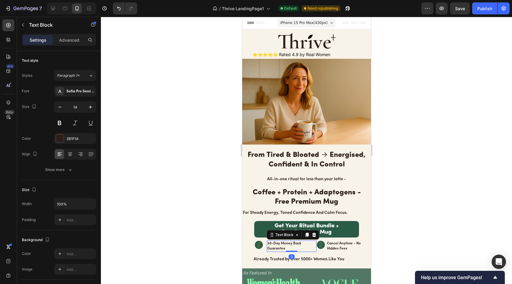
click at [181, 214] on div at bounding box center [306, 150] width 411 height 267
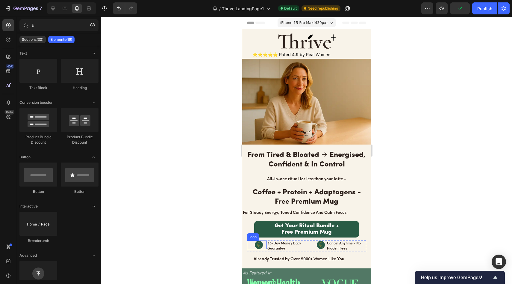
click at [261, 240] on circle at bounding box center [259, 244] width 8 height 8
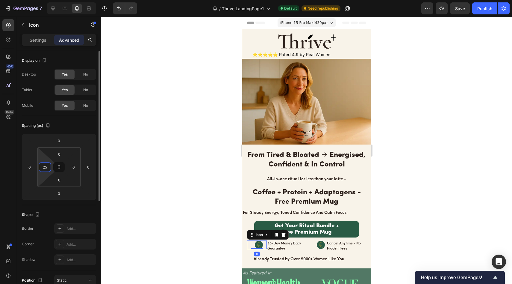
click at [45, 167] on input "25" at bounding box center [44, 166] width 9 height 9
type input "30"
click at [156, 207] on div at bounding box center [306, 150] width 411 height 267
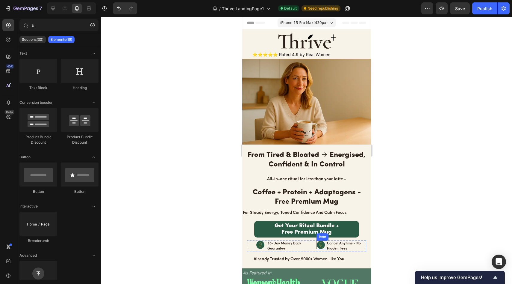
click at [317, 242] on circle at bounding box center [321, 244] width 8 height 8
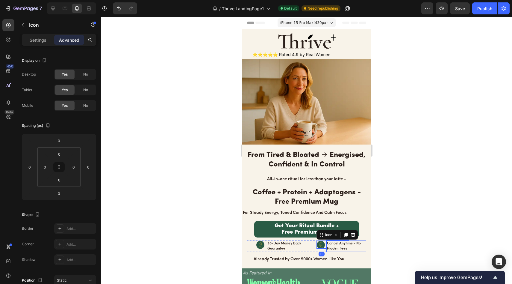
click at [329, 243] on p "Cancel Anytime - No Hidden Fees" at bounding box center [346, 246] width 39 height 10
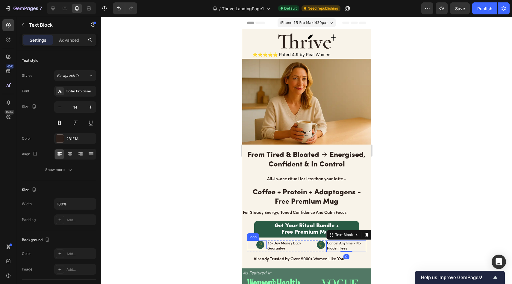
click at [263, 243] on circle at bounding box center [260, 244] width 8 height 8
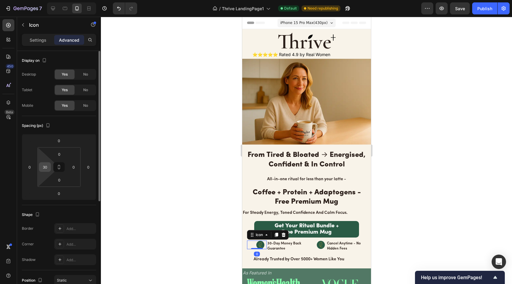
click at [49, 169] on div "30" at bounding box center [45, 167] width 12 height 10
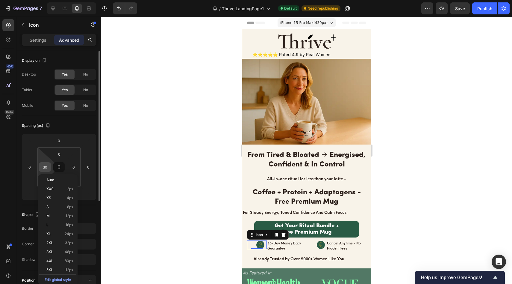
click at [49, 169] on div "30" at bounding box center [45, 167] width 12 height 10
click at [46, 166] on input "30" at bounding box center [44, 166] width 9 height 9
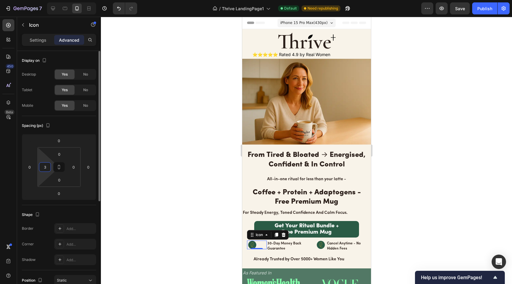
type input "32"
click at [110, 182] on div at bounding box center [306, 150] width 411 height 267
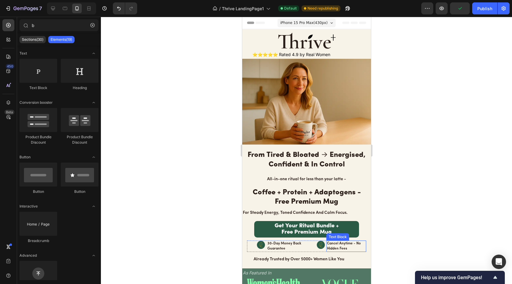
click at [340, 243] on p "Cancel Anytime - No Hidden Fees" at bounding box center [346, 246] width 39 height 10
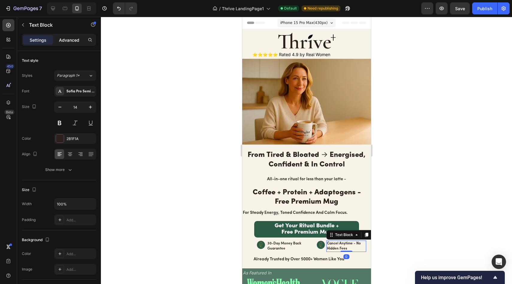
click at [78, 44] on div "Advanced" at bounding box center [69, 40] width 30 height 10
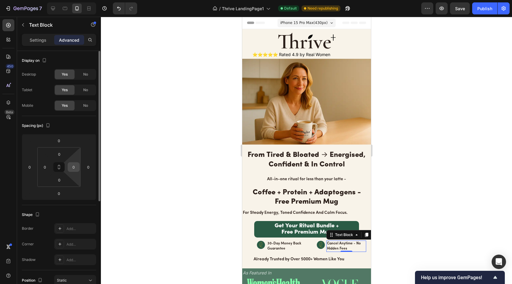
click at [78, 170] on div "0" at bounding box center [74, 167] width 12 height 10
click at [73, 0] on html "7 / Thrive LandingPage1 Default Need republishing Preview Save Publish 450 Beta…" at bounding box center [256, 0] width 512 height 0
click at [73, 166] on input "0" at bounding box center [73, 166] width 9 height 9
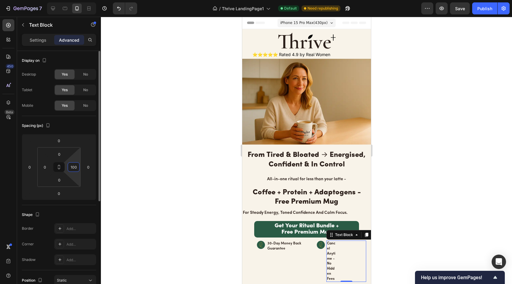
type input "10"
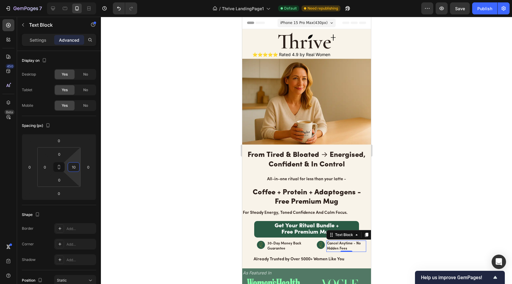
click at [158, 165] on div at bounding box center [306, 150] width 411 height 267
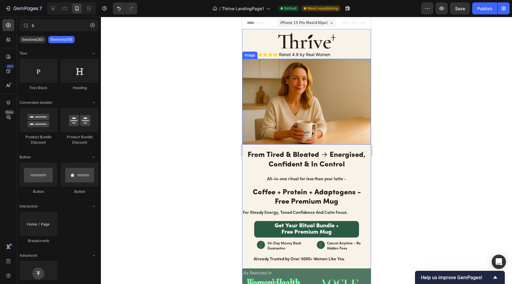
click at [235, 80] on div at bounding box center [306, 150] width 411 height 267
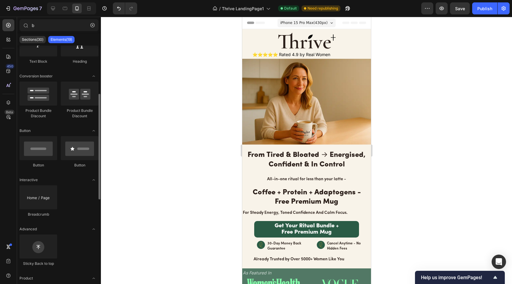
scroll to position [52, 0]
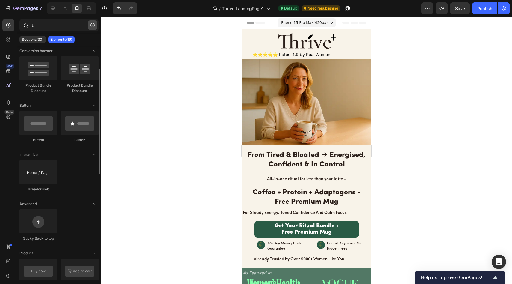
click at [91, 22] on button "button" at bounding box center [93, 25] width 10 height 10
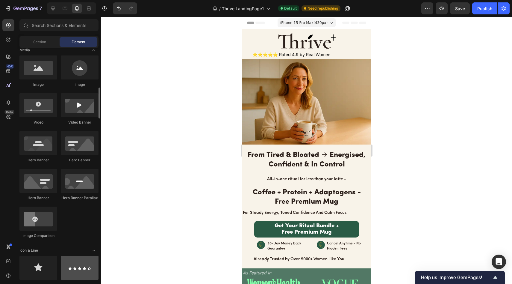
scroll to position [204, 0]
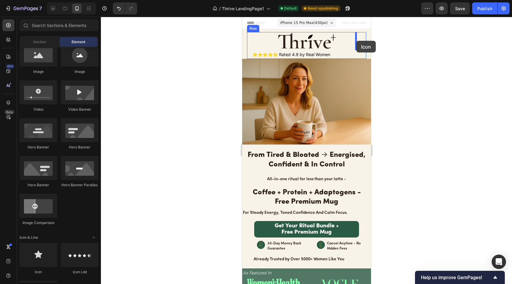
drag, startPoint x: 386, startPoint y: 187, endPoint x: 356, endPoint y: 41, distance: 149.8
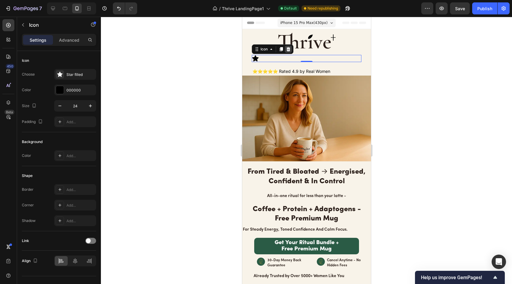
click at [287, 49] on icon at bounding box center [288, 49] width 4 height 4
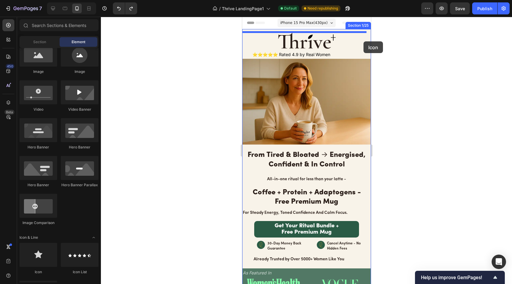
drag, startPoint x: 275, startPoint y: 268, endPoint x: 363, endPoint y: 41, distance: 243.8
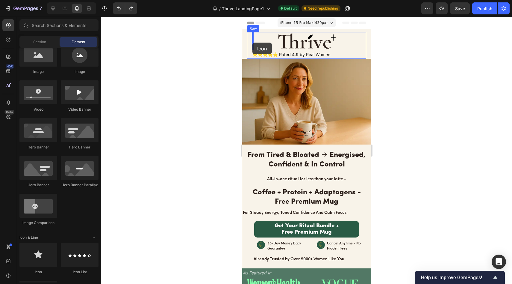
drag, startPoint x: 296, startPoint y: 270, endPoint x: 252, endPoint y: 43, distance: 232.1
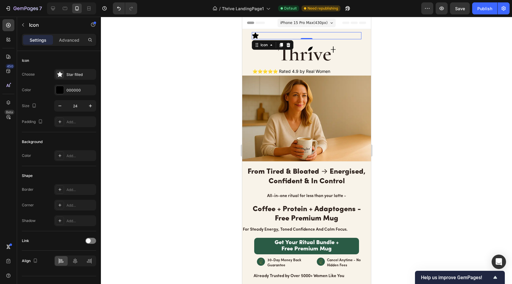
click at [348, 36] on div "Icon 0" at bounding box center [307, 35] width 110 height 7
click at [288, 46] on icon at bounding box center [288, 45] width 4 height 4
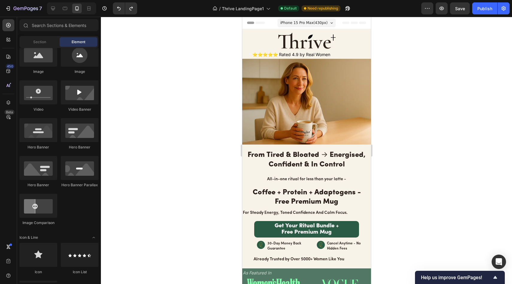
click at [149, 162] on div at bounding box center [306, 150] width 411 height 267
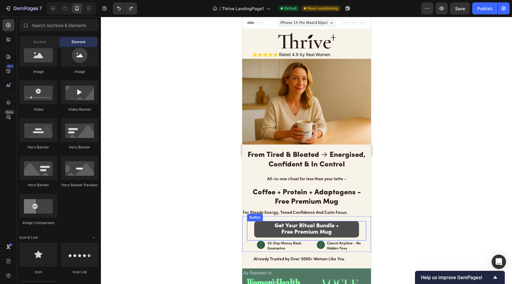
click at [347, 221] on link "Get Your Ritual Bundle + Free Premium Mug" at bounding box center [306, 229] width 105 height 16
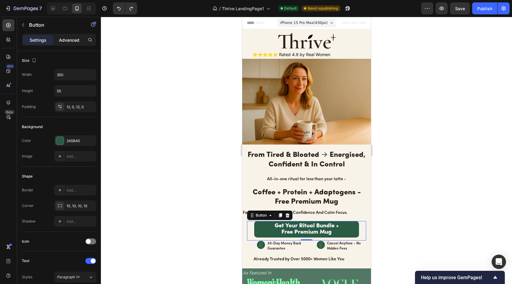
click at [69, 43] on p "Advanced" at bounding box center [69, 40] width 20 height 6
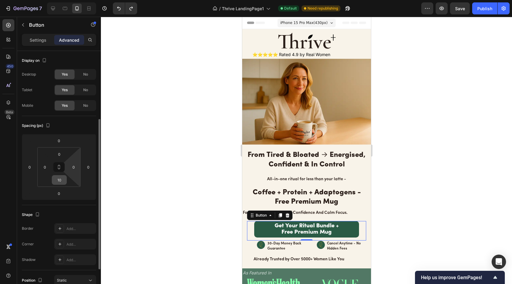
scroll to position [43, 0]
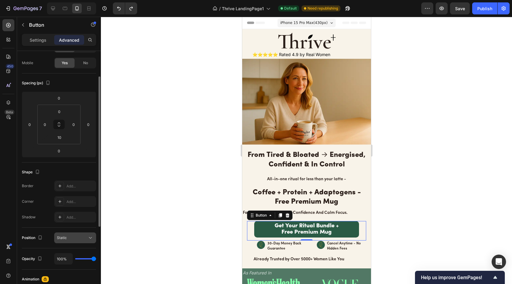
click at [78, 239] on div "Static" at bounding box center [72, 237] width 31 height 5
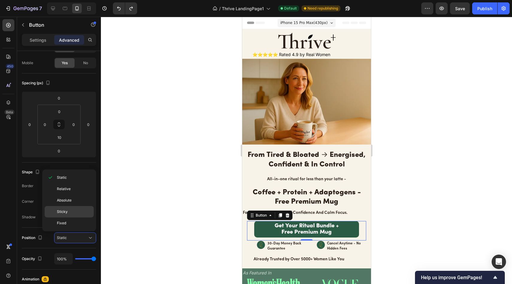
click at [79, 215] on div "Sticky" at bounding box center [69, 211] width 49 height 11
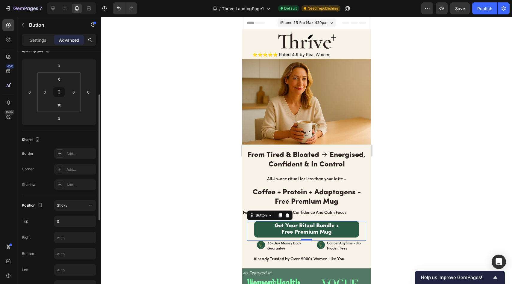
scroll to position [79, 0]
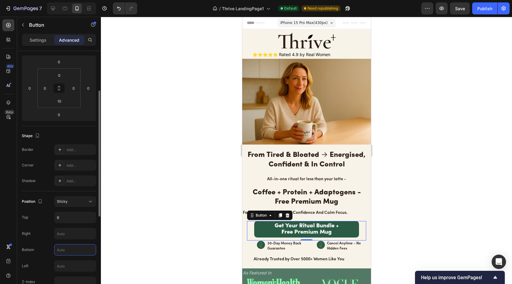
click at [75, 250] on input "text" at bounding box center [75, 249] width 41 height 11
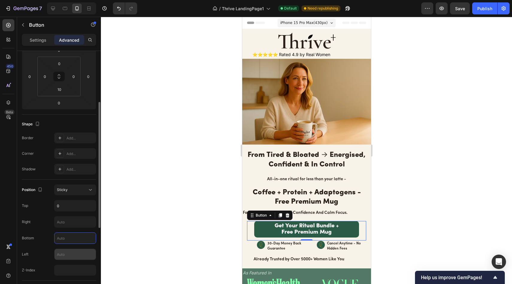
scroll to position [94, 0]
type input "5"
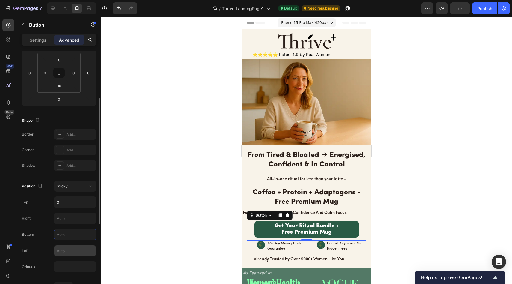
type input "1"
click at [182, 242] on div at bounding box center [306, 150] width 411 height 267
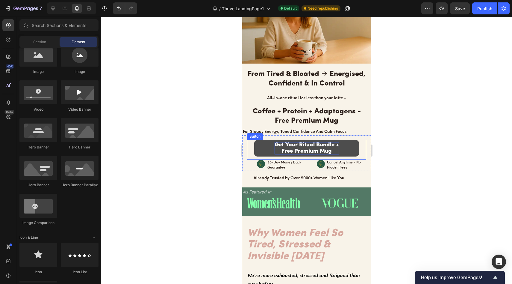
scroll to position [90, 0]
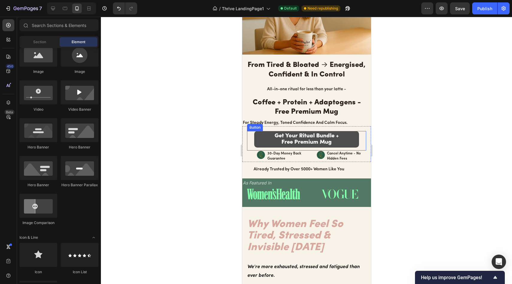
click at [342, 138] on link "Get Your Ritual Bundle + Free Premium Mug" at bounding box center [306, 139] width 105 height 16
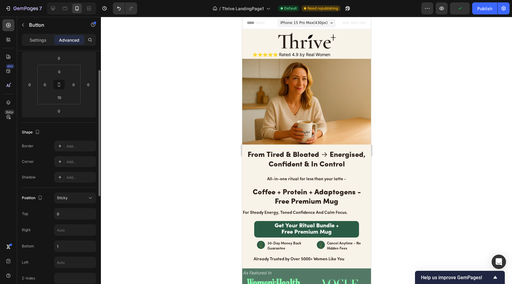
scroll to position [0, 0]
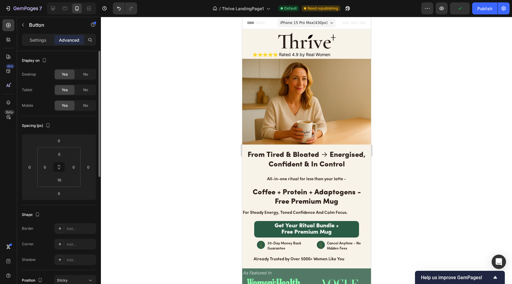
click at [468, 43] on div at bounding box center [306, 150] width 411 height 267
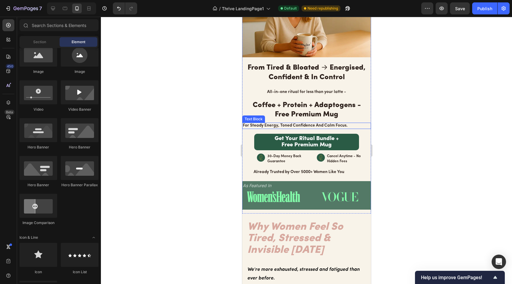
scroll to position [22, 0]
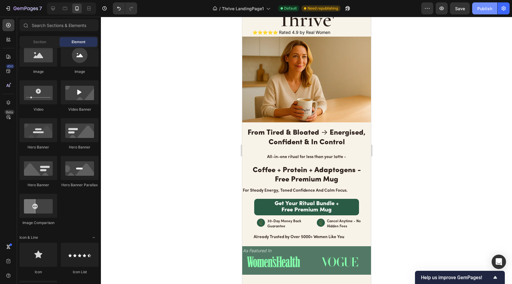
click at [482, 9] on div "Publish" at bounding box center [484, 8] width 15 height 6
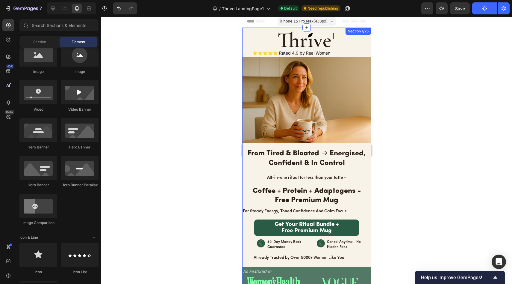
scroll to position [0, 0]
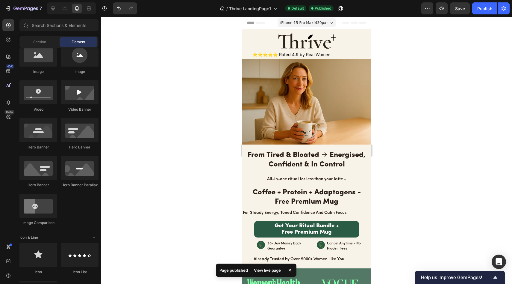
click at [291, 269] on icon at bounding box center [290, 270] width 6 height 6
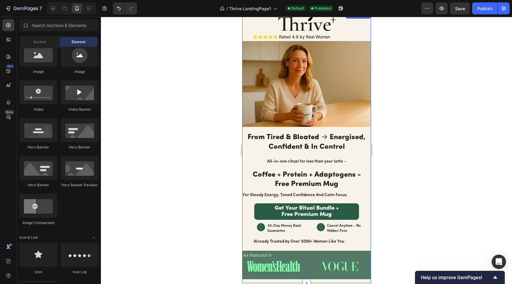
scroll to position [10, 0]
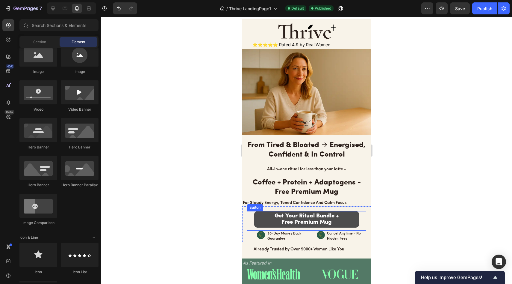
click at [343, 212] on link "Get Your Ritual Bundle + Free Premium Mug" at bounding box center [306, 219] width 105 height 16
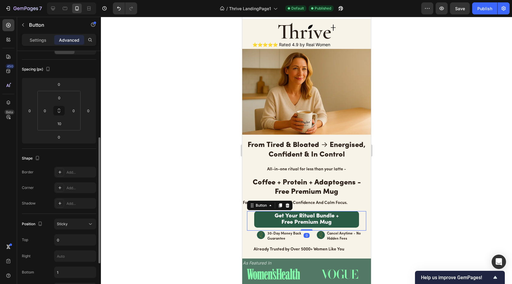
scroll to position [157, 0]
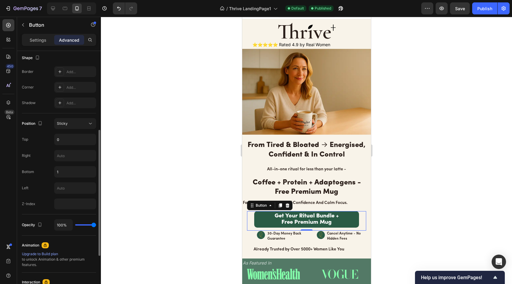
drag, startPoint x: 31, startPoint y: 42, endPoint x: 38, endPoint y: 82, distance: 40.5
click at [31, 43] on p "Settings" at bounding box center [38, 40] width 17 height 6
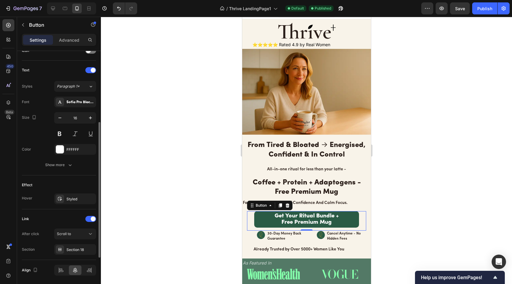
scroll to position [211, 0]
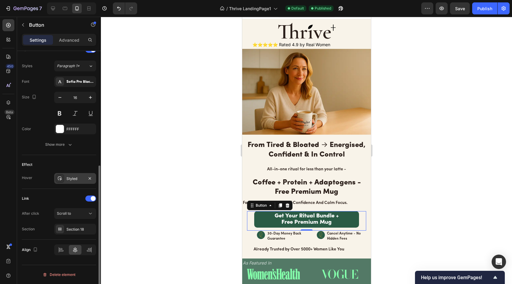
click at [72, 178] on div "Styled" at bounding box center [74, 178] width 17 height 5
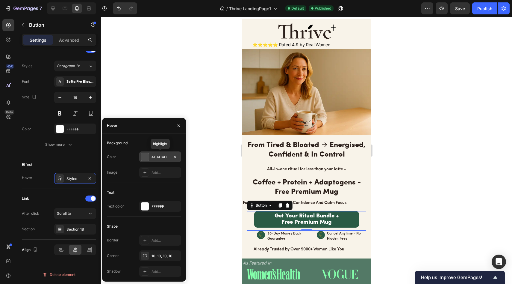
click at [148, 159] on div at bounding box center [145, 157] width 8 height 8
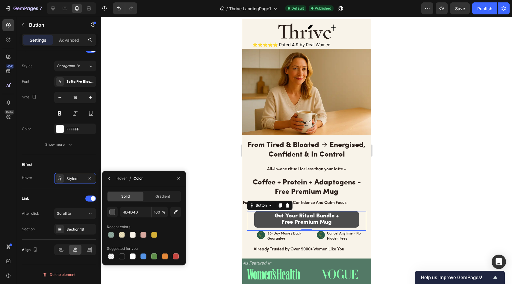
click at [352, 217] on link "Get Your Ritual Bundle + Free Premium Mug" at bounding box center [306, 219] width 105 height 16
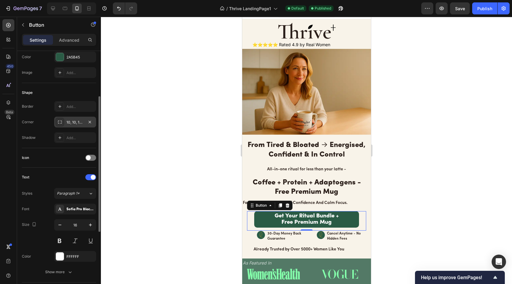
scroll to position [0, 0]
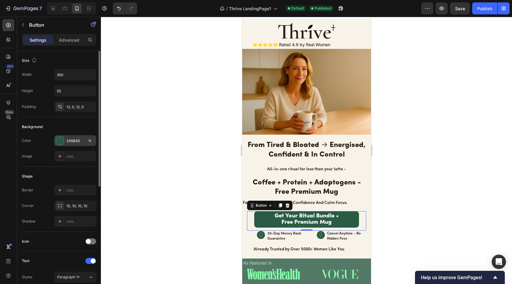
click at [63, 142] on div at bounding box center [60, 141] width 8 height 8
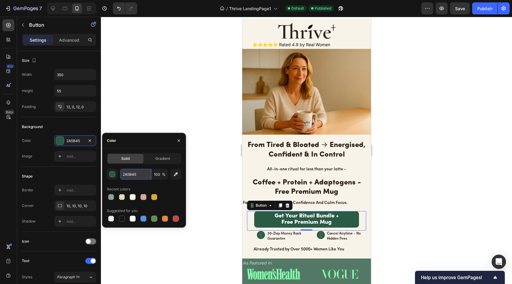
click at [138, 173] on input "2A5B45" at bounding box center [135, 174] width 31 height 11
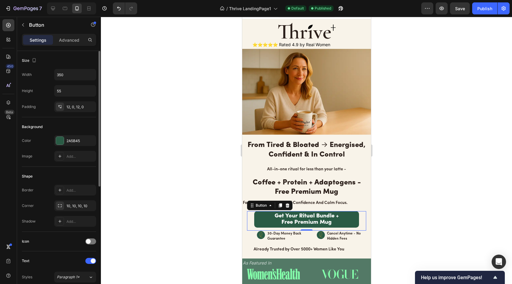
click at [82, 127] on div "Background" at bounding box center [59, 127] width 74 height 10
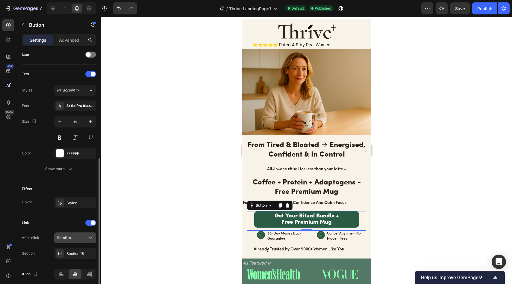
scroll to position [194, 0]
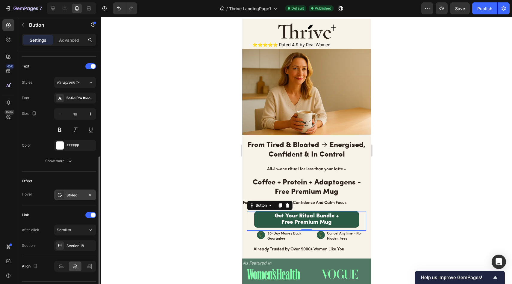
click at [63, 196] on div at bounding box center [60, 194] width 8 height 8
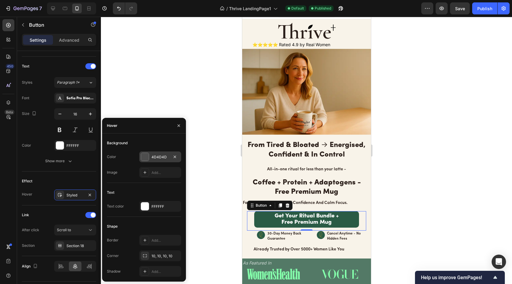
click at [160, 155] on div "4D4D4D" at bounding box center [160, 156] width 17 height 5
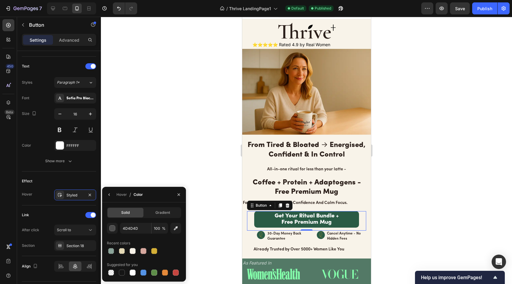
click at [134, 233] on div "4D4D4D 100 % Recent colors Suggested for you" at bounding box center [144, 250] width 74 height 54
click at [139, 231] on input "4D4D4D" at bounding box center [135, 228] width 31 height 11
paste input "2A5B45"
type input "2A5B45"
click at [85, 173] on div "Effect Hover Styled" at bounding box center [59, 188] width 74 height 34
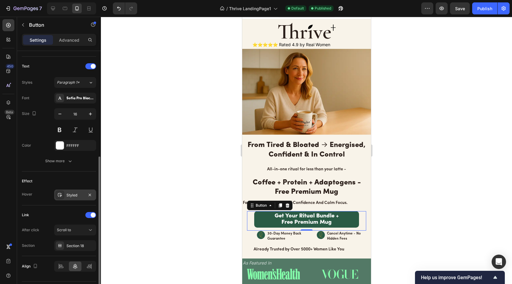
click at [60, 194] on icon at bounding box center [60, 194] width 5 height 5
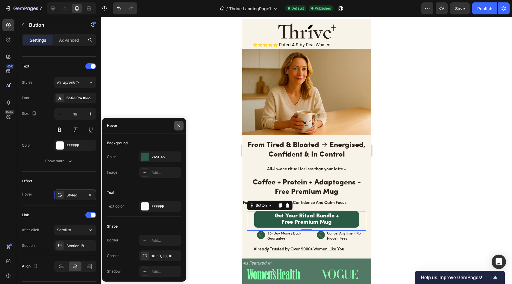
click at [176, 122] on button "button" at bounding box center [179, 126] width 10 height 10
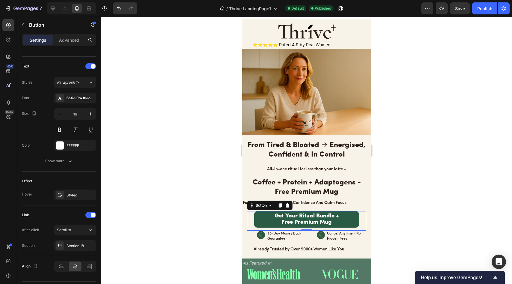
click at [184, 147] on div at bounding box center [306, 150] width 411 height 267
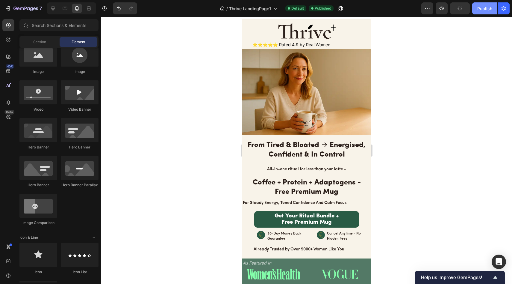
click at [484, 12] on button "Publish" at bounding box center [484, 8] width 25 height 12
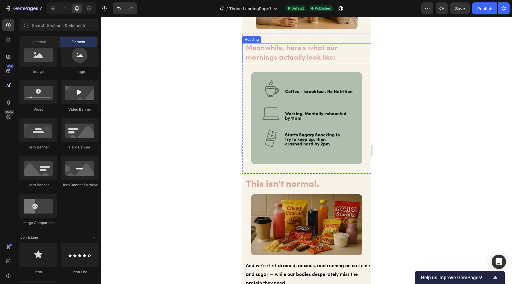
scroll to position [639, 0]
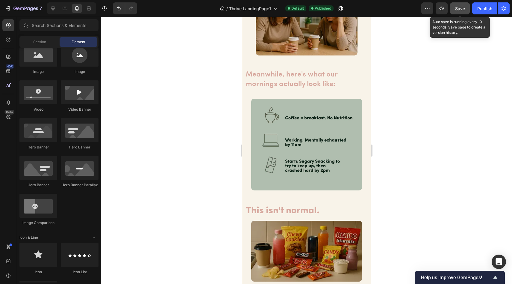
click at [462, 11] on button "Save" at bounding box center [460, 8] width 20 height 12
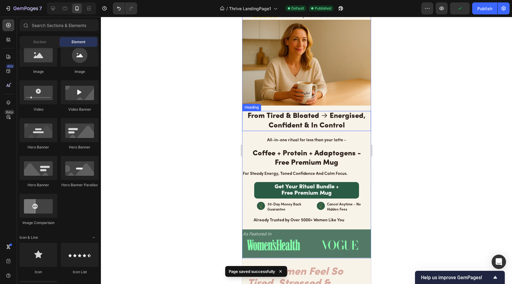
scroll to position [0, 0]
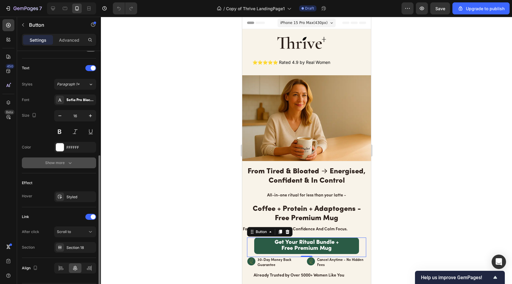
scroll to position [196, 0]
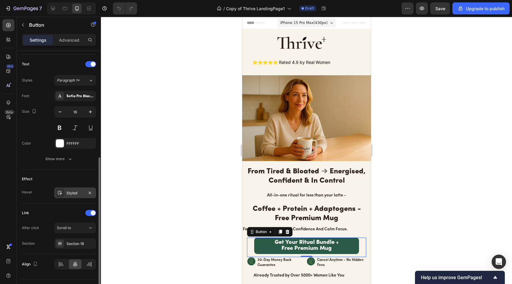
click at [75, 193] on div "Styled" at bounding box center [74, 192] width 17 height 5
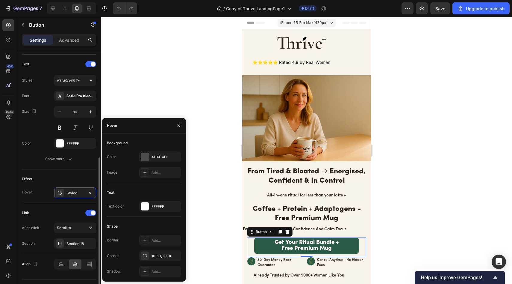
click at [75, 179] on div "Effect" at bounding box center [59, 179] width 74 height 10
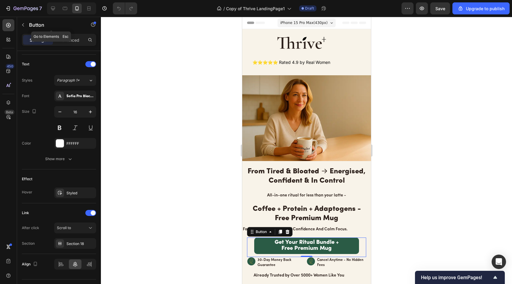
click at [29, 18] on div "Button" at bounding box center [51, 25] width 68 height 16
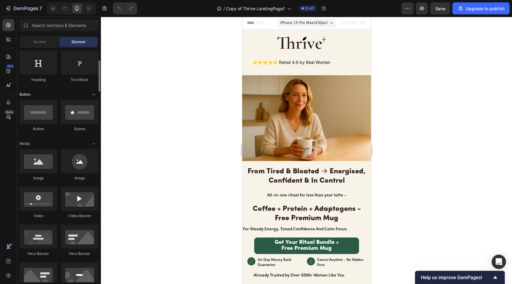
scroll to position [101, 0]
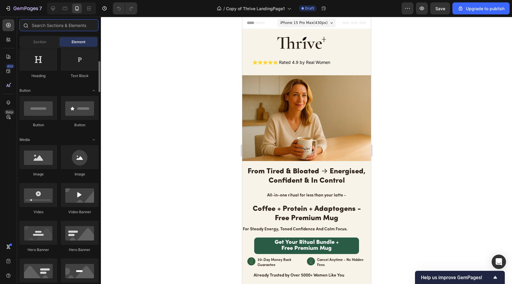
click at [63, 27] on input "text" at bounding box center [58, 25] width 79 height 12
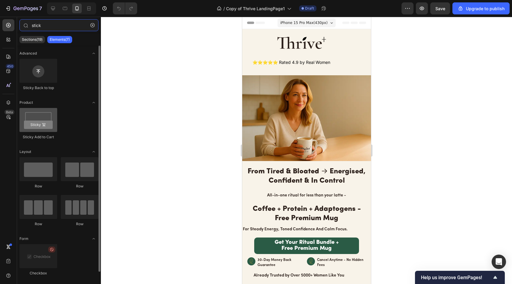
type input "stick"
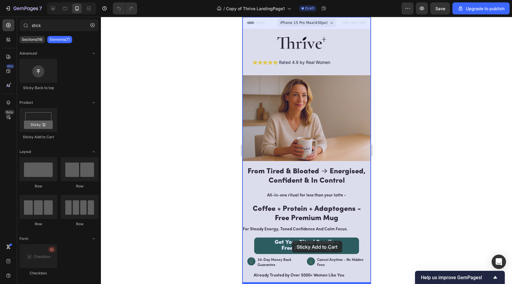
drag, startPoint x: 283, startPoint y: 140, endPoint x: 292, endPoint y: 240, distance: 100.7
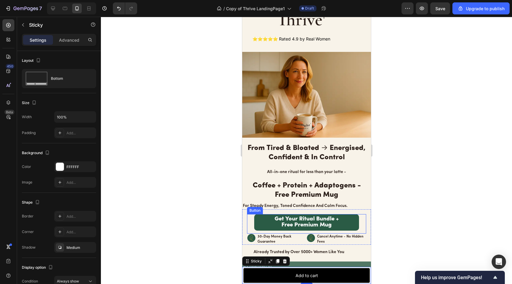
scroll to position [0, 0]
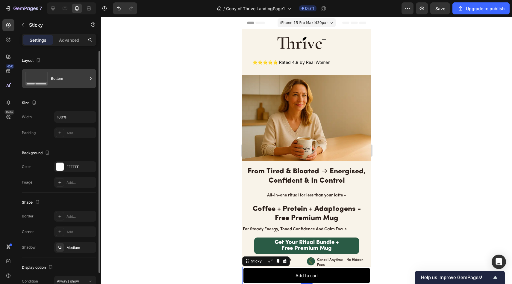
click at [65, 78] on div "Bottom" at bounding box center [69, 79] width 37 height 14
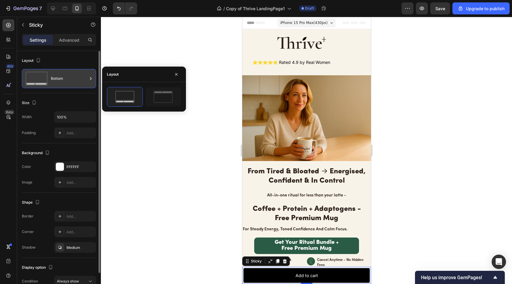
click at [65, 78] on div "Bottom" at bounding box center [69, 79] width 37 height 14
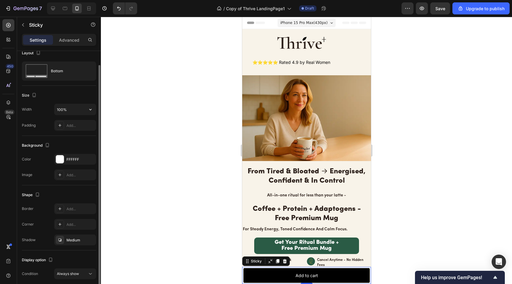
scroll to position [31, 0]
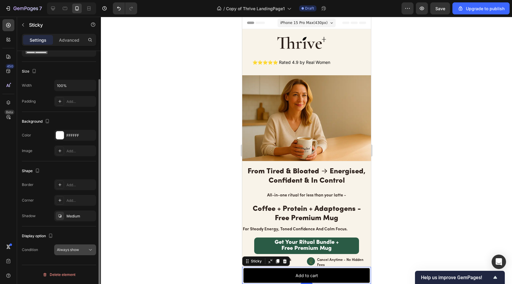
click at [79, 248] on span "Always show" at bounding box center [68, 249] width 22 height 4
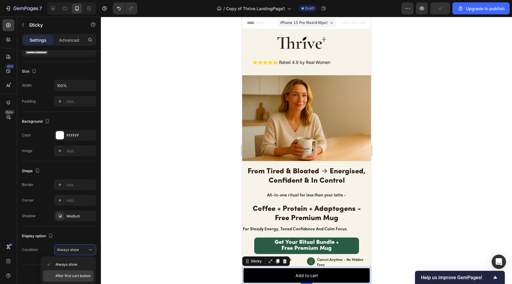
click at [79, 271] on div "After first cart button" at bounding box center [68, 275] width 50 height 11
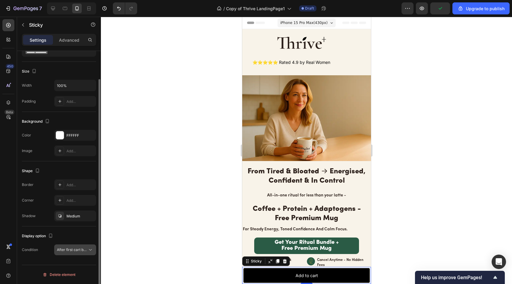
click at [78, 246] on button "After first cart button" at bounding box center [75, 249] width 42 height 11
click at [82, 249] on span "After first cart button" at bounding box center [74, 249] width 35 height 4
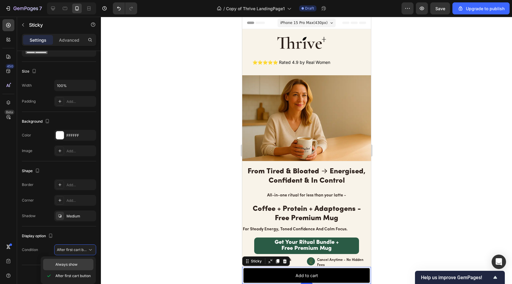
click at [81, 260] on div "Always show" at bounding box center [68, 263] width 50 height 11
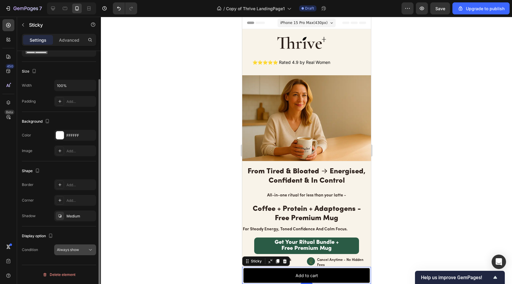
click at [79, 250] on div "Always show" at bounding box center [72, 249] width 31 height 5
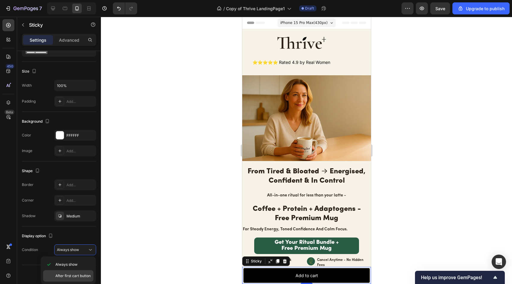
click at [76, 272] on div "After first cart button" at bounding box center [68, 275] width 50 height 11
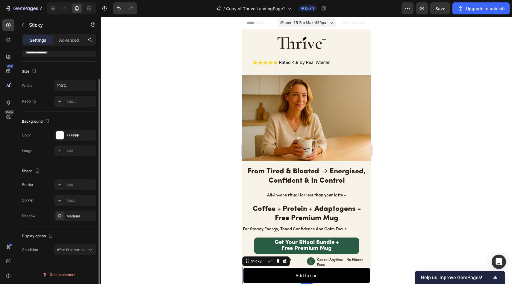
click at [78, 223] on div "Shape Border Add... Corner Add... Shadow Medium" at bounding box center [59, 193] width 74 height 65
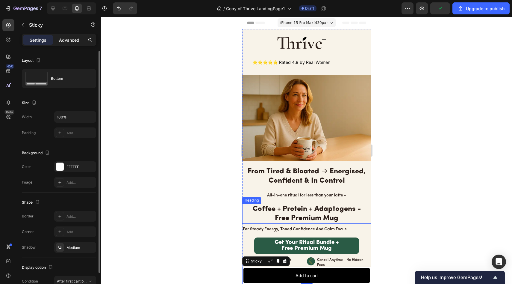
click at [78, 37] on p "Advanced" at bounding box center [69, 40] width 20 height 6
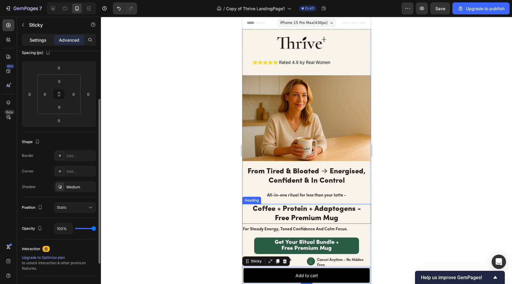
click at [42, 43] on p "Settings" at bounding box center [38, 40] width 17 height 6
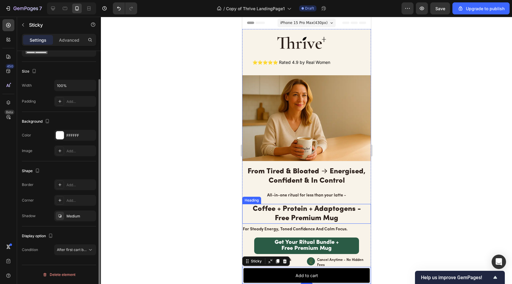
scroll to position [31, 0]
click at [81, 217] on div "Medium" at bounding box center [74, 215] width 17 height 5
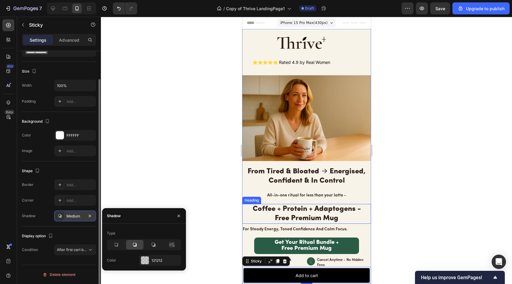
click at [81, 218] on div "Medium" at bounding box center [74, 215] width 17 height 5
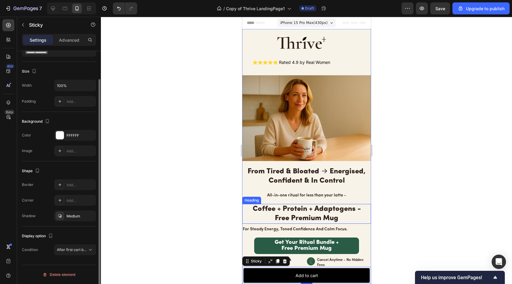
click at [77, 243] on div "Display option Condition After first cart button" at bounding box center [59, 243] width 74 height 34
click at [69, 270] on button "Delete element" at bounding box center [59, 275] width 74 height 10
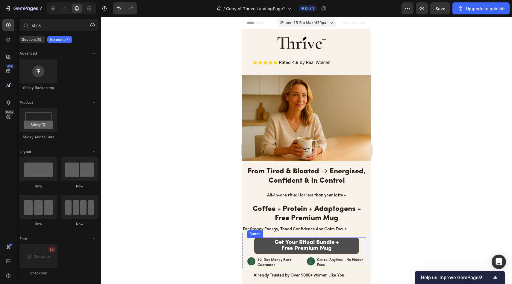
click at [348, 245] on link "Get Your Ritual Bundle + Free Premium Mug" at bounding box center [306, 245] width 105 height 16
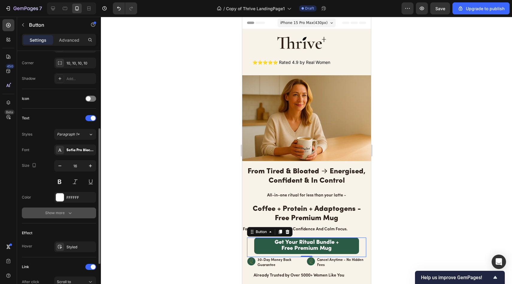
scroll to position [211, 0]
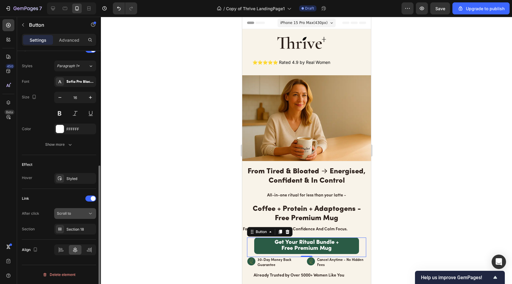
drag, startPoint x: 77, startPoint y: 216, endPoint x: 74, endPoint y: 217, distance: 3.1
click at [77, 216] on div "Scroll to" at bounding box center [75, 213] width 37 height 6
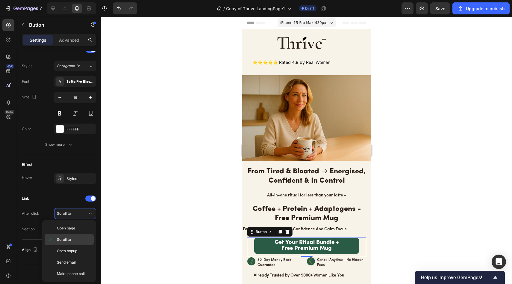
click at [76, 241] on p "Scroll to" at bounding box center [74, 239] width 34 height 5
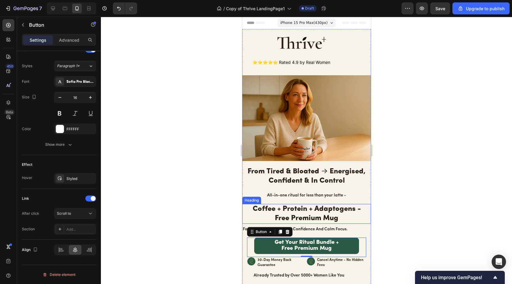
scroll to position [4, 0]
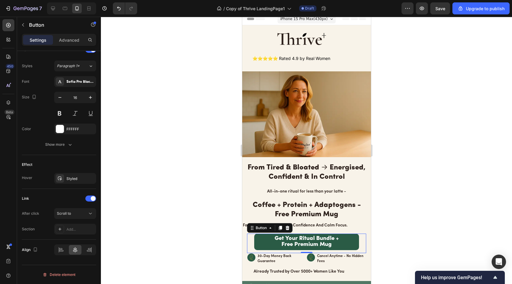
click at [174, 186] on div at bounding box center [306, 150] width 411 height 267
